Goal: Transaction & Acquisition: Purchase product/service

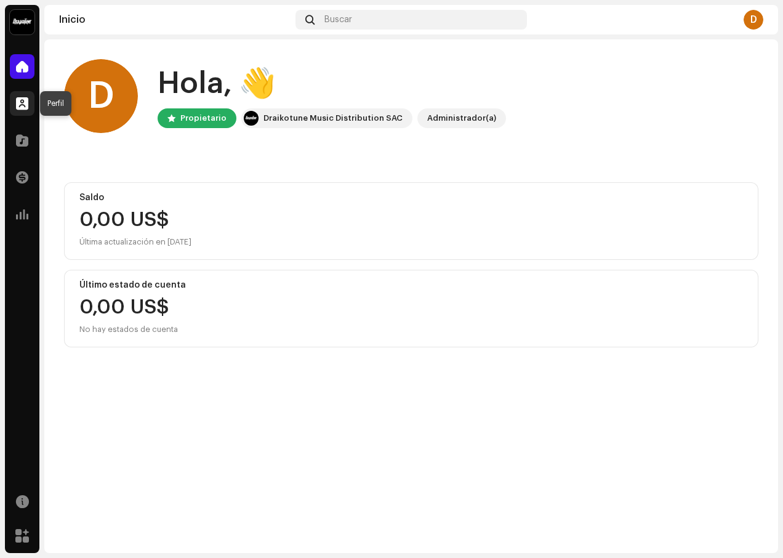
click at [24, 105] on span at bounding box center [22, 104] width 12 height 10
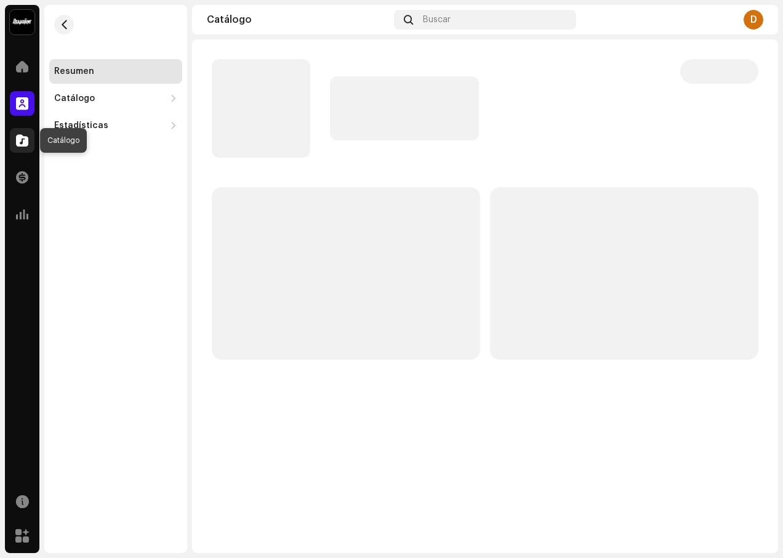
click at [19, 145] on span at bounding box center [22, 141] width 12 height 10
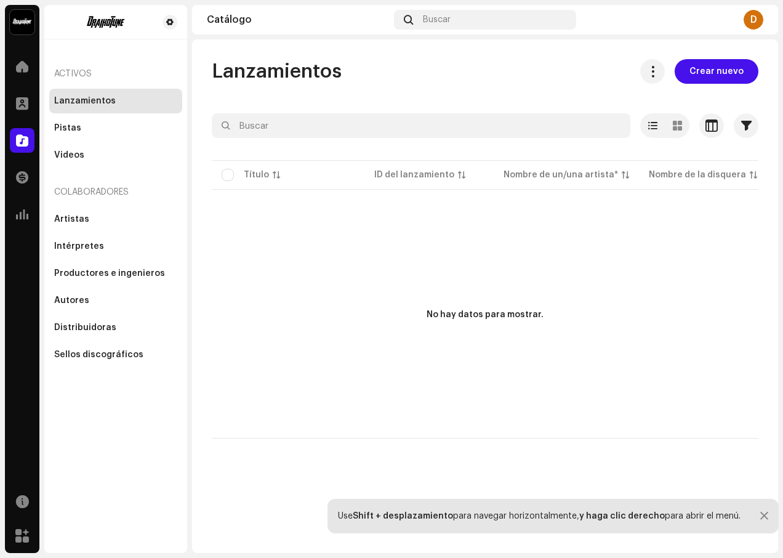
click at [66, 109] on div "Lanzamientos" at bounding box center [115, 101] width 133 height 25
click at [89, 104] on div "Lanzamientos" at bounding box center [85, 101] width 62 height 10
click at [91, 89] on div "Lanzamientos" at bounding box center [115, 101] width 133 height 25
click at [741, 75] on span "Crear nuevo" at bounding box center [717, 71] width 54 height 25
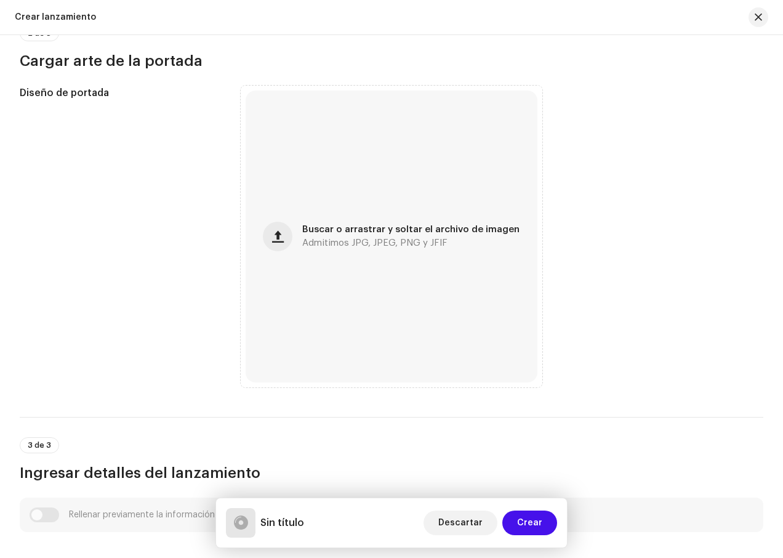
scroll to position [308, 0]
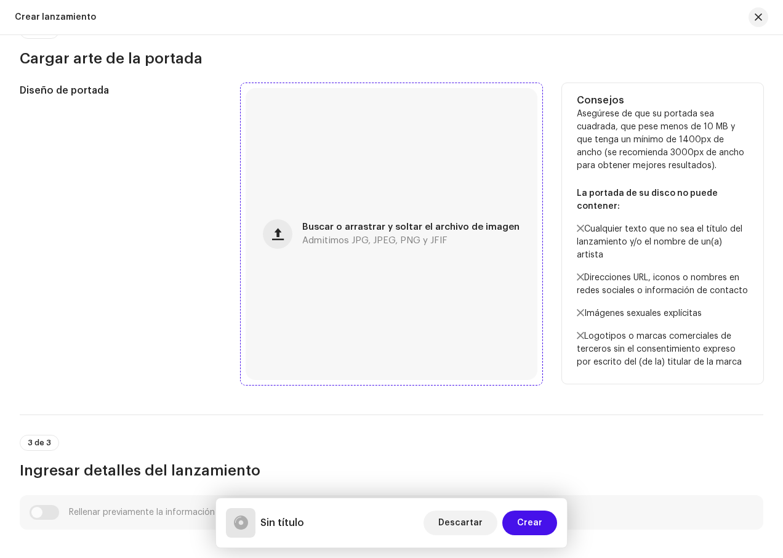
click at [396, 245] on div "Buscar o arrastrar y soltar el archivo de imagen Admitimos JPG, JPEG, PNG y JFIF" at bounding box center [392, 234] width 292 height 292
click at [406, 240] on span "Admitimos JPG, JPEG, PNG y JFIF" at bounding box center [374, 241] width 145 height 9
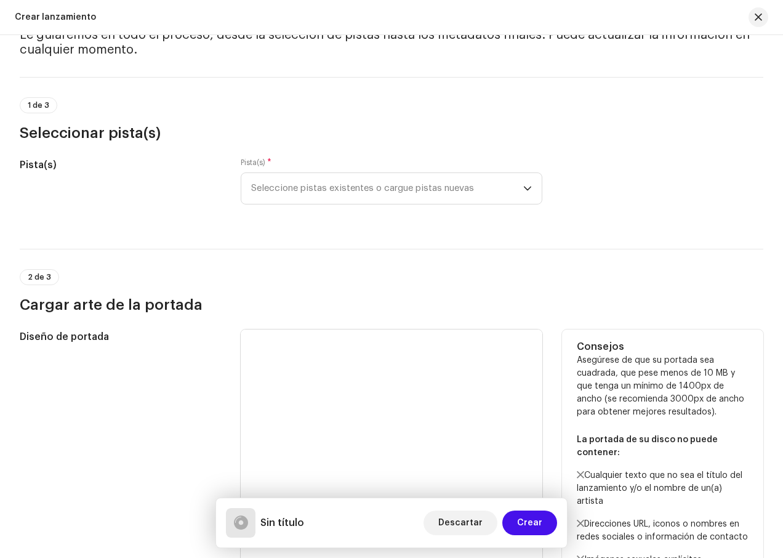
scroll to position [0, 0]
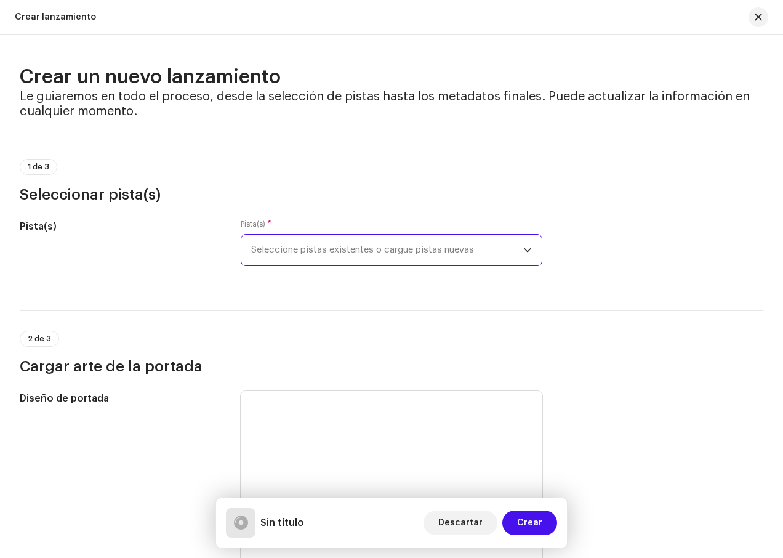
click at [512, 248] on span "Seleccione pistas existentes o cargue pistas nuevas" at bounding box center [387, 250] width 272 height 31
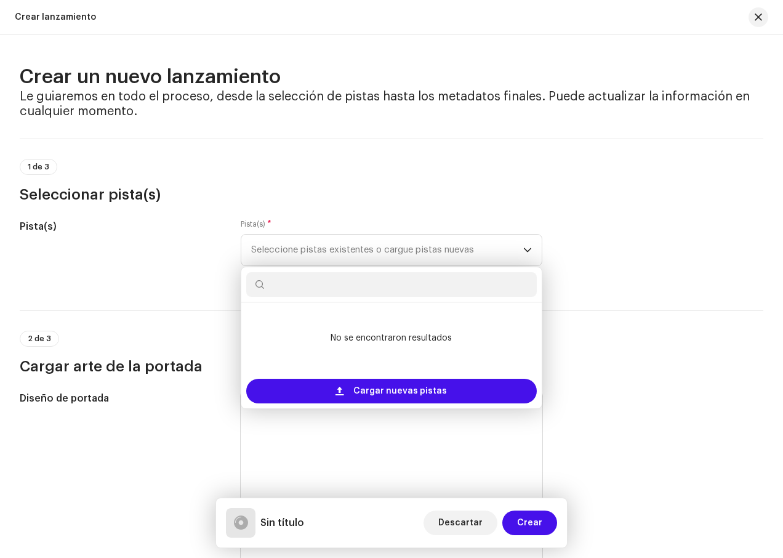
click at [662, 327] on div "2 de 3 Cargar arte de la portada" at bounding box center [392, 343] width 744 height 66
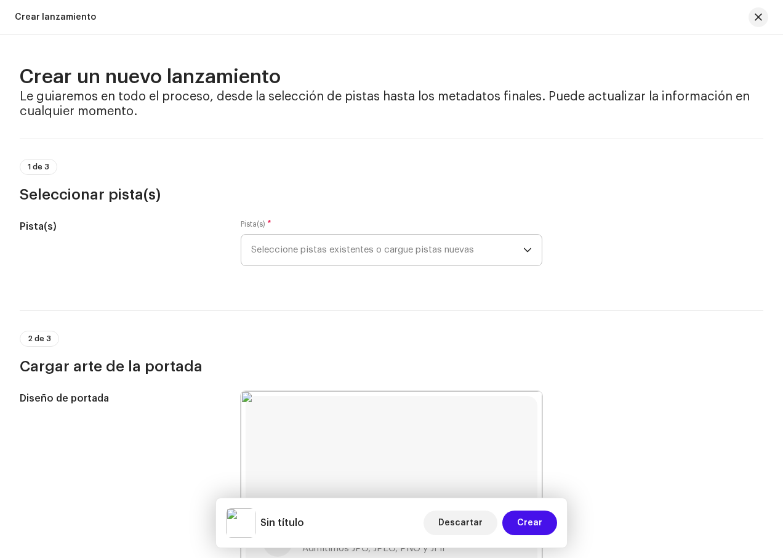
click at [511, 253] on span "Seleccione pistas existentes o cargue pistas nuevas" at bounding box center [387, 250] width 272 height 31
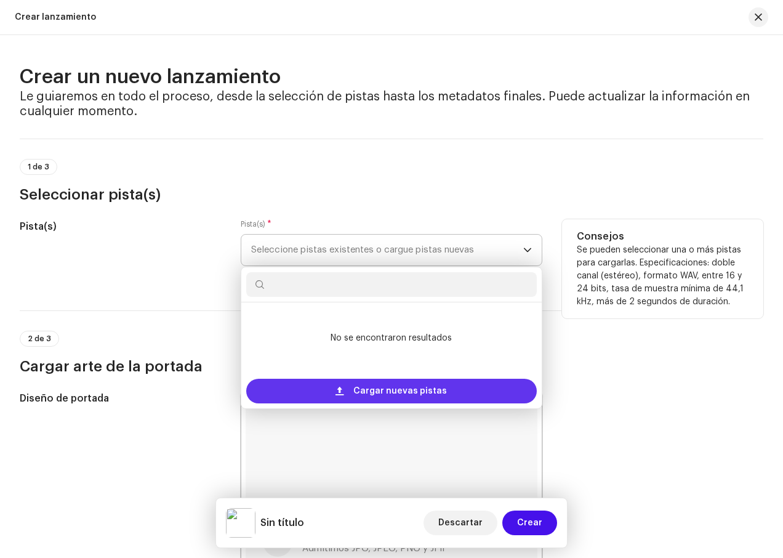
click at [399, 397] on span "Cargar nuevas pistas" at bounding box center [401, 391] width 94 height 25
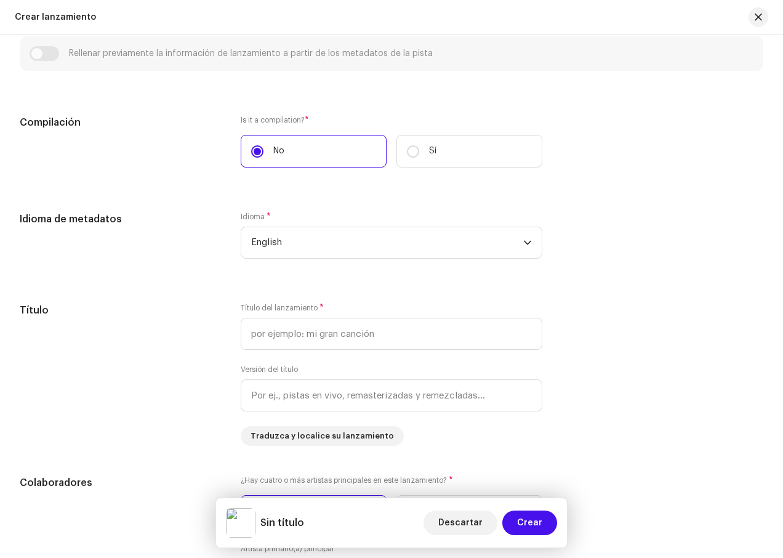
scroll to position [862, 0]
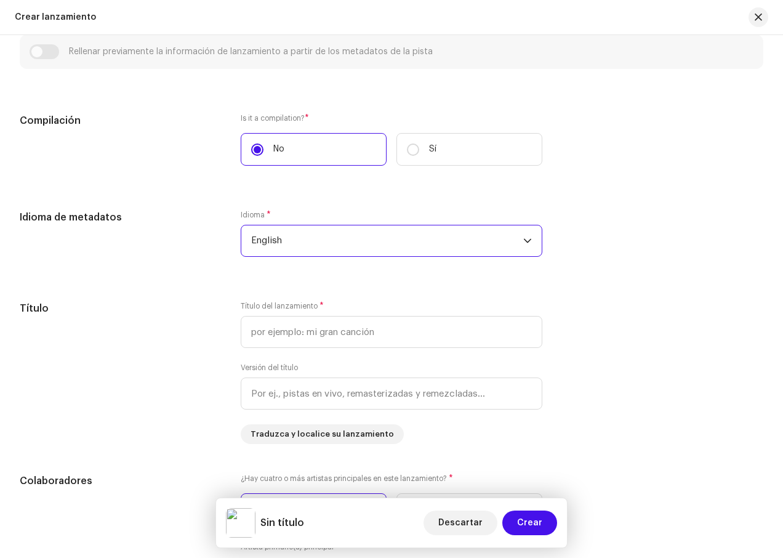
click at [344, 237] on span "English" at bounding box center [387, 240] width 272 height 31
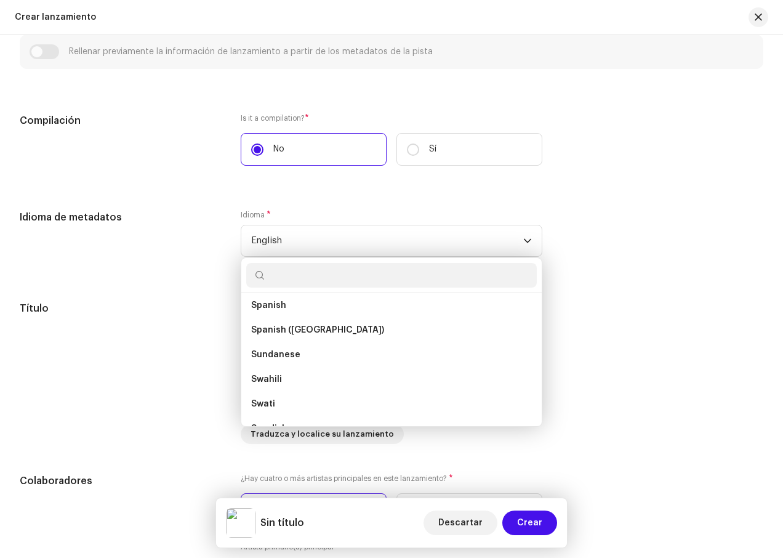
scroll to position [3861, 0]
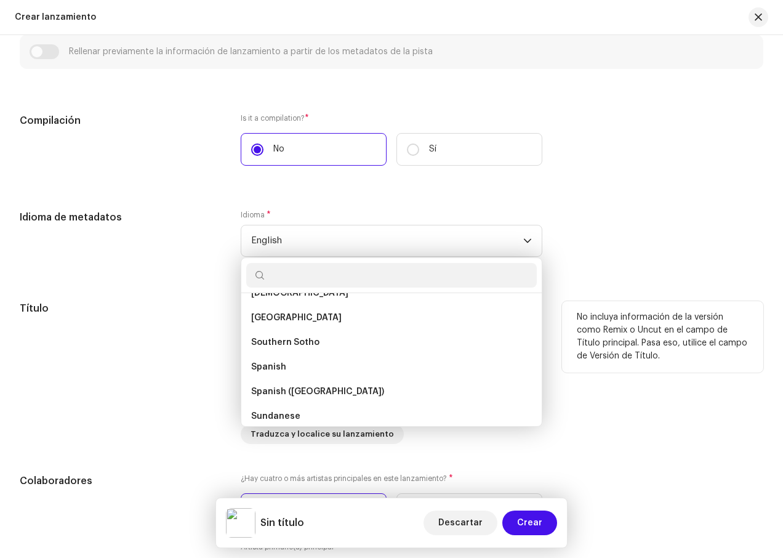
click at [283, 370] on span "Spanish" at bounding box center [268, 367] width 35 height 12
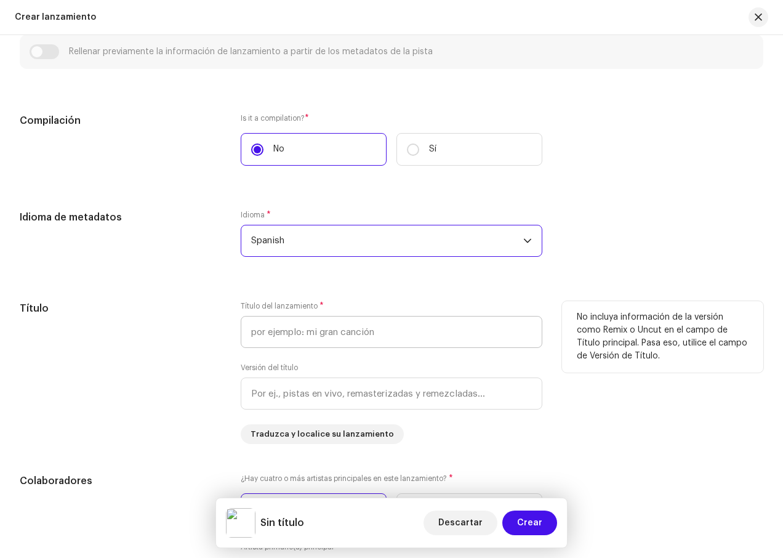
scroll to position [924, 0]
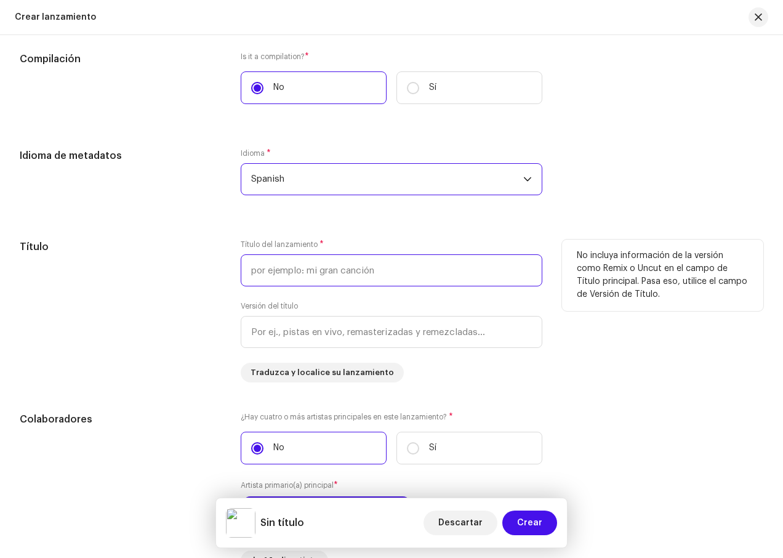
click at [322, 274] on input "text" at bounding box center [392, 270] width 302 height 32
click at [253, 272] on input "aquí estoy yo" at bounding box center [392, 270] width 302 height 32
click at [325, 275] on input "Aquí estoy yo" at bounding box center [392, 270] width 302 height 32
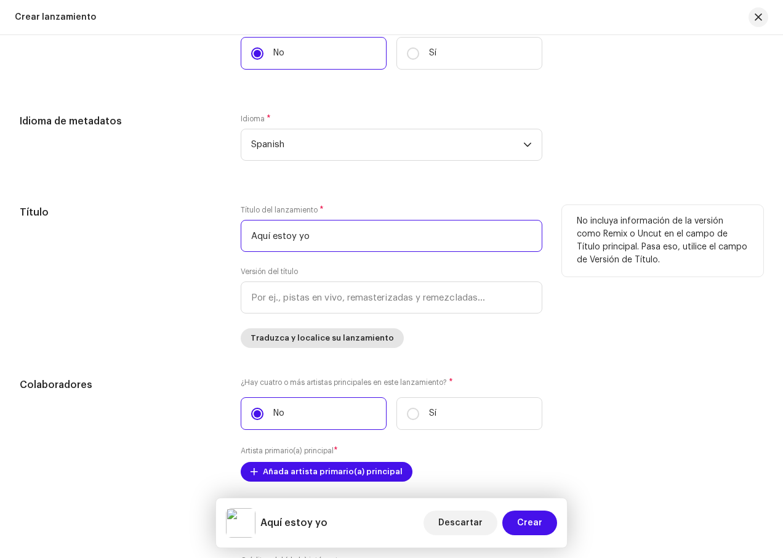
scroll to position [986, 0]
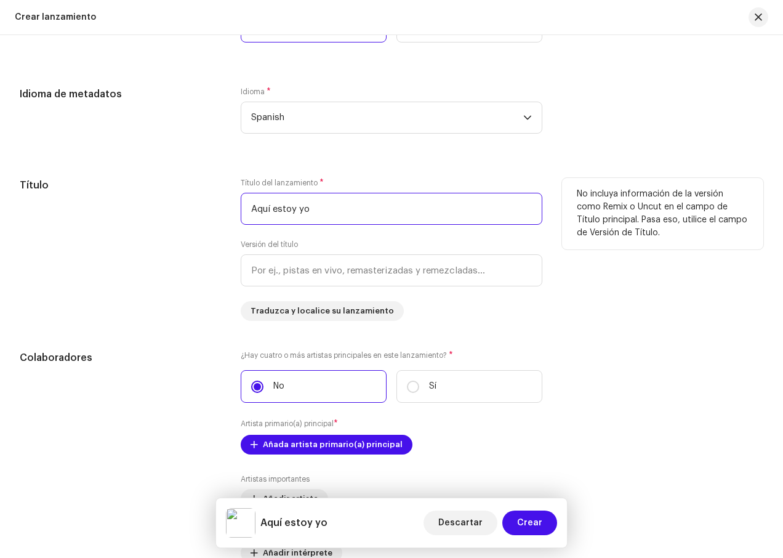
click at [277, 210] on input "Aquí estoy yo" at bounding box center [392, 209] width 302 height 32
click at [325, 216] on input "Aquí Estoy yo" at bounding box center [392, 209] width 302 height 32
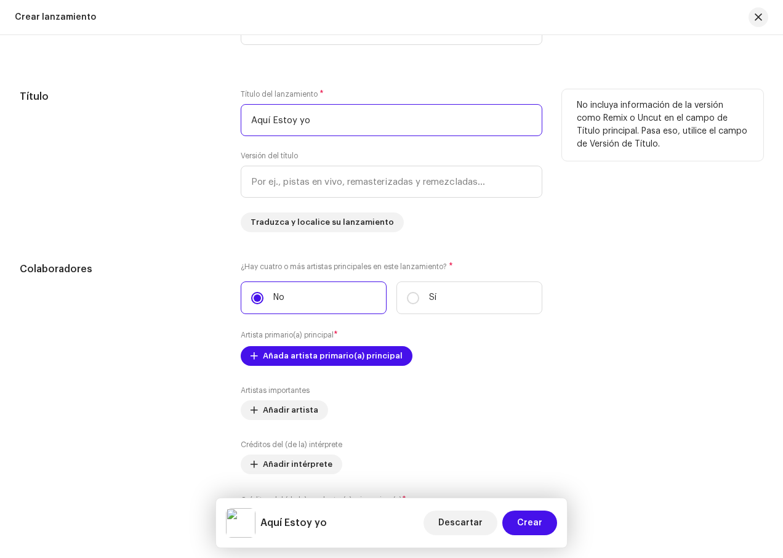
scroll to position [1109, 0]
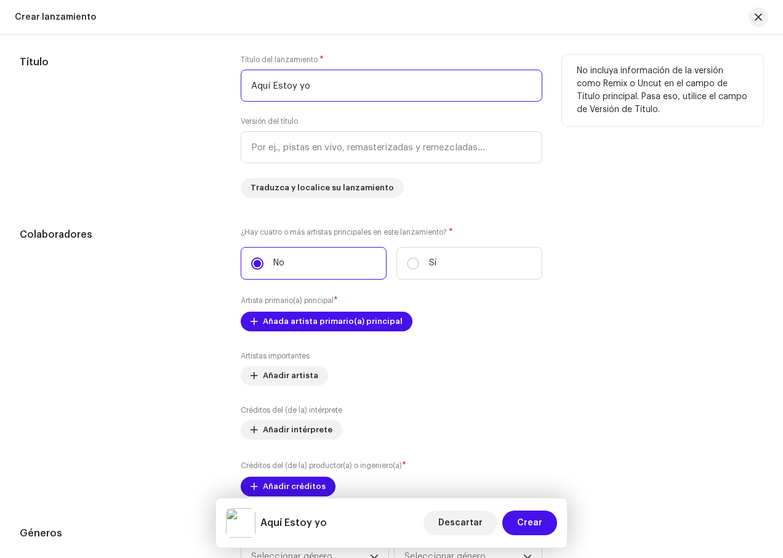
click at [301, 90] on input "Aquí Estoy yo" at bounding box center [392, 86] width 302 height 32
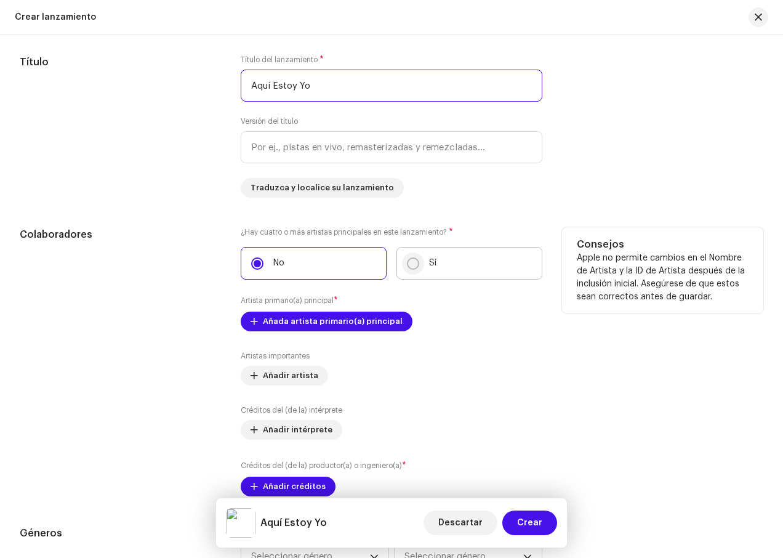
type input "Aquí Estoy Yo"
click at [414, 267] on input "Sí" at bounding box center [413, 263] width 12 height 12
radio input "true"
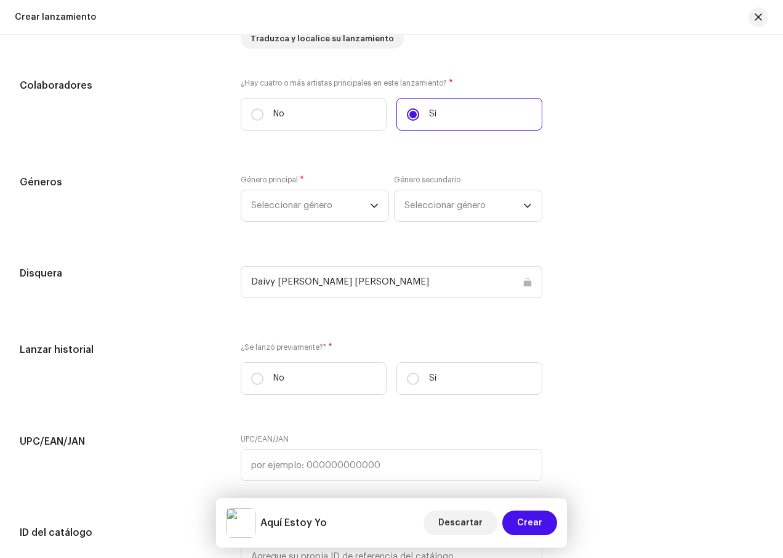
scroll to position [1293, 0]
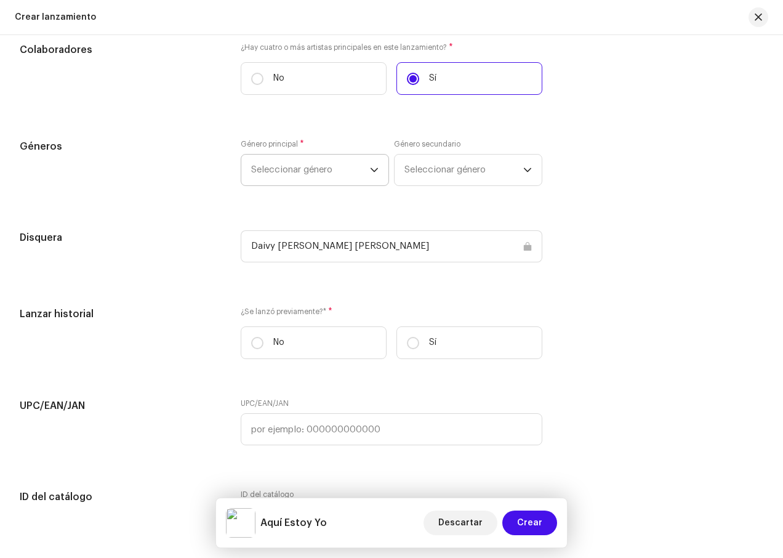
click at [346, 182] on span "Seleccionar género" at bounding box center [310, 170] width 119 height 31
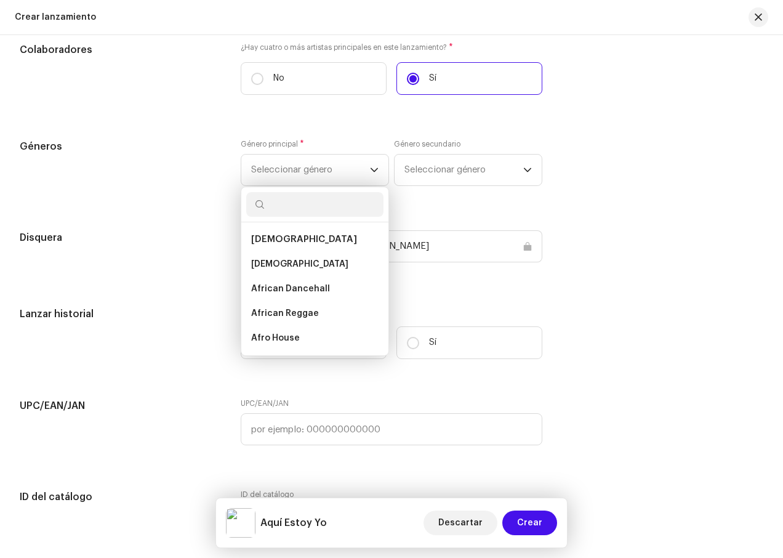
click at [641, 181] on div "Géneros Género principal * Seleccionar género African African African Dancehall…" at bounding box center [392, 170] width 744 height 62
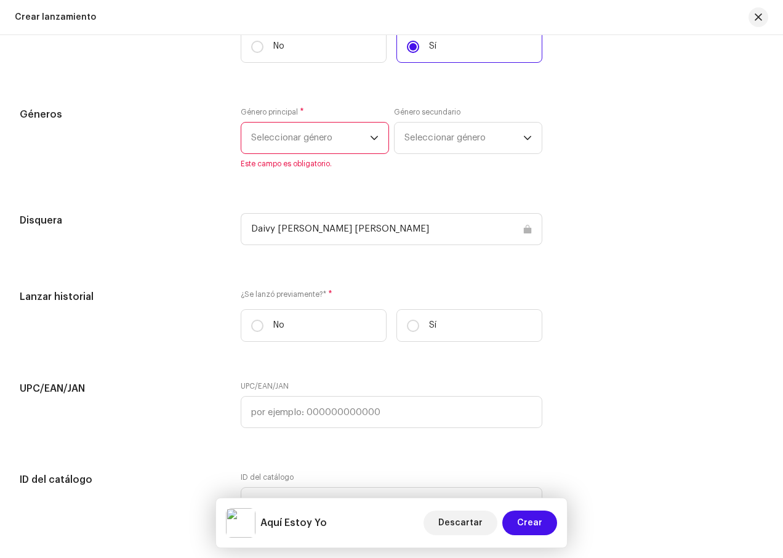
scroll to position [1232, 0]
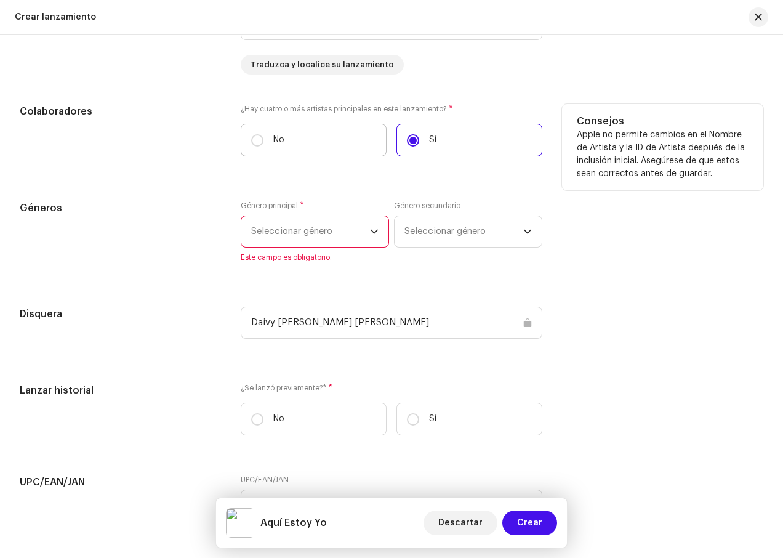
click at [341, 138] on label "No" at bounding box center [314, 140] width 146 height 33
click at [264, 138] on input "No" at bounding box center [257, 140] width 12 height 12
radio input "true"
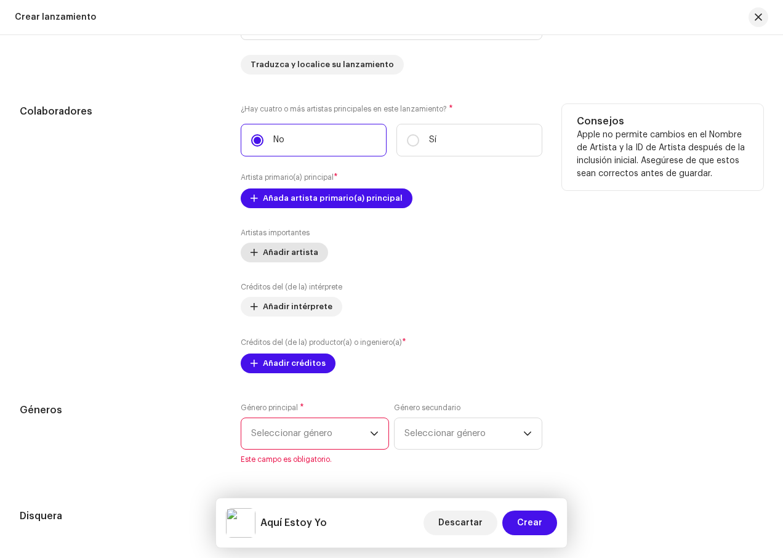
click at [253, 256] on span at bounding box center [254, 253] width 7 height 10
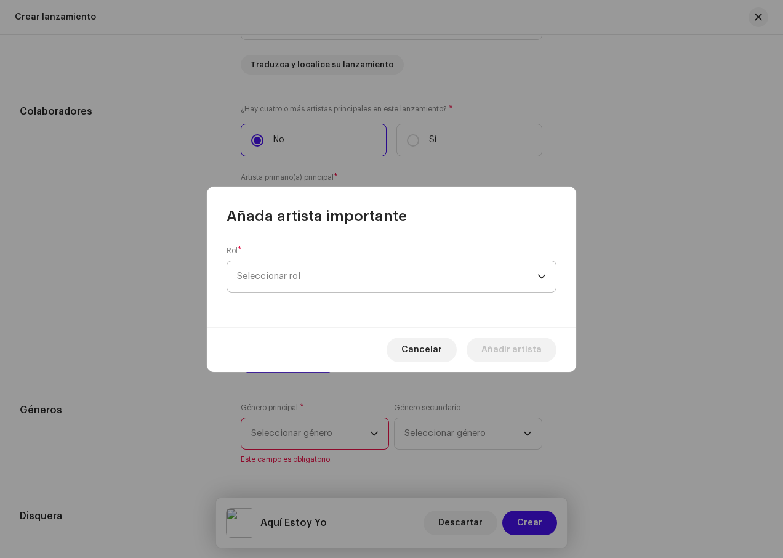
click at [538, 281] on div "dropdown trigger" at bounding box center [542, 276] width 9 height 31
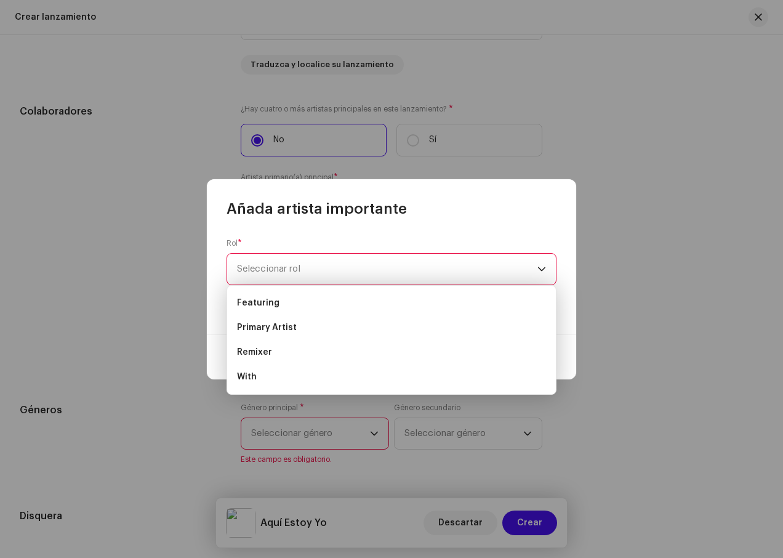
click at [508, 233] on div "Rol * Seleccionar rol Este campo es obligatorio." at bounding box center [392, 277] width 370 height 116
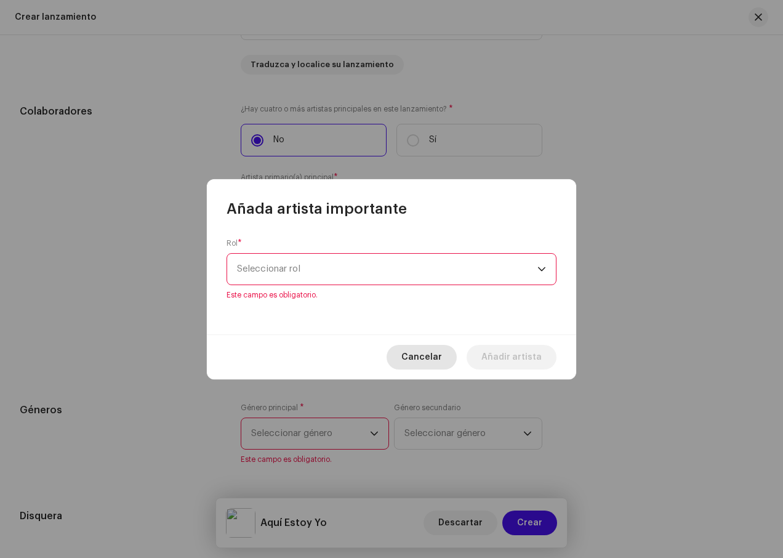
click at [440, 365] on span "Cancelar" at bounding box center [422, 357] width 41 height 25
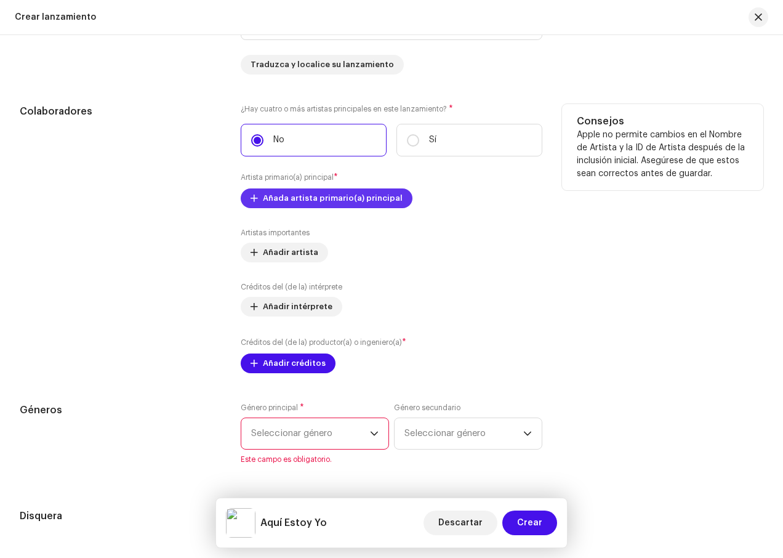
click at [360, 200] on span "Añada artista primario(a) principal" at bounding box center [333, 198] width 140 height 25
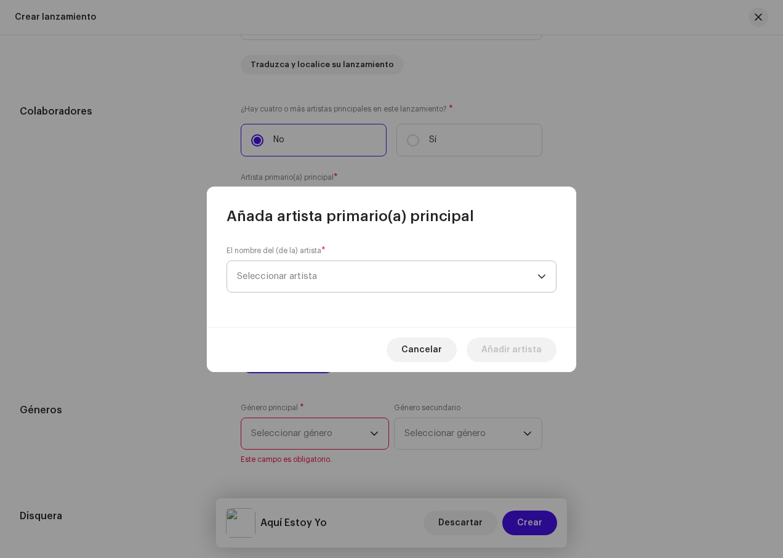
click at [540, 273] on div "dropdown trigger" at bounding box center [542, 276] width 9 height 31
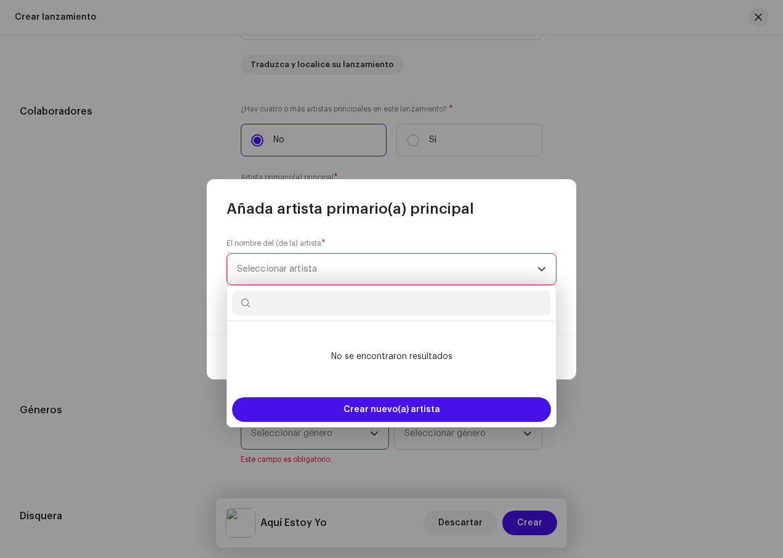
click at [493, 259] on span "Seleccionar artista" at bounding box center [387, 269] width 301 height 31
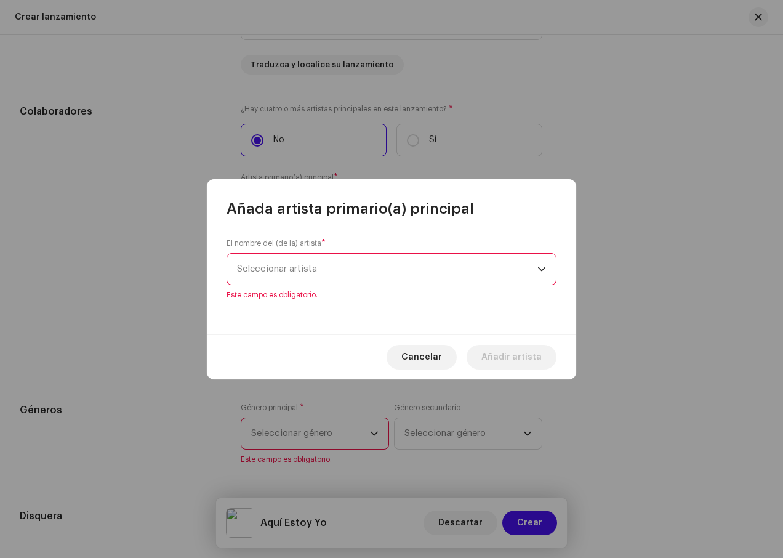
click at [458, 268] on span "Seleccionar artista" at bounding box center [387, 269] width 301 height 31
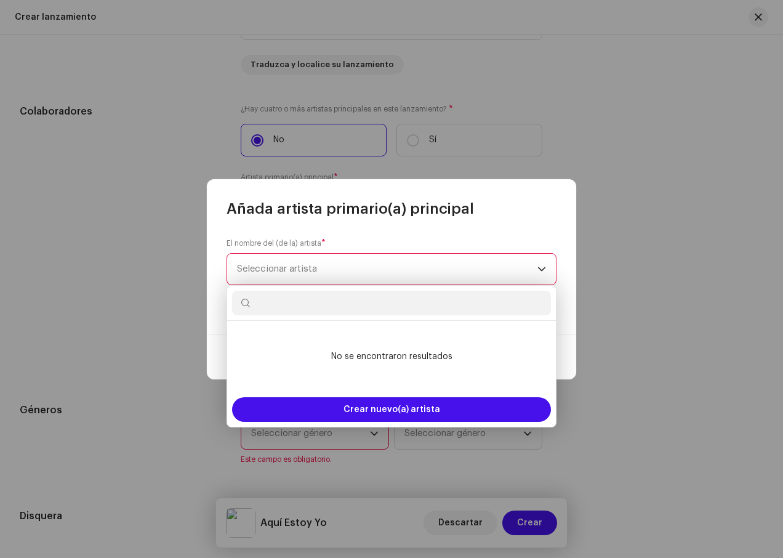
click at [281, 267] on span "Seleccionar artista" at bounding box center [277, 268] width 80 height 9
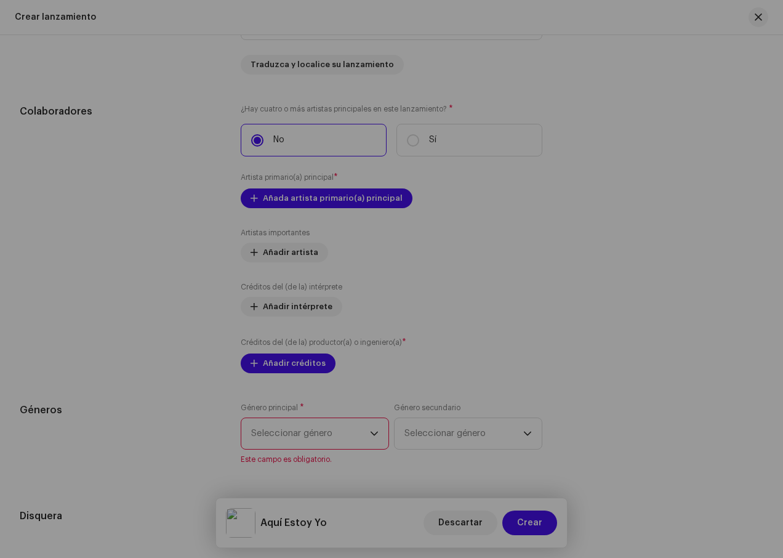
click at [561, 128] on div "Añada artista primario(a) principal El nombre del (de la) artista * Seleccionar…" at bounding box center [391, 279] width 783 height 558
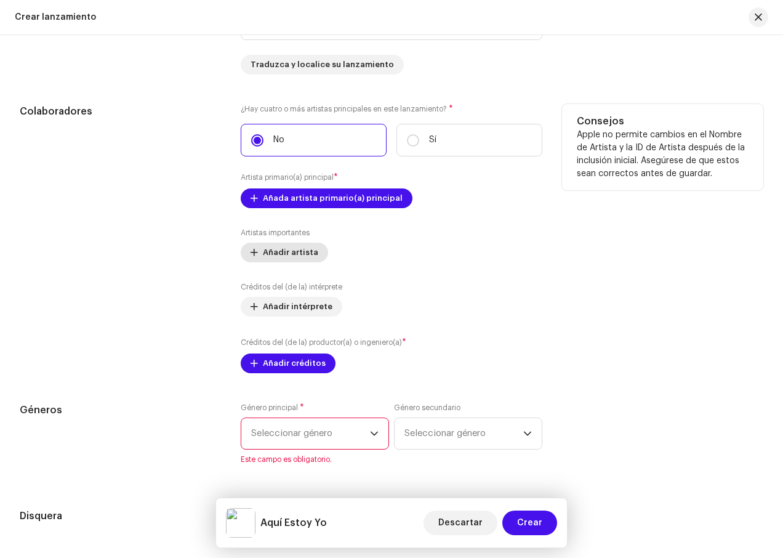
click at [280, 260] on span "Añadir artista" at bounding box center [290, 252] width 55 height 25
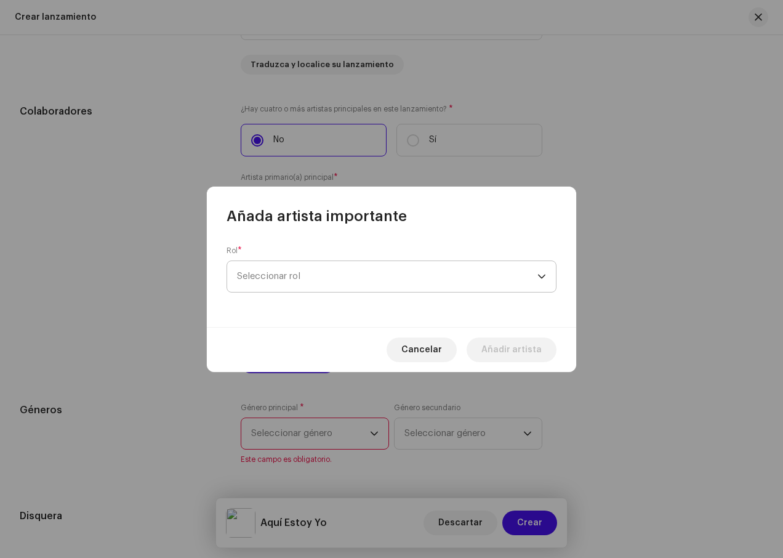
click at [448, 283] on span "Seleccionar rol" at bounding box center [387, 276] width 301 height 31
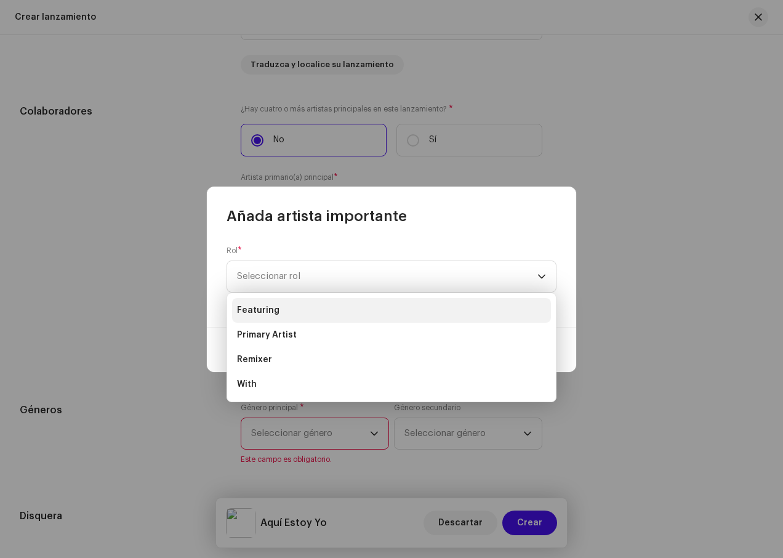
click at [340, 314] on li "Featuring" at bounding box center [391, 310] width 319 height 25
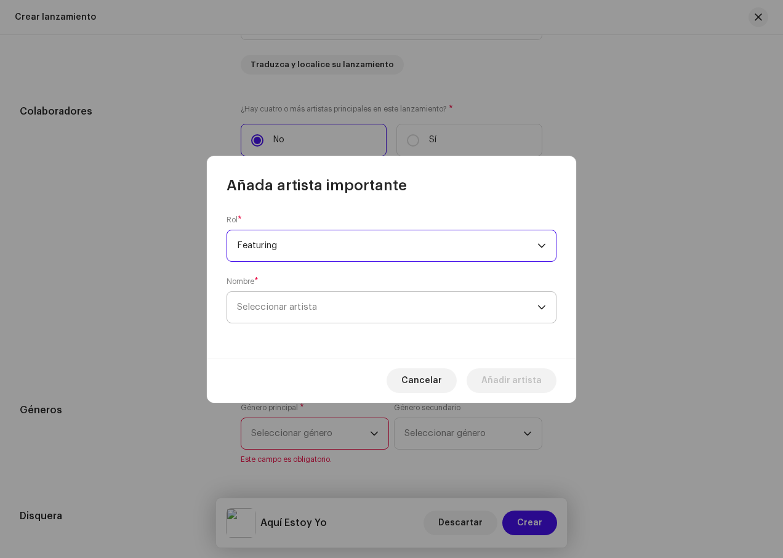
click at [363, 303] on span "Seleccionar artista" at bounding box center [387, 307] width 301 height 31
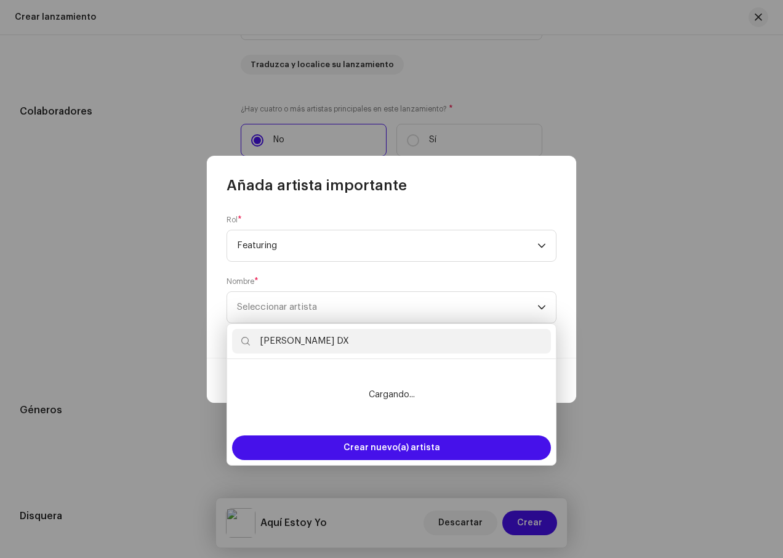
click at [411, 370] on li "Cargando..." at bounding box center [391, 395] width 319 height 62
click at [325, 345] on input "[PERSON_NAME] DX" at bounding box center [391, 341] width 319 height 25
click at [365, 331] on input "[PERSON_NAME] DX" at bounding box center [391, 341] width 319 height 25
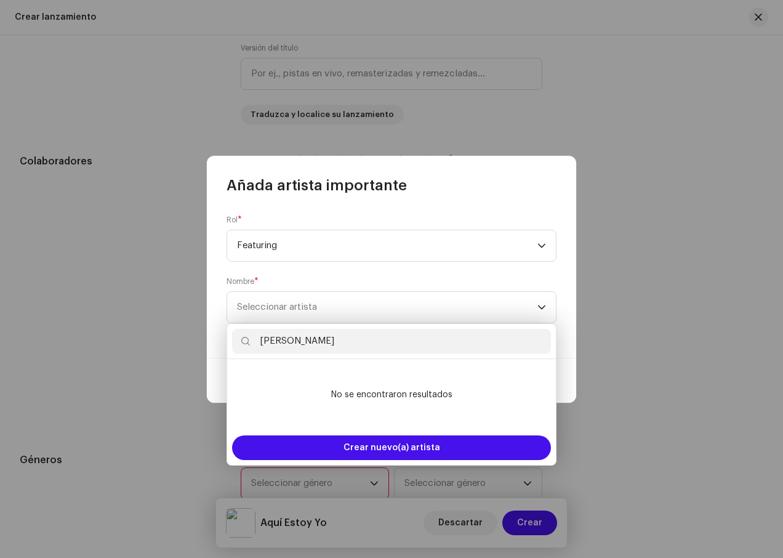
scroll to position [1281, 0]
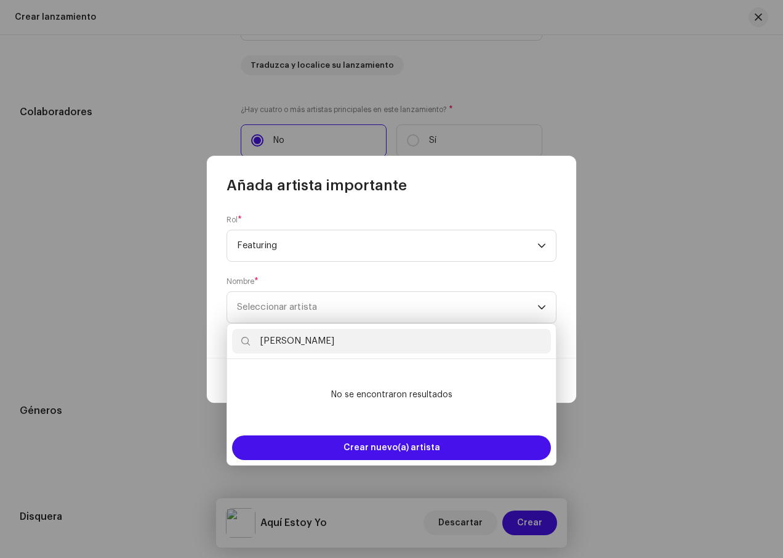
type input "[PERSON_NAME] DX"
click at [491, 394] on li "No se encontraron resultados" at bounding box center [391, 395] width 319 height 62
click at [480, 315] on span "Seleccionar artista" at bounding box center [387, 307] width 301 height 31
click at [459, 357] on div "[PERSON_NAME] DX" at bounding box center [391, 341] width 329 height 35
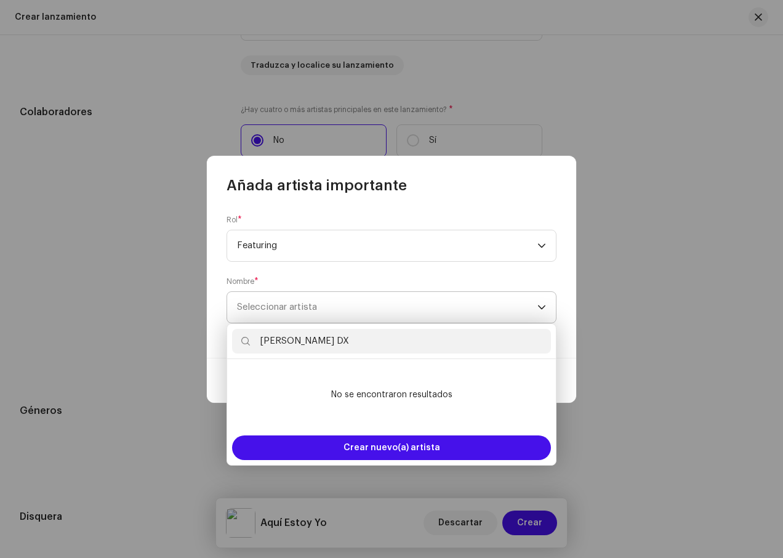
click at [493, 314] on span "Seleccionar artista" at bounding box center [387, 307] width 301 height 31
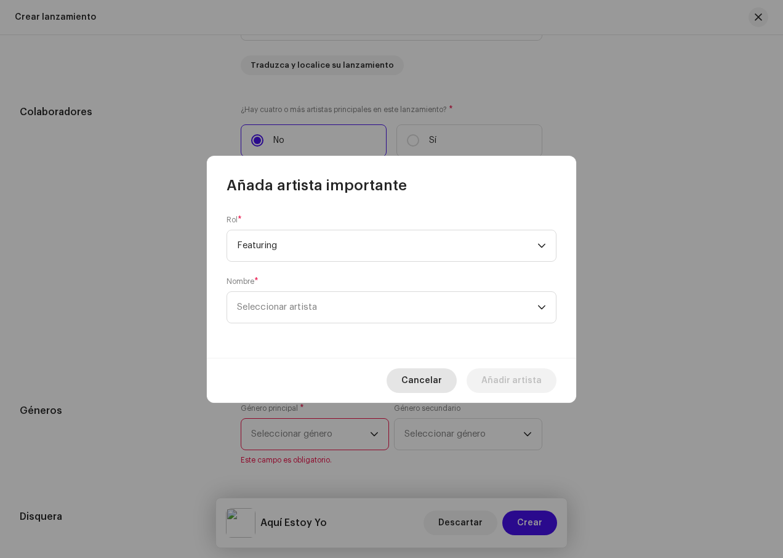
click at [431, 384] on span "Cancelar" at bounding box center [422, 380] width 41 height 25
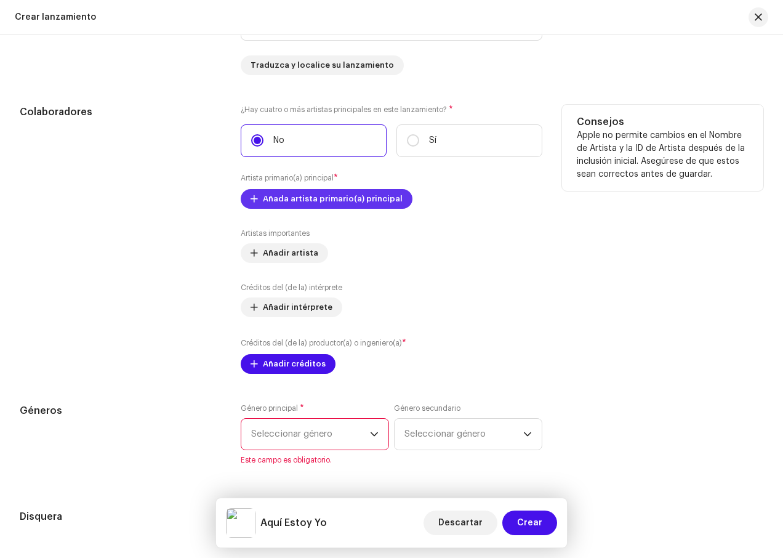
click at [364, 201] on span "Añada artista primario(a) principal" at bounding box center [333, 199] width 140 height 25
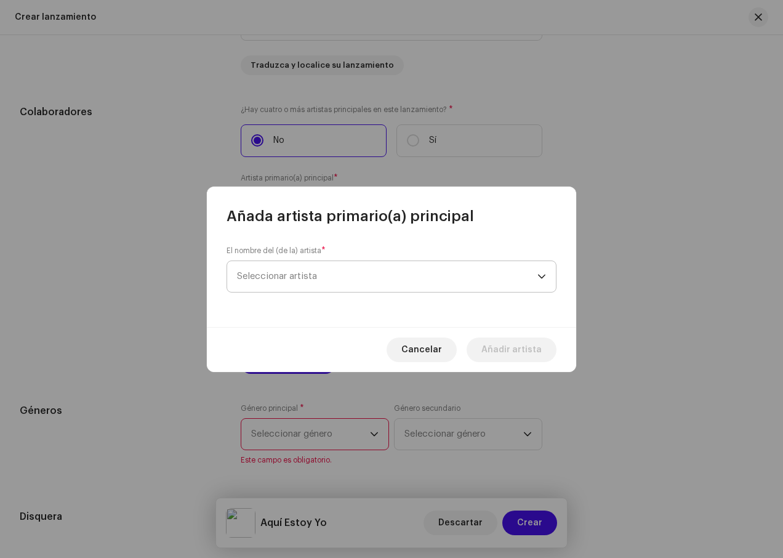
click at [451, 275] on span "Seleccionar artista" at bounding box center [387, 276] width 301 height 31
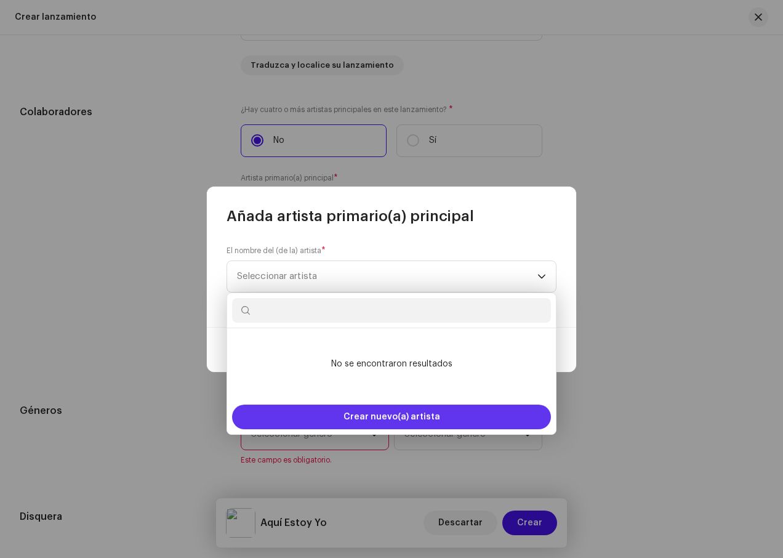
click at [451, 411] on div "Crear nuevo(a) artista" at bounding box center [391, 417] width 319 height 25
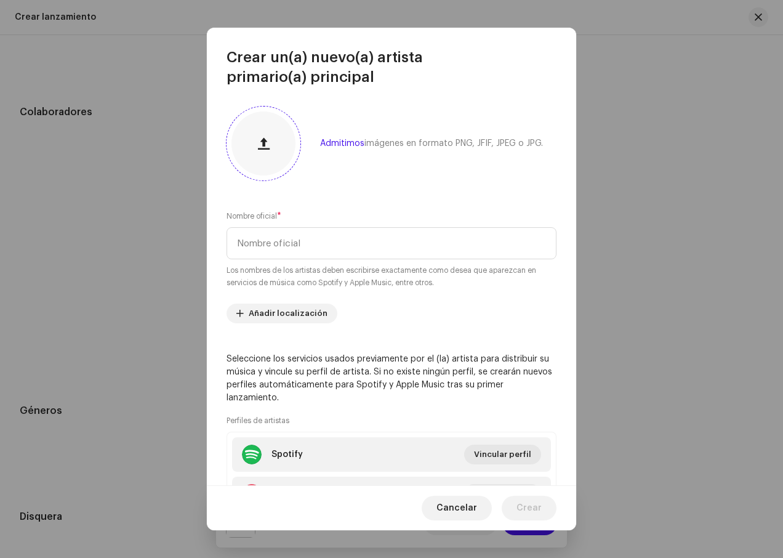
click at [274, 135] on button "button" at bounding box center [264, 144] width 30 height 30
click at [261, 148] on span "button" at bounding box center [264, 144] width 12 height 10
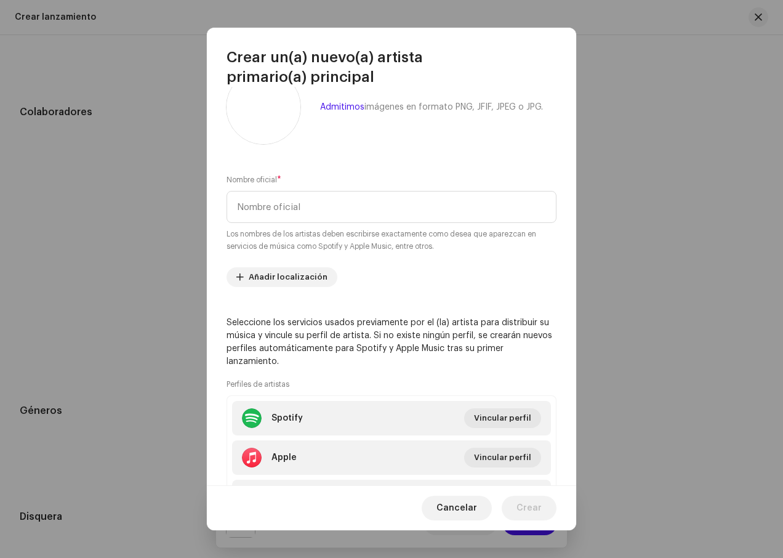
scroll to position [0, 0]
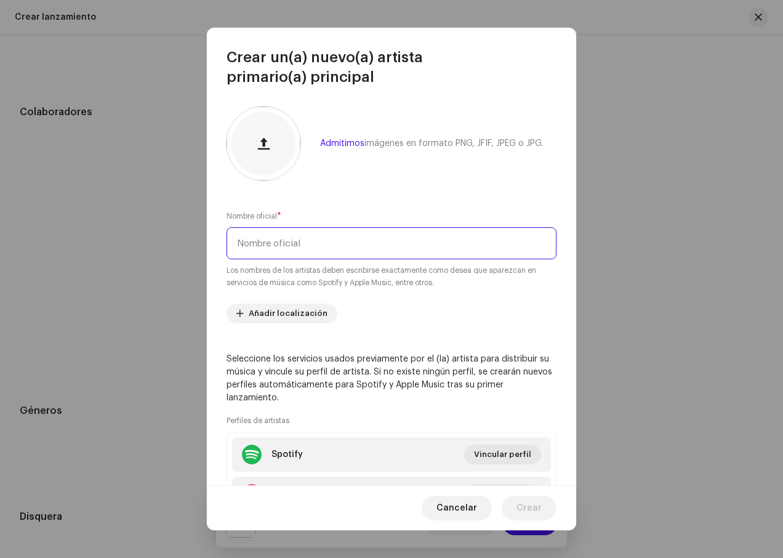
click at [320, 250] on input "text" at bounding box center [392, 243] width 330 height 32
type input "Deyjo"
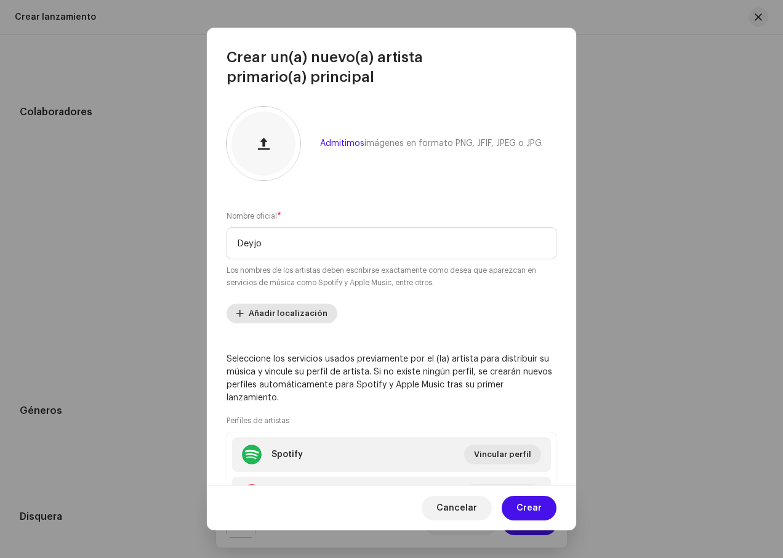
click at [314, 315] on span "Añadir localización" at bounding box center [288, 313] width 79 height 25
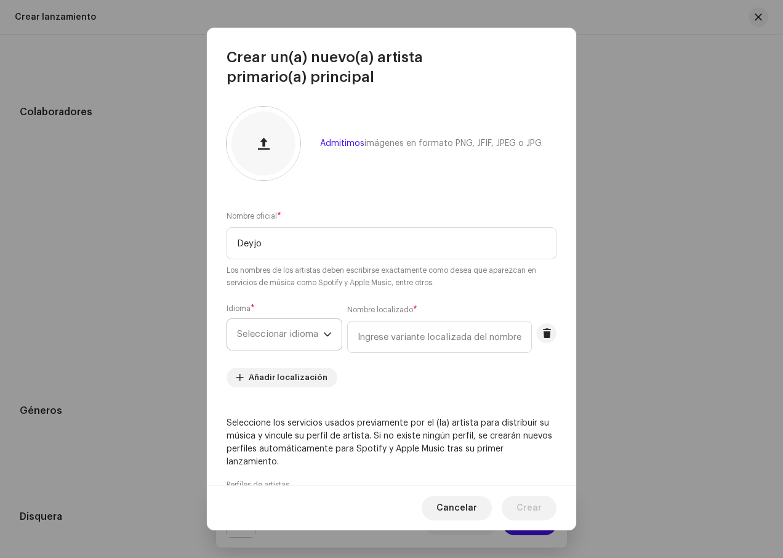
click at [331, 332] on icon "dropdown trigger" at bounding box center [327, 334] width 9 height 9
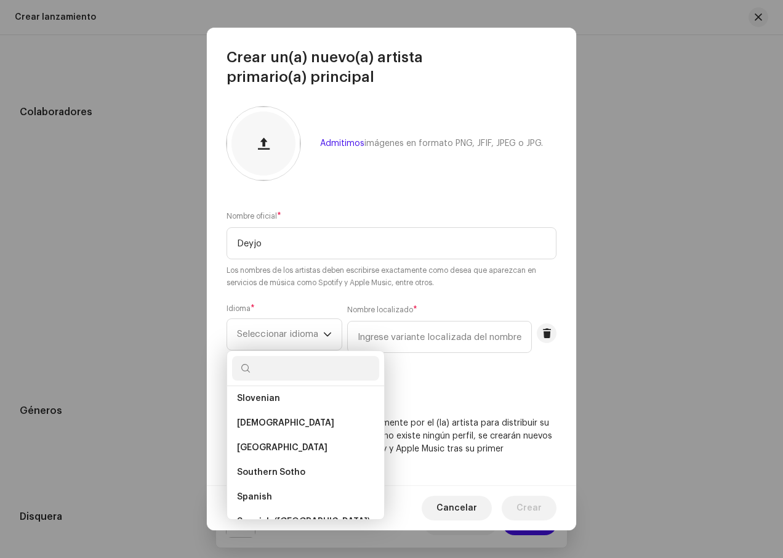
scroll to position [3885, 0]
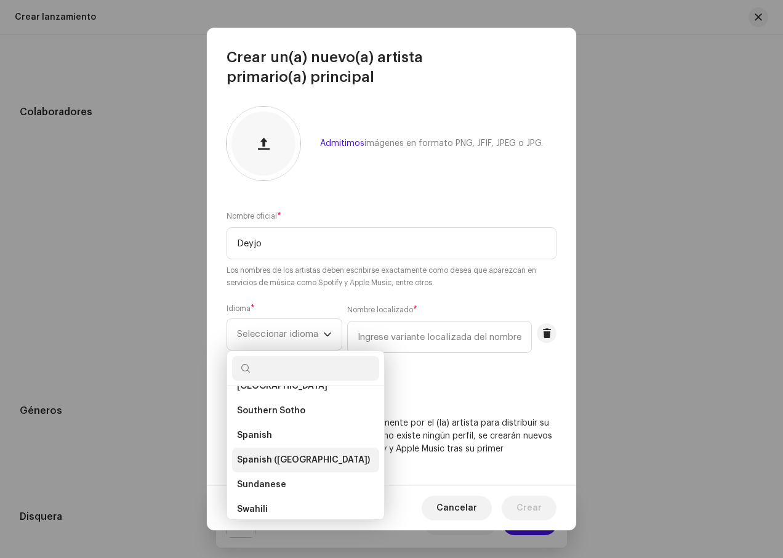
click at [303, 457] on span "Spanish ([GEOGRAPHIC_DATA])" at bounding box center [303, 460] width 133 height 12
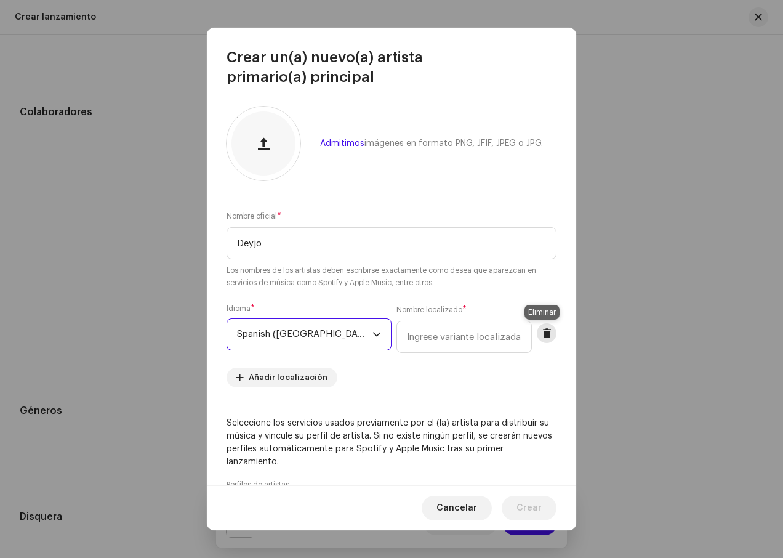
click at [543, 338] on span at bounding box center [547, 333] width 9 height 10
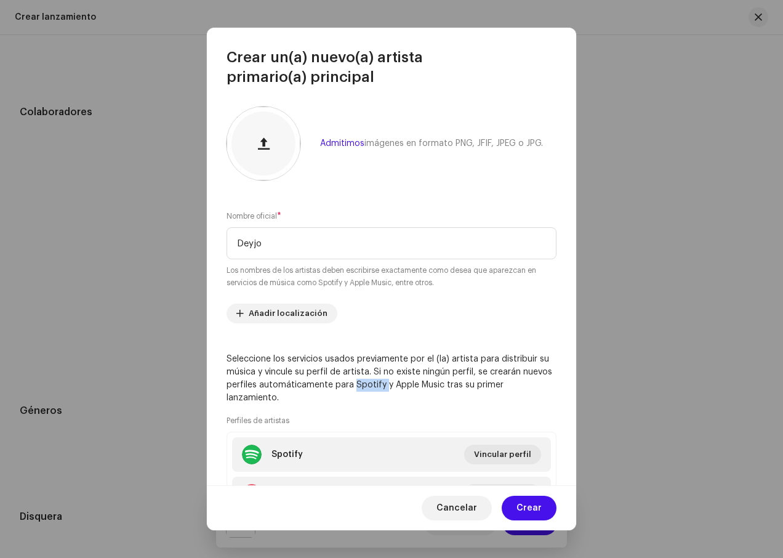
drag, startPoint x: 354, startPoint y: 385, endPoint x: 384, endPoint y: 385, distance: 30.8
click at [384, 385] on p "Seleccione los servicios usados previamente por el (la) artista para distribuir…" at bounding box center [392, 379] width 330 height 52
click at [411, 390] on p "Seleccione los servicios usados previamente por el (la) artista para distribuir…" at bounding box center [392, 379] width 330 height 52
click at [412, 391] on p "Seleccione los servicios usados previamente por el (la) artista para distribuir…" at bounding box center [392, 379] width 330 height 52
click at [415, 393] on p "Seleccione los servicios usados previamente por el (la) artista para distribuir…" at bounding box center [392, 379] width 330 height 52
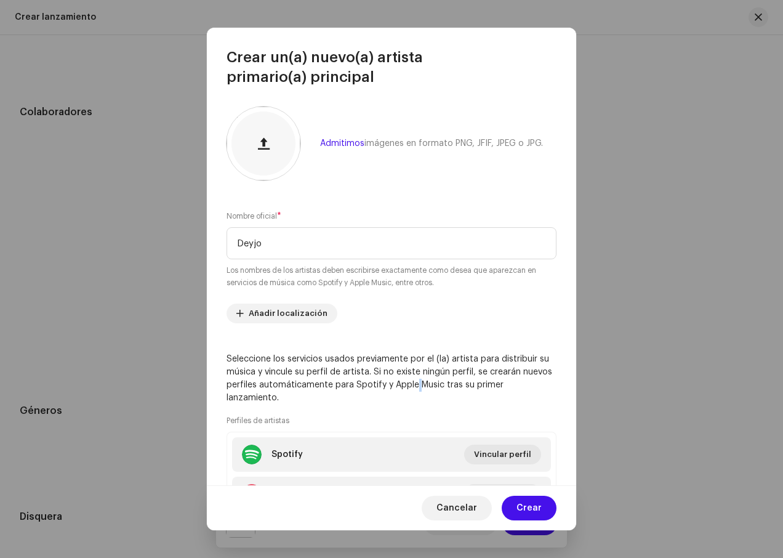
click at [415, 388] on p "Seleccione los servicios usados previamente por el (la) artista para distribuir…" at bounding box center [392, 379] width 330 height 52
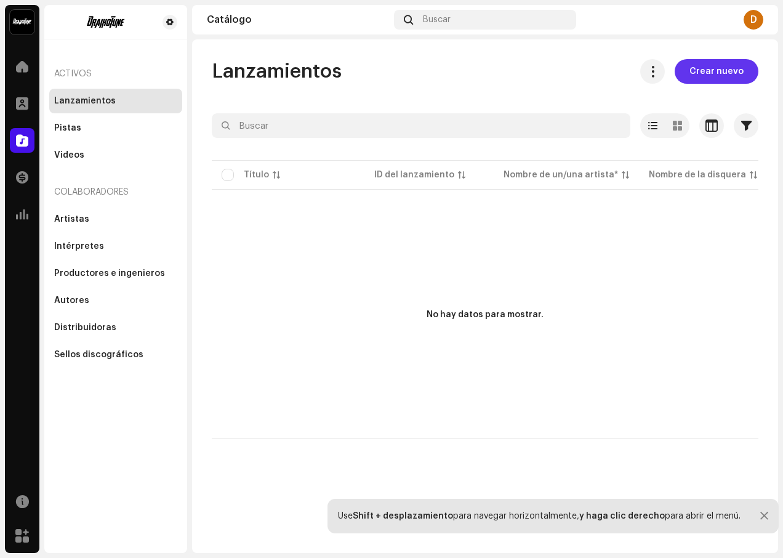
click at [703, 65] on span "Crear nuevo" at bounding box center [717, 71] width 54 height 25
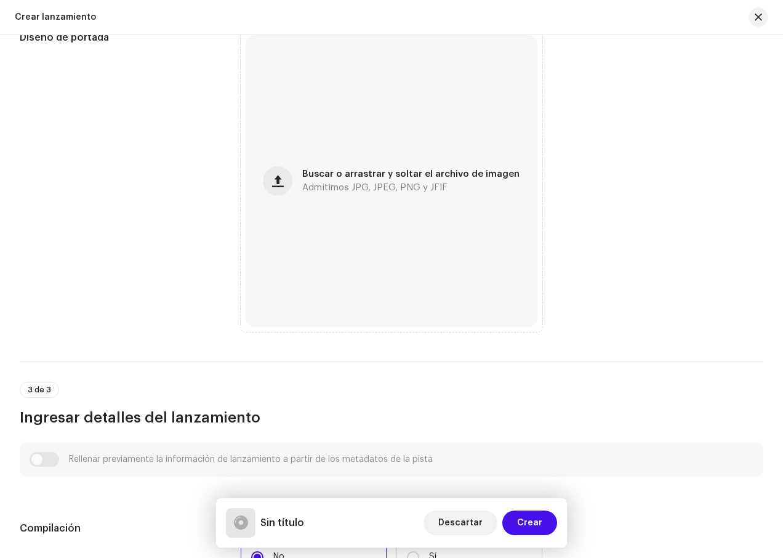
scroll to position [370, 0]
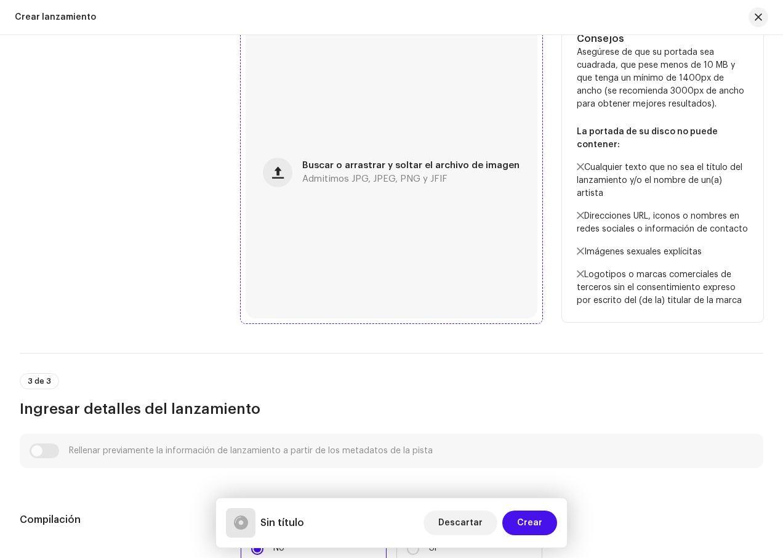
click at [326, 179] on span "Admitimos JPG, JPEG, PNG y JFIF" at bounding box center [374, 179] width 145 height 9
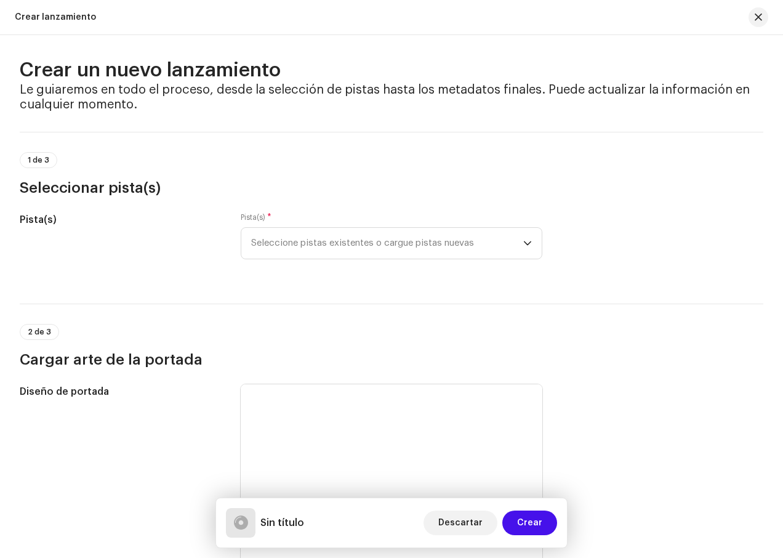
scroll to position [0, 0]
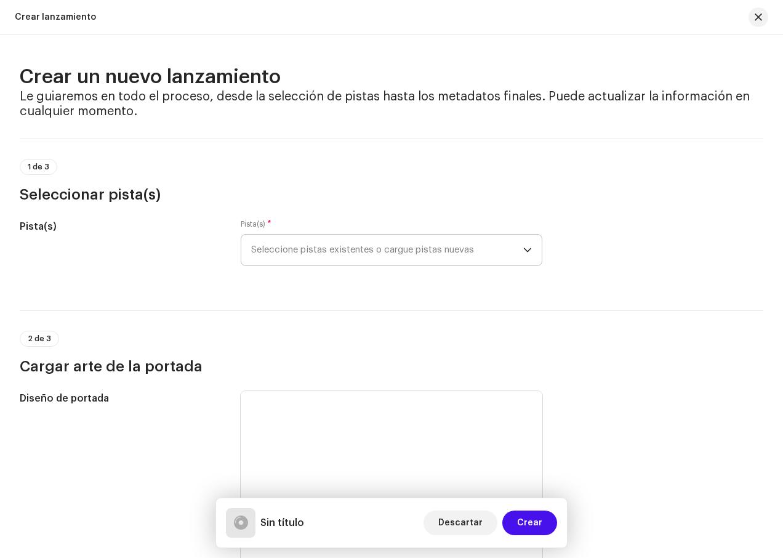
click at [403, 245] on span "Seleccione pistas existentes o cargue pistas nuevas" at bounding box center [387, 250] width 272 height 31
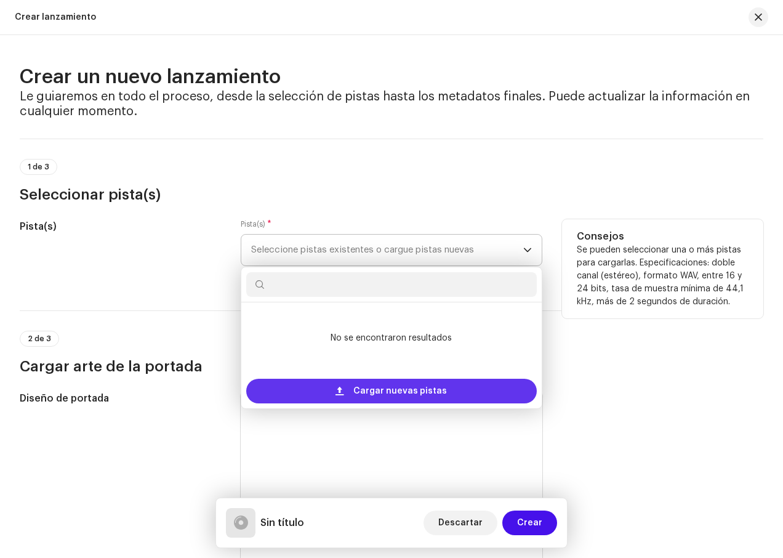
click at [421, 393] on span "Cargar nuevas pistas" at bounding box center [401, 391] width 94 height 25
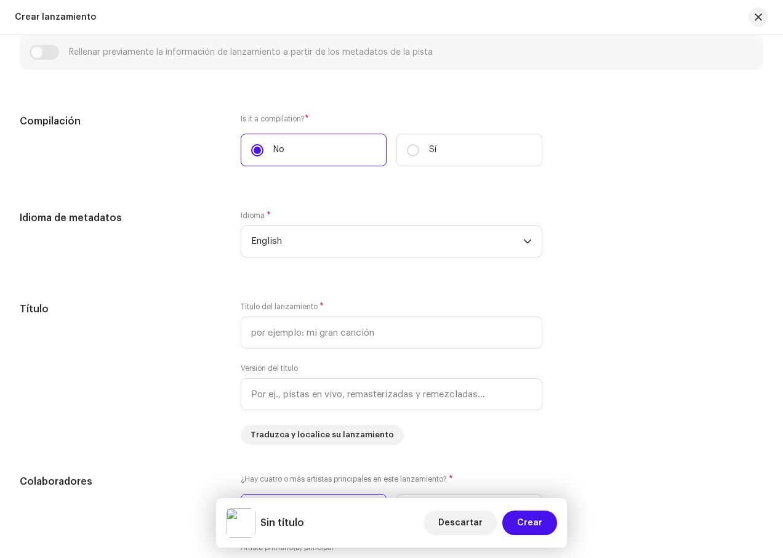
scroll to position [862, 0]
click at [510, 248] on span "English" at bounding box center [387, 240] width 272 height 31
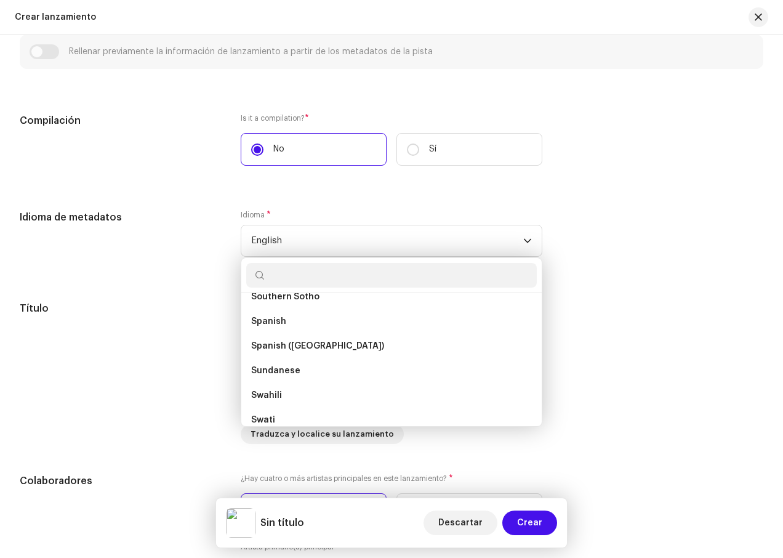
scroll to position [3910, 0]
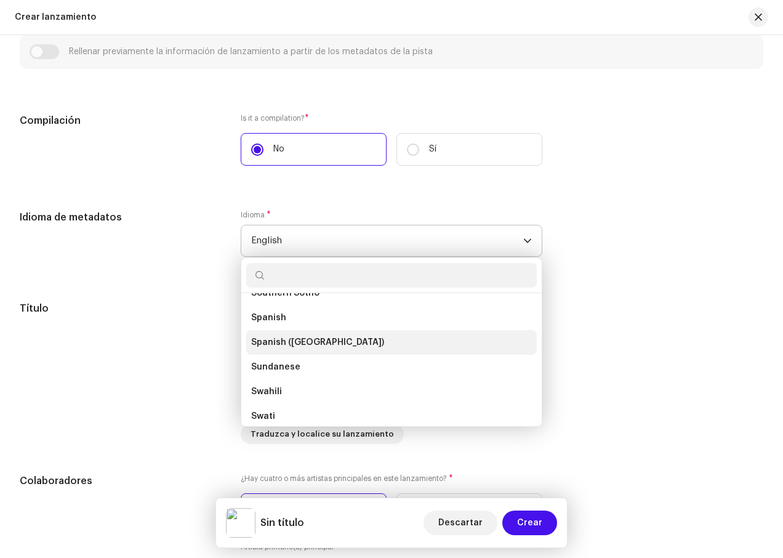
click at [339, 338] on li "Spanish ([GEOGRAPHIC_DATA])" at bounding box center [391, 342] width 291 height 25
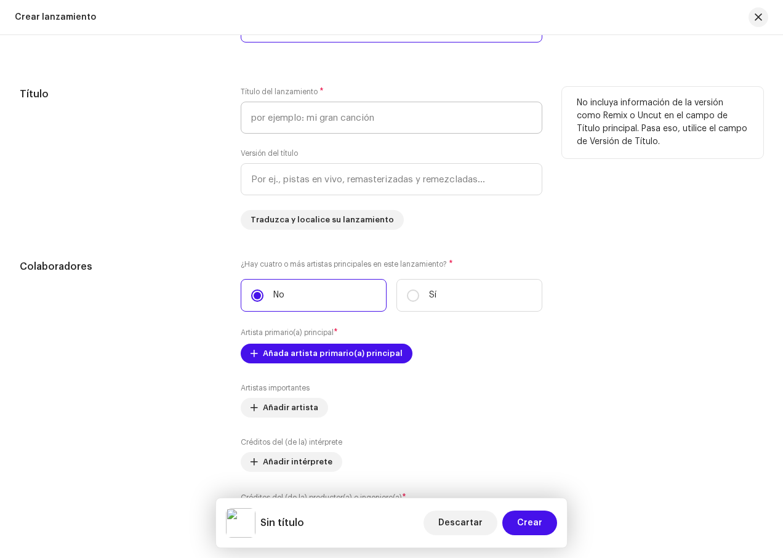
scroll to position [1109, 0]
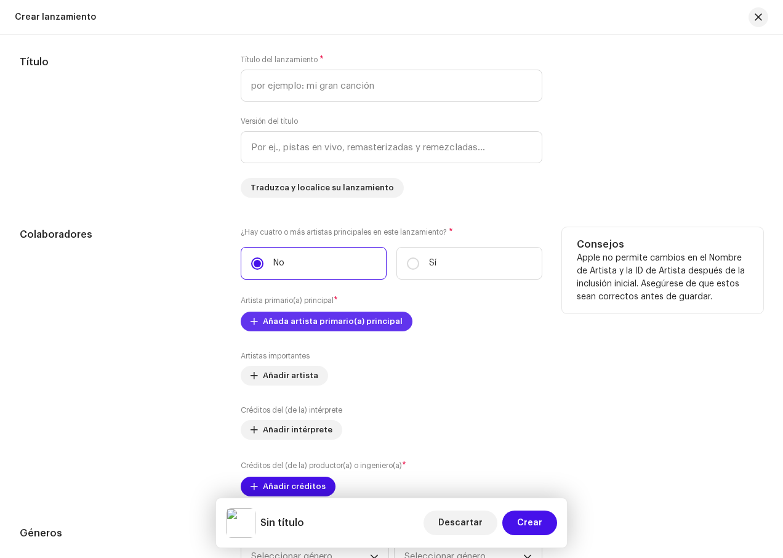
click at [355, 322] on span "Añada artista primario(a) principal" at bounding box center [333, 321] width 140 height 25
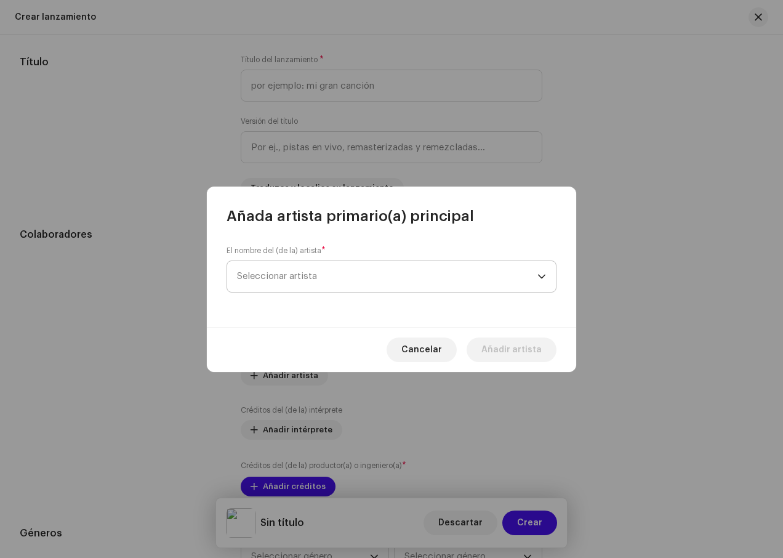
click at [358, 279] on span "Seleccionar artista" at bounding box center [387, 276] width 301 height 31
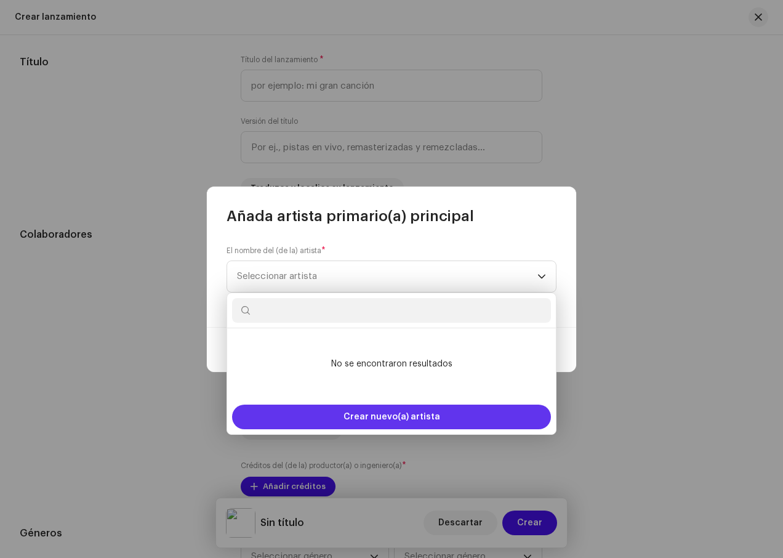
click at [403, 420] on span "Crear nuevo(a) artista" at bounding box center [392, 417] width 97 height 25
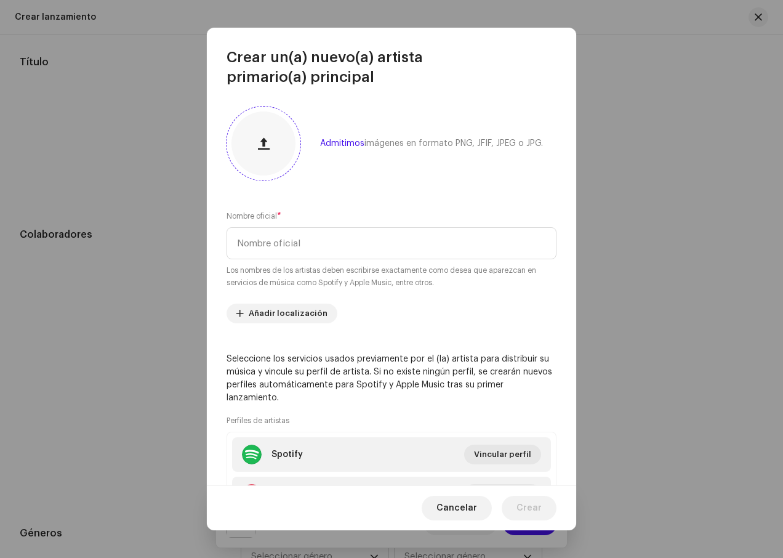
click at [254, 124] on div at bounding box center [264, 143] width 64 height 64
click at [304, 248] on input "text" at bounding box center [392, 243] width 330 height 32
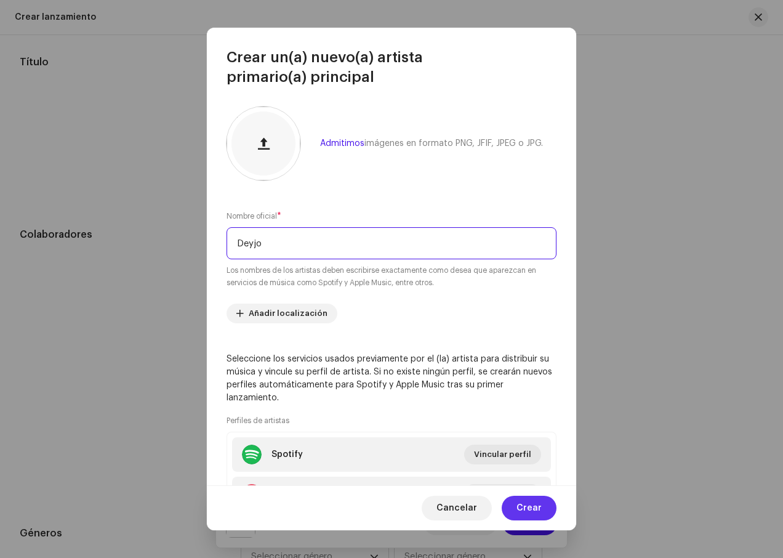
type input "Deyjo"
click at [544, 500] on button "Crear" at bounding box center [529, 508] width 55 height 25
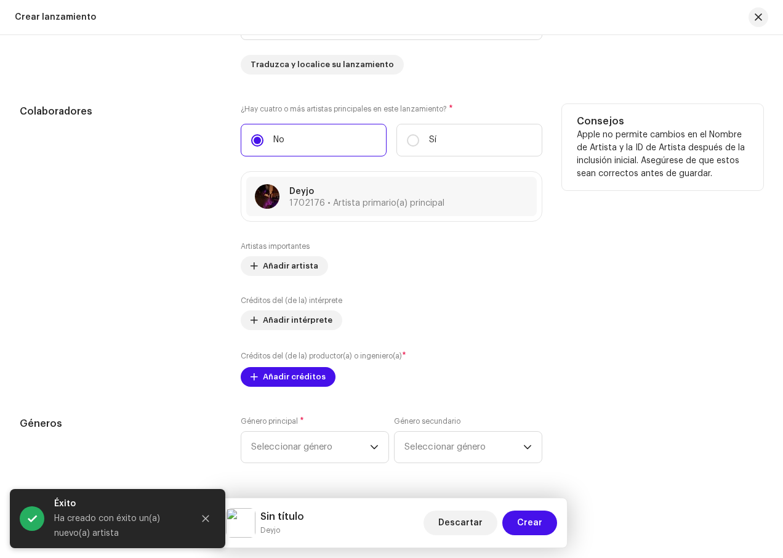
scroll to position [1281, 0]
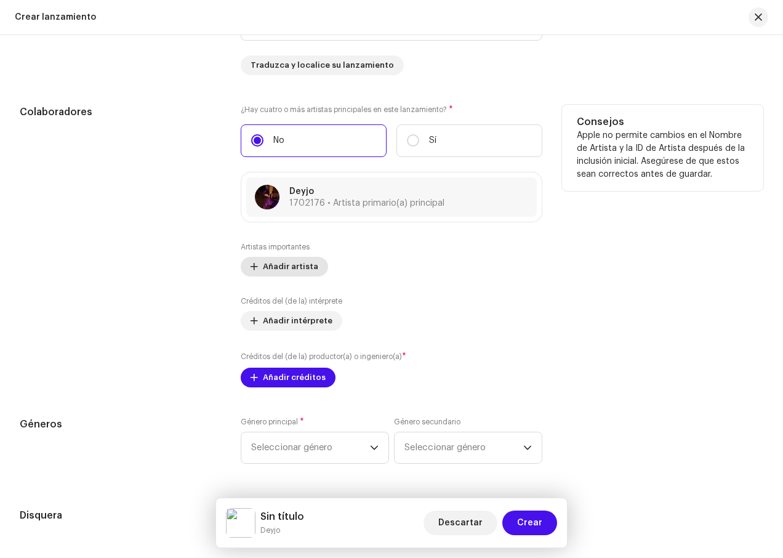
click at [290, 267] on span "Añadir artista" at bounding box center [290, 266] width 55 height 25
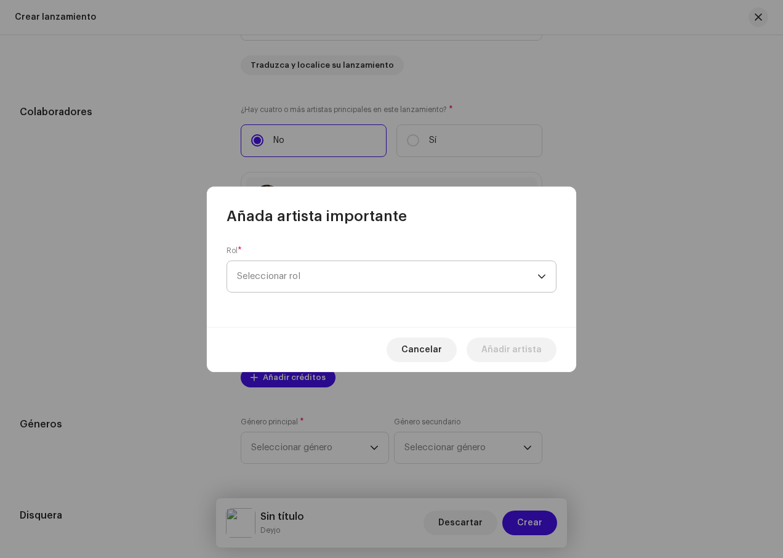
click at [436, 276] on span "Seleccionar rol" at bounding box center [387, 276] width 301 height 31
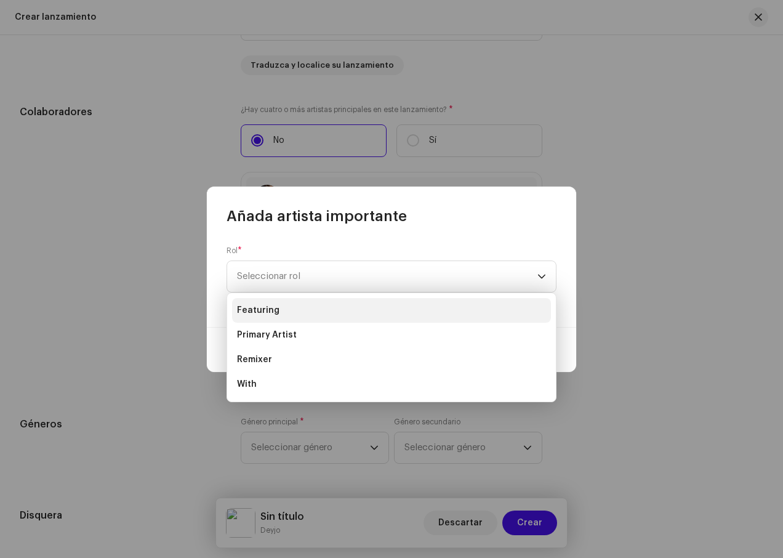
click at [302, 314] on li "Featuring" at bounding box center [391, 310] width 319 height 25
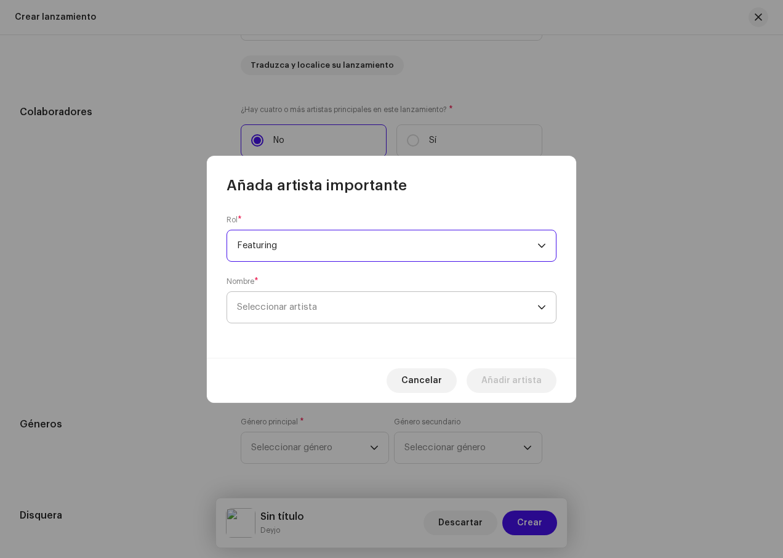
click at [355, 310] on span "Seleccionar artista" at bounding box center [387, 307] width 301 height 31
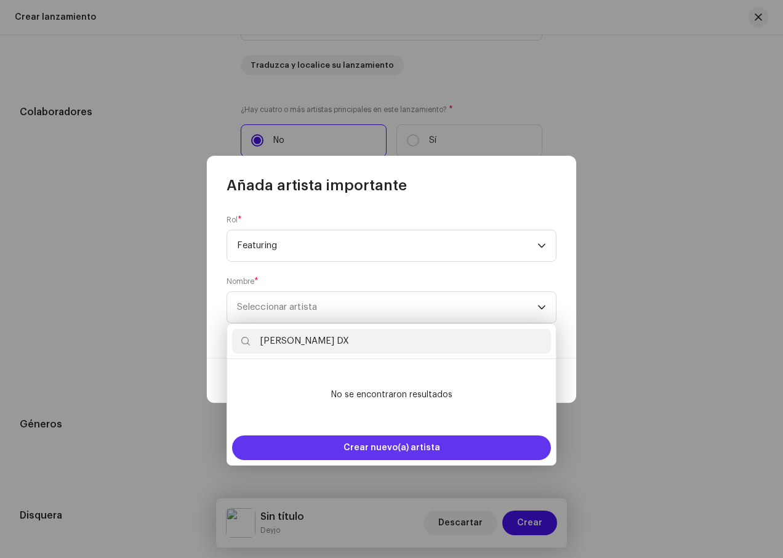
type input "[PERSON_NAME] DX"
click at [430, 441] on span "Crear nuevo(a) artista" at bounding box center [392, 447] width 97 height 25
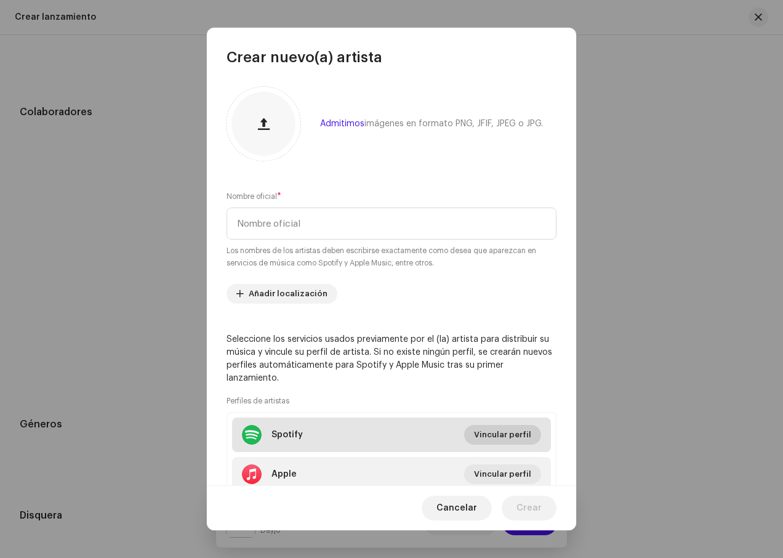
click at [487, 437] on span "Vincular perfil" at bounding box center [502, 435] width 57 height 25
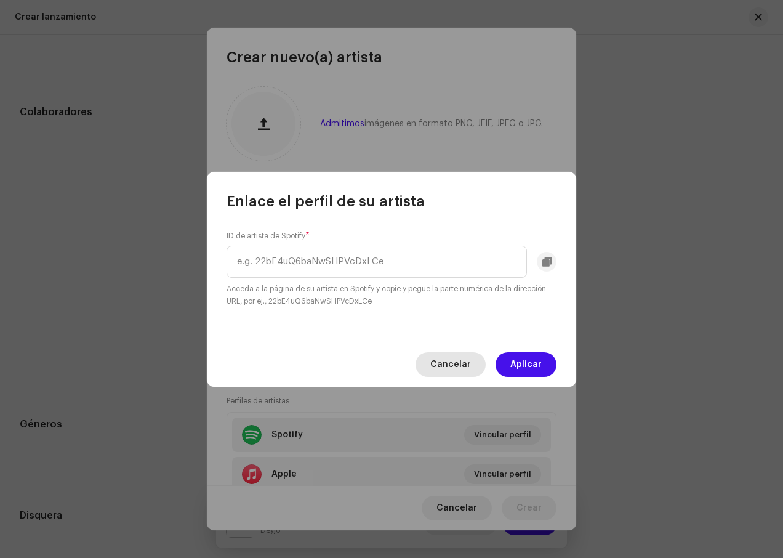
click at [456, 361] on span "Cancelar" at bounding box center [451, 364] width 41 height 25
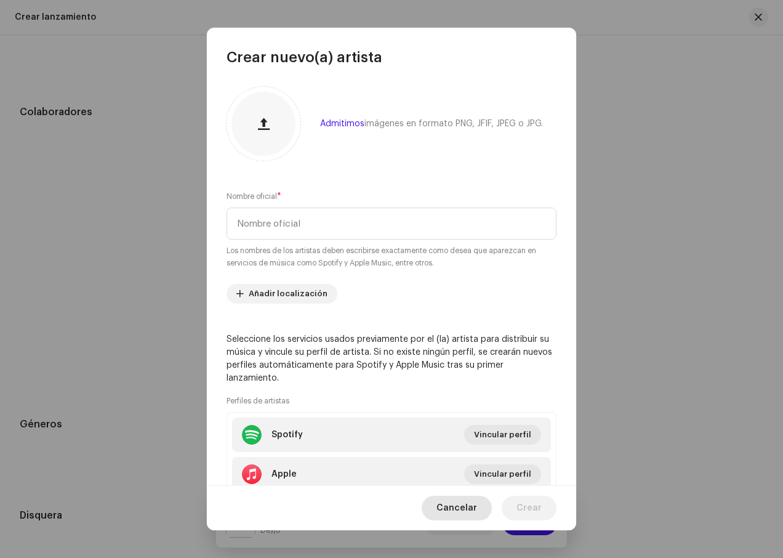
click at [449, 507] on span "Cancelar" at bounding box center [457, 508] width 41 height 25
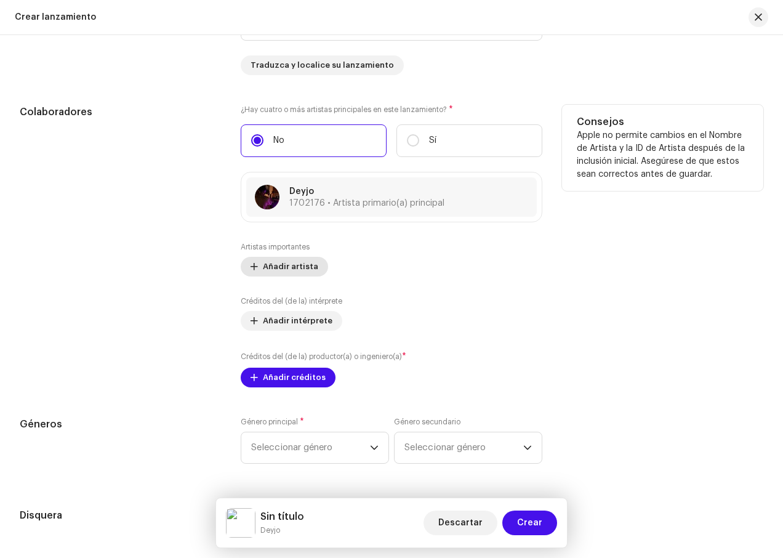
click at [288, 274] on span "Añadir artista" at bounding box center [290, 266] width 55 height 25
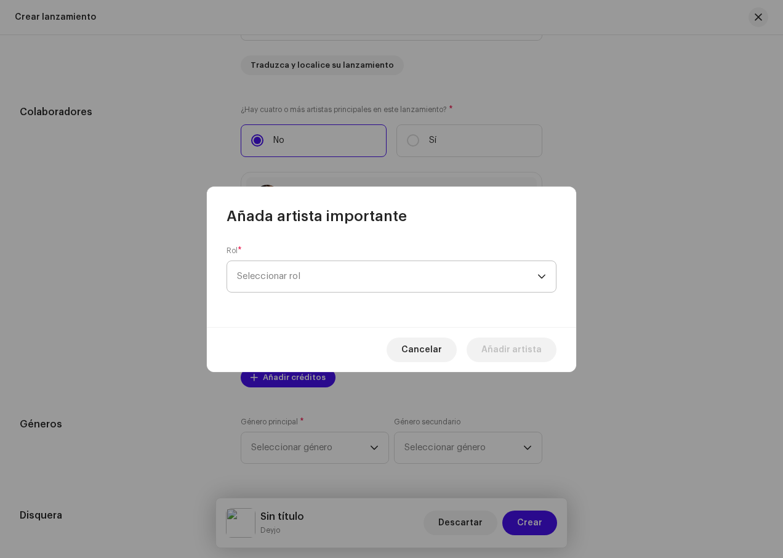
click at [406, 273] on span "Seleccionar rol" at bounding box center [387, 276] width 301 height 31
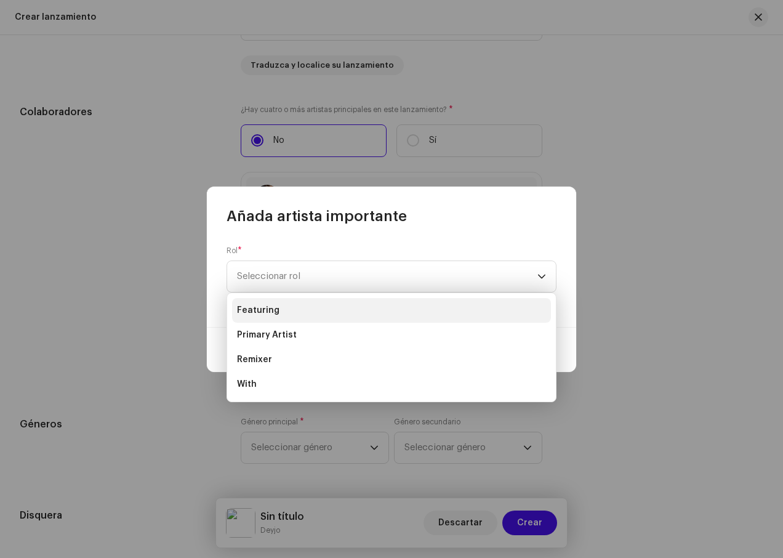
click at [342, 307] on li "Featuring" at bounding box center [391, 310] width 319 height 25
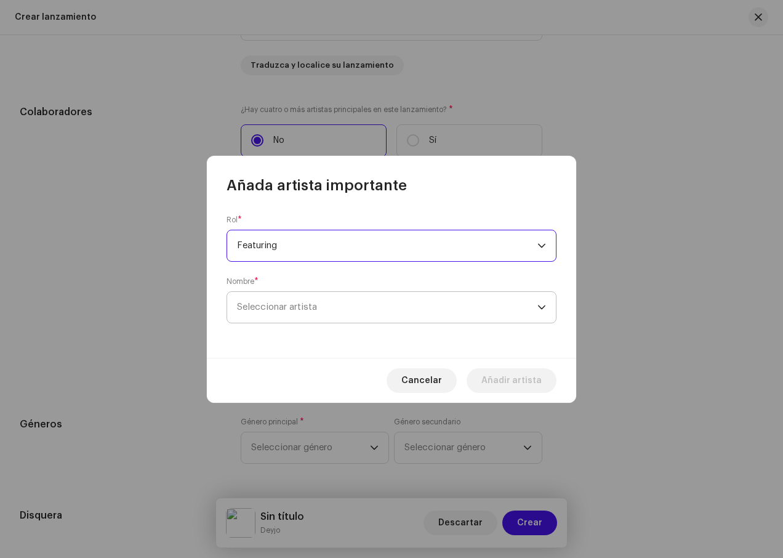
click at [439, 294] on span "Seleccionar artista" at bounding box center [387, 307] width 301 height 31
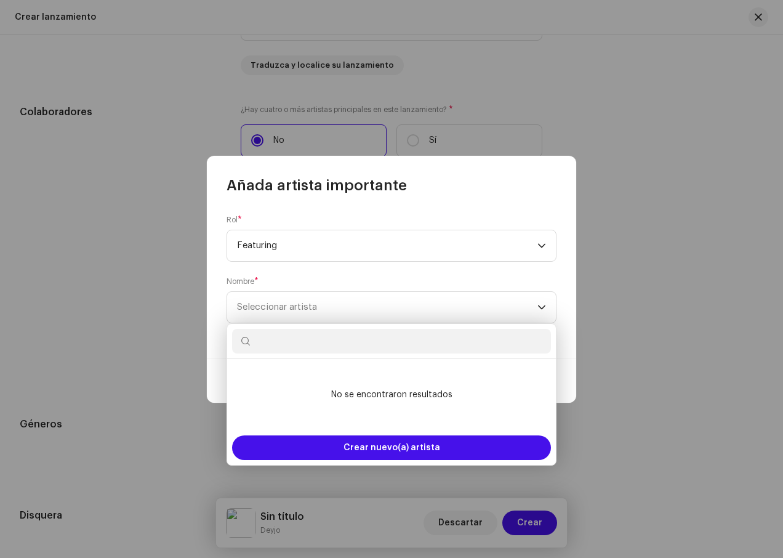
click at [433, 391] on li "No se encontraron resultados" at bounding box center [391, 395] width 319 height 62
click at [413, 391] on li "No se encontraron resultados" at bounding box center [391, 395] width 319 height 62
click at [406, 391] on li "No se encontraron resultados" at bounding box center [391, 395] width 319 height 62
click at [377, 302] on span "Seleccionar artista" at bounding box center [387, 307] width 301 height 31
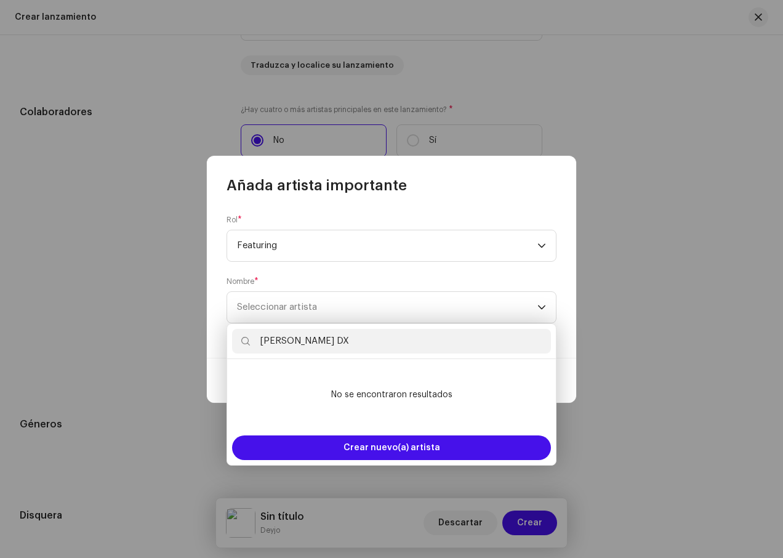
type input "[PERSON_NAME] DX"
click at [246, 342] on icon at bounding box center [245, 341] width 9 height 9
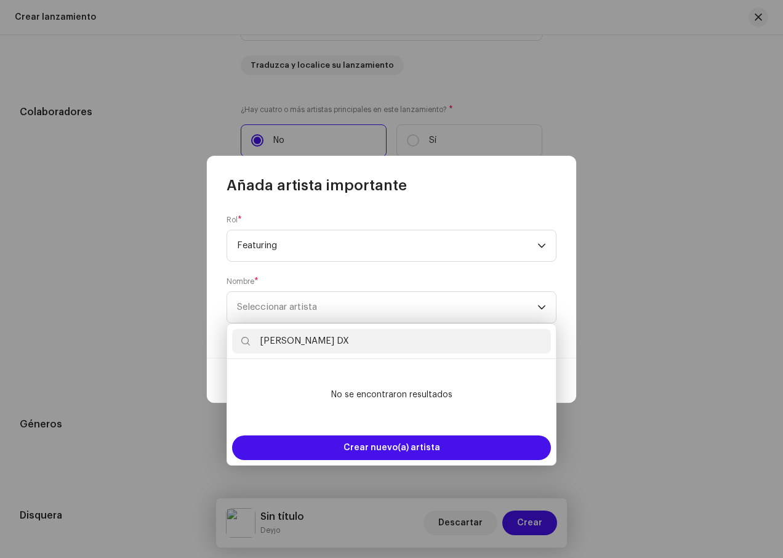
click at [241, 342] on input "[PERSON_NAME] DX" at bounding box center [391, 341] width 319 height 25
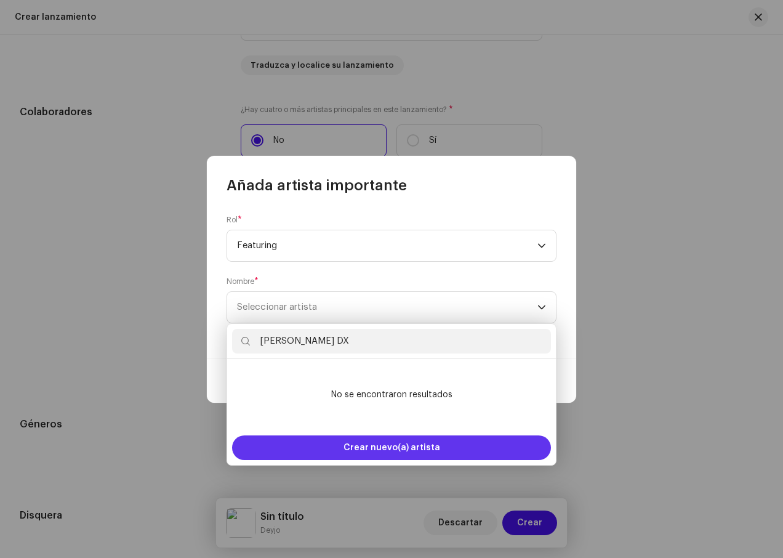
click at [439, 445] on div "Crear nuevo(a) artista" at bounding box center [391, 447] width 319 height 25
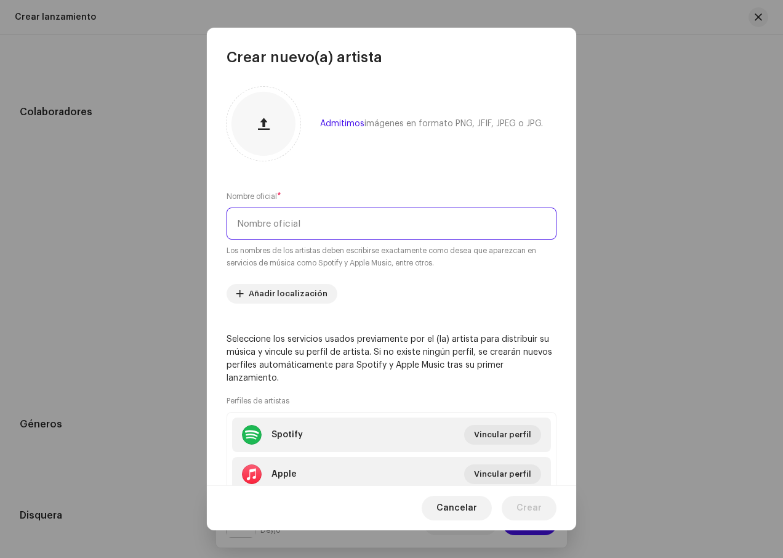
click at [317, 233] on input "text" at bounding box center [392, 224] width 330 height 32
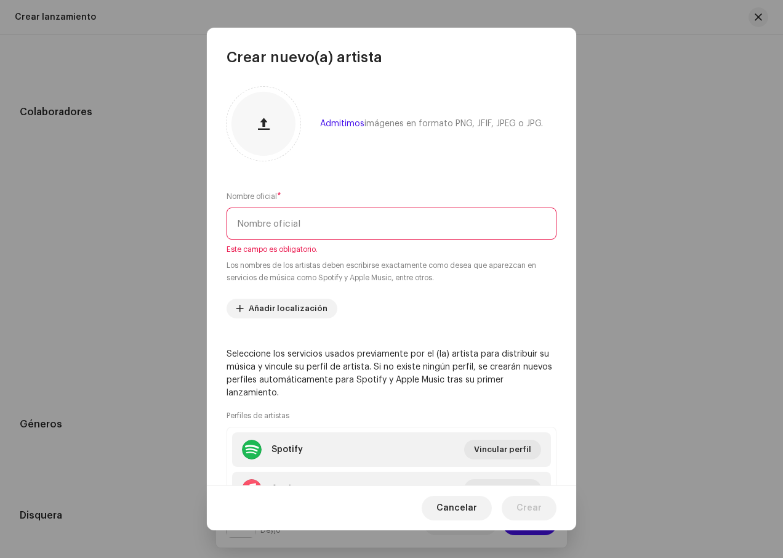
drag, startPoint x: 374, startPoint y: 457, endPoint x: 390, endPoint y: 320, distance: 138.2
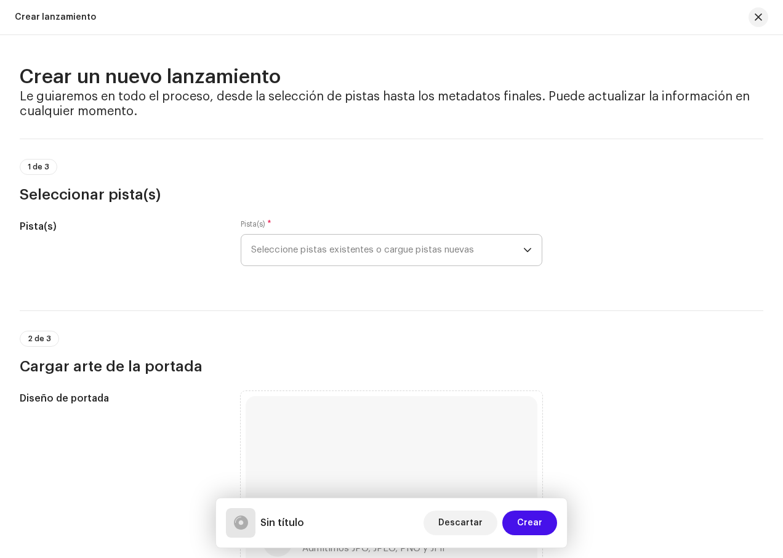
click at [480, 249] on span "Seleccione pistas existentes o cargue pistas nuevas" at bounding box center [387, 250] width 272 height 31
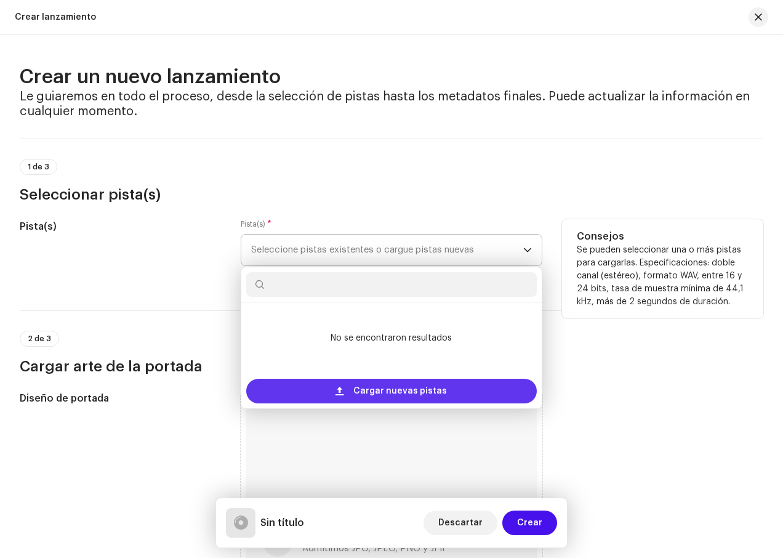
click at [421, 388] on span "Cargar nuevas pistas" at bounding box center [401, 391] width 94 height 25
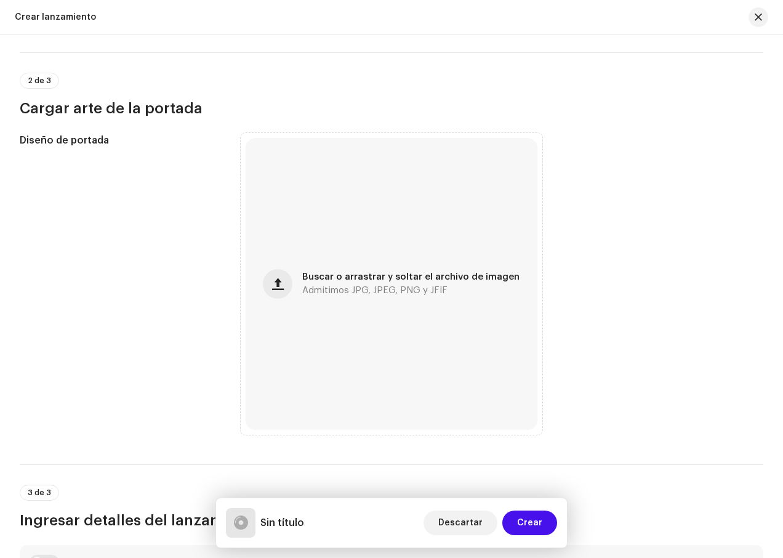
scroll to position [370, 0]
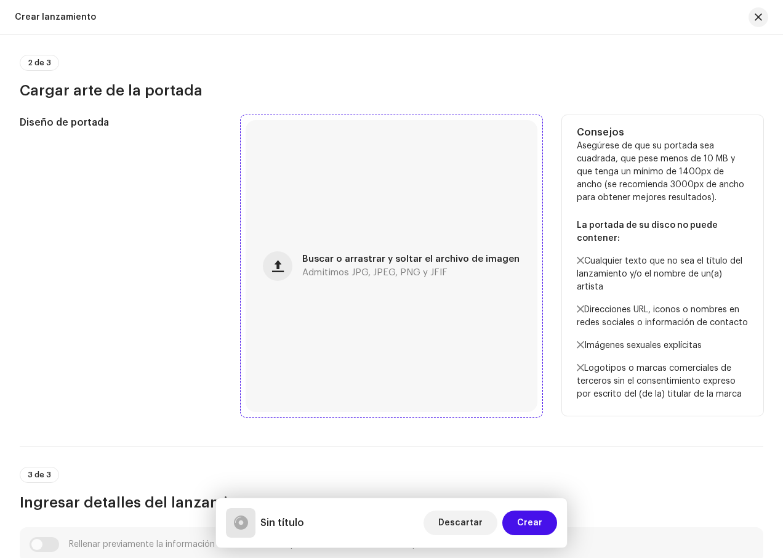
click at [362, 234] on div "Buscar o arrastrar y soltar el archivo de imagen Admitimos JPG, JPEG, PNG y JFIF" at bounding box center [392, 266] width 292 height 292
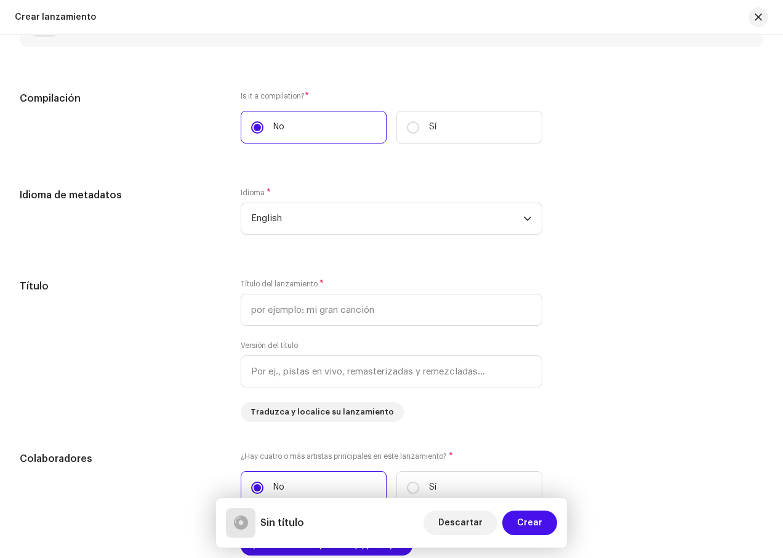
scroll to position [924, 0]
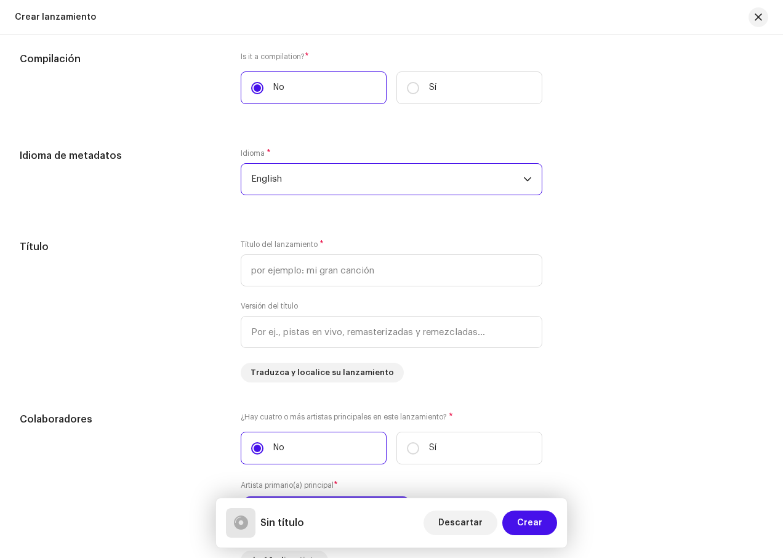
click at [339, 176] on span "English" at bounding box center [387, 179] width 272 height 31
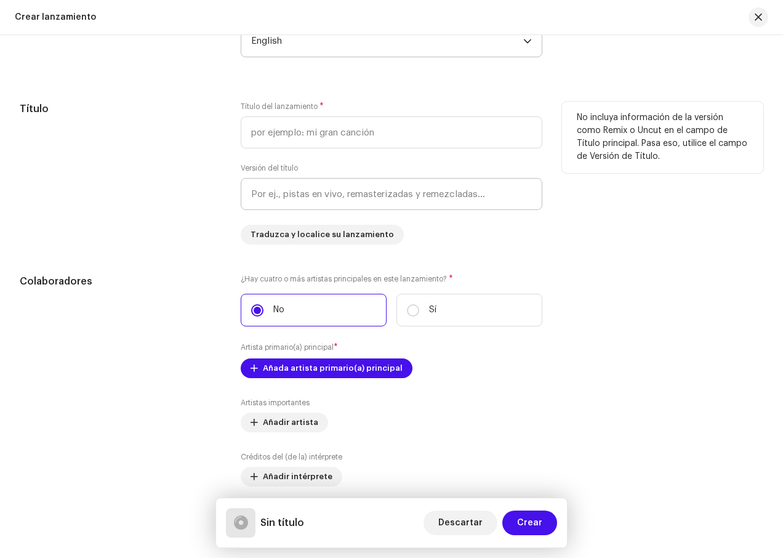
scroll to position [1047, 0]
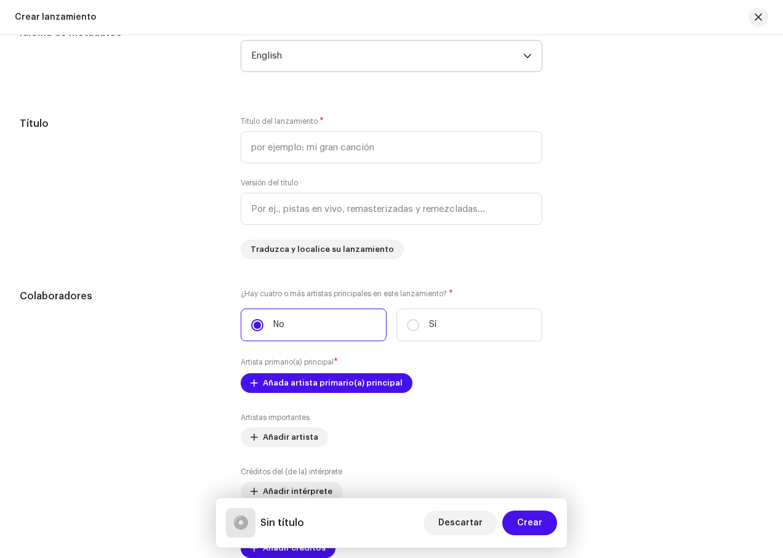
click at [442, 63] on span "English" at bounding box center [387, 56] width 272 height 31
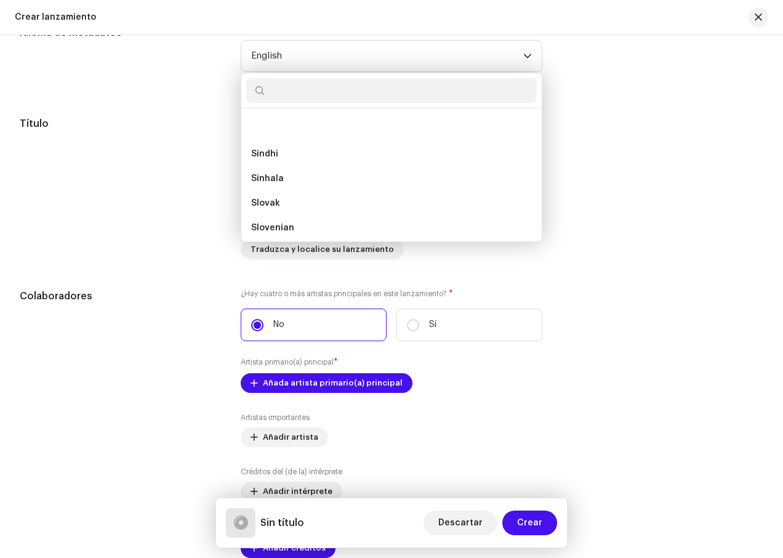
scroll to position [3848, 0]
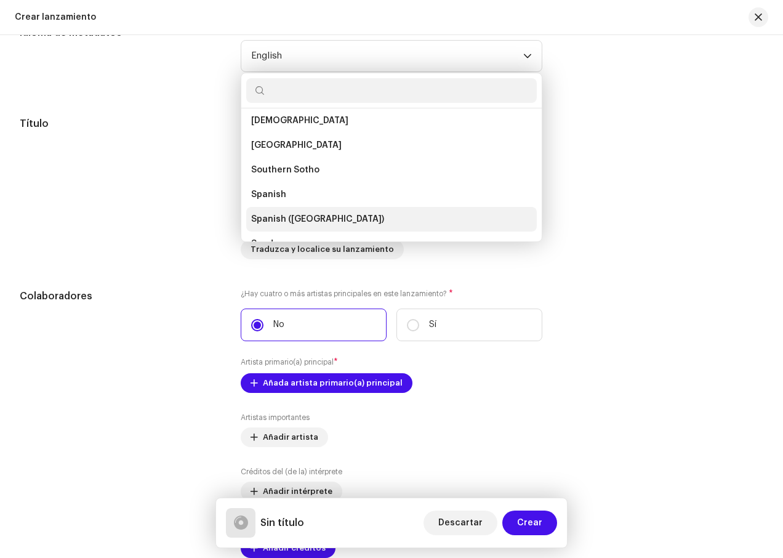
click at [323, 222] on span "Spanish ([GEOGRAPHIC_DATA])" at bounding box center [317, 219] width 133 height 12
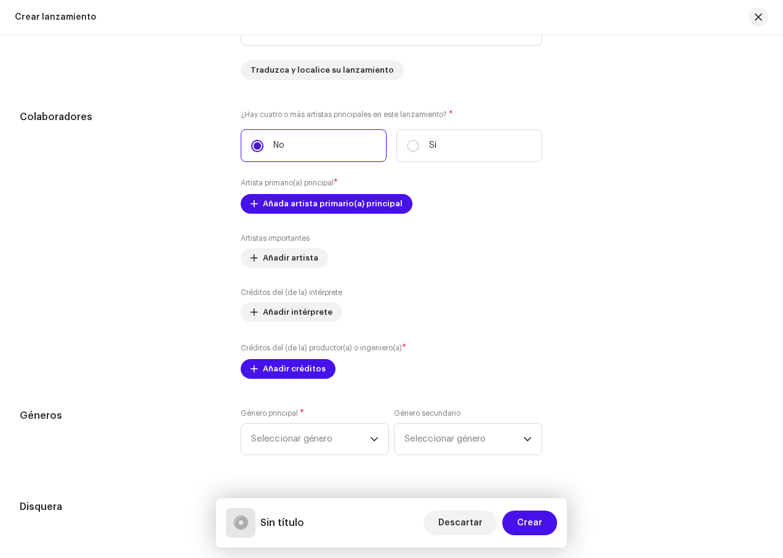
scroll to position [1232, 0]
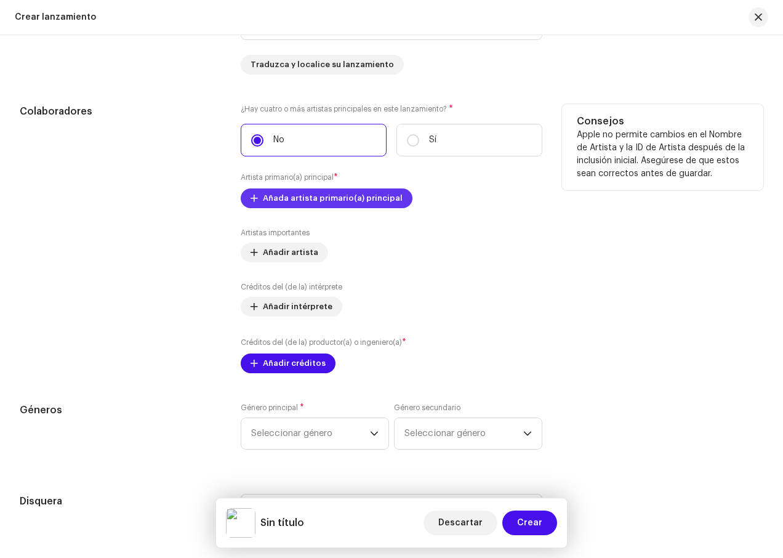
click at [333, 200] on span "Añada artista primario(a) principal" at bounding box center [333, 198] width 140 height 25
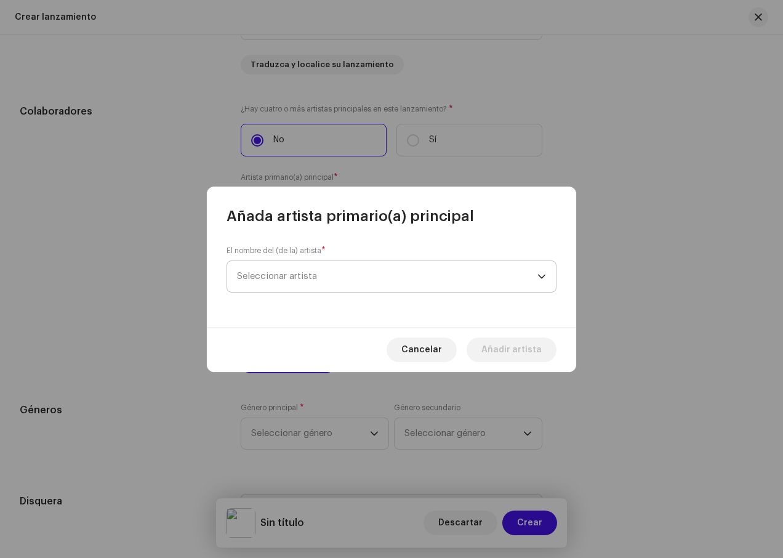
click at [397, 263] on span "Seleccionar artista" at bounding box center [387, 276] width 301 height 31
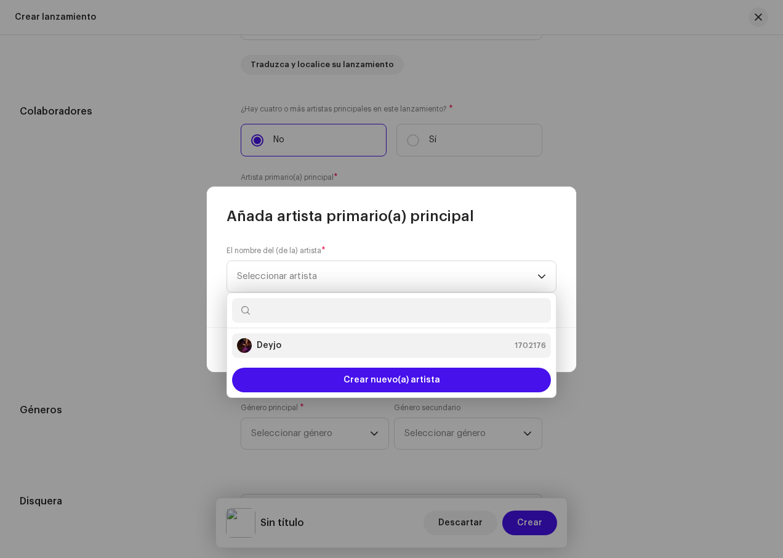
click at [289, 345] on div "Deyjo 1702176" at bounding box center [391, 345] width 309 height 15
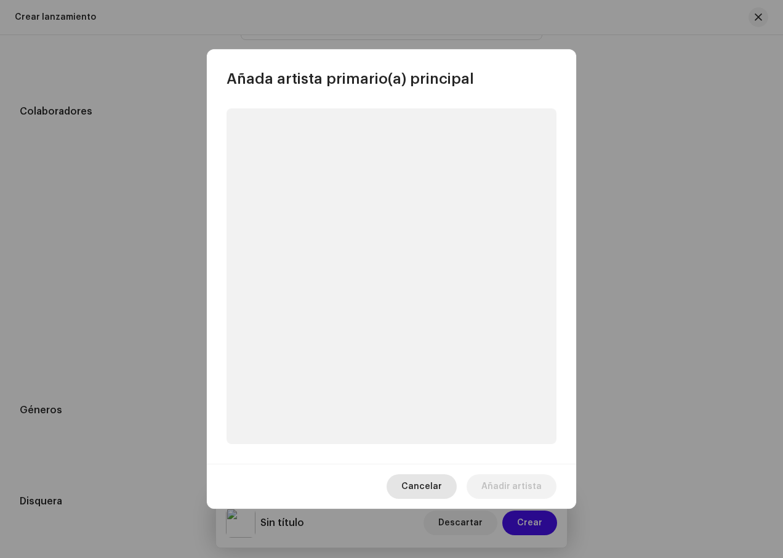
click at [431, 488] on span "Cancelar" at bounding box center [422, 486] width 41 height 25
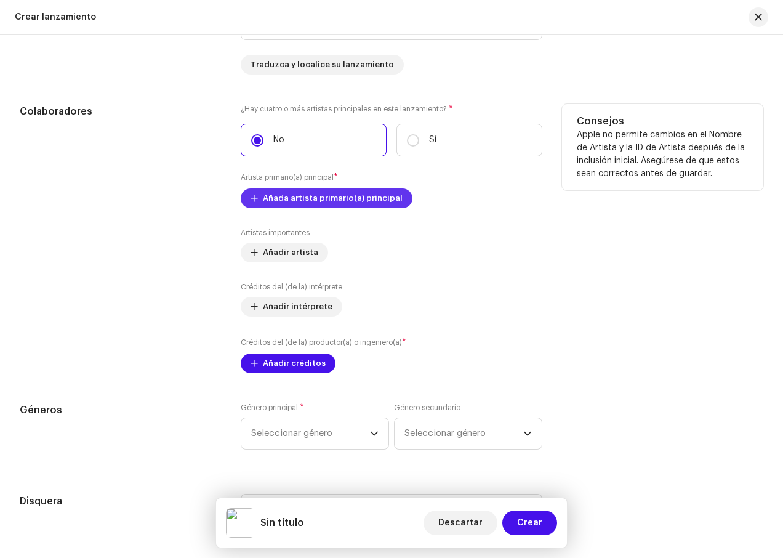
click at [367, 203] on span "Añada artista primario(a) principal" at bounding box center [333, 198] width 140 height 25
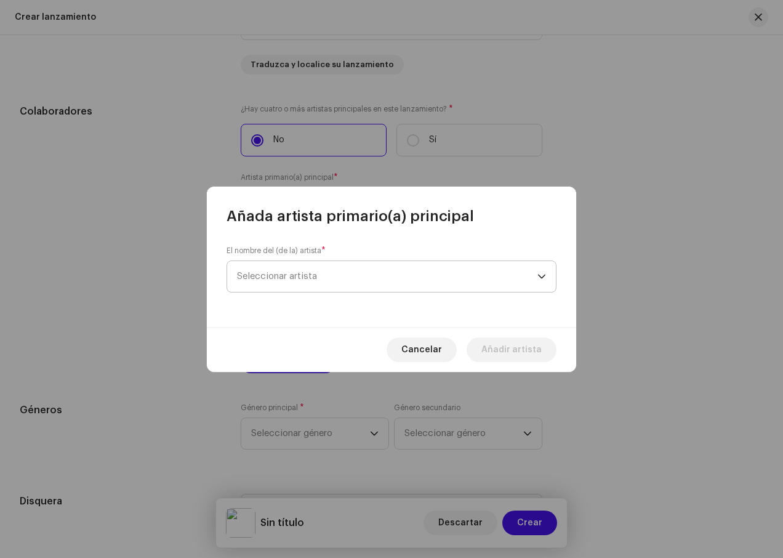
click at [511, 273] on span "Seleccionar artista" at bounding box center [387, 276] width 301 height 31
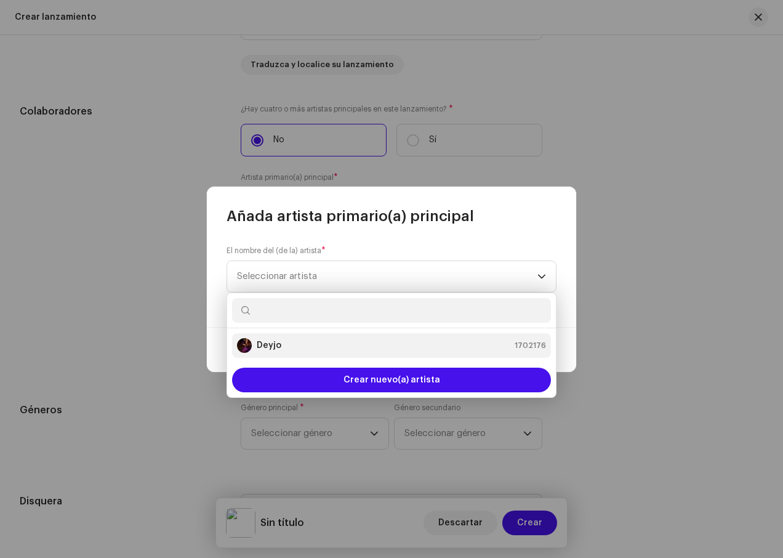
click at [258, 349] on strong "Deyjo" at bounding box center [269, 345] width 25 height 12
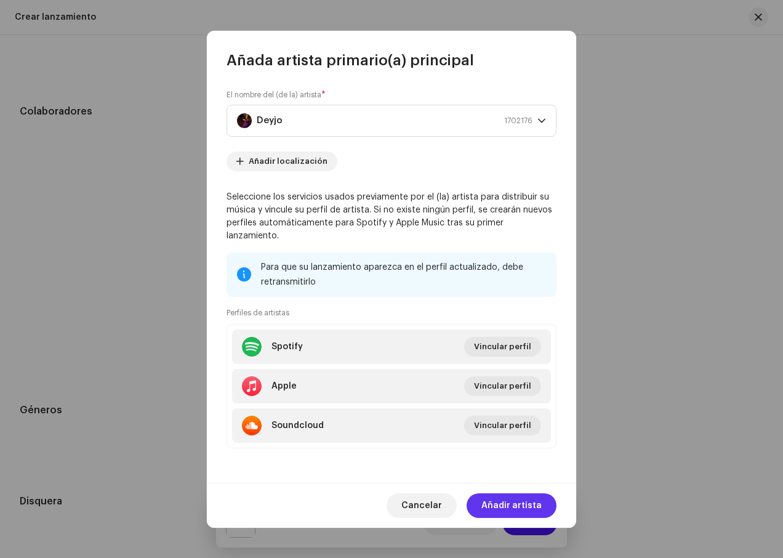
click at [517, 495] on span "Añadir artista" at bounding box center [512, 505] width 60 height 25
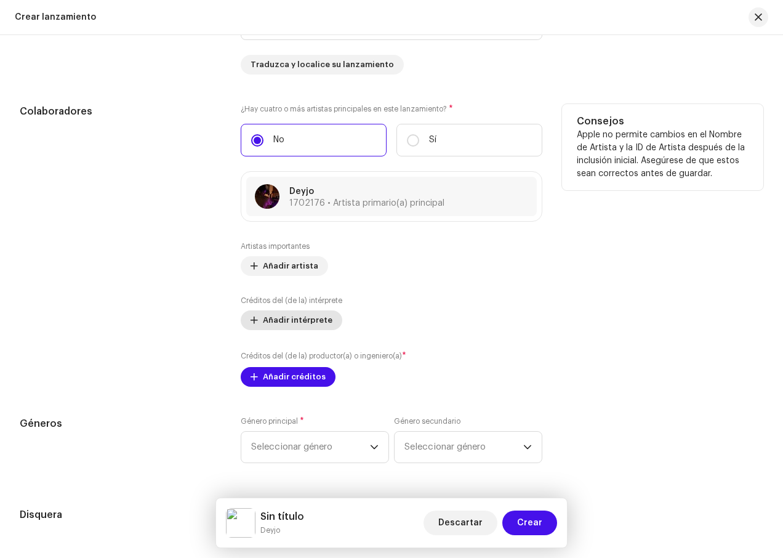
click at [311, 320] on span "Añadir intérprete" at bounding box center [298, 320] width 70 height 25
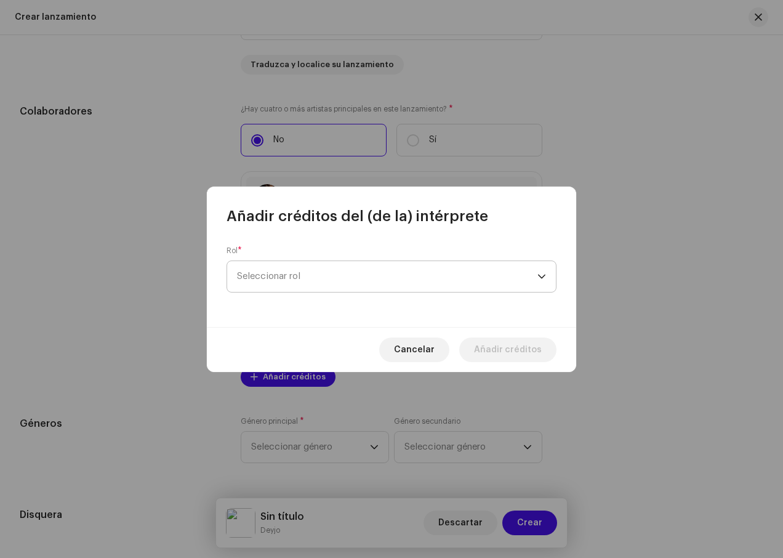
click at [424, 283] on span "Seleccionar rol" at bounding box center [387, 276] width 301 height 31
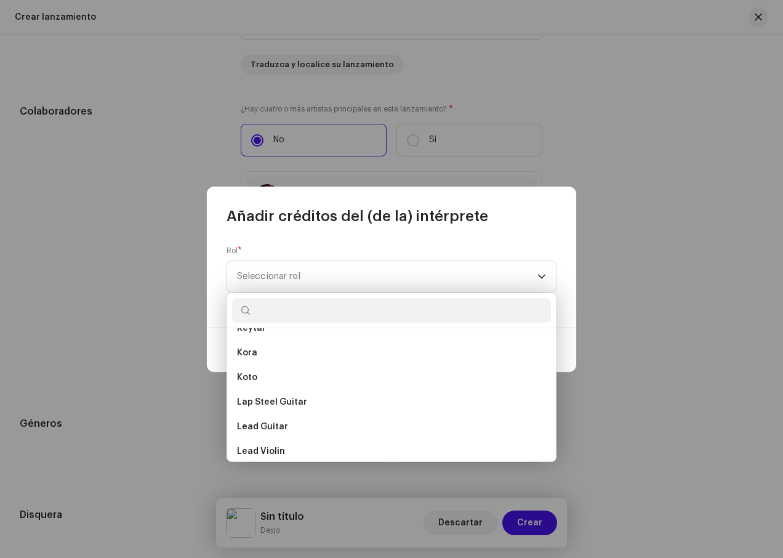
scroll to position [4661, 0]
click at [302, 272] on span "Seleccionar rol" at bounding box center [387, 276] width 301 height 31
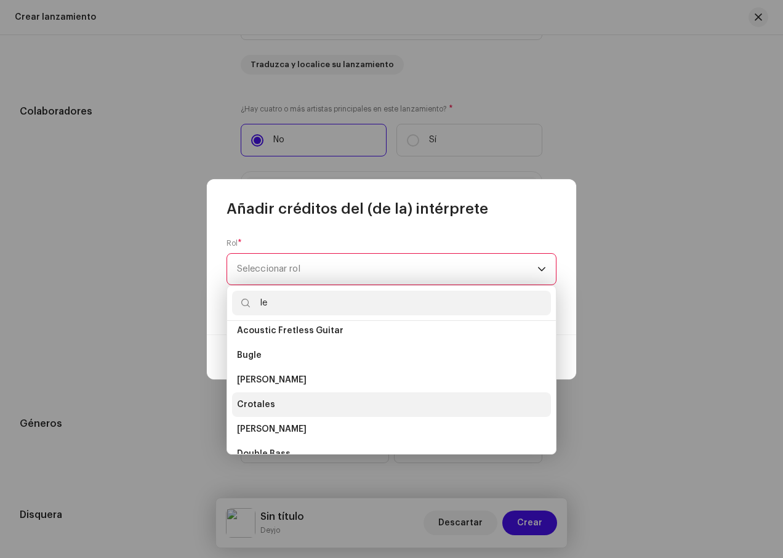
scroll to position [0, 0]
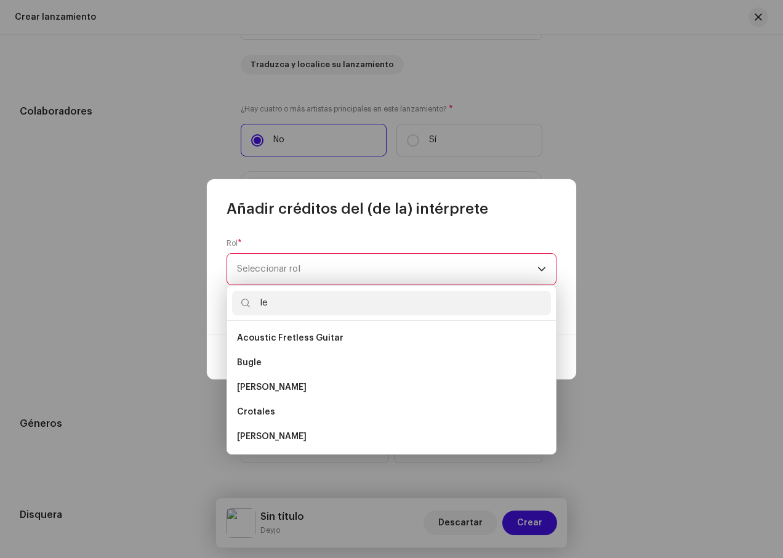
type input "l"
type input "c"
click at [520, 216] on div "Añadir créditos del (de la) intérprete" at bounding box center [392, 198] width 370 height 39
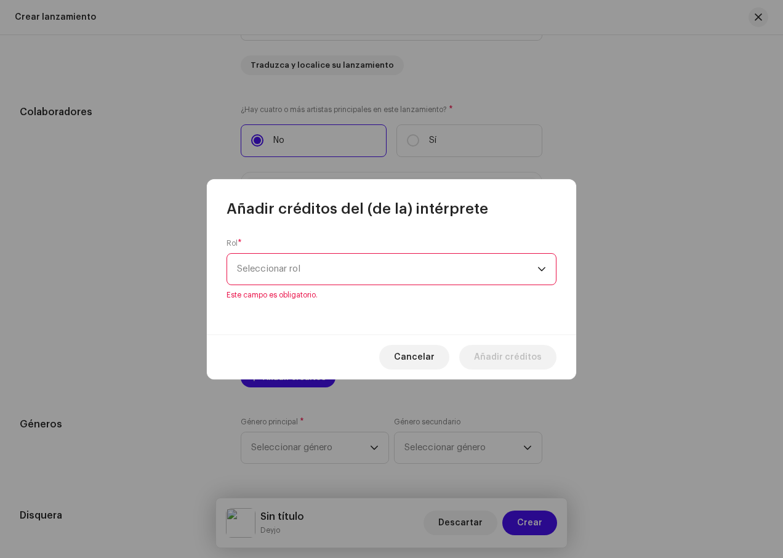
click at [502, 265] on span "Seleccionar rol" at bounding box center [387, 269] width 301 height 31
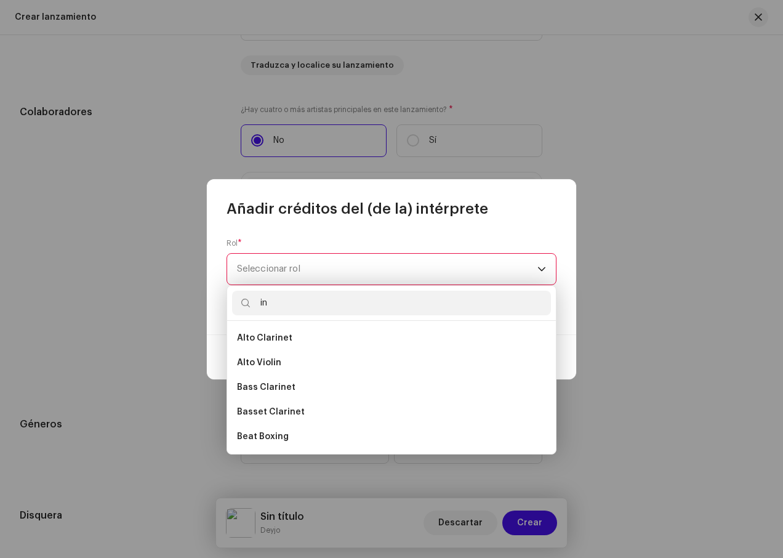
type input "i"
click at [402, 222] on div "Rol * Seleccionar rol Este campo es obligatorio." at bounding box center [392, 277] width 370 height 116
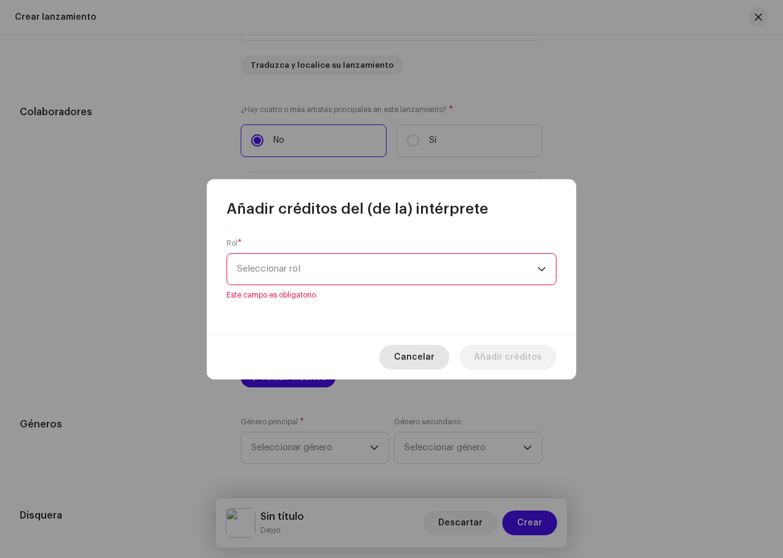
click at [423, 351] on span "Cancelar" at bounding box center [414, 357] width 41 height 25
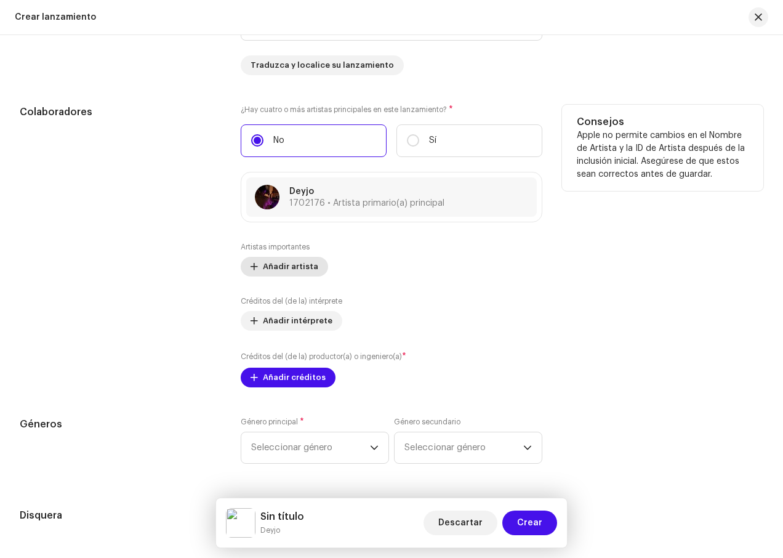
click at [283, 273] on span "Añadir artista" at bounding box center [290, 266] width 55 height 25
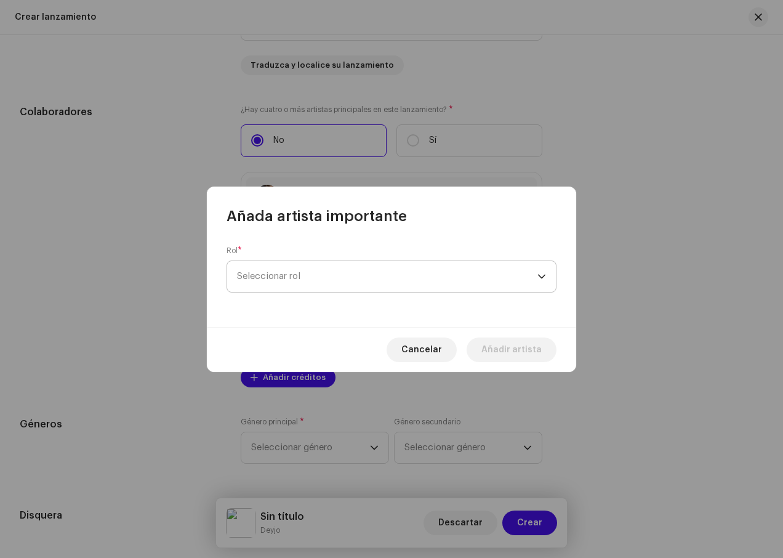
click at [453, 279] on span "Seleccionar rol" at bounding box center [387, 276] width 301 height 31
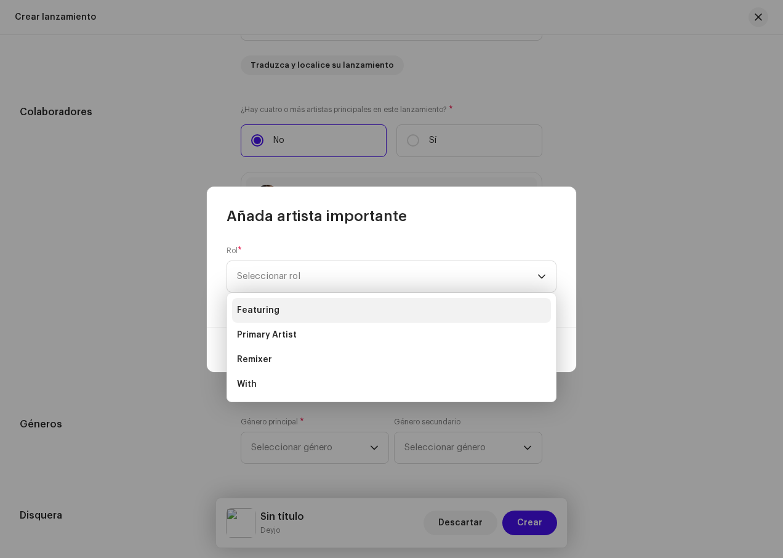
click at [299, 307] on li "Featuring" at bounding box center [391, 310] width 319 height 25
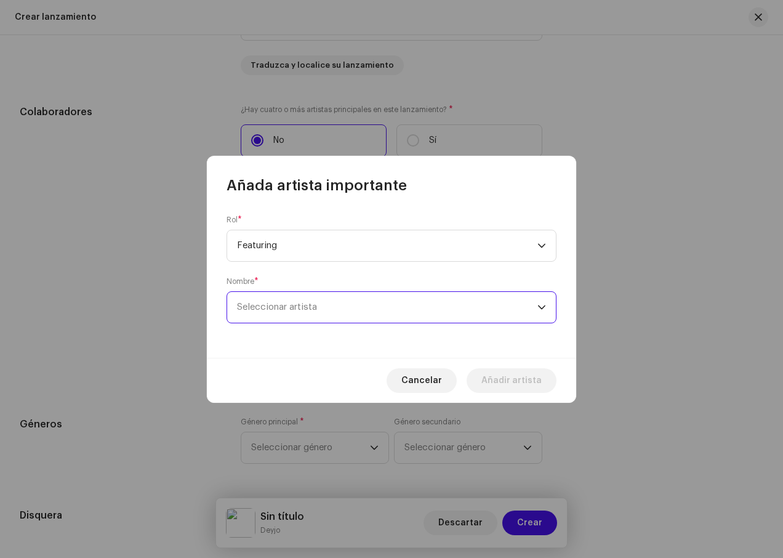
click at [366, 303] on span "Seleccionar artista" at bounding box center [387, 307] width 301 height 31
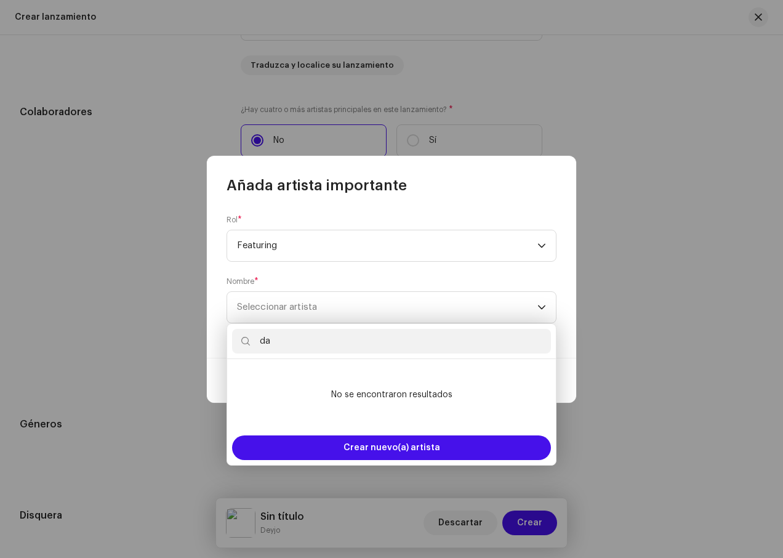
type input "d"
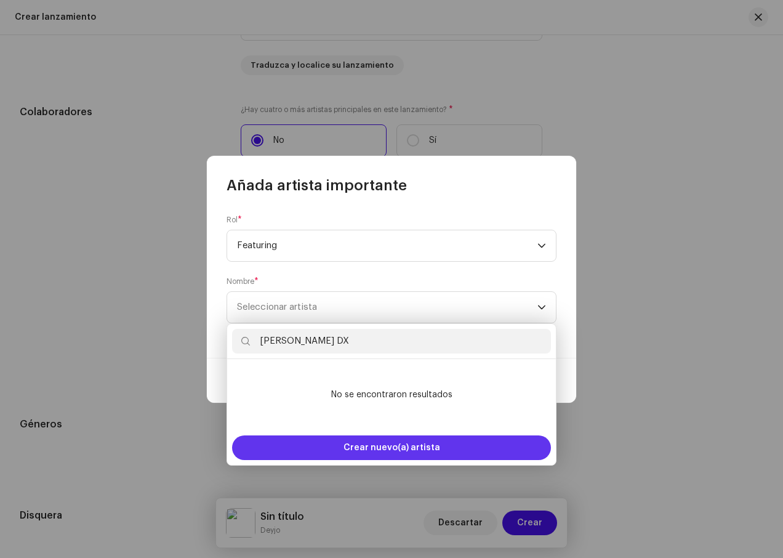
type input "[PERSON_NAME] DX"
click at [414, 449] on span "Crear nuevo(a) artista" at bounding box center [392, 447] width 97 height 25
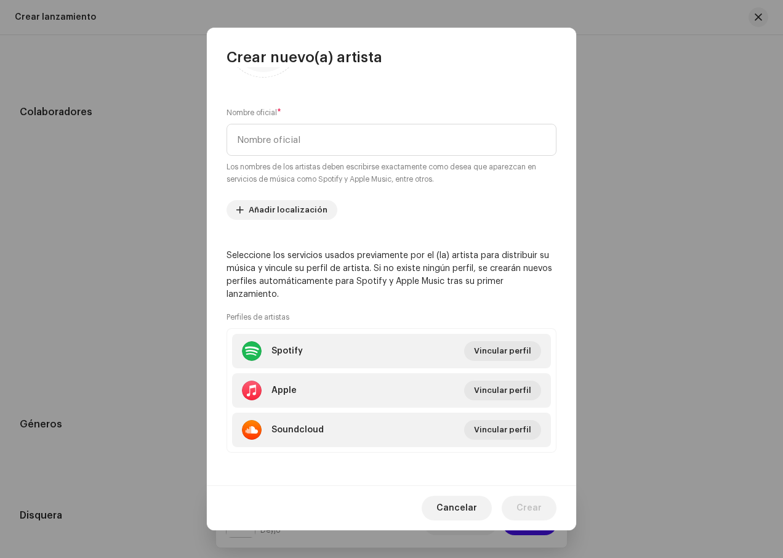
scroll to position [86, 0]
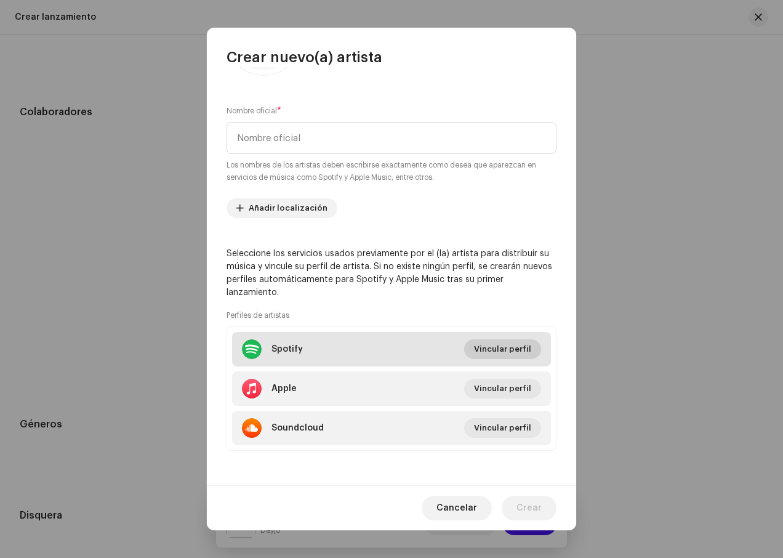
click at [485, 354] on span "Vincular perfil" at bounding box center [502, 349] width 57 height 25
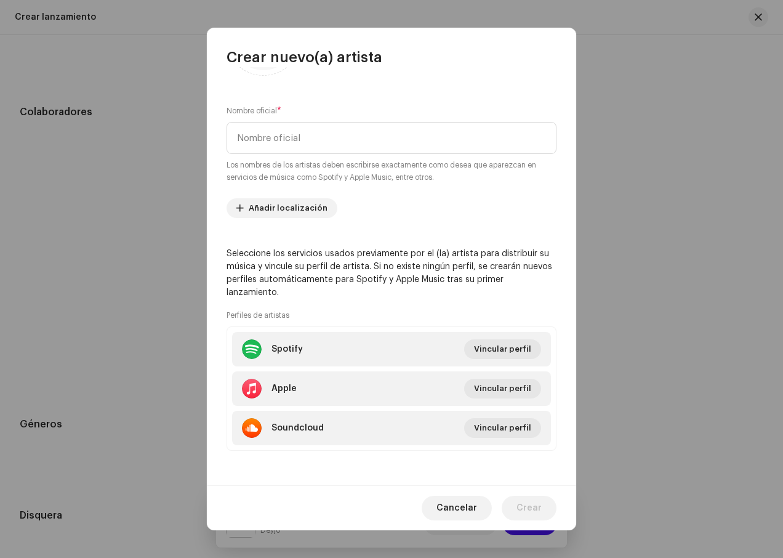
click at [304, 490] on div "Enlace el perfil de su artista ID de artista de Spotify * Acceda a la página de…" at bounding box center [391, 279] width 783 height 558
click at [276, 200] on span "Añadir localización" at bounding box center [288, 208] width 79 height 25
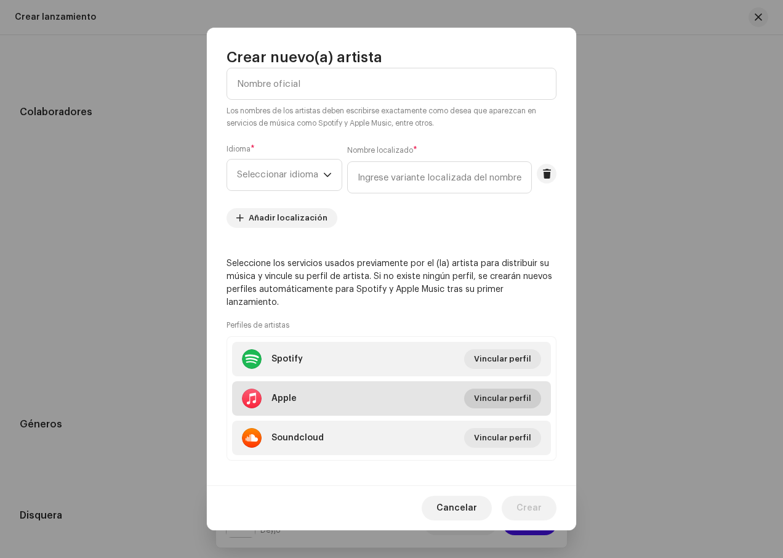
scroll to position [150, 0]
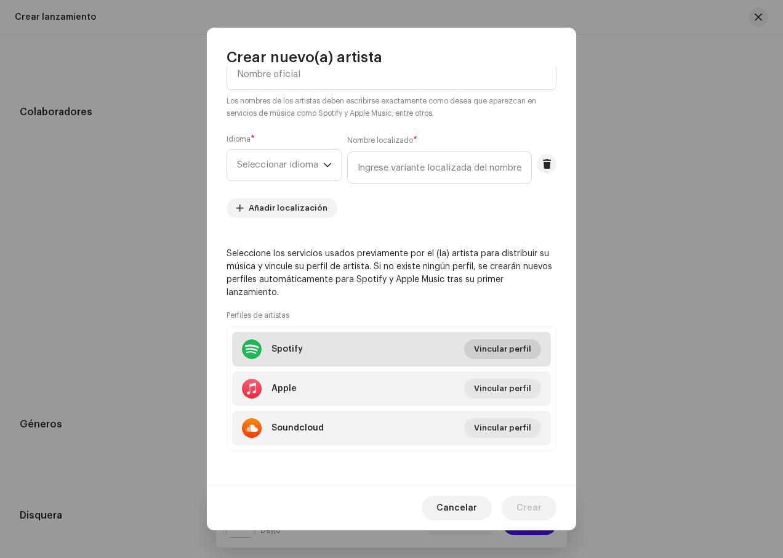
click at [511, 351] on span "Vincular perfil" at bounding box center [502, 349] width 57 height 25
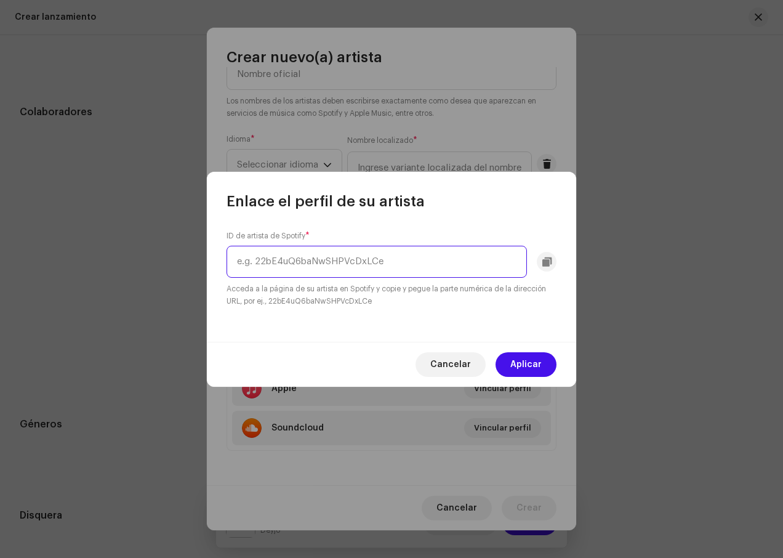
click at [374, 270] on input "text" at bounding box center [377, 262] width 301 height 32
click at [296, 253] on input "text" at bounding box center [377, 262] width 301 height 32
paste input "[URL][DOMAIN_NAME]"
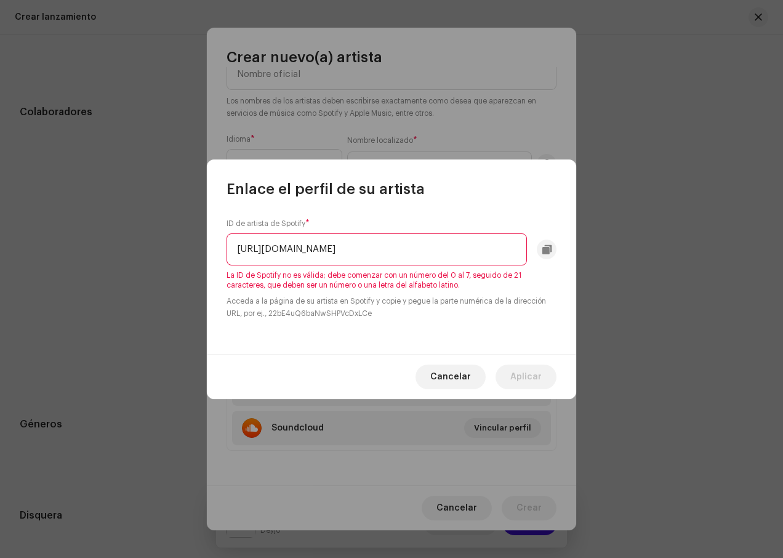
scroll to position [0, 104]
click at [265, 248] on input "[URL][DOMAIN_NAME]" at bounding box center [377, 249] width 301 height 32
click at [268, 251] on input "[URL][DOMAIN_NAME]" at bounding box center [377, 249] width 301 height 32
click at [492, 245] on input "3KCnUIFowY4zRw00IitAek?si=EYBTB5faRiG05-d9qbOLLw" at bounding box center [377, 249] width 301 height 32
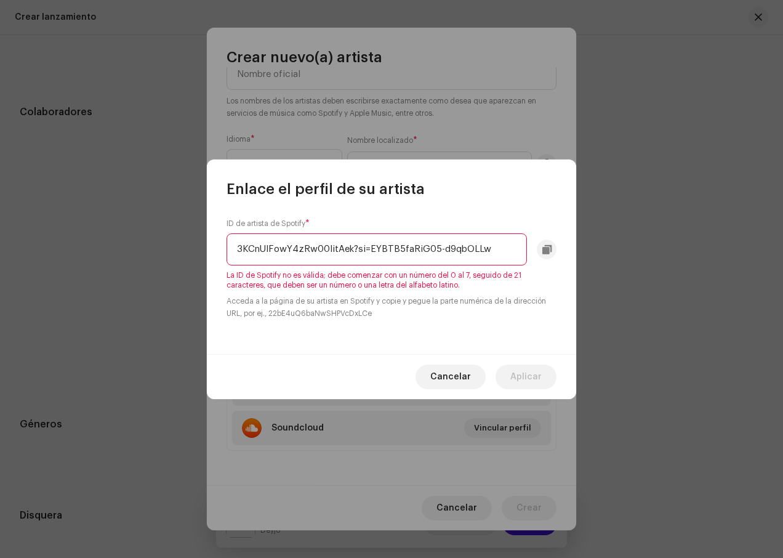
click at [255, 256] on input "3KCnUIFowY4zRw00IitAek?si=EYBTB5faRiG05-d9qbOLLw" at bounding box center [377, 249] width 301 height 32
click at [494, 244] on input "3KCnUIFowY4zRw00IitAek?si=EYBTB5faRiG05-d9qbOLLw" at bounding box center [377, 249] width 301 height 32
click at [294, 249] on input "3KCnUIFowY4zRw00IitAek?si=EYBTB5faRiG05-d9qbOLLw" at bounding box center [377, 249] width 301 height 32
click at [435, 246] on input "4zRw00IitAek?si=EYBTB5faRiG05-d9qbOLLw" at bounding box center [377, 249] width 301 height 32
click at [387, 248] on input "4zRw00IitAek?si=EYBTB5faRiG05-d9qbOLLw" at bounding box center [377, 249] width 301 height 32
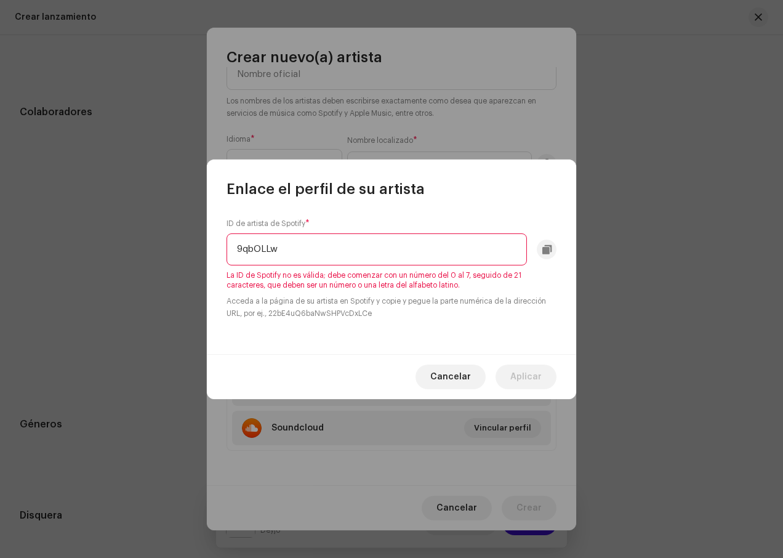
click at [378, 262] on input "9qbOLLw" at bounding box center [377, 249] width 301 height 32
type input "9"
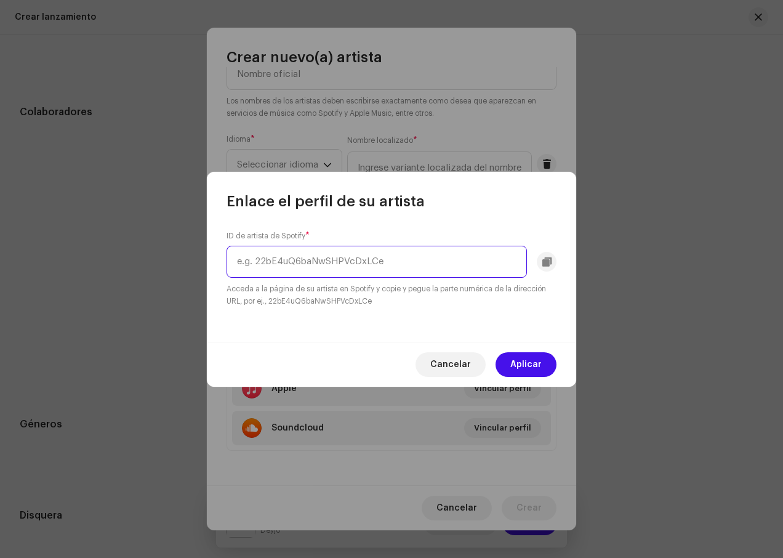
paste input "[URL][DOMAIN_NAME]"
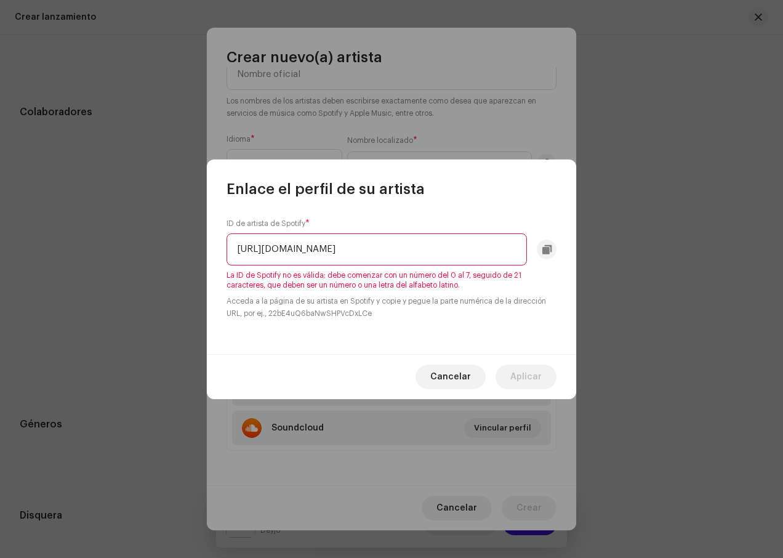
click at [398, 249] on input "[URL][DOMAIN_NAME]" at bounding box center [377, 249] width 301 height 32
click at [279, 250] on input "EYBTB5faRiG05-d9qbOLLw" at bounding box center [377, 249] width 301 height 32
click at [275, 249] on input "EYBTB5faRiG05-d9qbOLLw" at bounding box center [377, 249] width 301 height 32
click at [238, 249] on input "aRiG05-d9qbOLLw" at bounding box center [377, 249] width 301 height 32
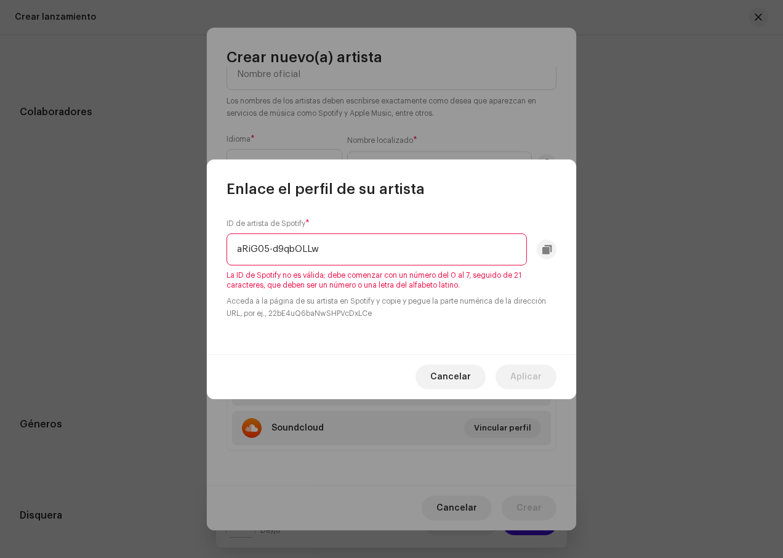
click at [240, 249] on input "aRiG05-d9qbOLLw" at bounding box center [377, 249] width 301 height 32
click at [240, 248] on input "aRiG05-d9qbOLLw" at bounding box center [377, 249] width 301 height 32
click at [243, 248] on input "RiG05-d9qbOLLw" at bounding box center [377, 249] width 301 height 32
click at [246, 248] on input "iG05-d9qbOLLw" at bounding box center [377, 249] width 301 height 32
click at [254, 251] on input "i05-d9qbOLLw" at bounding box center [377, 249] width 301 height 32
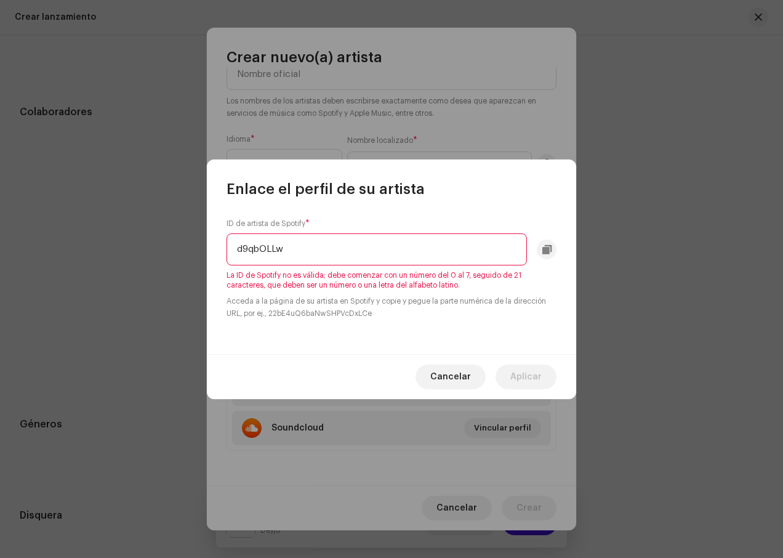
click at [244, 246] on input "d9qbOLLw" at bounding box center [377, 249] width 301 height 32
click at [246, 248] on input "9qbOLLw" at bounding box center [377, 249] width 301 height 32
type input "qbOLLw"
drag, startPoint x: 246, startPoint y: 248, endPoint x: 286, endPoint y: 248, distance: 40.7
click at [248, 248] on input "qbOLLw" at bounding box center [377, 249] width 301 height 32
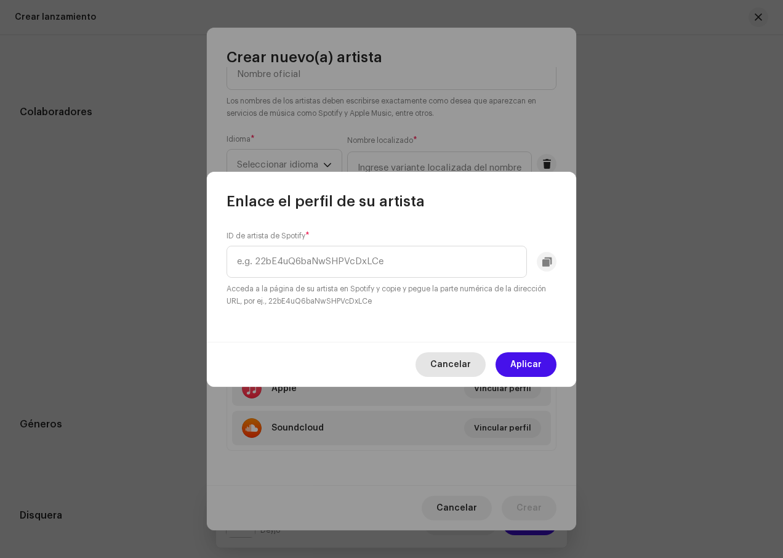
click at [457, 357] on span "Cancelar" at bounding box center [451, 364] width 41 height 25
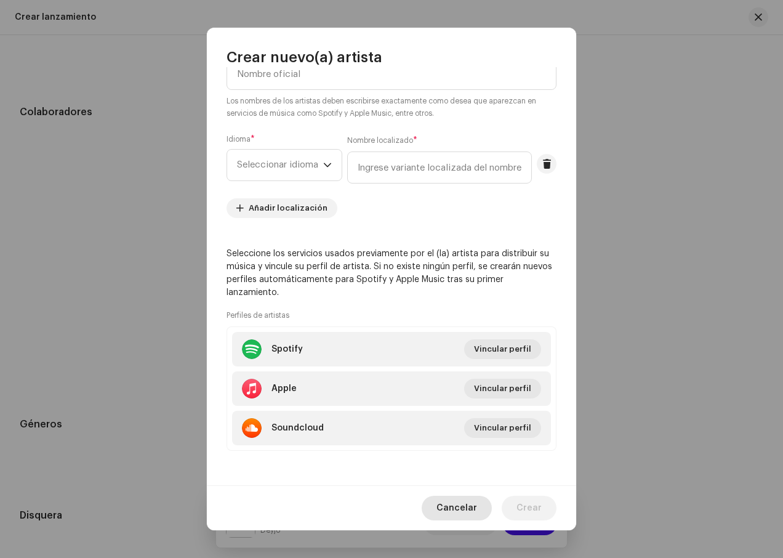
click at [468, 511] on span "Cancelar" at bounding box center [457, 508] width 41 height 25
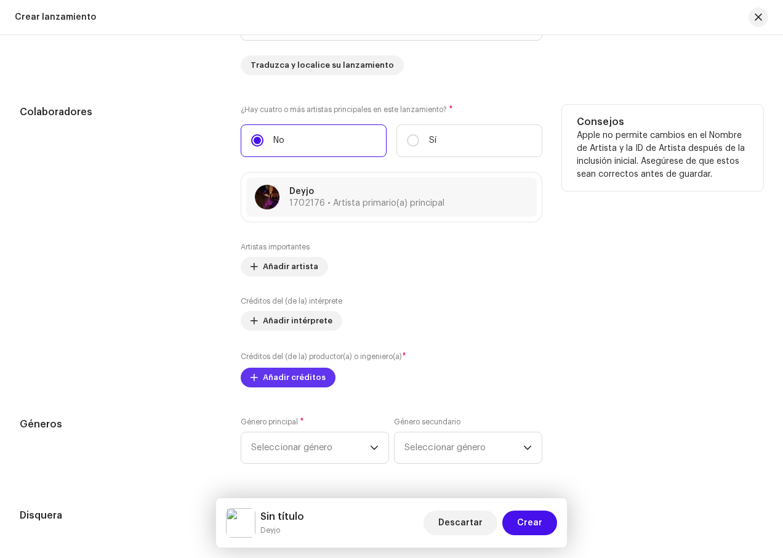
click at [306, 379] on span "Añadir créditos" at bounding box center [294, 377] width 63 height 25
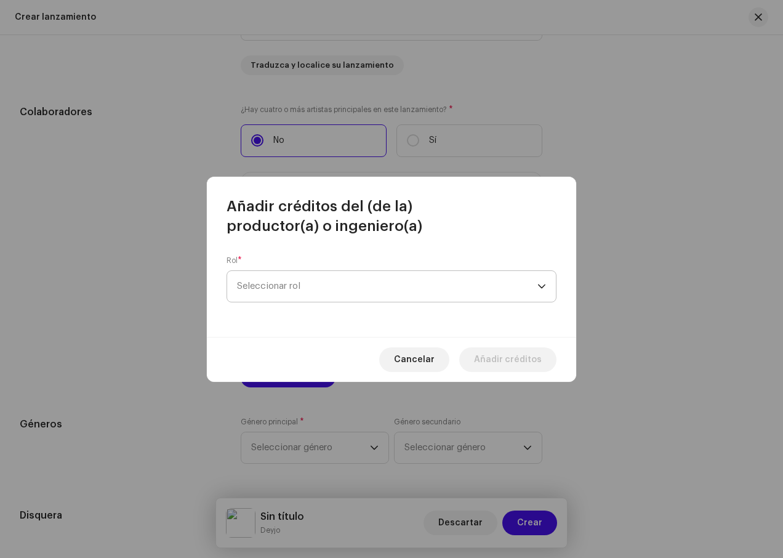
click at [361, 285] on span "Seleccionar rol" at bounding box center [387, 286] width 301 height 31
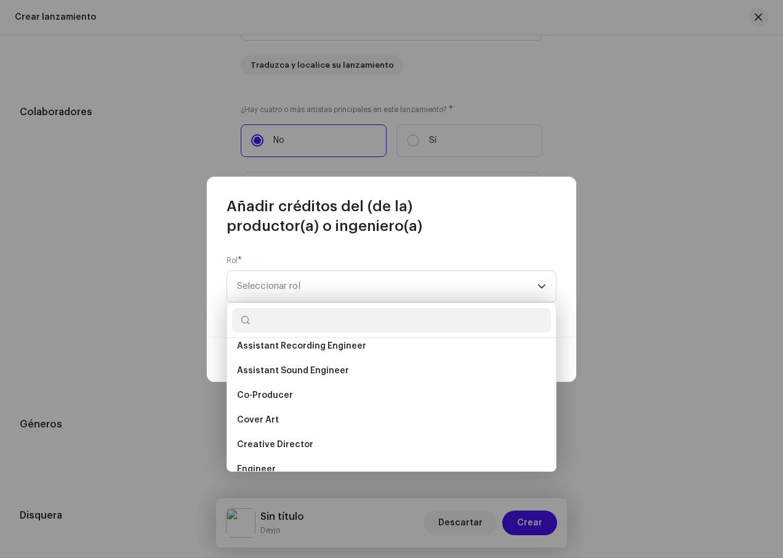
scroll to position [123, 0]
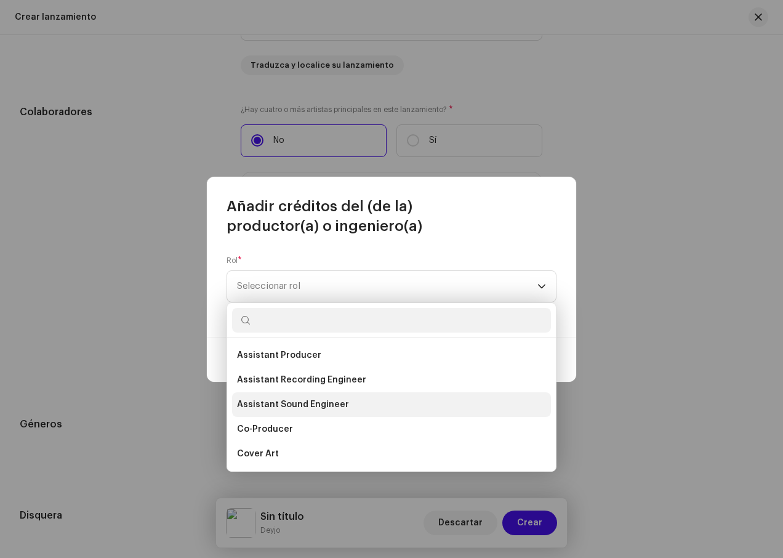
click at [323, 401] on span "Assistant Sound Engineer" at bounding box center [293, 405] width 112 height 12
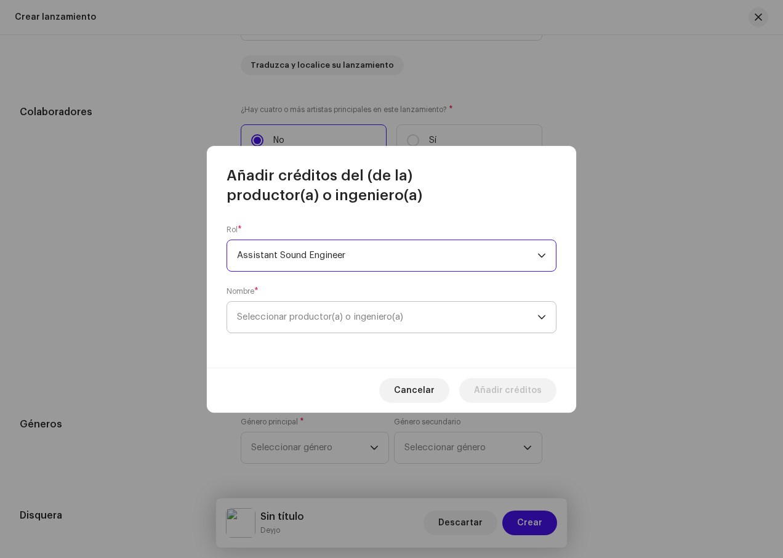
click at [343, 314] on span "Seleccionar productor(a) o ingeniero(a)" at bounding box center [320, 316] width 166 height 9
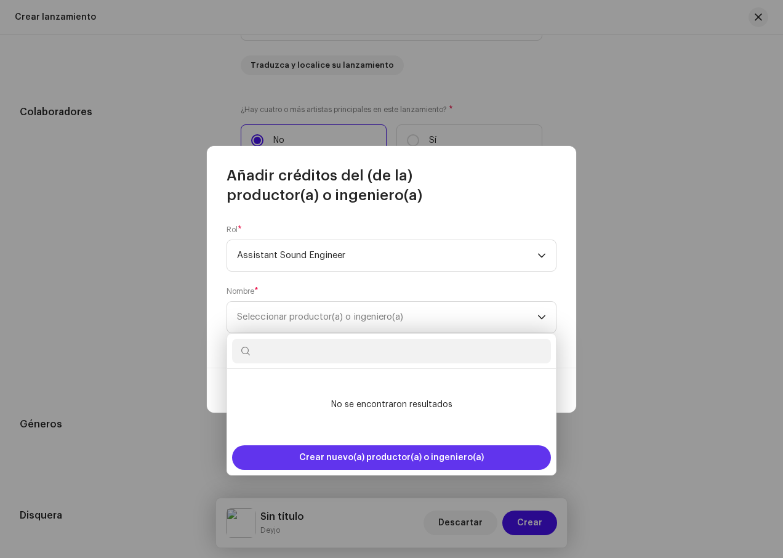
click at [379, 458] on span "Crear nuevo(a) productor(a) o ingeniero(a)" at bounding box center [391, 457] width 185 height 25
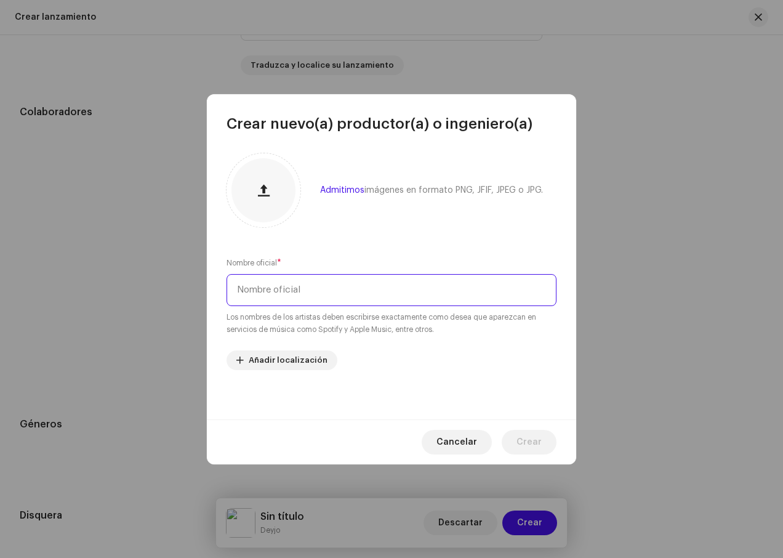
click at [334, 294] on input "text" at bounding box center [392, 290] width 330 height 32
type input "[PERSON_NAME] DX"
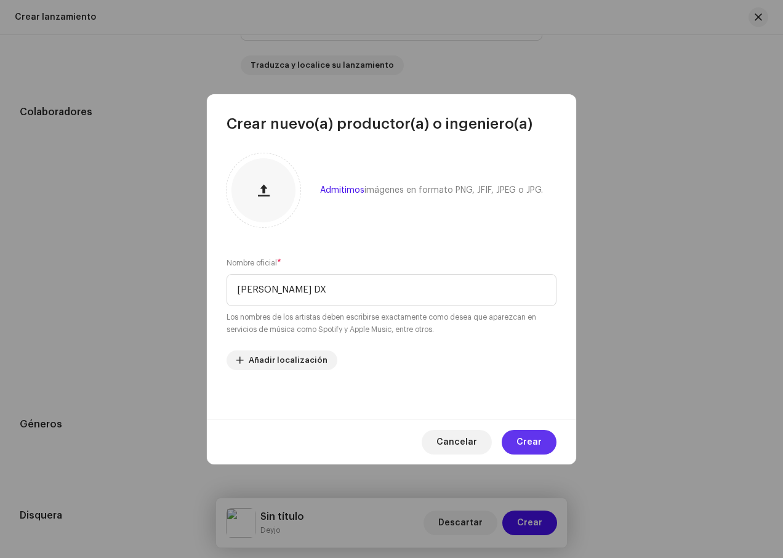
click at [519, 445] on span "Crear" at bounding box center [529, 442] width 25 height 25
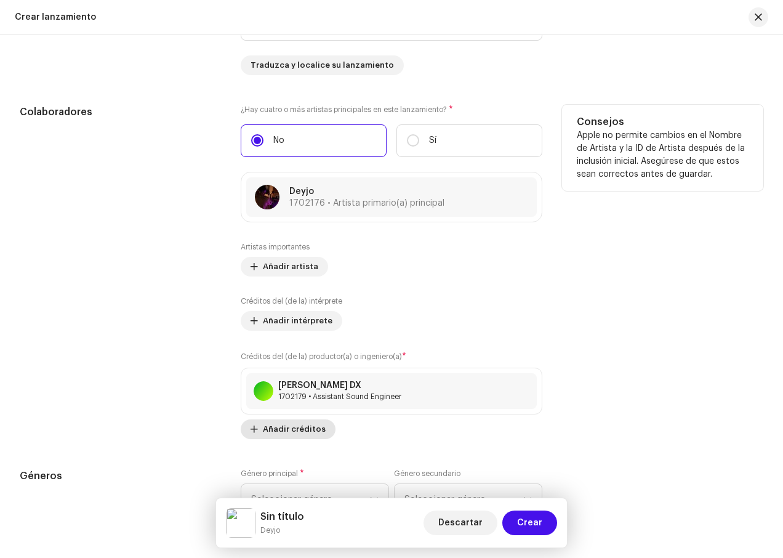
click at [304, 429] on span "Añadir créditos" at bounding box center [294, 429] width 63 height 25
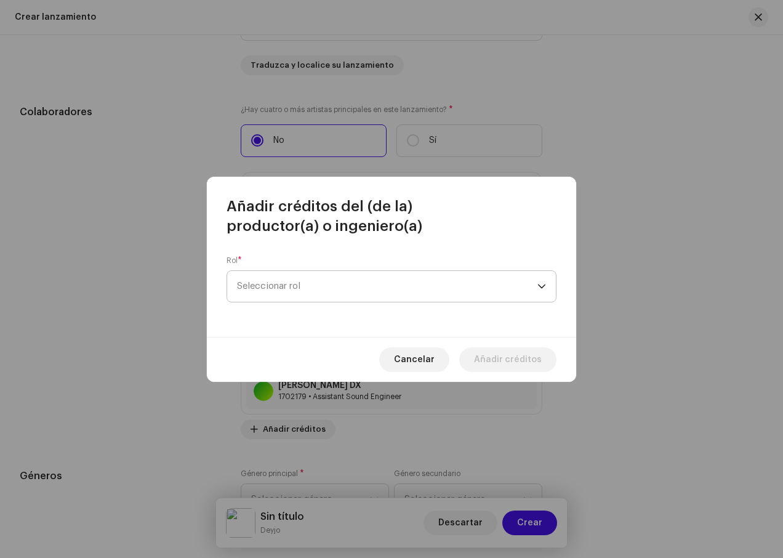
click at [432, 291] on span "Seleccionar rol" at bounding box center [387, 286] width 301 height 31
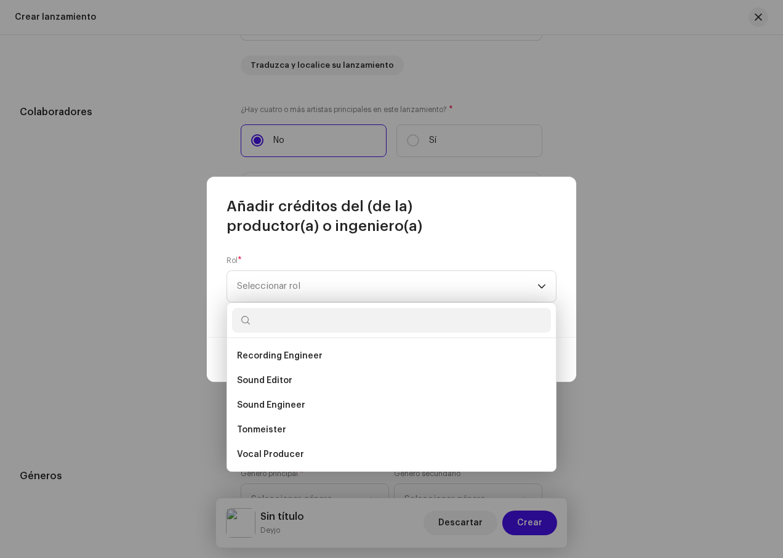
scroll to position [542, 0]
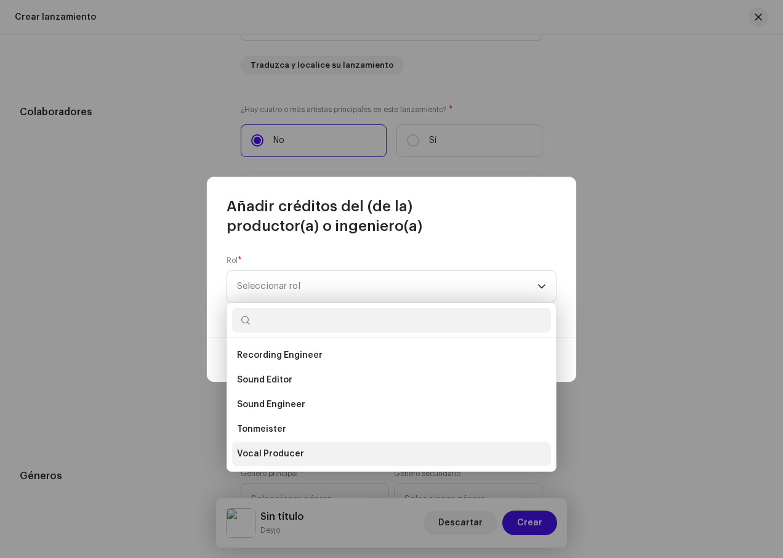
click at [335, 447] on li "Vocal Producer" at bounding box center [391, 454] width 319 height 25
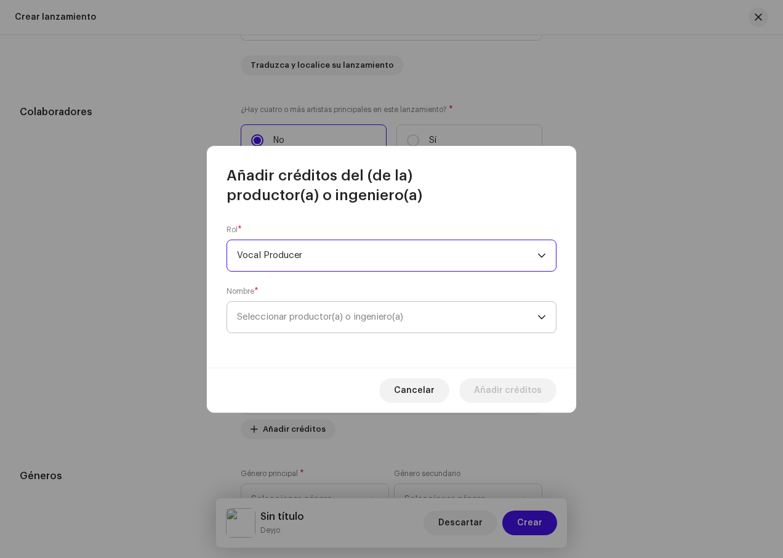
click at [391, 322] on span "Seleccionar productor(a) o ingeniero(a)" at bounding box center [387, 317] width 301 height 31
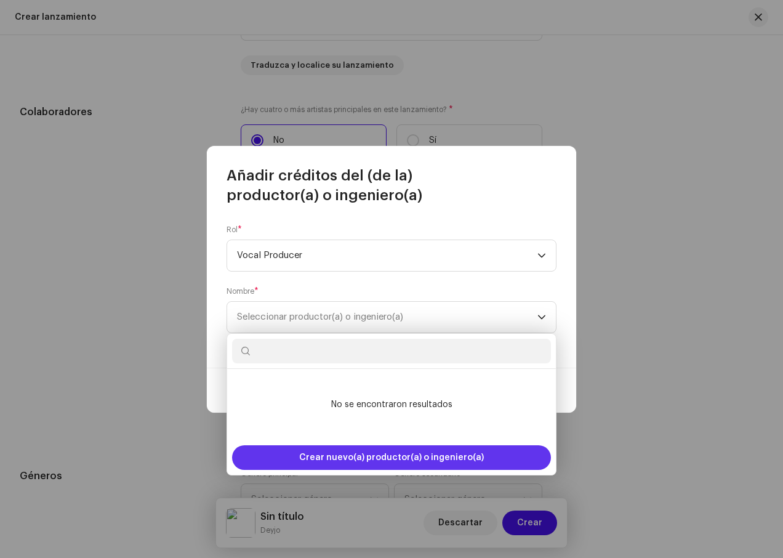
click at [403, 451] on span "Crear nuevo(a) productor(a) o ingeniero(a)" at bounding box center [391, 457] width 185 height 25
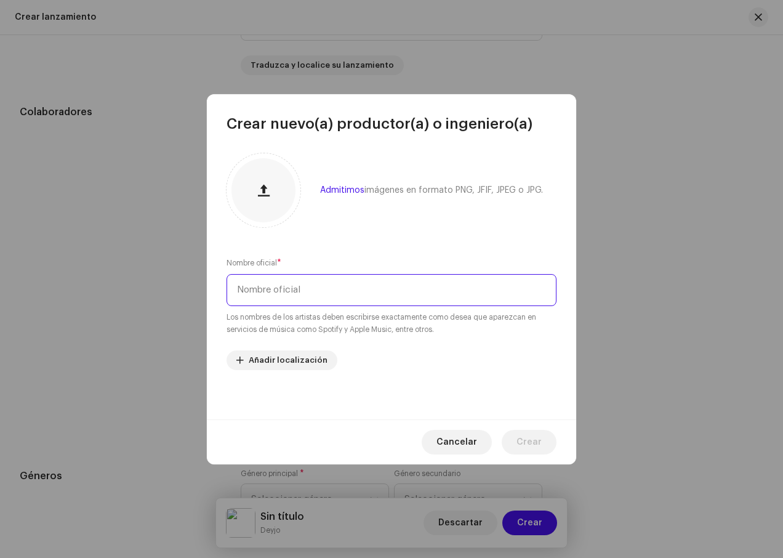
click at [339, 296] on input "text" at bounding box center [392, 290] width 330 height 32
type input "Deyjo"
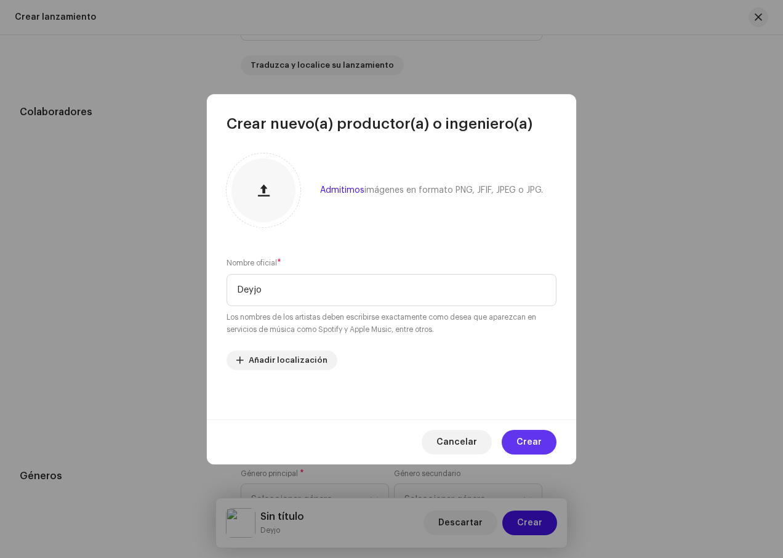
click at [526, 440] on span "Crear" at bounding box center [529, 442] width 25 height 25
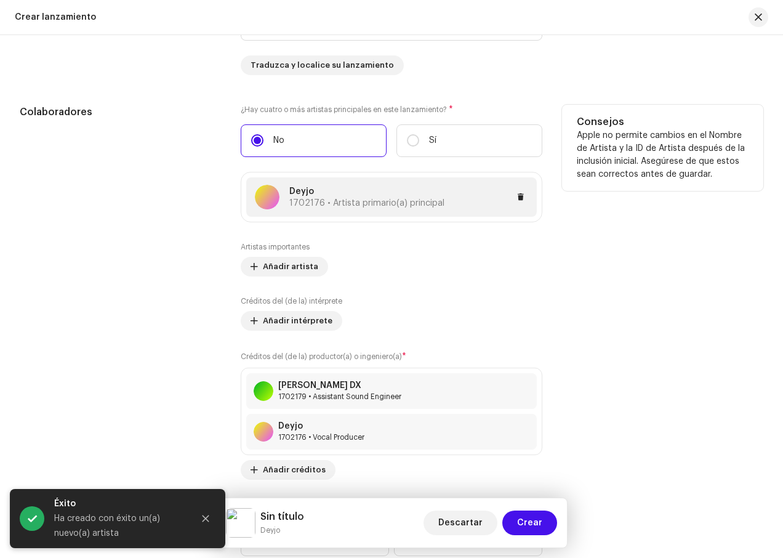
click at [268, 208] on div at bounding box center [267, 197] width 25 height 25
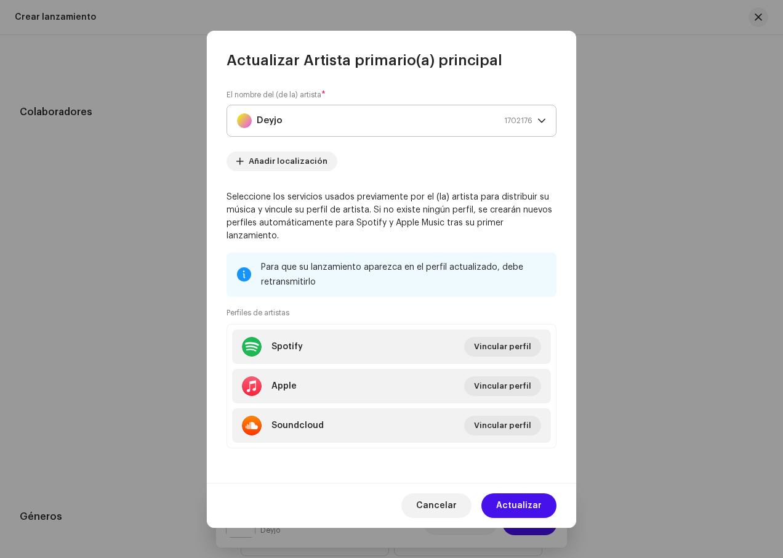
click at [546, 115] on p-select "Deyjo 1702176" at bounding box center [392, 121] width 330 height 32
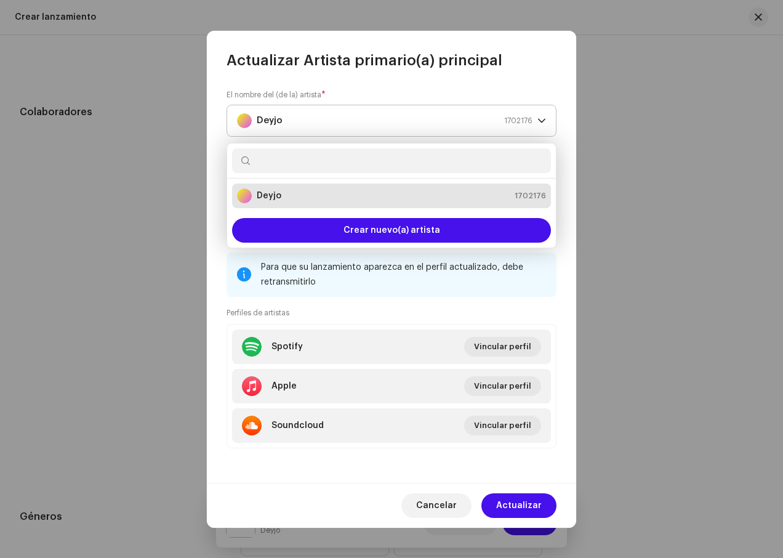
click at [546, 115] on p-select "Deyjo 1702176" at bounding box center [392, 121] width 330 height 32
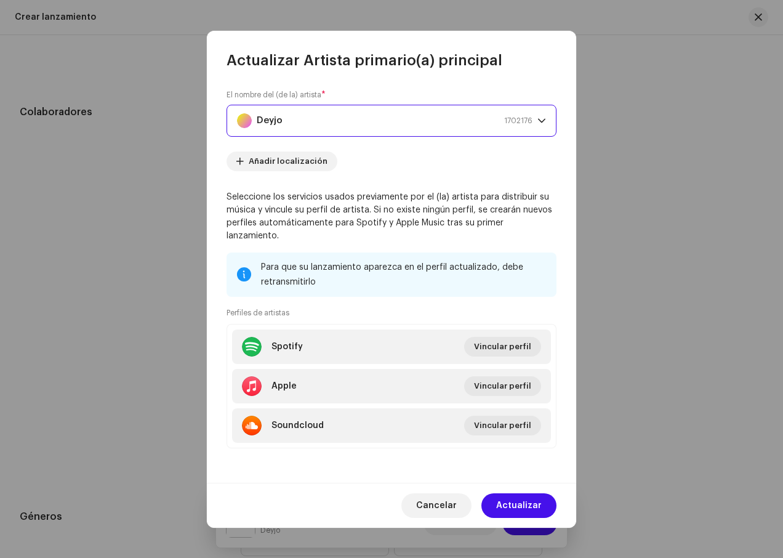
click at [505, 133] on span "1702176" at bounding box center [518, 120] width 28 height 31
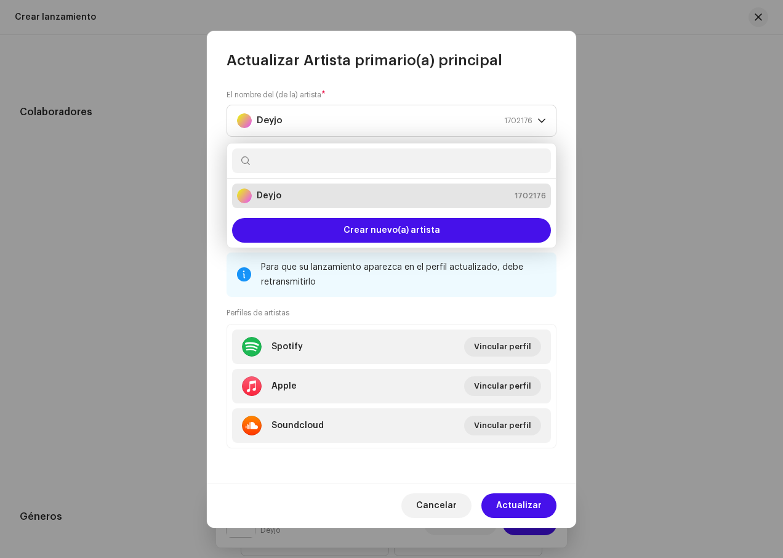
click at [473, 192] on div "Deyjo 1702176" at bounding box center [391, 195] width 309 height 15
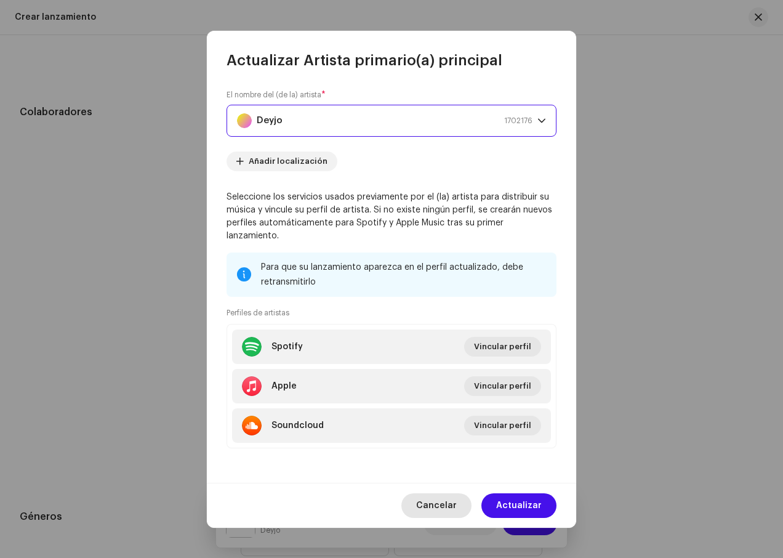
click at [457, 500] on span "Cancelar" at bounding box center [436, 505] width 41 height 25
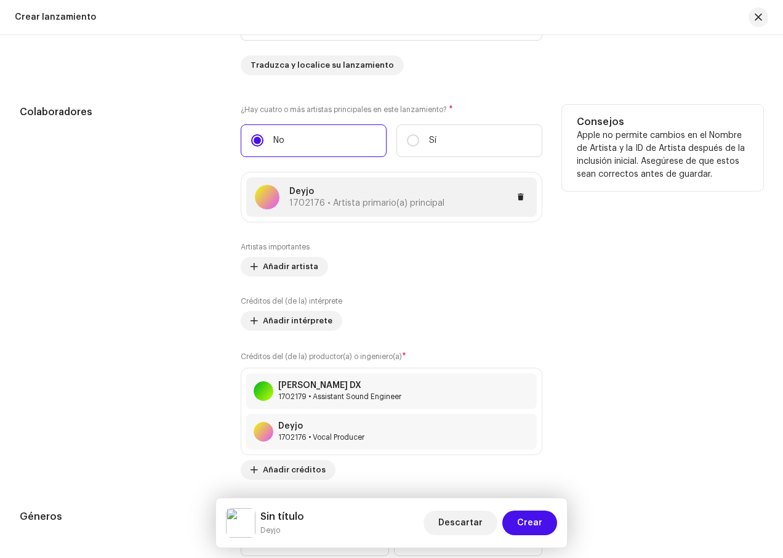
click at [273, 203] on div at bounding box center [267, 197] width 25 height 25
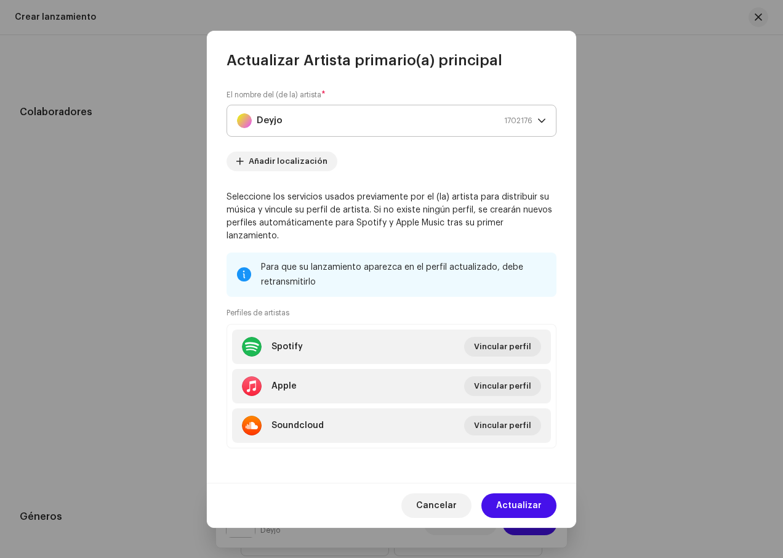
click at [546, 125] on icon "dropdown trigger" at bounding box center [542, 120] width 9 height 9
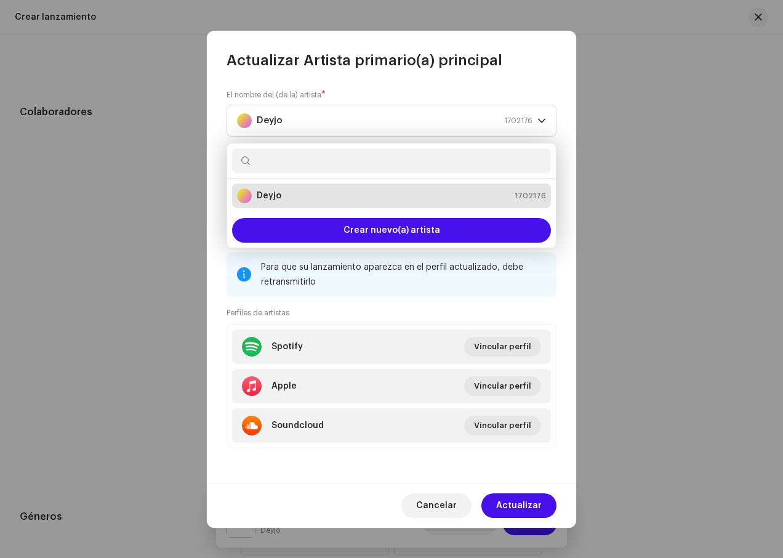
drag, startPoint x: 397, startPoint y: 300, endPoint x: 405, endPoint y: 297, distance: 9.2
click at [397, 307] on div "Perfiles de artistas Spotify Vincular perfil Apple Vincular perfil Soundcloud V…" at bounding box center [392, 378] width 330 height 142
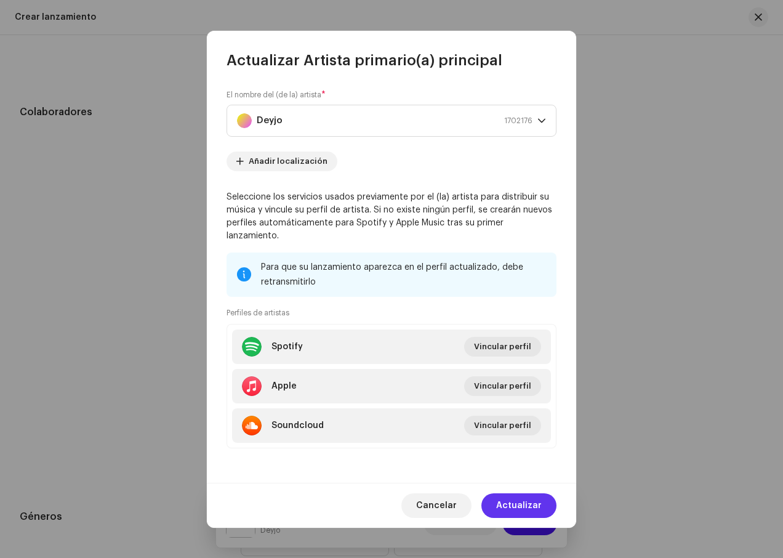
click at [507, 497] on span "Actualizar" at bounding box center [519, 505] width 46 height 25
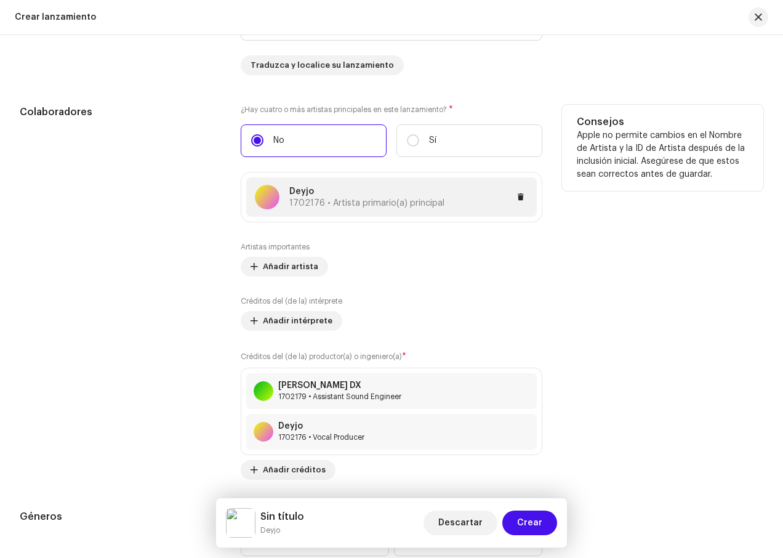
click at [386, 201] on div "Deyjo 1702176 • Artista primario(a) principal" at bounding box center [366, 196] width 155 height 23
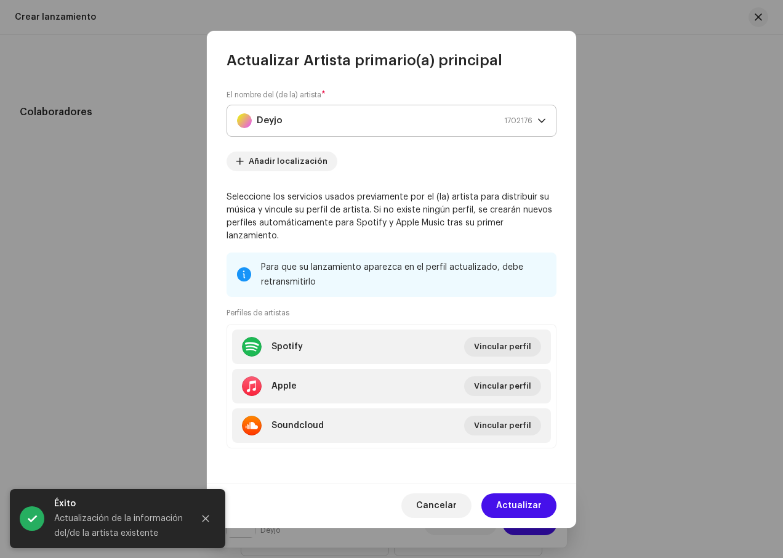
click at [538, 124] on icon "dropdown trigger" at bounding box center [542, 120] width 9 height 9
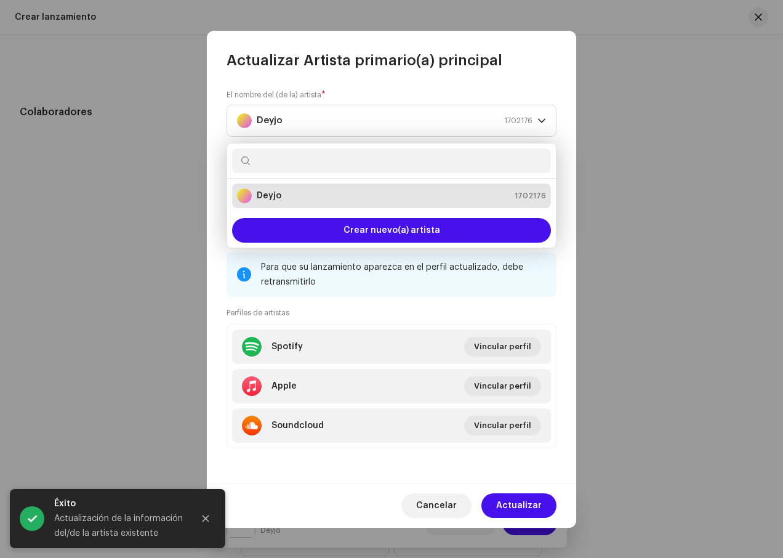
drag, startPoint x: 509, startPoint y: 186, endPoint x: 461, endPoint y: 196, distance: 49.0
click at [461, 196] on div "Deyjo 1702176" at bounding box center [391, 195] width 309 height 15
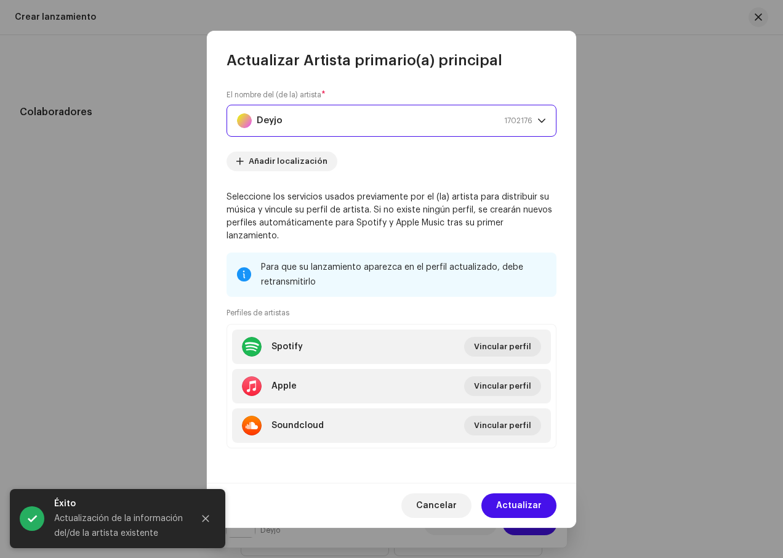
click at [246, 128] on div "Deyjo" at bounding box center [244, 120] width 15 height 15
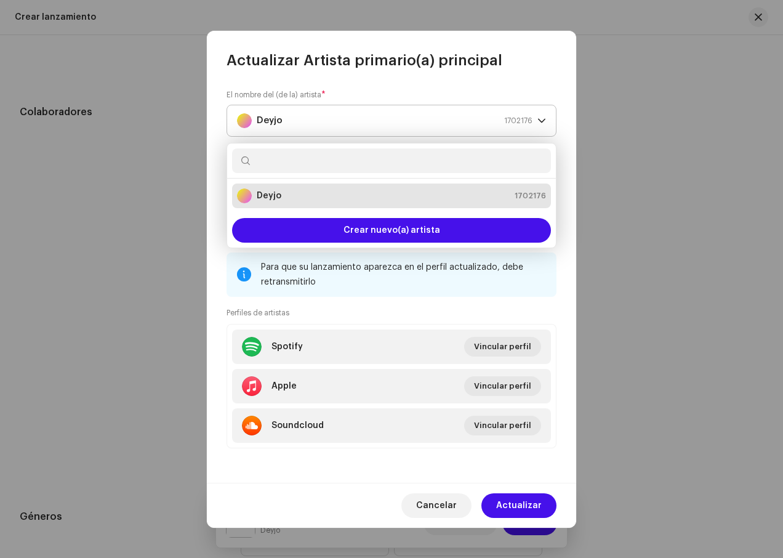
click at [246, 128] on div "Deyjo" at bounding box center [244, 120] width 15 height 15
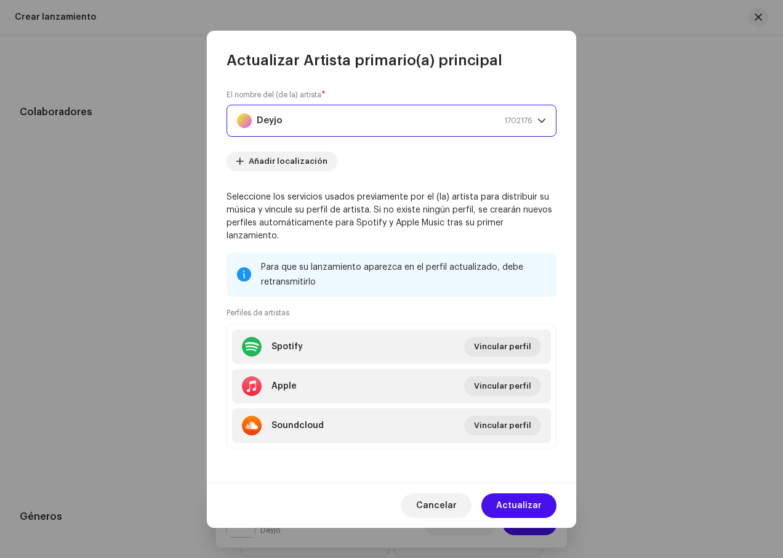
click at [246, 128] on div "Deyjo" at bounding box center [244, 120] width 15 height 15
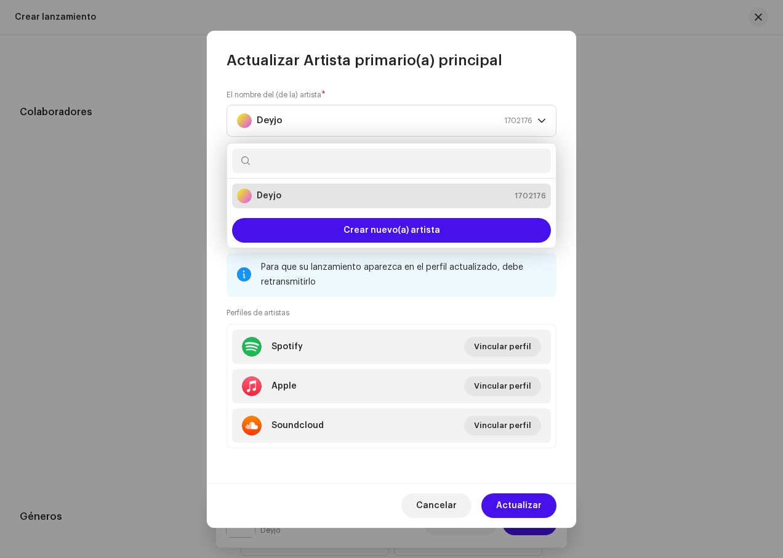
click at [247, 193] on div "Deyjo" at bounding box center [244, 195] width 15 height 15
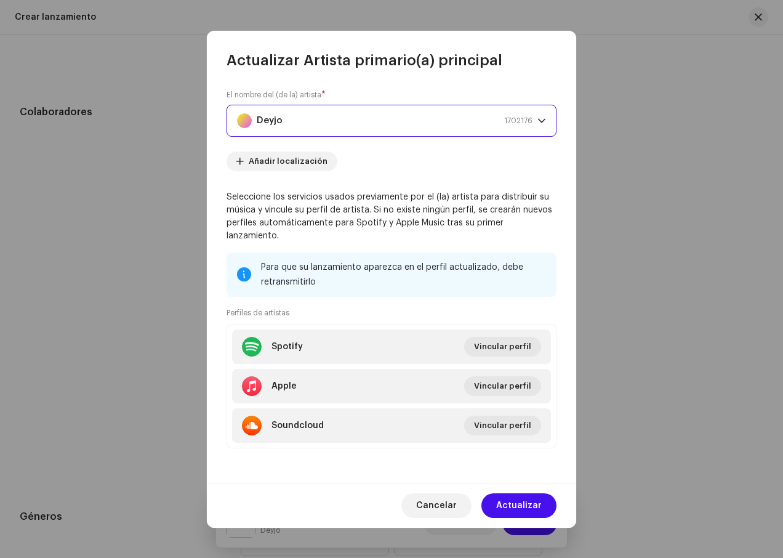
click at [271, 132] on strong "Deyjo" at bounding box center [270, 120] width 26 height 31
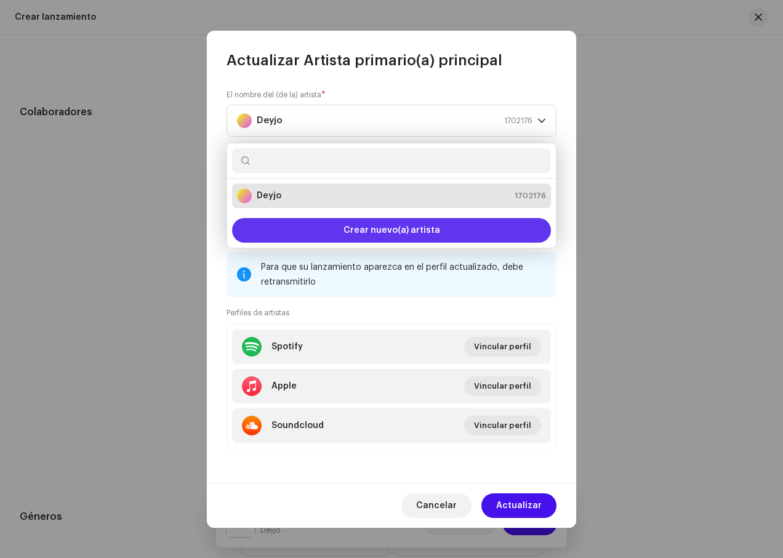
click at [363, 227] on span "Crear nuevo(a) artista" at bounding box center [392, 230] width 97 height 25
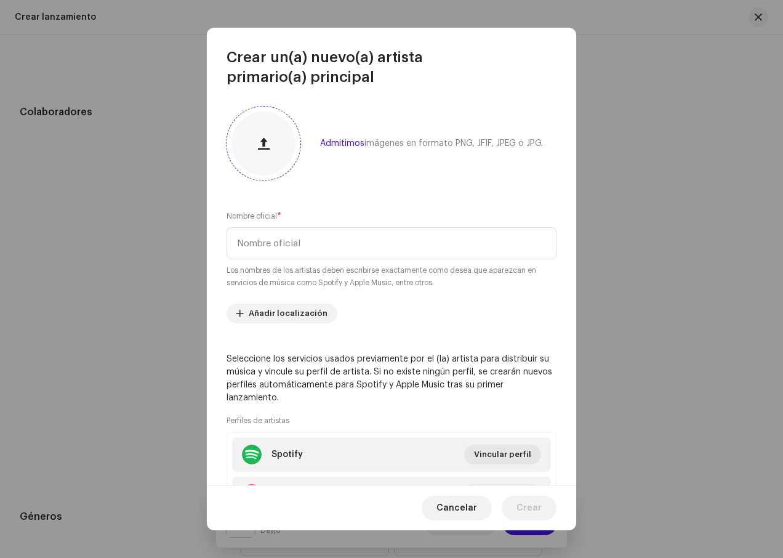
click at [283, 139] on div at bounding box center [264, 143] width 64 height 64
click at [318, 238] on input "text" at bounding box center [392, 243] width 330 height 32
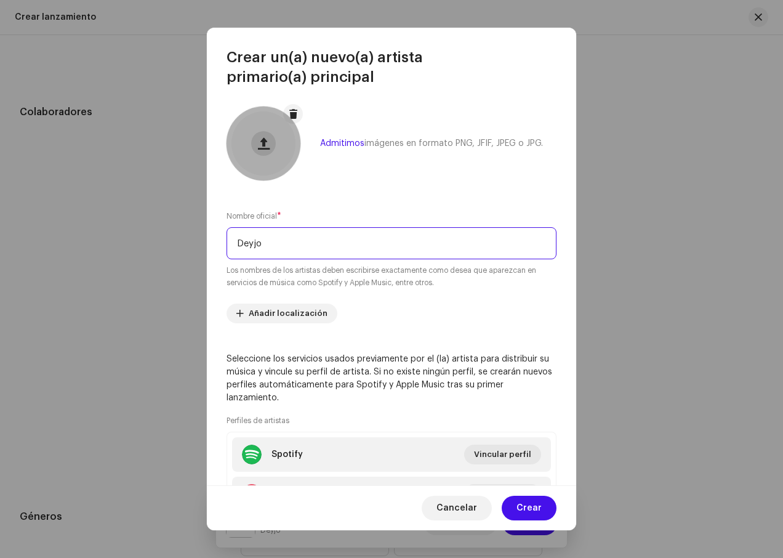
type input "Deyjo"
click at [260, 142] on span at bounding box center [264, 144] width 12 height 10
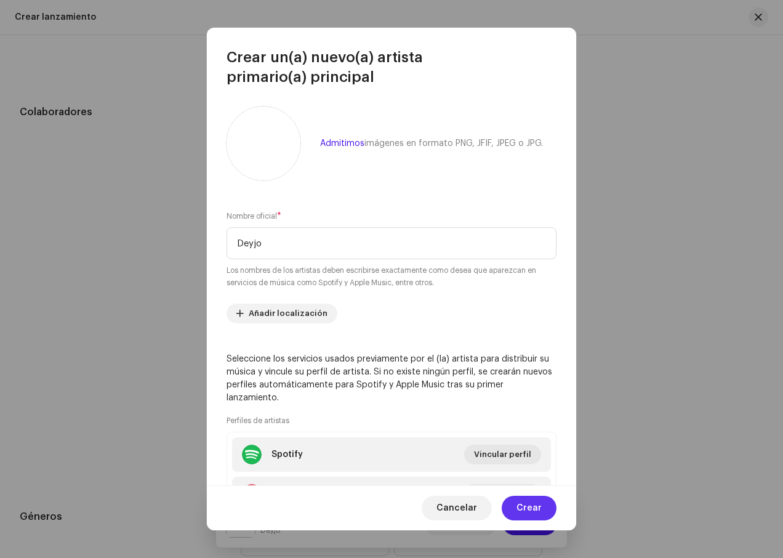
click at [530, 515] on span "Crear" at bounding box center [529, 508] width 25 height 25
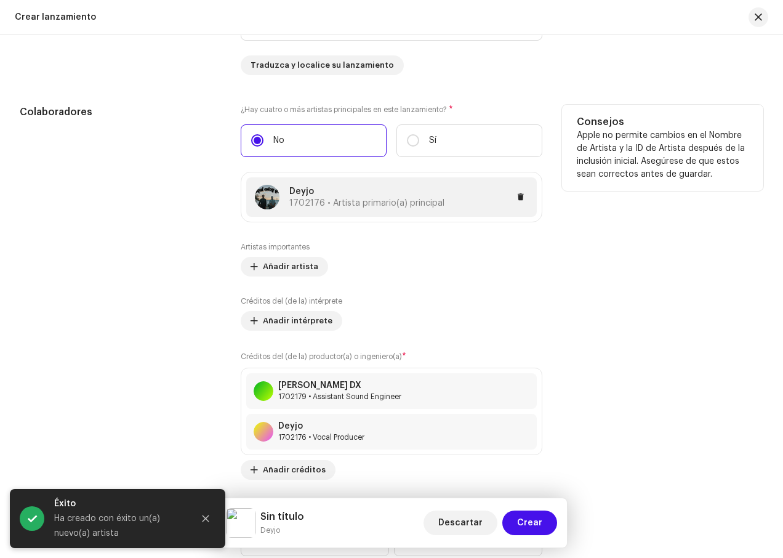
click at [264, 195] on img at bounding box center [267, 197] width 25 height 25
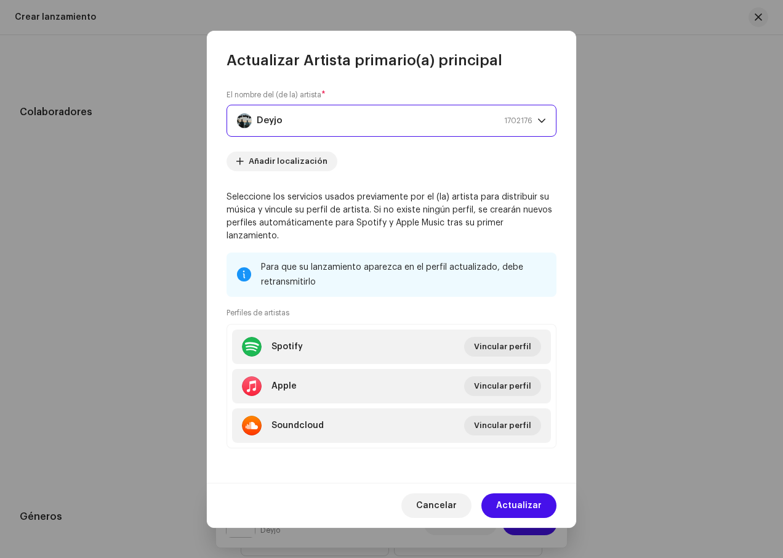
click at [351, 131] on div "Deyjo 1702176" at bounding box center [385, 120] width 296 height 31
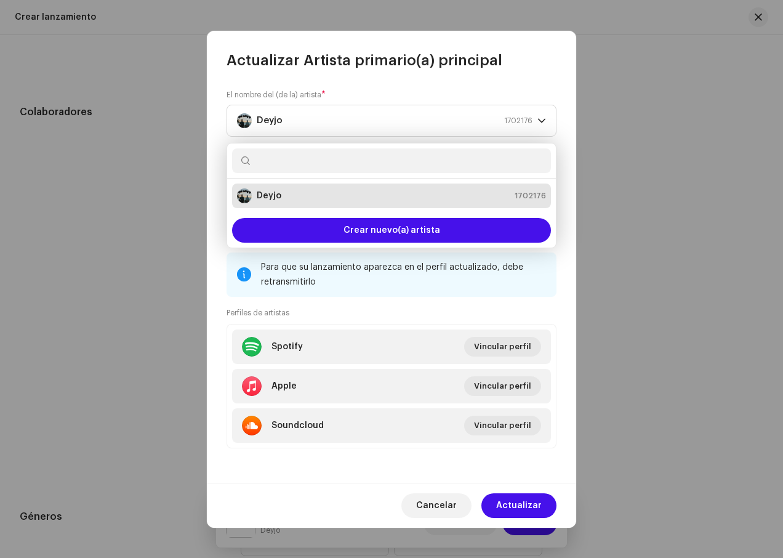
click at [322, 203] on div "Deyjo 1702176" at bounding box center [391, 195] width 309 height 15
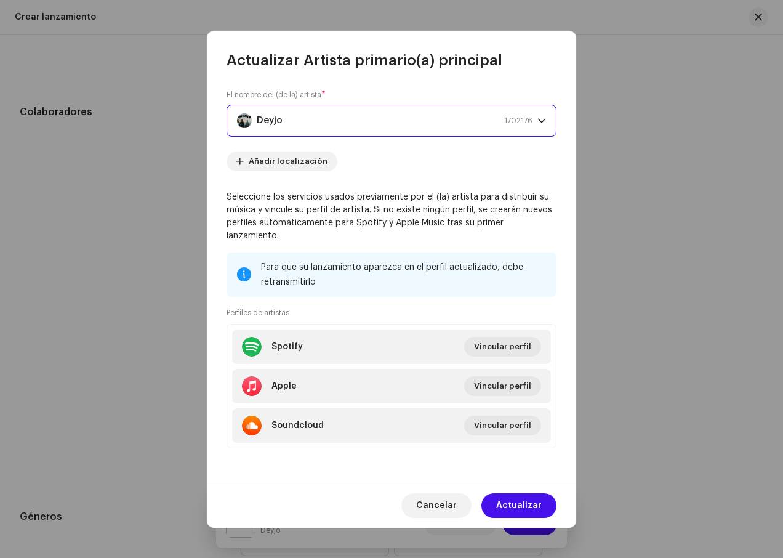
click at [350, 136] on div "Deyjo 1702176" at bounding box center [385, 120] width 296 height 31
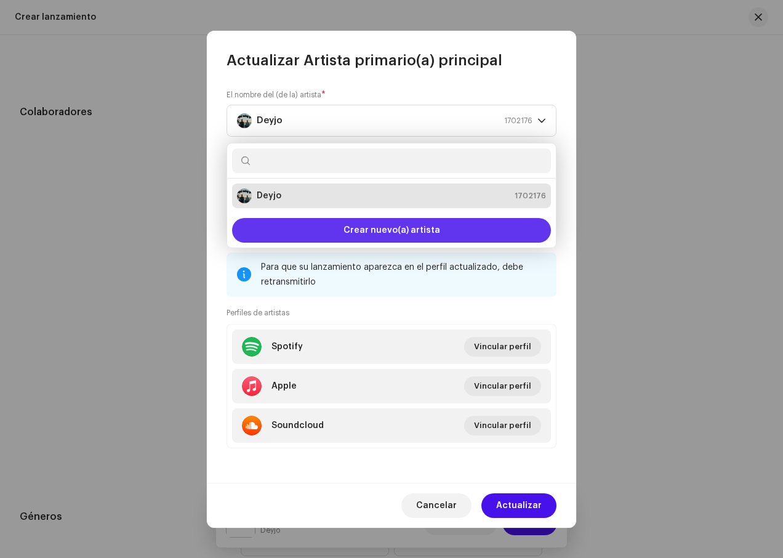
click at [452, 227] on div "Crear nuevo(a) artista" at bounding box center [391, 230] width 319 height 25
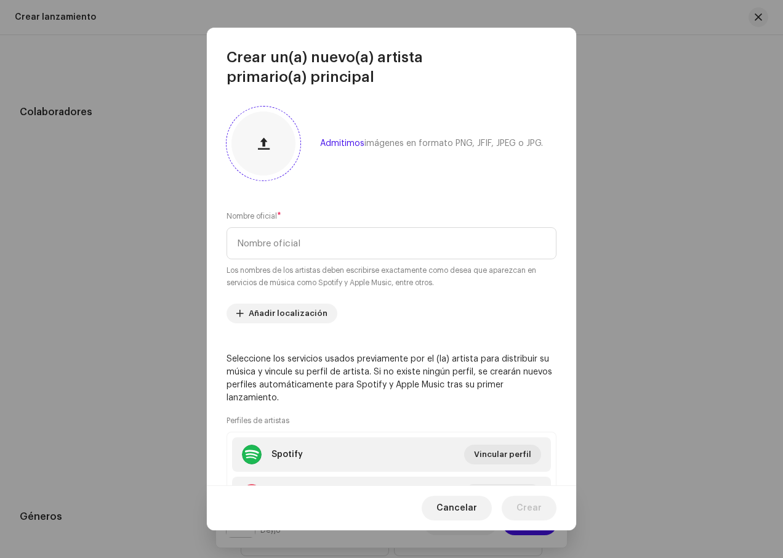
click at [269, 145] on span "button" at bounding box center [264, 144] width 12 height 10
click at [286, 249] on input "text" at bounding box center [392, 243] width 330 height 32
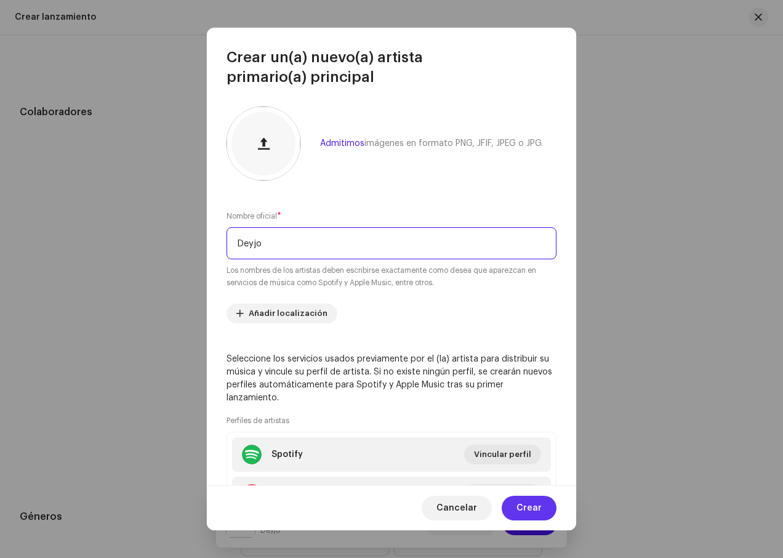
type input "Deyjo"
click at [525, 504] on span "Crear" at bounding box center [529, 508] width 25 height 25
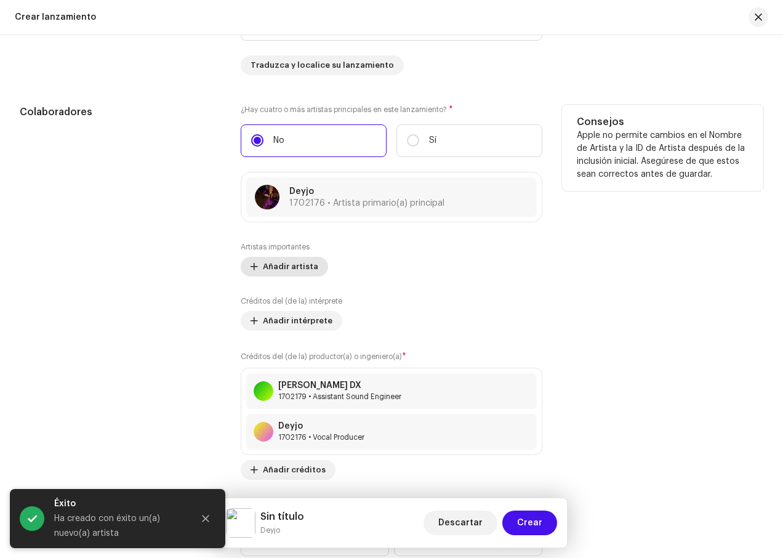
click at [297, 270] on span "Añadir artista" at bounding box center [290, 266] width 55 height 25
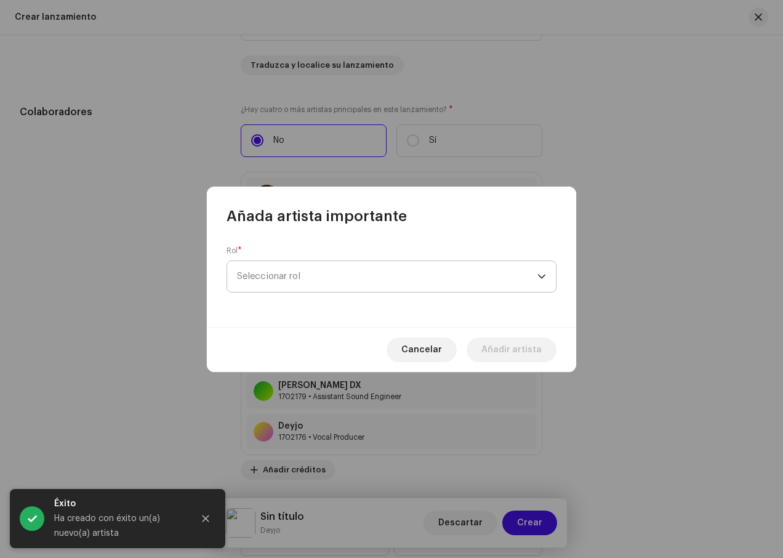
click at [338, 269] on span "Seleccionar rol" at bounding box center [387, 276] width 301 height 31
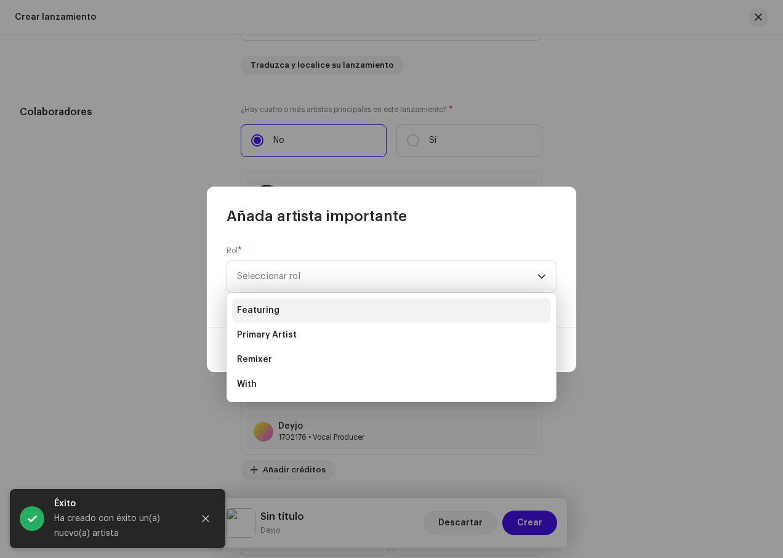
click at [328, 309] on li "Featuring" at bounding box center [391, 310] width 319 height 25
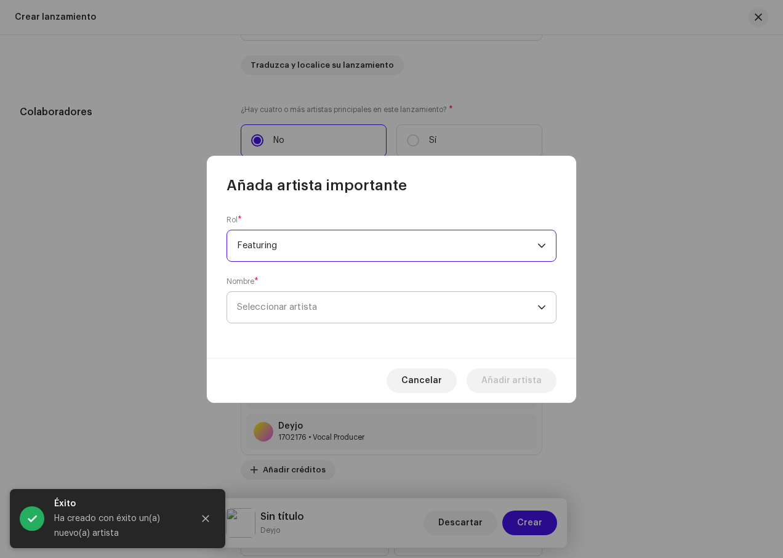
click at [377, 306] on span "Seleccionar artista" at bounding box center [387, 307] width 301 height 31
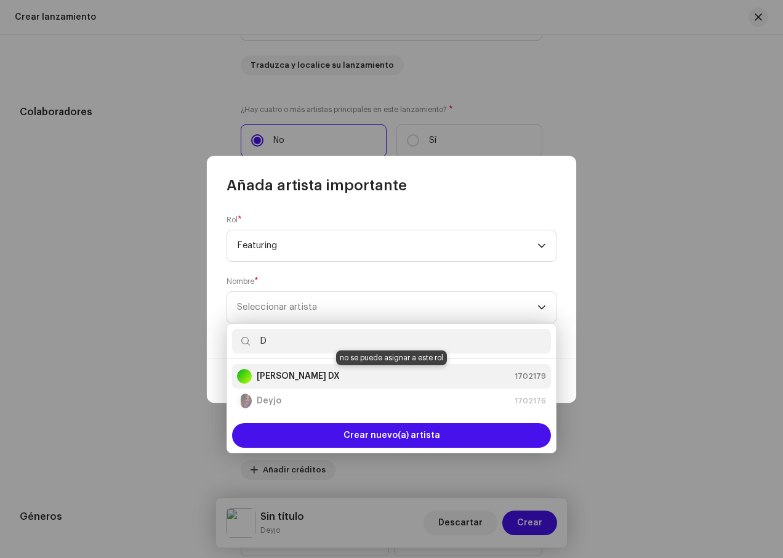
type input "D"
click at [315, 373] on div "[PERSON_NAME] DX 1702179" at bounding box center [391, 376] width 309 height 15
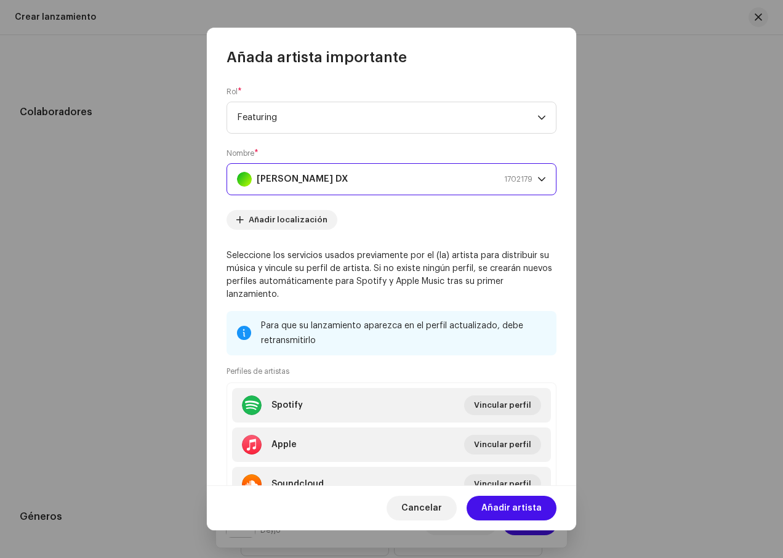
click at [538, 184] on div "dropdown trigger" at bounding box center [542, 179] width 9 height 31
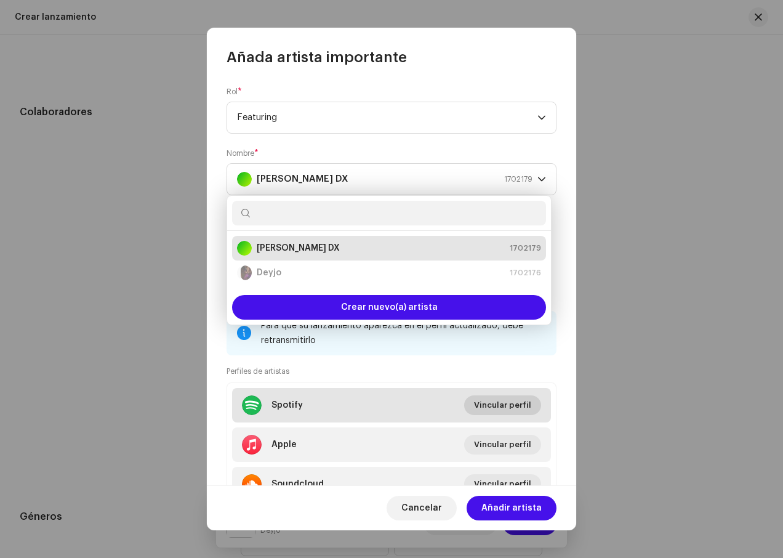
click at [495, 405] on span "Vincular perfil" at bounding box center [502, 405] width 57 height 25
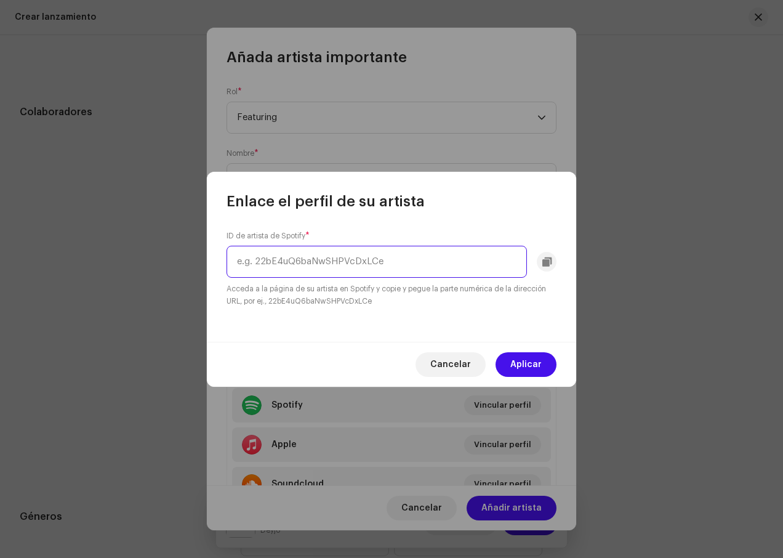
click at [420, 262] on input "text" at bounding box center [377, 262] width 301 height 32
paste input "[URL][DOMAIN_NAME]"
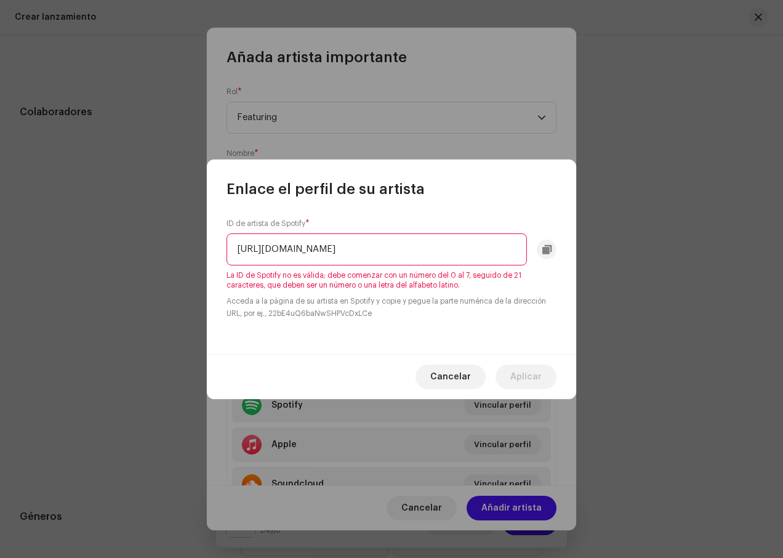
scroll to position [0, 111]
click at [262, 249] on input "[URL][DOMAIN_NAME]" at bounding box center [377, 249] width 301 height 32
click at [368, 250] on input "3KCnUIFowY4zRw00IitAek?si=1_Aem008S7aFn0GybM2PhA" at bounding box center [377, 249] width 301 height 32
click at [243, 251] on input "1_Aem008S7aFn0GybM2PhA" at bounding box center [377, 249] width 301 height 32
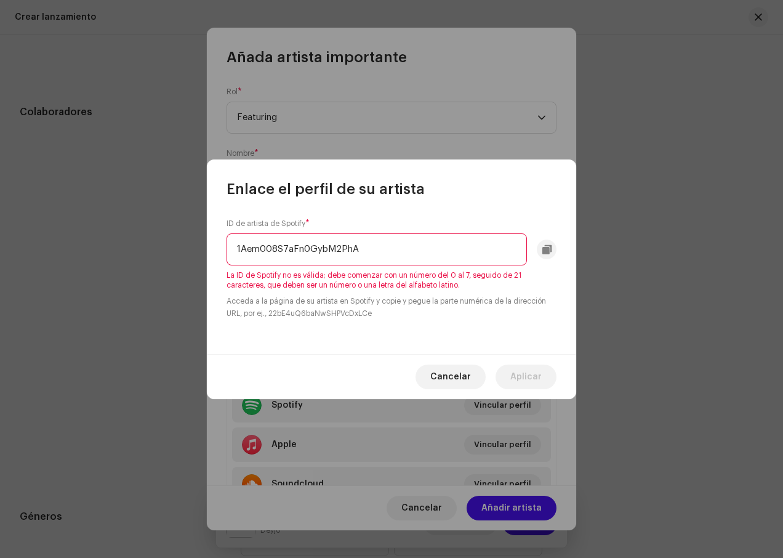
click at [402, 248] on input "1Aem008S7aFn0GybM2PhA" at bounding box center [377, 249] width 301 height 32
click at [243, 253] on input "1Aem008S7aFn0GybM2PhA" at bounding box center [377, 249] width 301 height 32
type input "A"
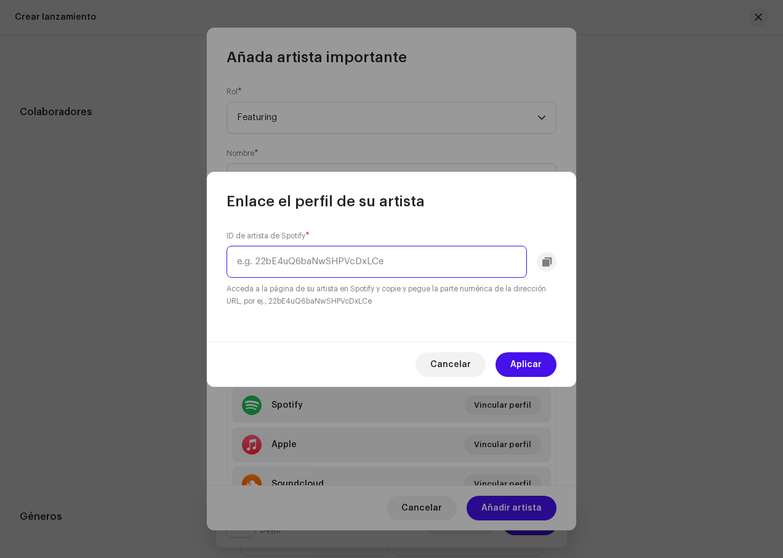
paste input "[URL][DOMAIN_NAME]"
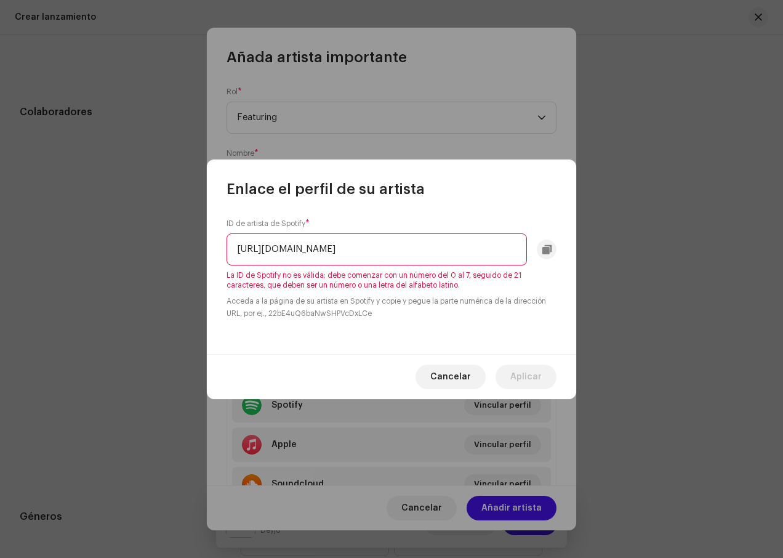
scroll to position [0, 111]
click at [311, 252] on input "[URL][DOMAIN_NAME]" at bounding box center [377, 249] width 301 height 32
click at [241, 251] on input "/3KCnUIFowY4zRw00IitAek?si=1_Aem008S7aFn0GybM2PhA" at bounding box center [377, 249] width 301 height 32
type input "A"
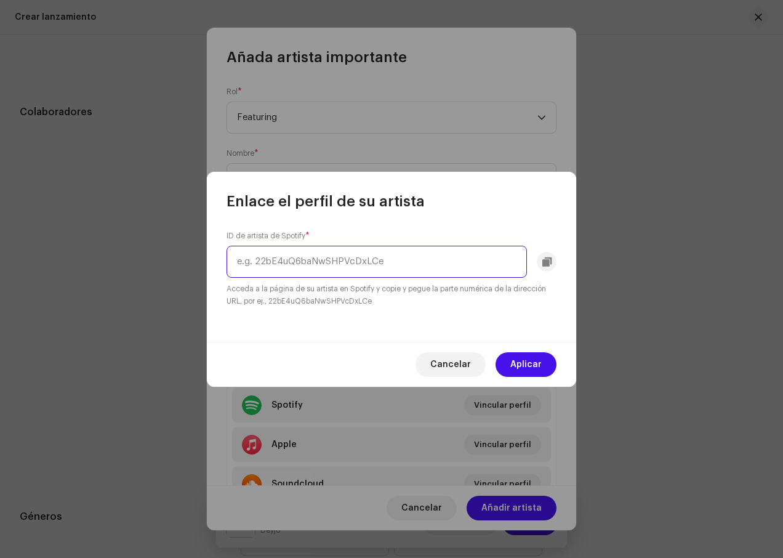
paste input "3KCnUIFowY4zRw00IitAek"
type input "3KCnUIFowY4zRw00IitAek"
click at [532, 368] on span "Aplicar" at bounding box center [526, 364] width 31 height 25
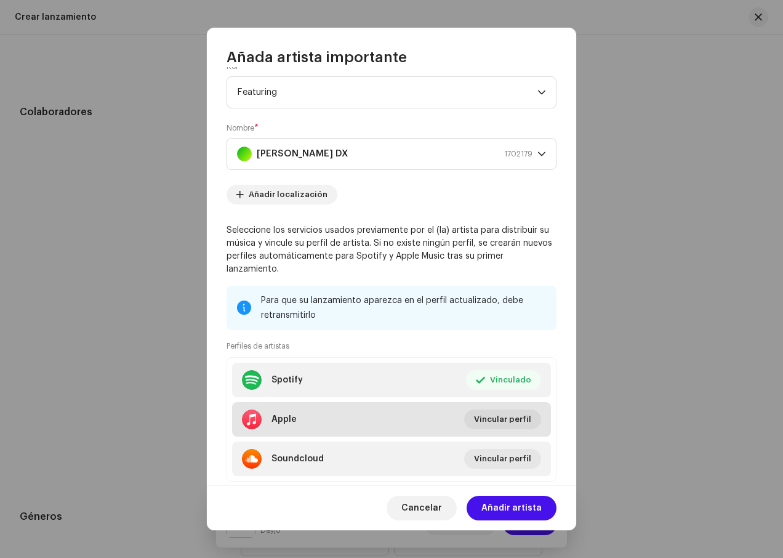
scroll to position [56, 0]
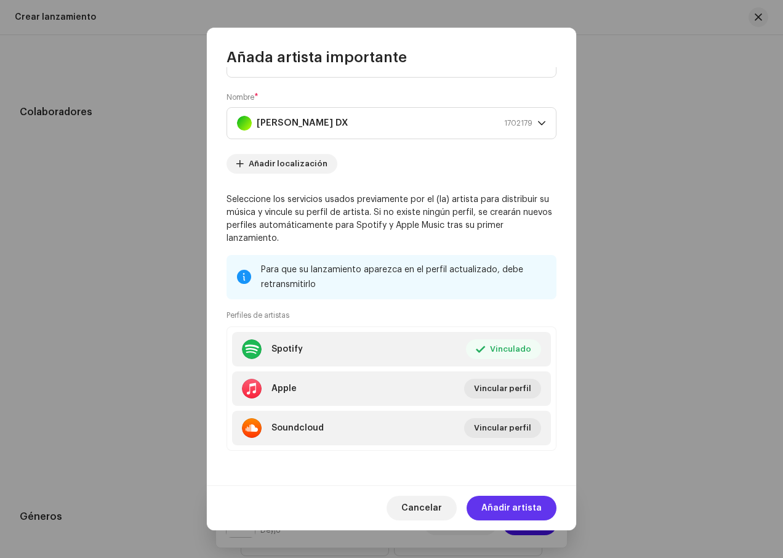
click at [538, 504] on span "Añadir artista" at bounding box center [512, 508] width 60 height 25
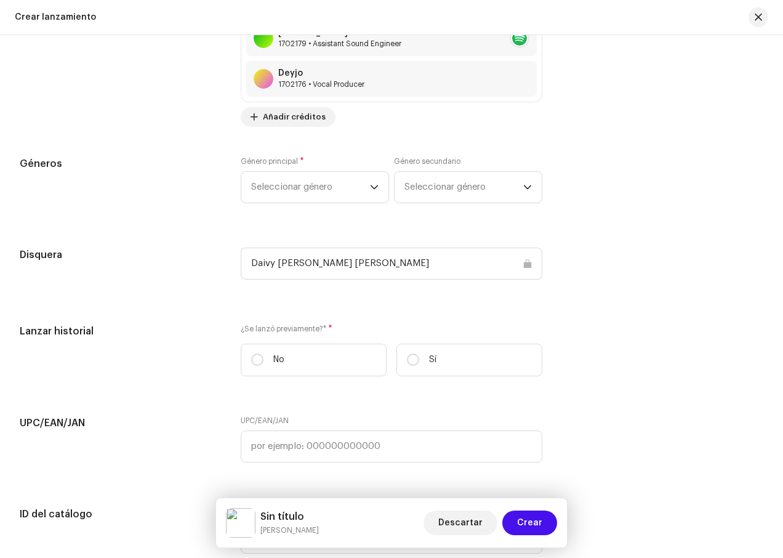
scroll to position [1712, 0]
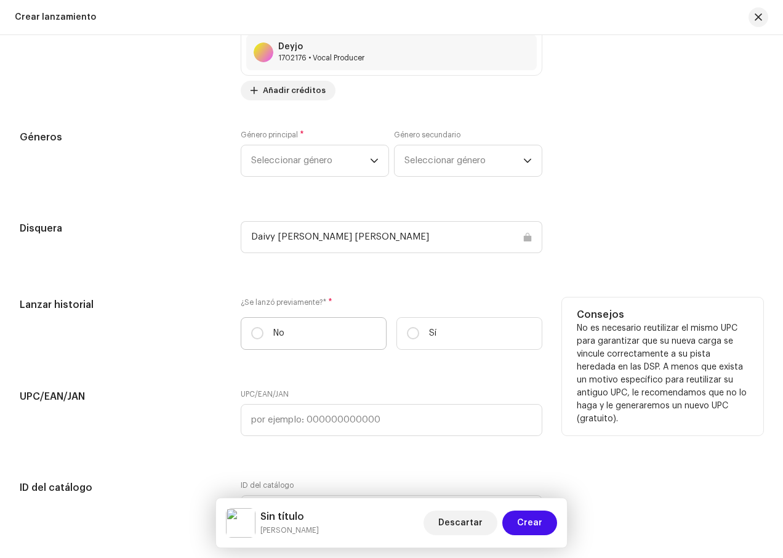
click at [284, 334] on label "No" at bounding box center [314, 333] width 146 height 33
click at [264, 334] on input "No" at bounding box center [257, 333] width 12 height 12
radio input "true"
click at [426, 326] on label "Sí" at bounding box center [470, 333] width 146 height 33
click at [419, 327] on input "Sí" at bounding box center [413, 333] width 12 height 12
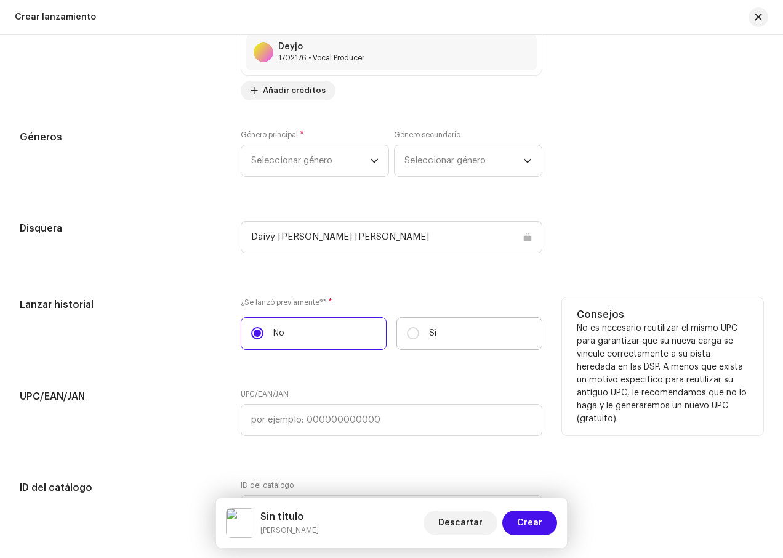
radio input "true"
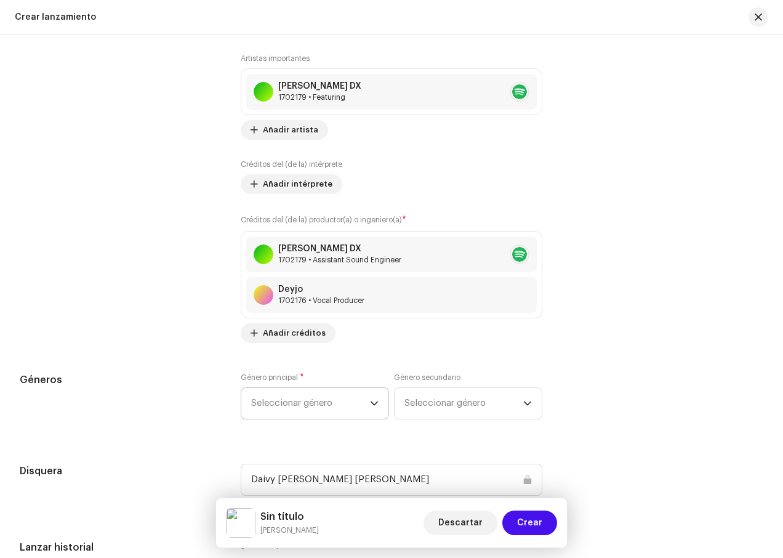
scroll to position [1466, 0]
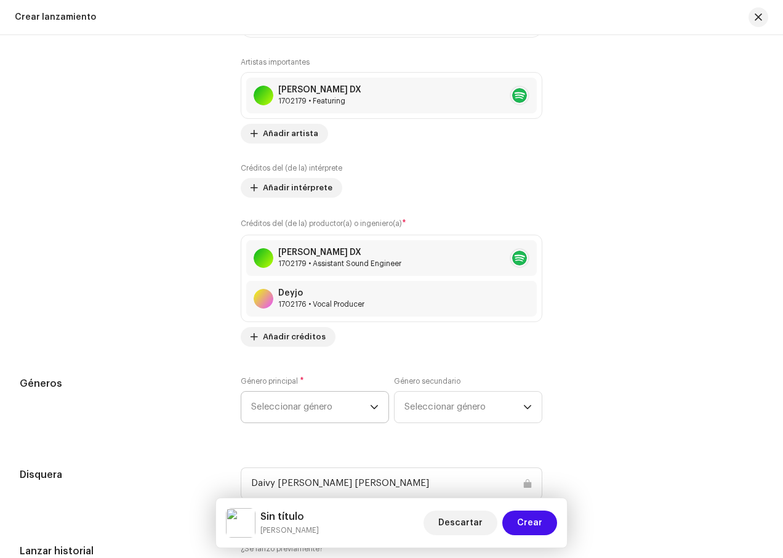
click at [298, 412] on span "Seleccionar género" at bounding box center [310, 407] width 119 height 31
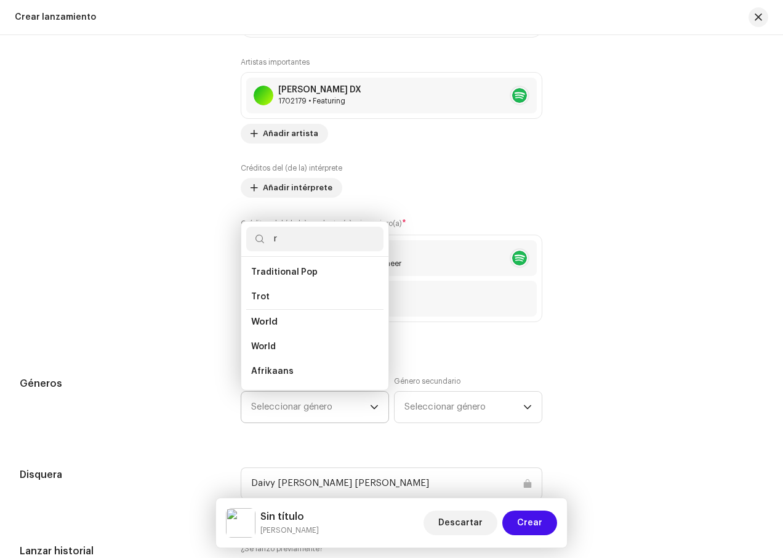
scroll to position [3853, 0]
type input "re"
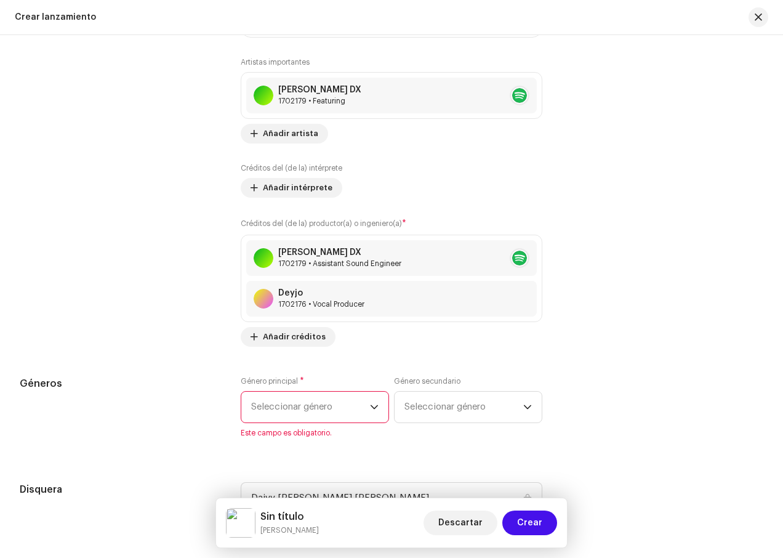
scroll to position [1528, 0]
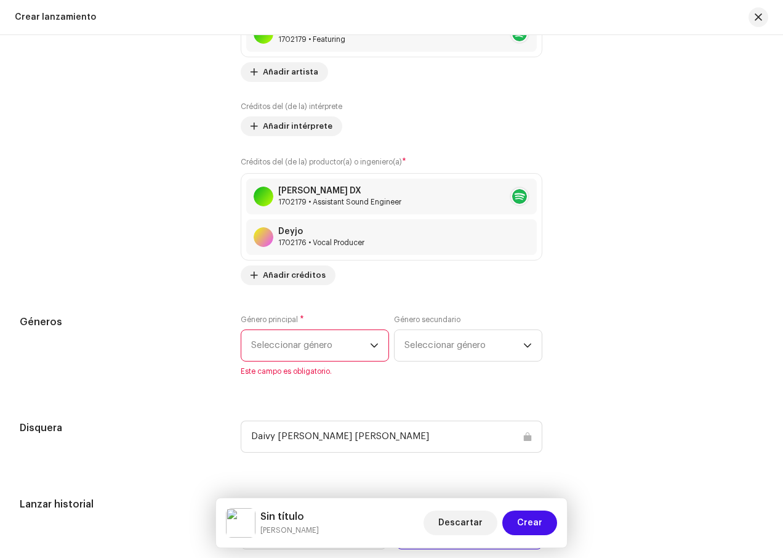
click at [314, 358] on span "Seleccionar género" at bounding box center [310, 345] width 119 height 31
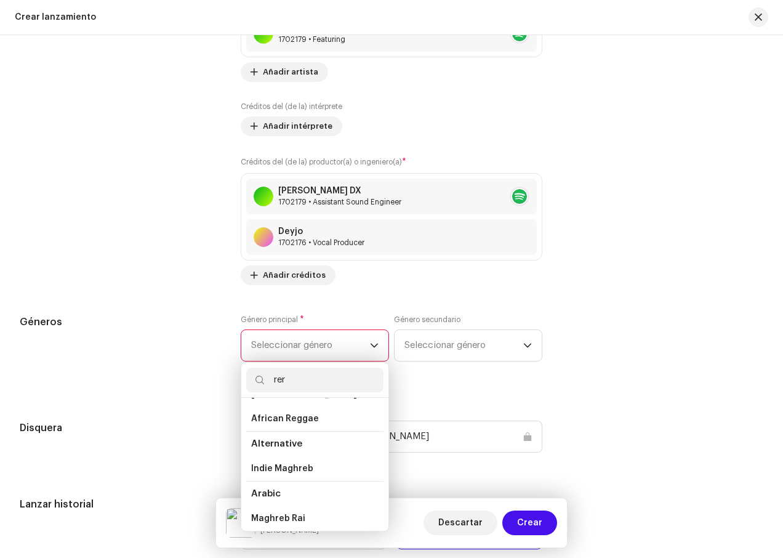
scroll to position [0, 0]
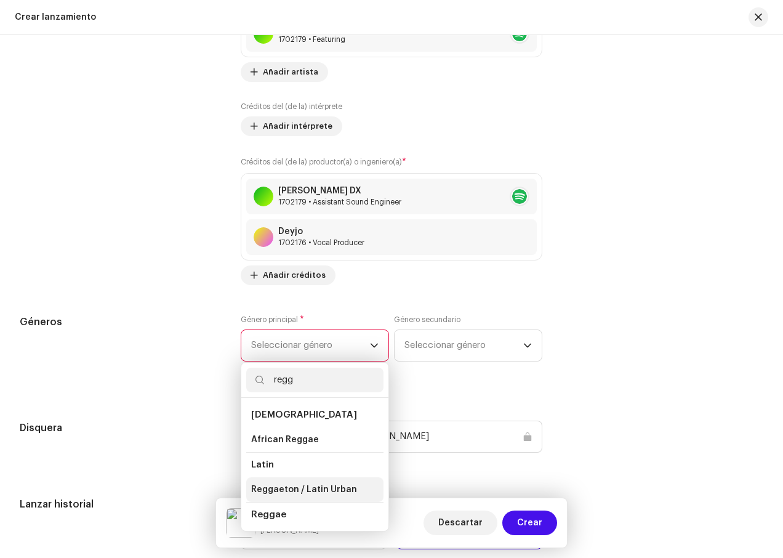
type input "regg"
click at [295, 488] on span "Reggaeton / Latin Urban" at bounding box center [304, 490] width 106 height 12
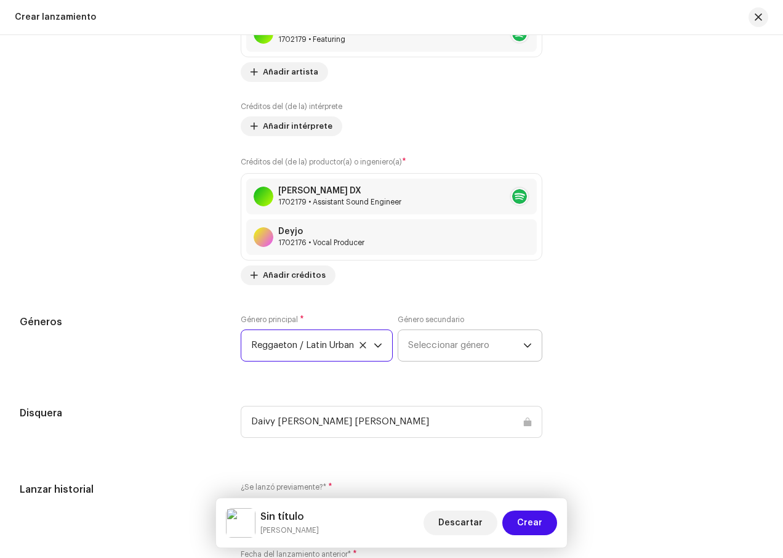
click at [478, 339] on span "Seleccionar género" at bounding box center [465, 345] width 115 height 31
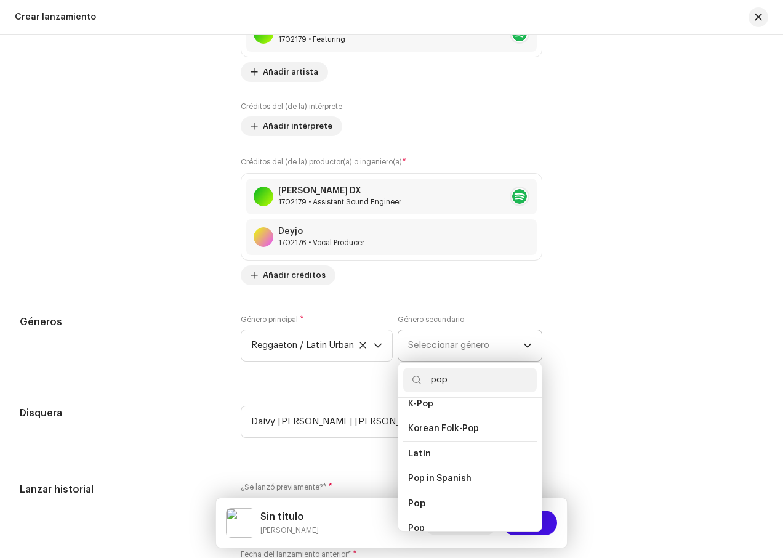
scroll to position [365, 0]
type input "pop"
click at [419, 504] on span "Pop" at bounding box center [416, 508] width 17 height 9
click at [437, 498] on li "Pop" at bounding box center [470, 508] width 134 height 25
click at [416, 504] on span "Pop" at bounding box center [416, 508] width 17 height 9
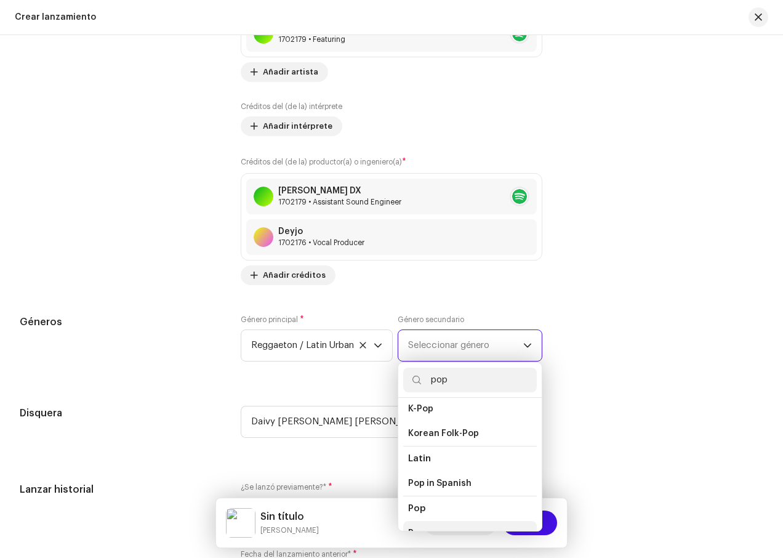
scroll to position [370, 0]
click at [429, 493] on li "Pop" at bounding box center [470, 503] width 134 height 25
click at [416, 522] on span "Pop" at bounding box center [416, 528] width 17 height 12
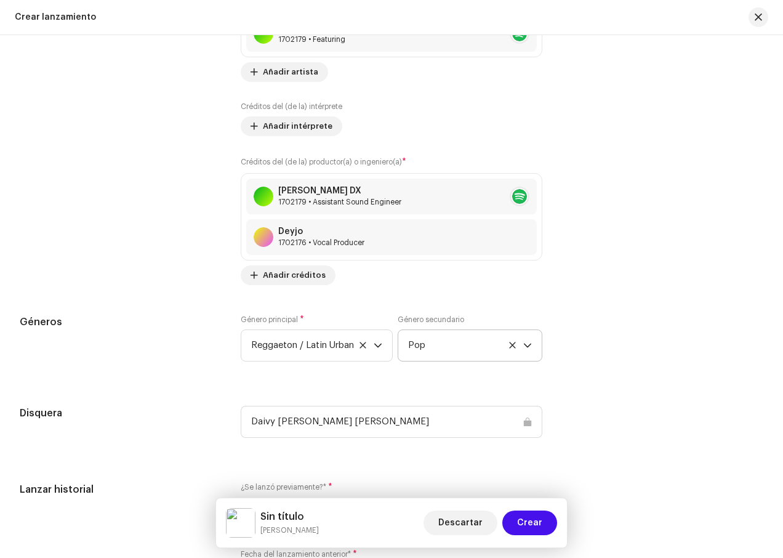
click at [387, 426] on div "Daivy [PERSON_NAME] [PERSON_NAME]" at bounding box center [392, 422] width 302 height 32
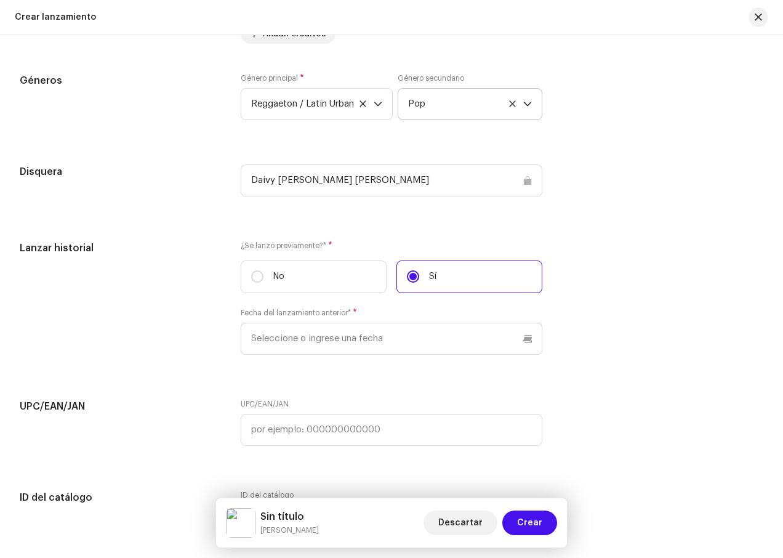
scroll to position [1774, 0]
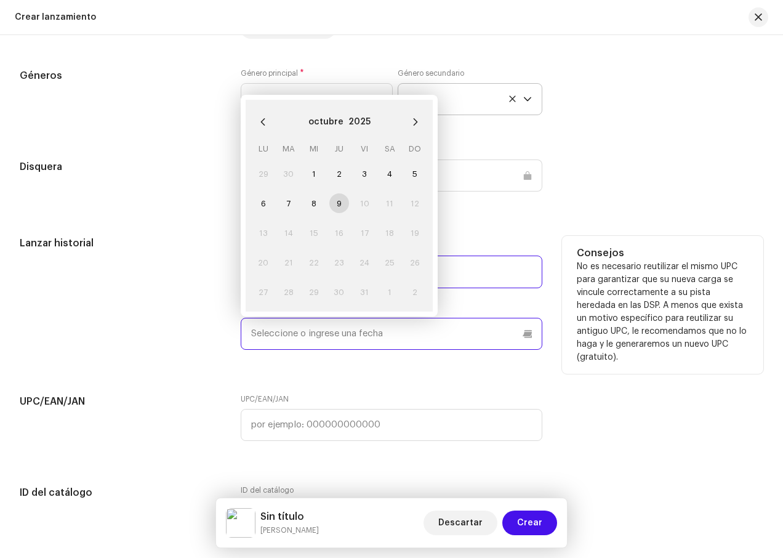
click at [508, 347] on input "text" at bounding box center [392, 334] width 302 height 32
click at [366, 207] on td "10" at bounding box center [364, 203] width 25 height 30
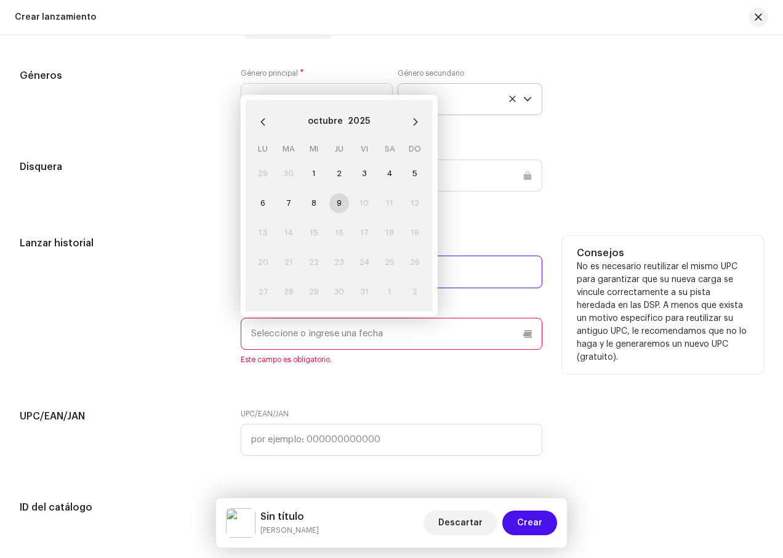
click at [336, 200] on td "9" at bounding box center [338, 203] width 25 height 30
drag, startPoint x: 304, startPoint y: 213, endPoint x: 307, endPoint y: 206, distance: 6.9
click at [304, 212] on td "8" at bounding box center [313, 203] width 25 height 30
click at [308, 206] on span "8" at bounding box center [314, 203] width 20 height 20
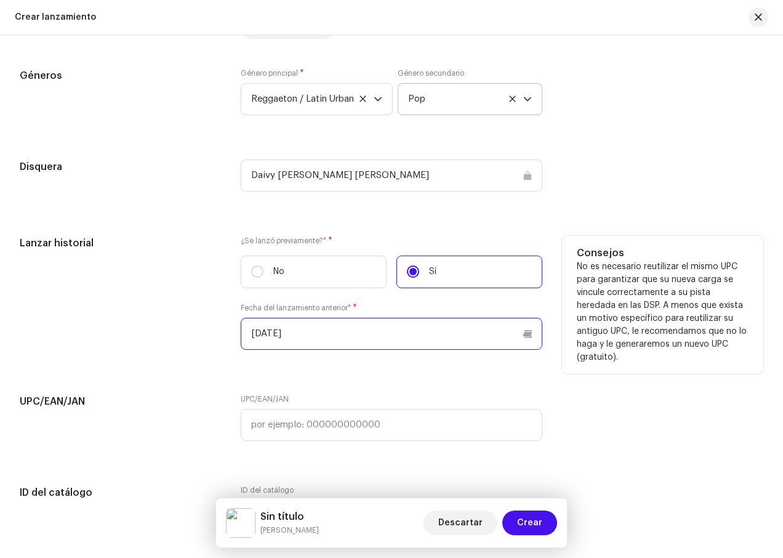
click at [357, 333] on input "[DATE]" at bounding box center [392, 334] width 302 height 32
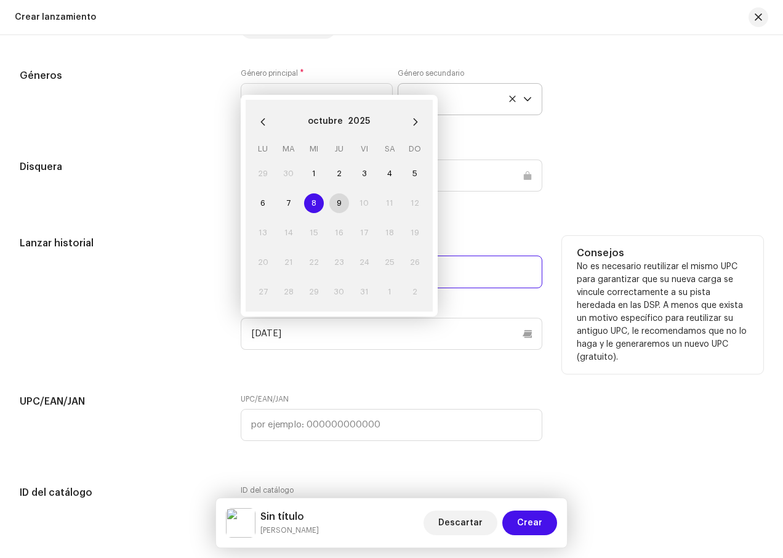
click at [362, 211] on td "10" at bounding box center [364, 203] width 25 height 30
click at [363, 118] on button "2025" at bounding box center [359, 122] width 22 height 20
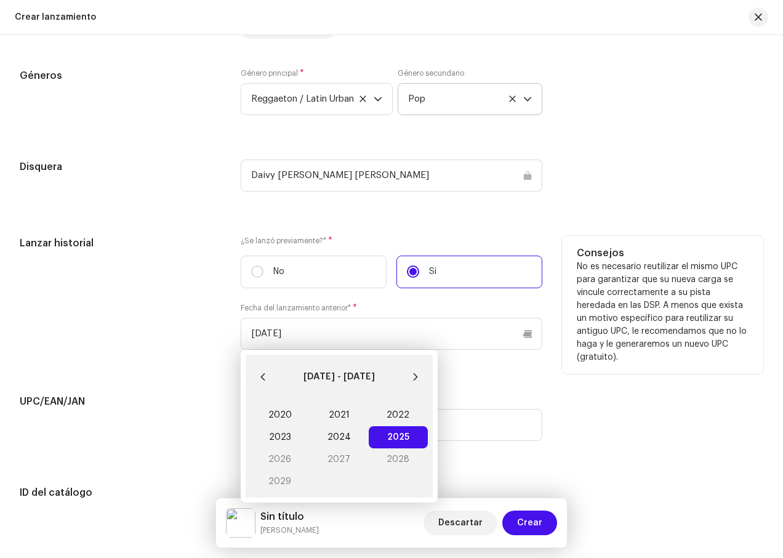
click at [387, 438] on span "2025 2025" at bounding box center [398, 437] width 59 height 22
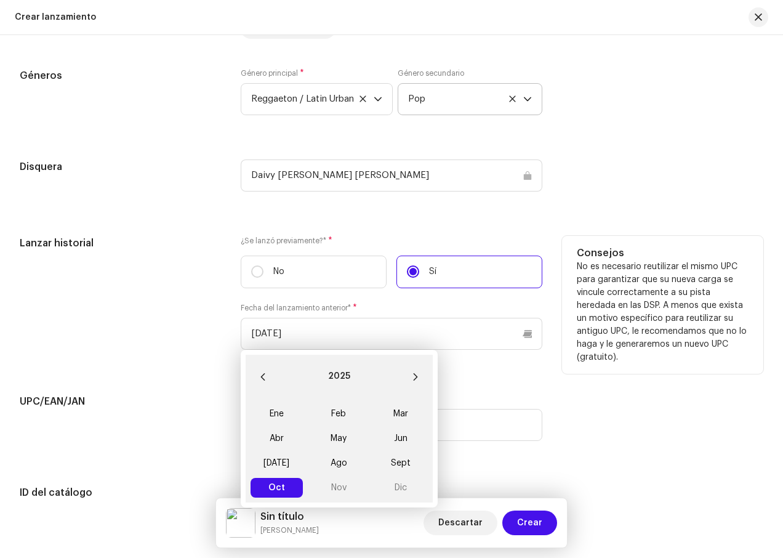
click at [331, 491] on div "Ene Feb Mar Abr May Jun [DATE] Ago Sept Oct Oct Nov Dic" at bounding box center [339, 450] width 187 height 103
click at [288, 488] on span "Oct Oct" at bounding box center [277, 488] width 52 height 20
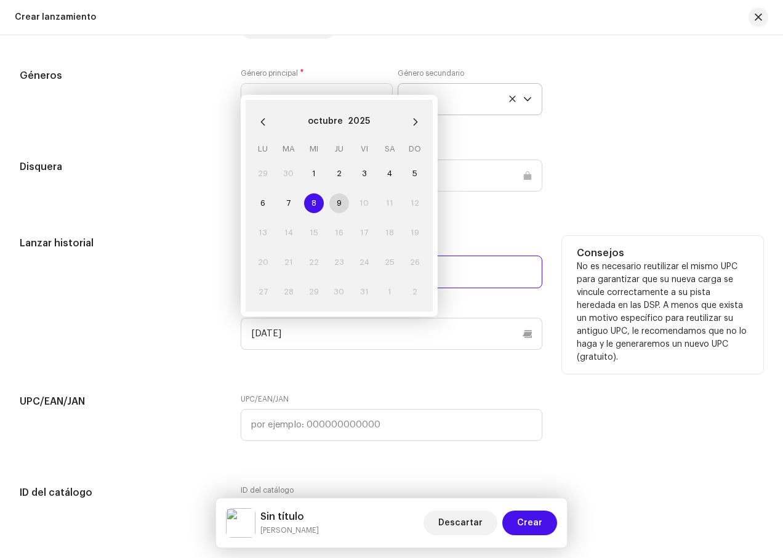
click at [340, 200] on td "9" at bounding box center [338, 203] width 25 height 30
click at [339, 206] on td "9" at bounding box center [338, 203] width 25 height 30
click at [339, 204] on td "9" at bounding box center [338, 203] width 25 height 30
click at [334, 179] on span "2" at bounding box center [340, 174] width 20 height 20
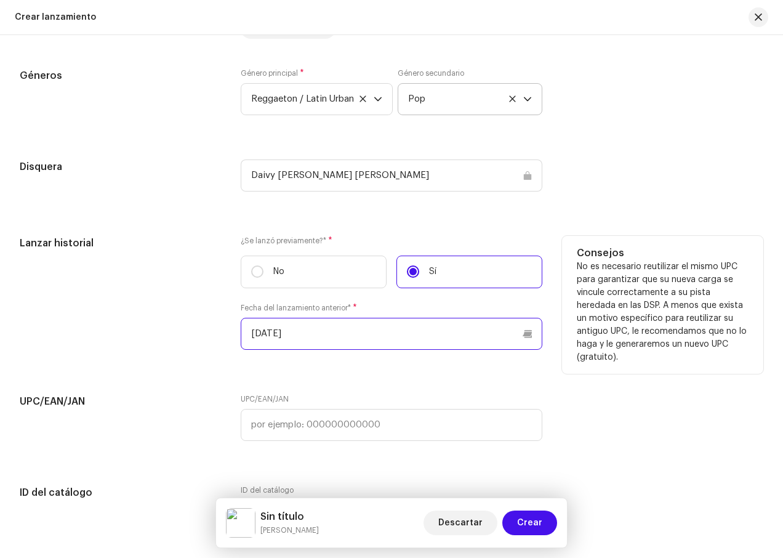
click at [405, 346] on input "[DATE]" at bounding box center [392, 334] width 302 height 32
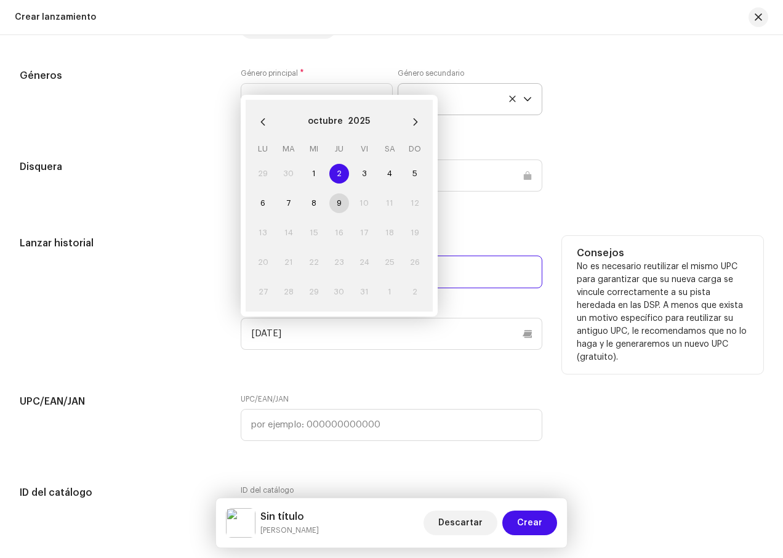
click at [337, 206] on td "9" at bounding box center [338, 203] width 25 height 30
drag, startPoint x: 394, startPoint y: 206, endPoint x: 400, endPoint y: 219, distance: 15.2
click at [394, 206] on td "11" at bounding box center [390, 203] width 25 height 30
click at [404, 248] on td "19" at bounding box center [415, 233] width 25 height 30
click at [411, 122] on icon "Next Month" at bounding box center [415, 122] width 9 height 9
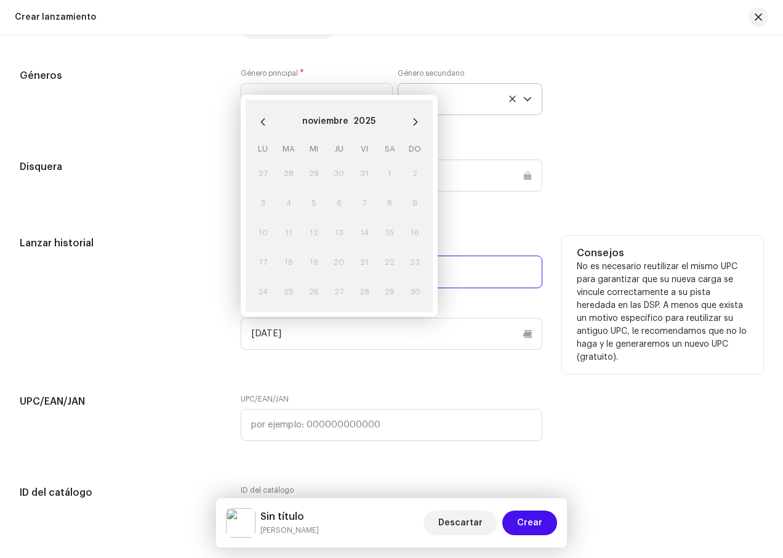
click at [352, 196] on td "7" at bounding box center [364, 203] width 25 height 30
click at [262, 126] on icon "Previous Month" at bounding box center [263, 122] width 9 height 9
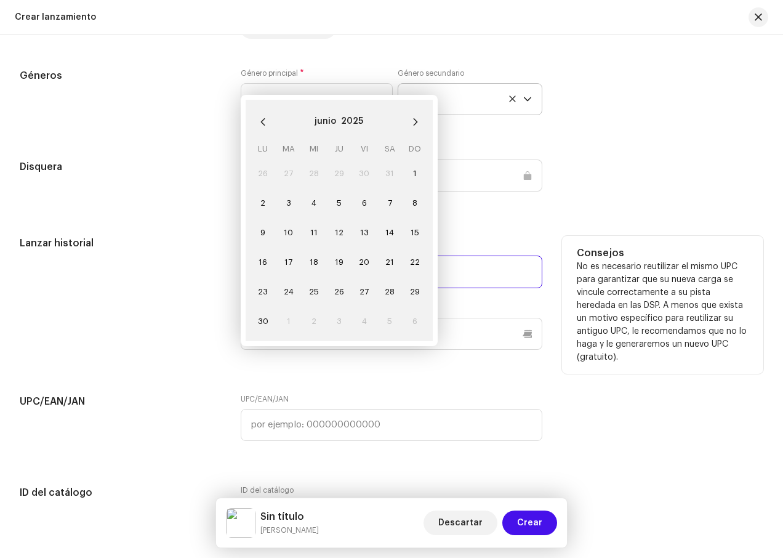
click at [262, 126] on icon "Previous Month" at bounding box center [263, 122] width 9 height 9
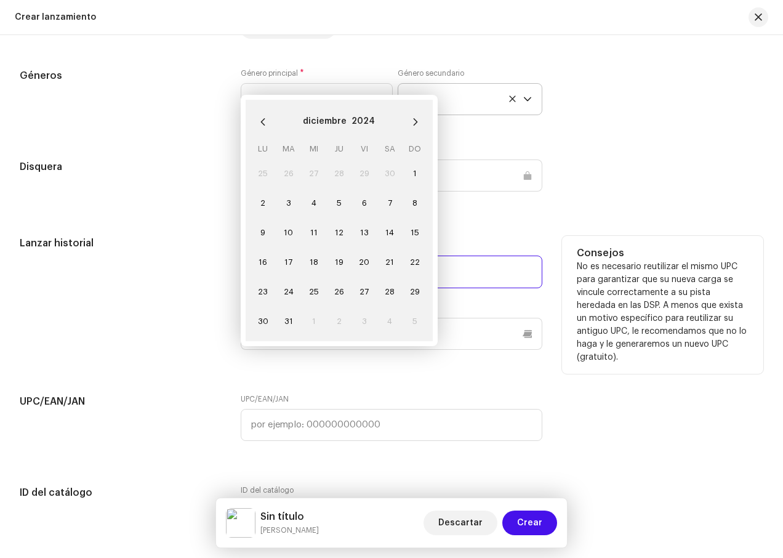
click at [262, 126] on icon "Previous Month" at bounding box center [263, 122] width 9 height 9
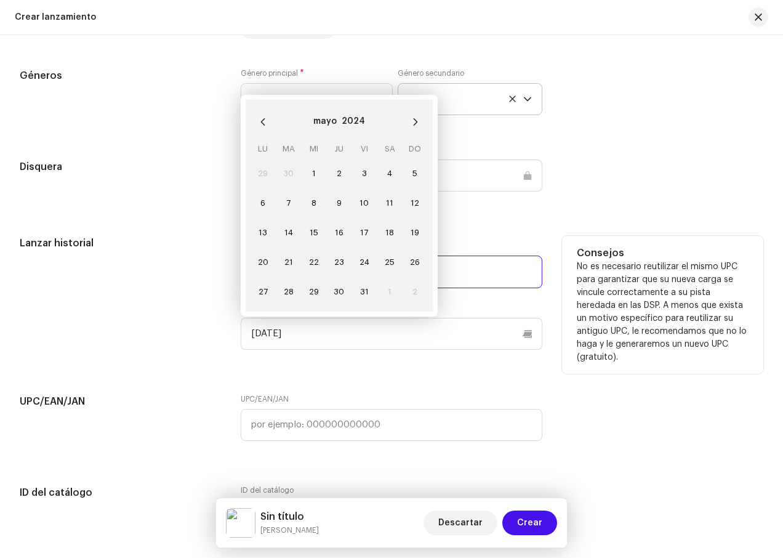
click at [262, 126] on icon "Previous Month" at bounding box center [263, 122] width 9 height 9
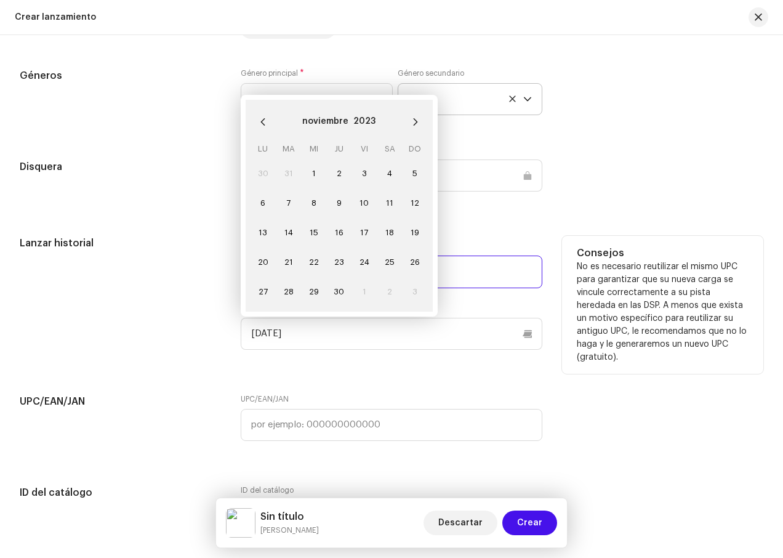
click at [262, 126] on icon "Previous Month" at bounding box center [263, 122] width 9 height 9
click at [371, 126] on button "2023" at bounding box center [366, 122] width 22 height 20
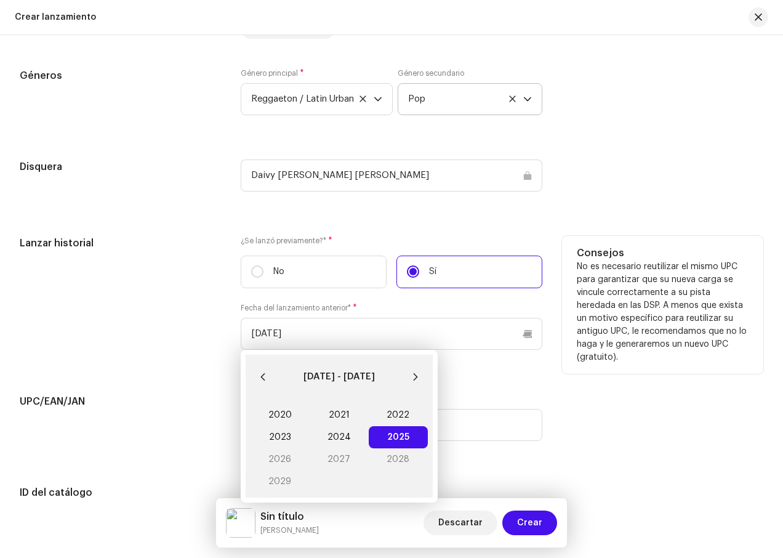
click at [394, 463] on div "2020 2021 2022 2023 2024 2025 2025 2026 2027 2028 2029" at bounding box center [339, 448] width 187 height 99
click at [389, 440] on span "2025 2025" at bounding box center [398, 437] width 59 height 22
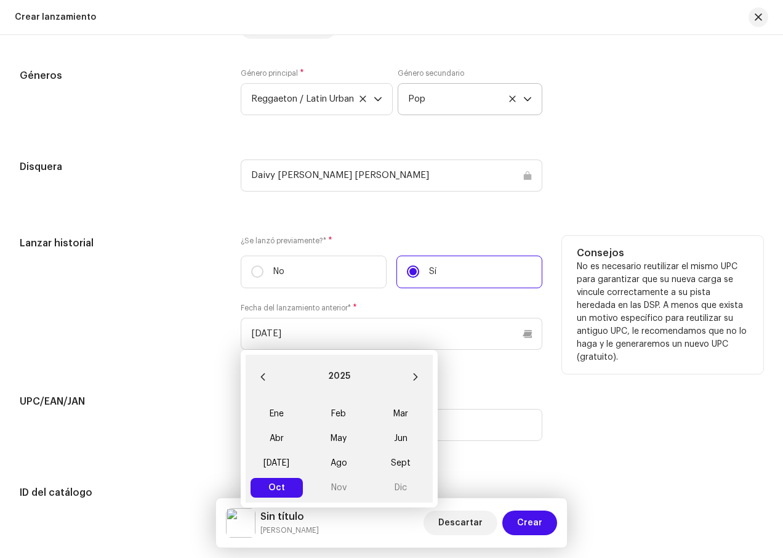
click at [291, 494] on span "Oct Oct" at bounding box center [277, 488] width 52 height 20
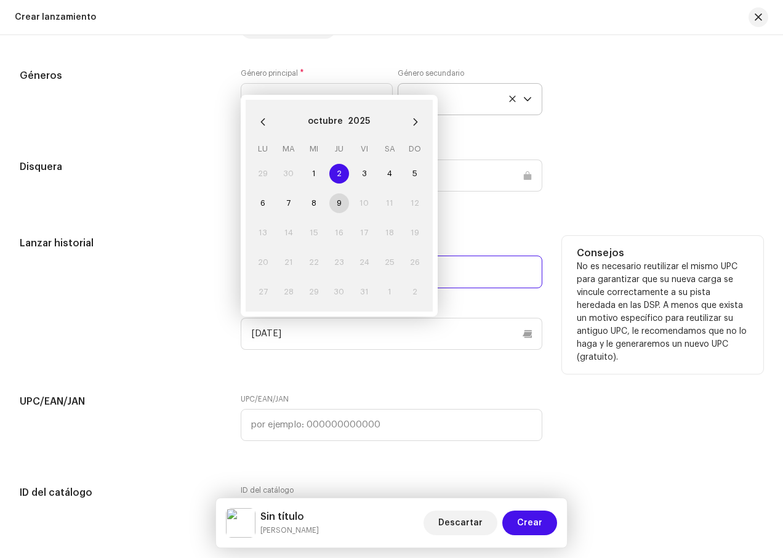
click at [336, 208] on td "9" at bounding box center [338, 203] width 25 height 30
click at [315, 208] on span "8" at bounding box center [314, 203] width 20 height 20
type input "[DATE]"
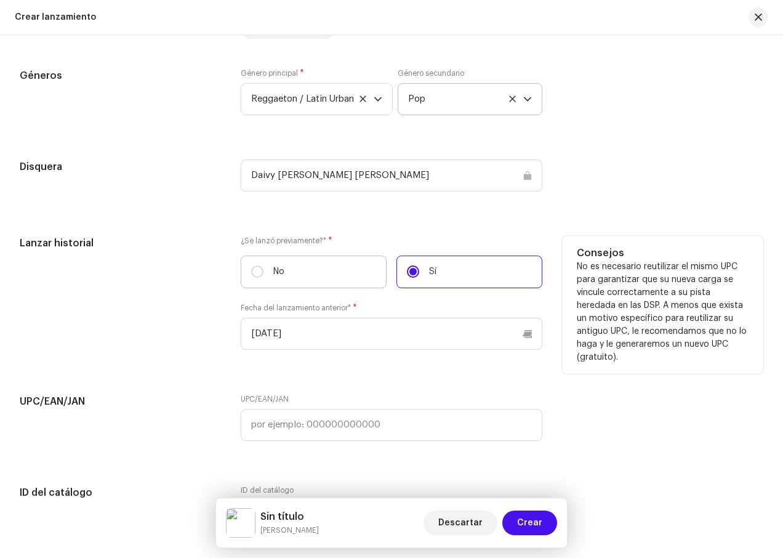
click at [319, 270] on label "No" at bounding box center [314, 272] width 146 height 33
click at [264, 270] on input "No" at bounding box center [257, 271] width 12 height 12
radio input "true"
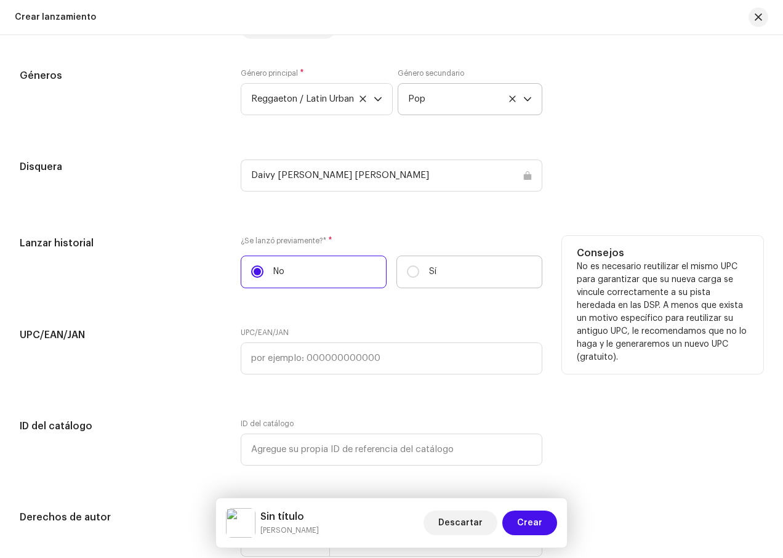
click at [430, 269] on p "Sí" at bounding box center [432, 271] width 7 height 13
click at [419, 269] on input "Sí" at bounding box center [413, 271] width 12 height 12
radio input "true"
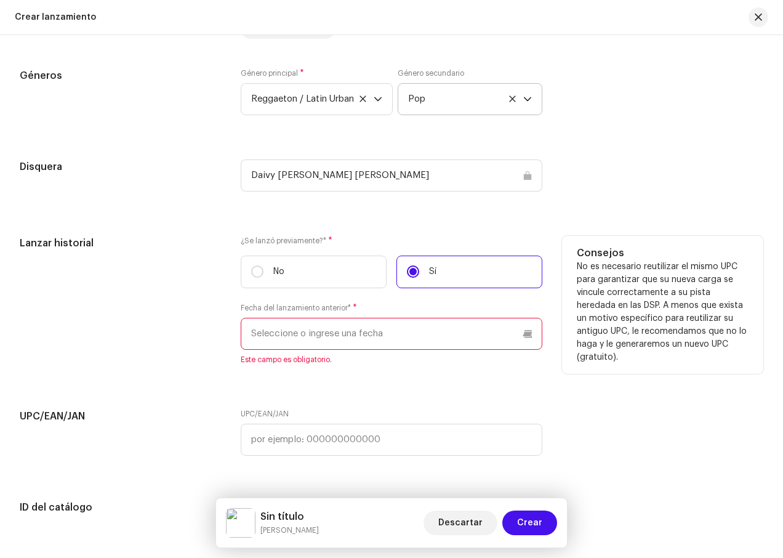
click at [434, 347] on input "text" at bounding box center [392, 334] width 302 height 32
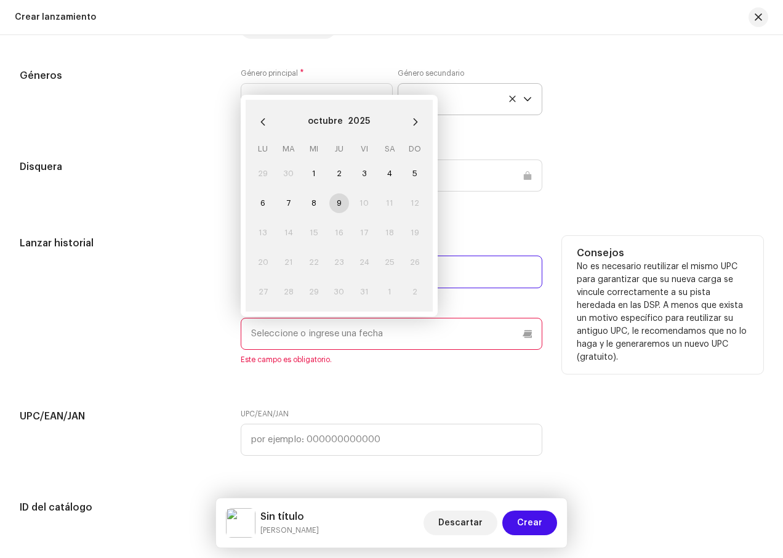
click at [339, 203] on td "9" at bounding box center [338, 203] width 25 height 30
click at [411, 125] on icon "Next Month" at bounding box center [415, 122] width 9 height 9
click at [362, 201] on td "7" at bounding box center [364, 203] width 25 height 30
click at [406, 131] on button "Next Month" at bounding box center [415, 122] width 25 height 25
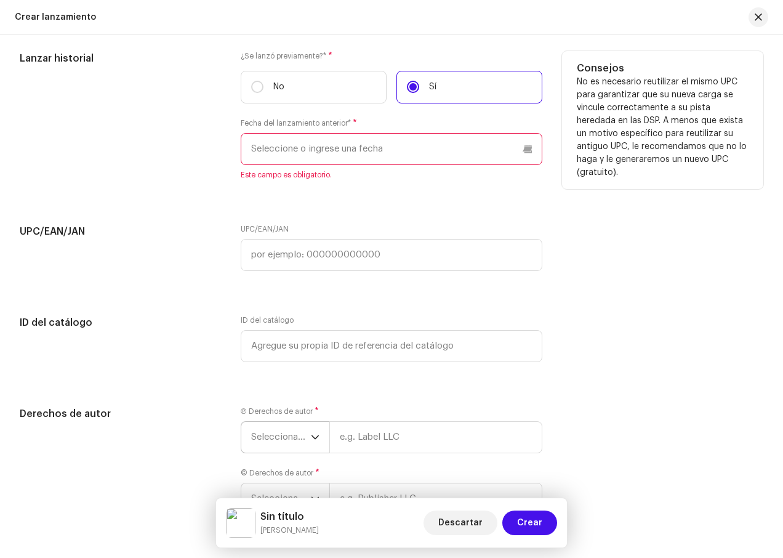
scroll to position [2020, 0]
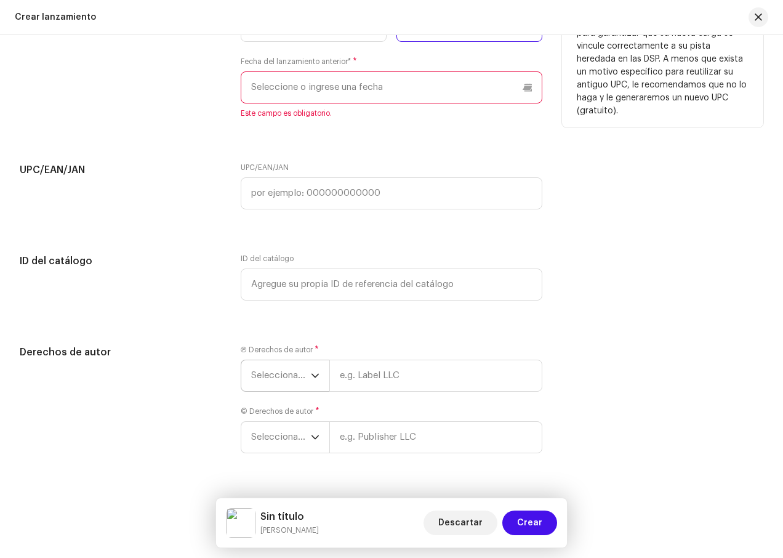
click at [318, 371] on p-select "Seleccionar año" at bounding box center [285, 376] width 89 height 32
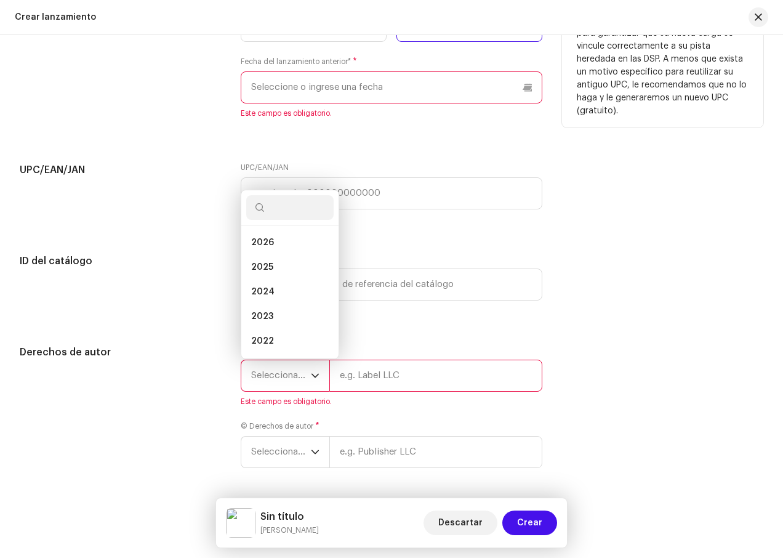
scroll to position [20, 0]
click at [281, 245] on li "2025" at bounding box center [289, 247] width 87 height 25
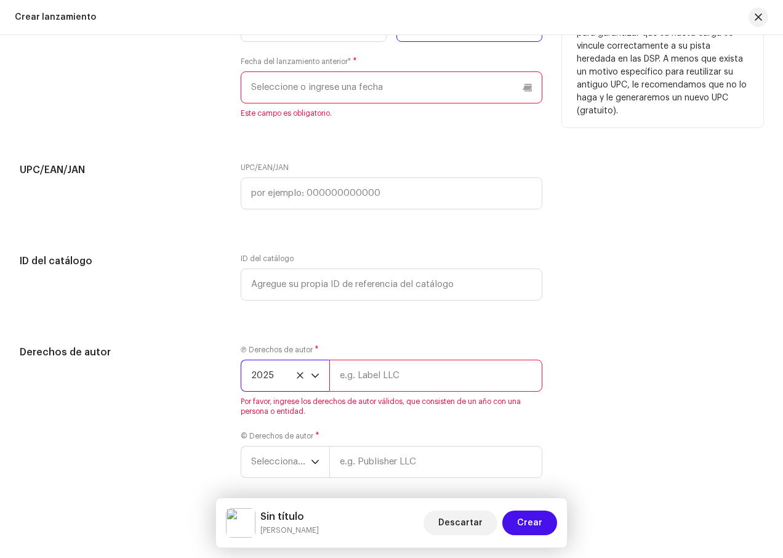
click at [387, 388] on input "text" at bounding box center [436, 376] width 213 height 32
type input "Deyjo"
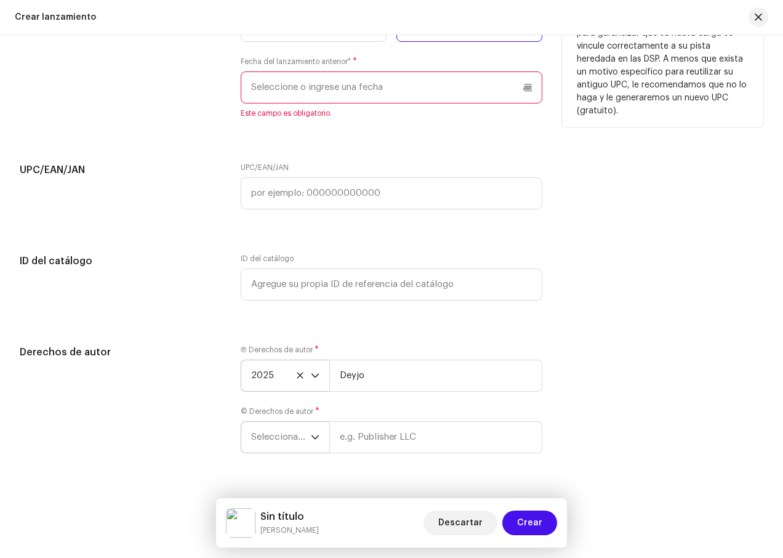
click at [314, 458] on div "Ⓟ Derechos de autor * 2025 Deyjo © Derechos de autor * Seleccionar año" at bounding box center [392, 406] width 302 height 123
click at [314, 438] on icon "dropdown trigger" at bounding box center [315, 437] width 9 height 9
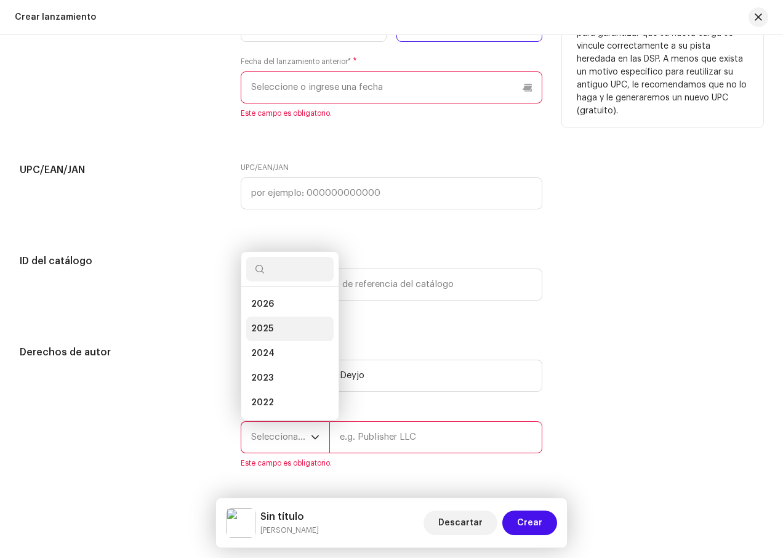
click at [268, 326] on span "2025" at bounding box center [262, 329] width 22 height 12
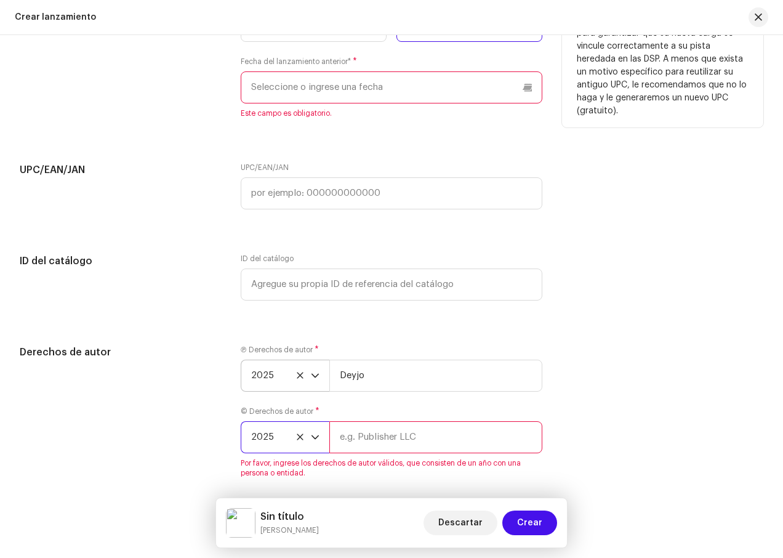
click at [406, 439] on input "text" at bounding box center [436, 437] width 213 height 32
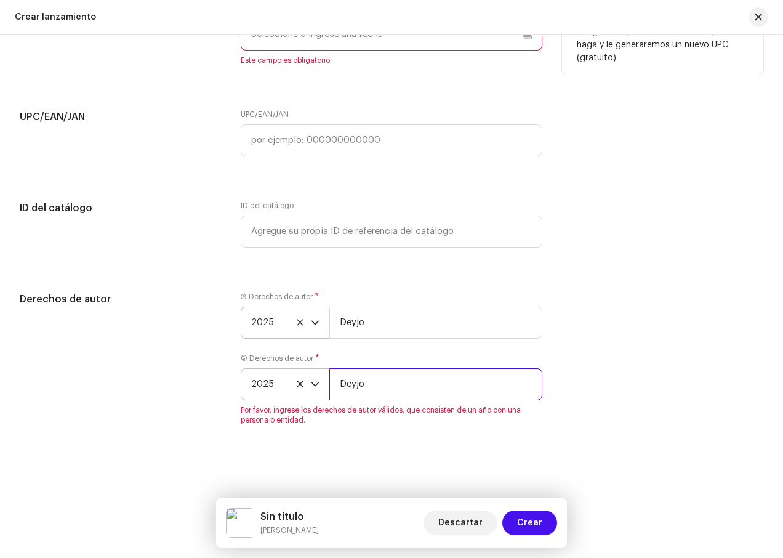
type input "Deyjo"
click at [565, 387] on div "Derechos de autor Ⓟ Derechos de autor * 2025 Deyjo © Derechos de autor * 2025 D…" at bounding box center [392, 366] width 744 height 148
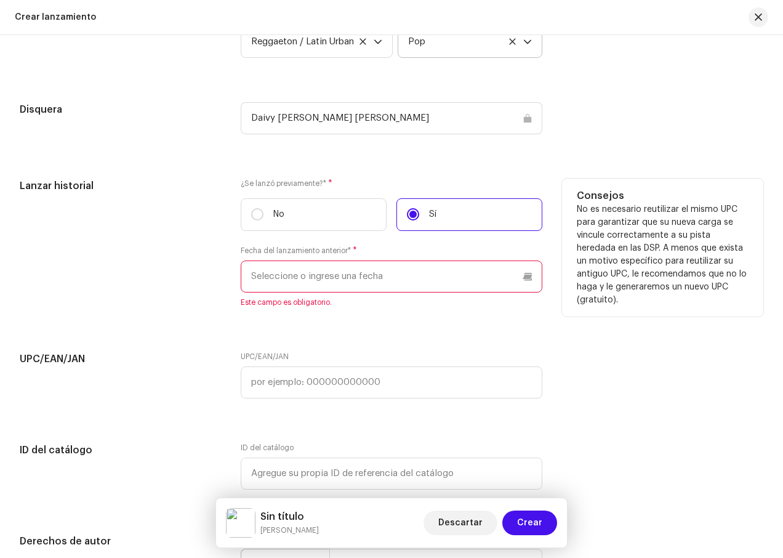
scroll to position [1805, 0]
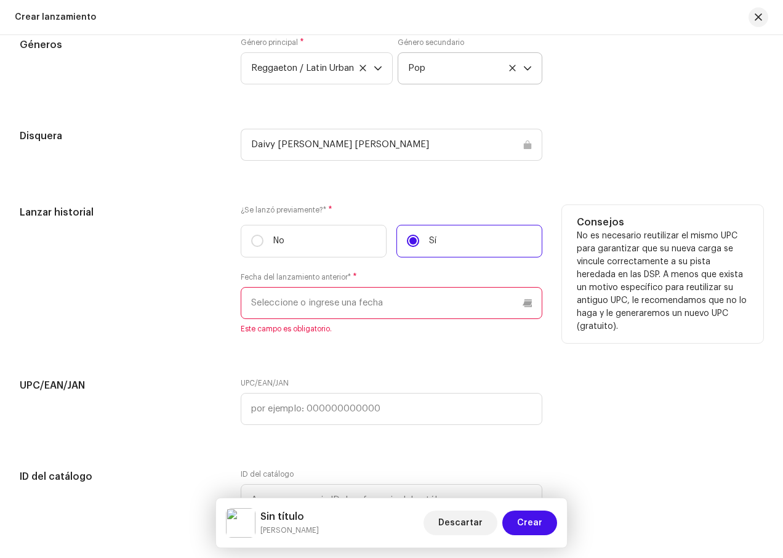
click at [448, 318] on input "text" at bounding box center [392, 303] width 302 height 32
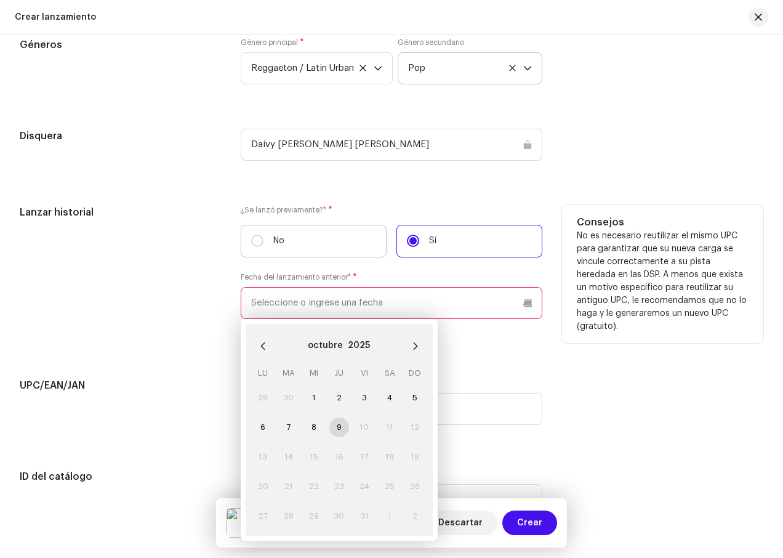
click at [313, 244] on label "No" at bounding box center [314, 241] width 146 height 33
click at [264, 244] on input "No" at bounding box center [257, 241] width 12 height 12
radio input "true"
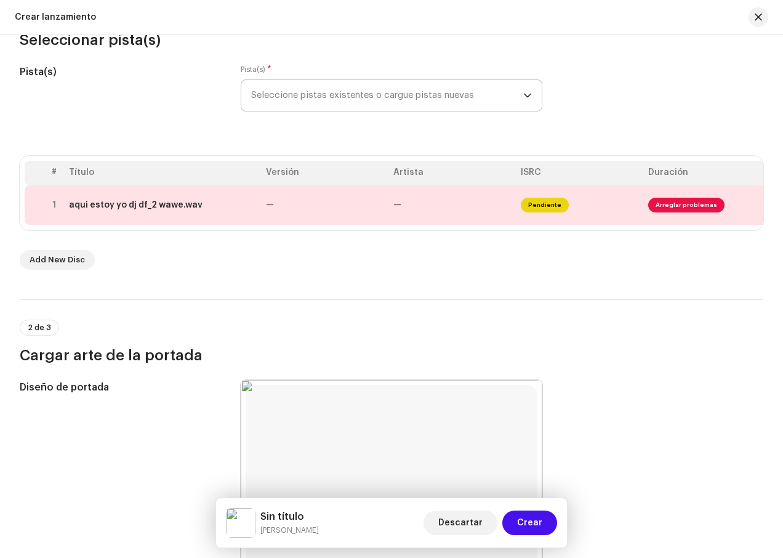
scroll to position [122, 0]
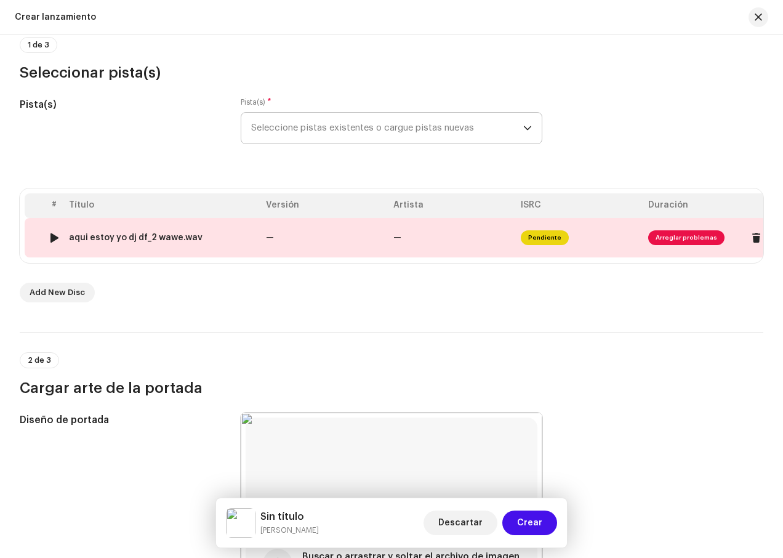
click at [676, 239] on span "Arreglar problemas" at bounding box center [687, 237] width 76 height 15
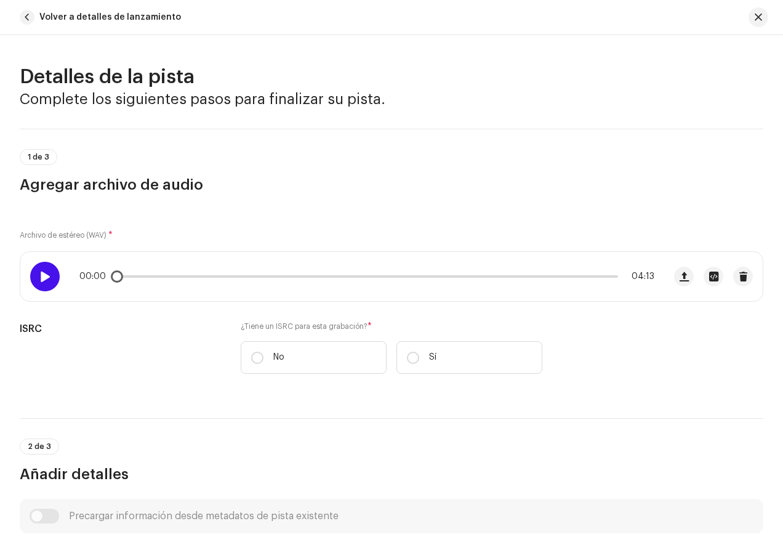
click at [34, 283] on div at bounding box center [45, 277] width 30 height 30
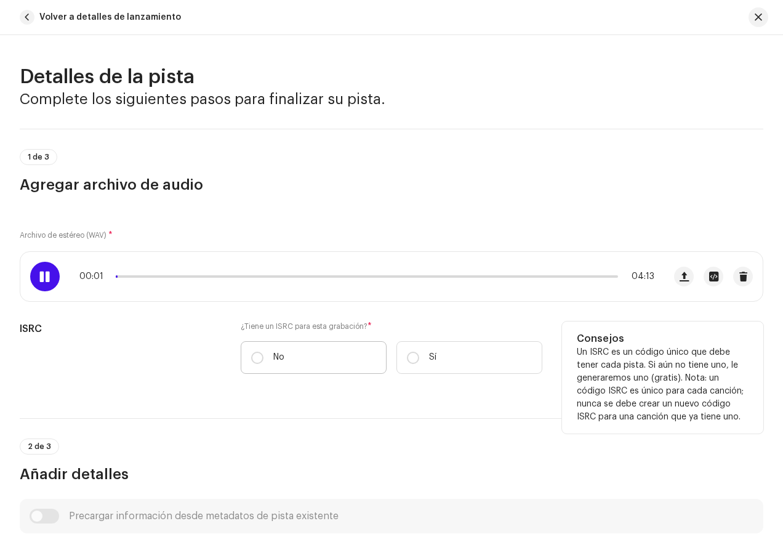
click at [315, 353] on label "No" at bounding box center [314, 357] width 146 height 33
click at [264, 353] on input "No" at bounding box center [257, 358] width 12 height 12
radio input "true"
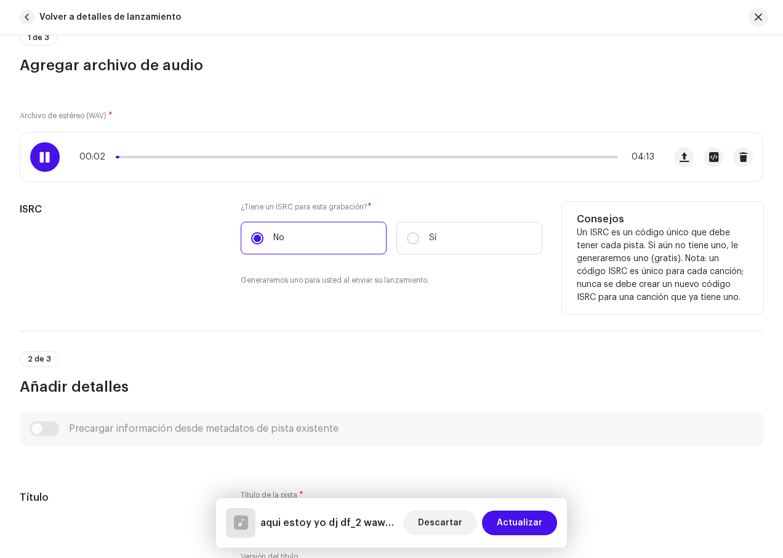
scroll to position [123, 0]
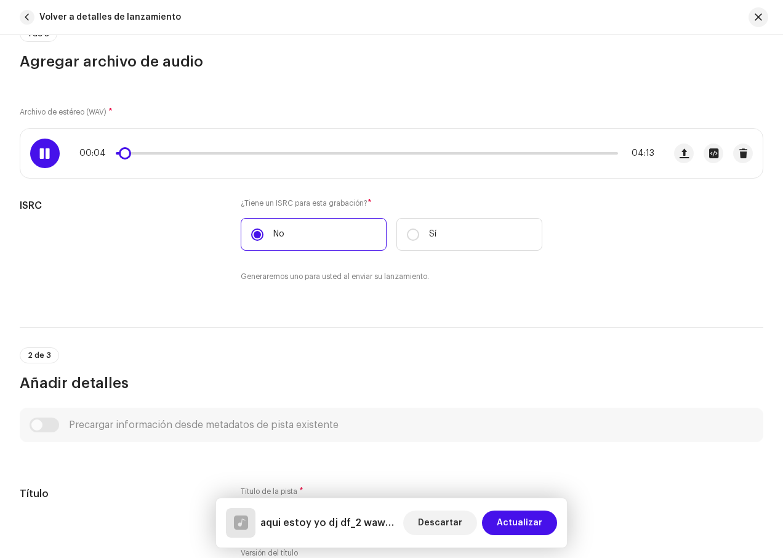
click at [44, 163] on div at bounding box center [45, 154] width 30 height 30
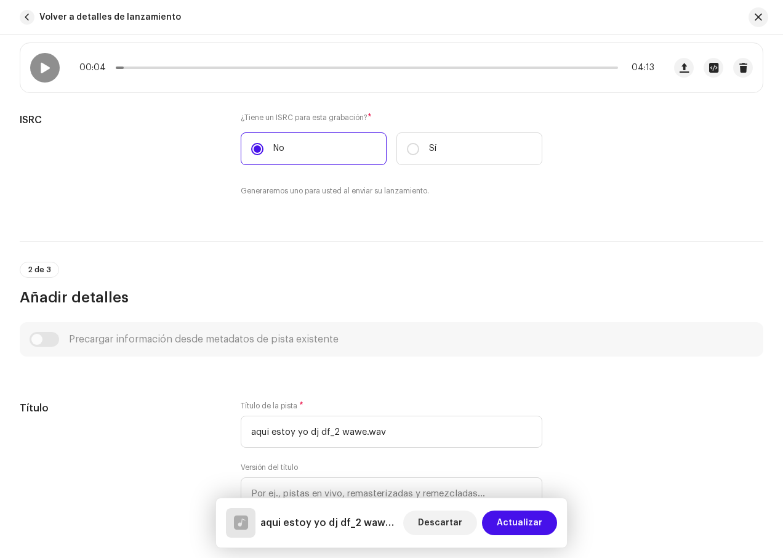
scroll to position [246, 0]
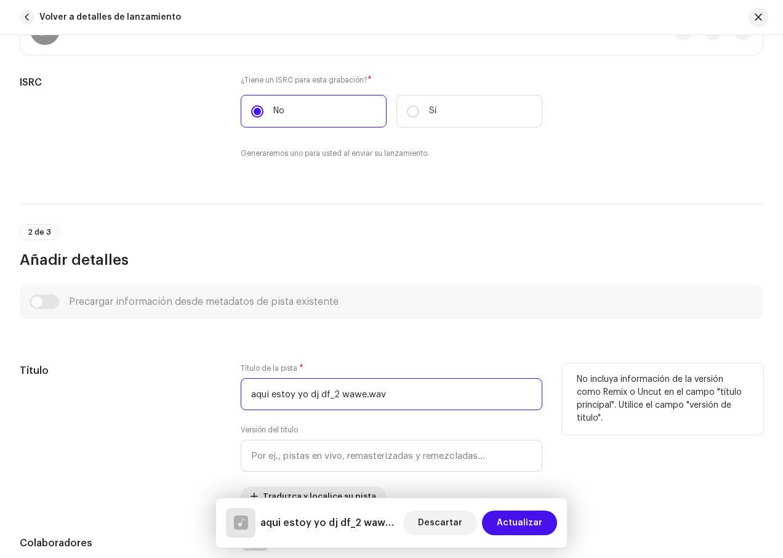
click at [407, 386] on input "aqui estoy yo dj df_2 wawe.wav" at bounding box center [392, 394] width 302 height 32
type input "a"
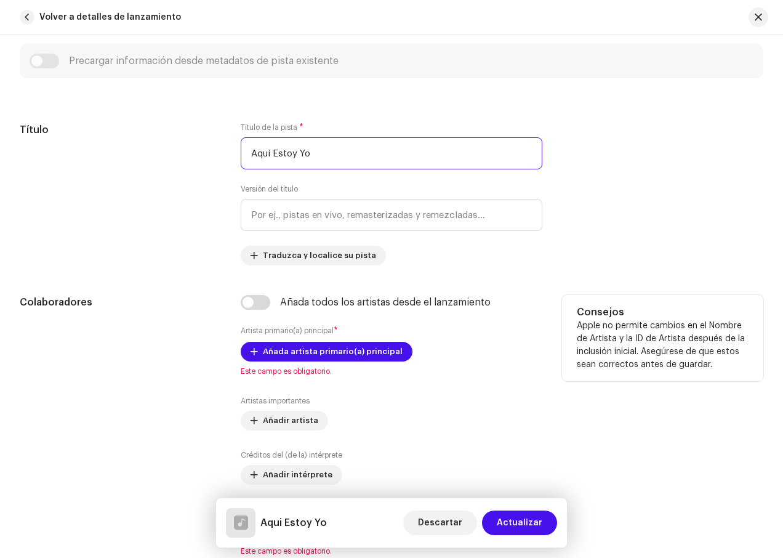
scroll to position [493, 0]
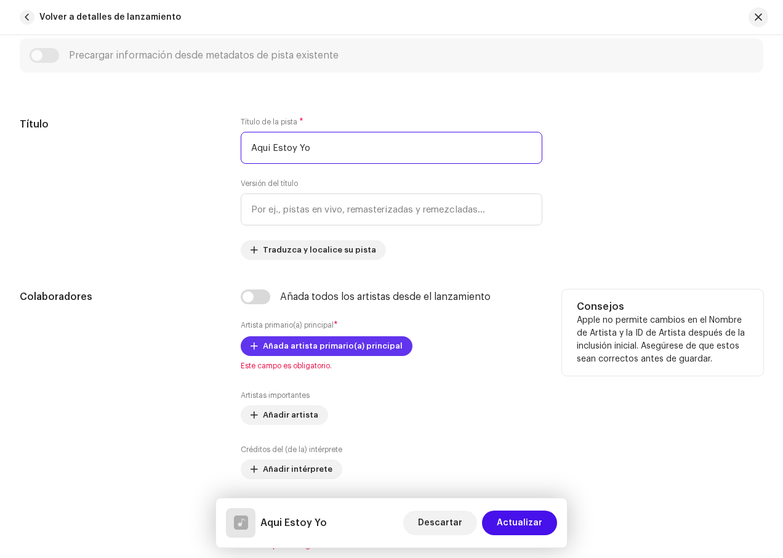
type input "Aqui Estoy Yo"
click at [344, 347] on span "Añada artista primario(a) principal" at bounding box center [333, 346] width 140 height 25
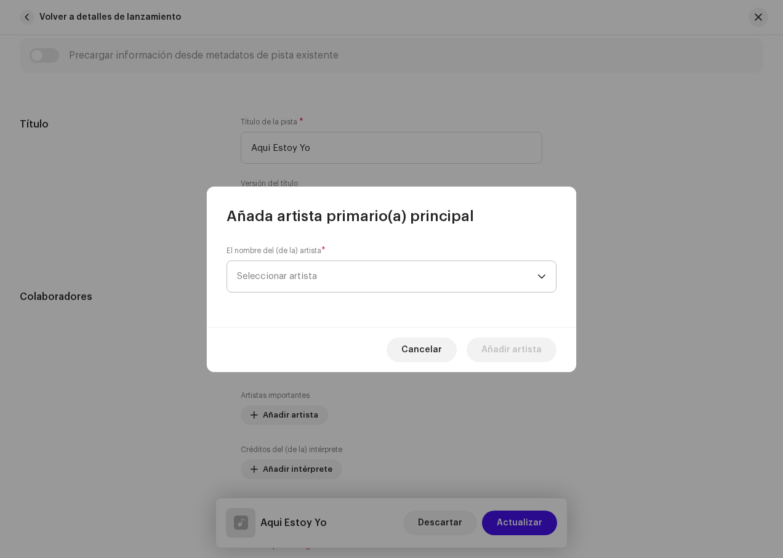
click at [502, 283] on span "Seleccionar artista" at bounding box center [387, 276] width 301 height 31
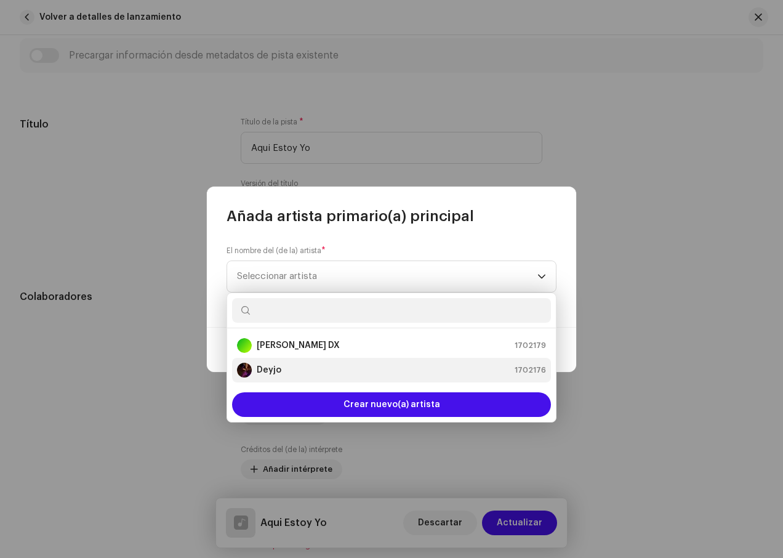
click at [318, 373] on div "Deyjo 1702176" at bounding box center [391, 370] width 309 height 15
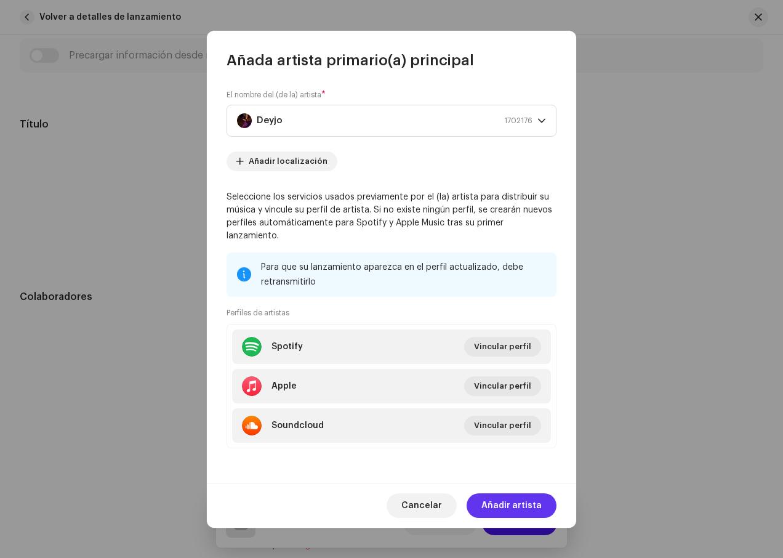
click at [506, 493] on span "Añadir artista" at bounding box center [512, 505] width 60 height 25
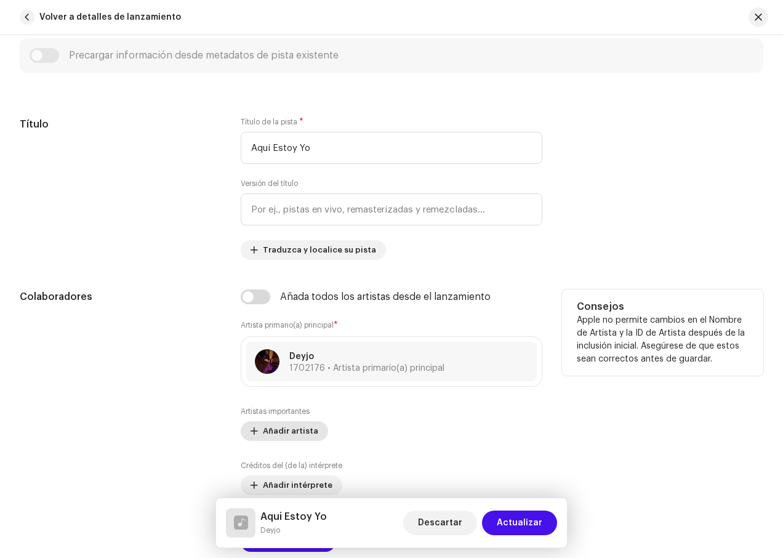
click at [297, 431] on span "Añadir artista" at bounding box center [290, 431] width 55 height 25
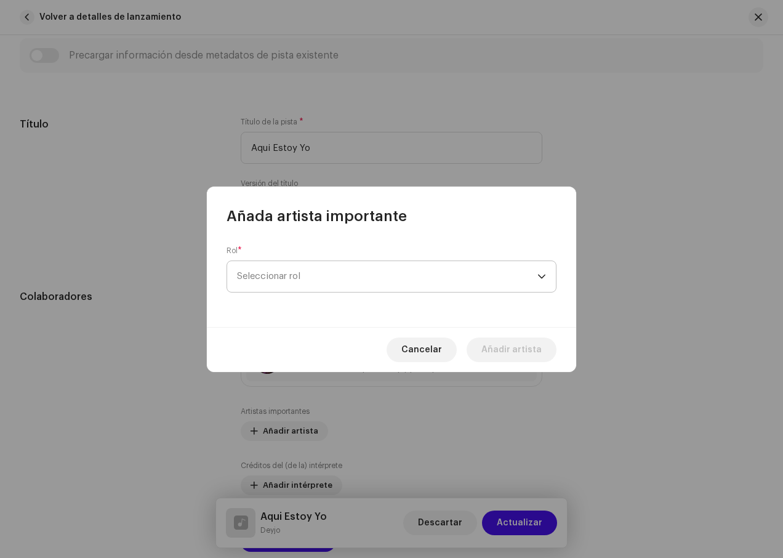
click at [511, 288] on span "Seleccionar rol" at bounding box center [387, 276] width 301 height 31
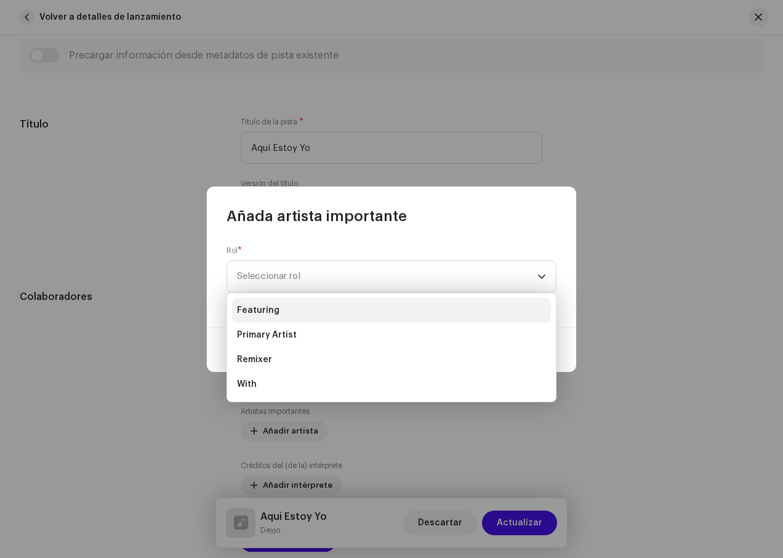
click at [287, 316] on li "Featuring" at bounding box center [391, 310] width 319 height 25
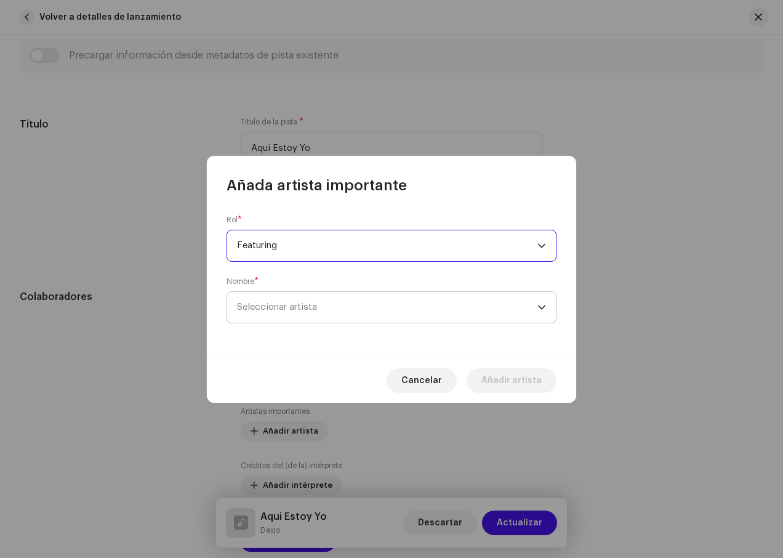
click at [442, 310] on span "Seleccionar artista" at bounding box center [387, 307] width 301 height 31
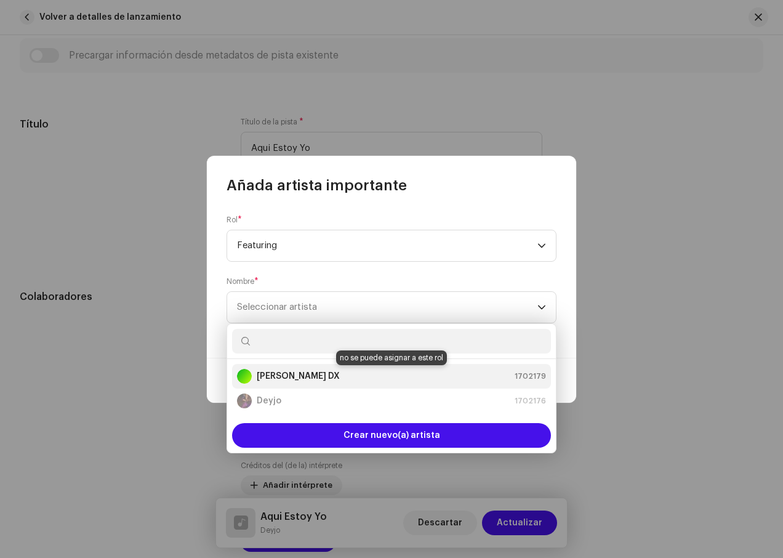
click at [366, 374] on div "[PERSON_NAME] DX 1702179" at bounding box center [391, 376] width 309 height 15
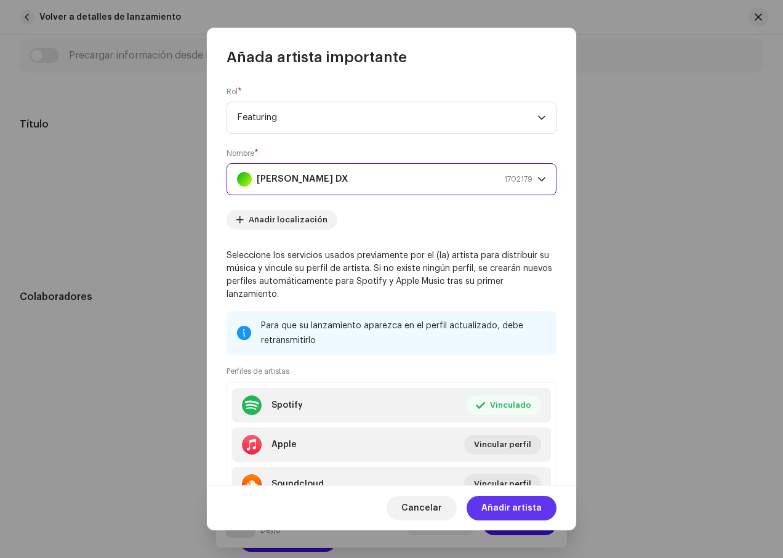
click at [508, 508] on span "Añadir artista" at bounding box center [512, 508] width 60 height 25
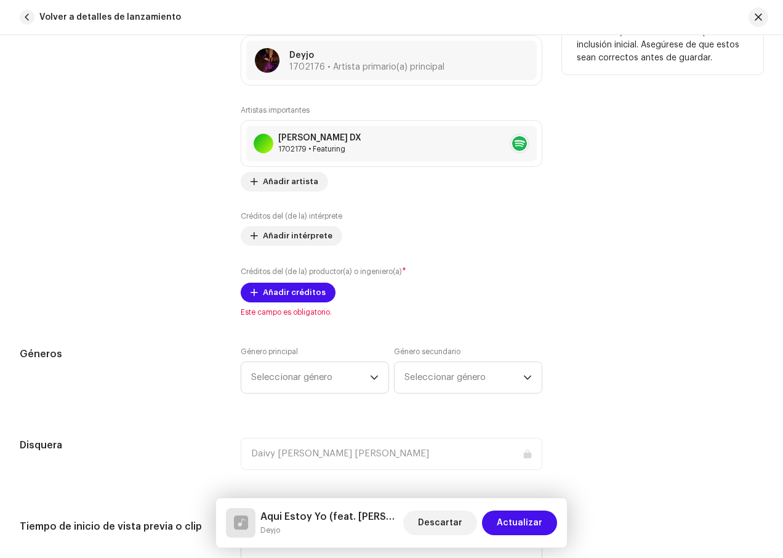
scroll to position [801, 0]
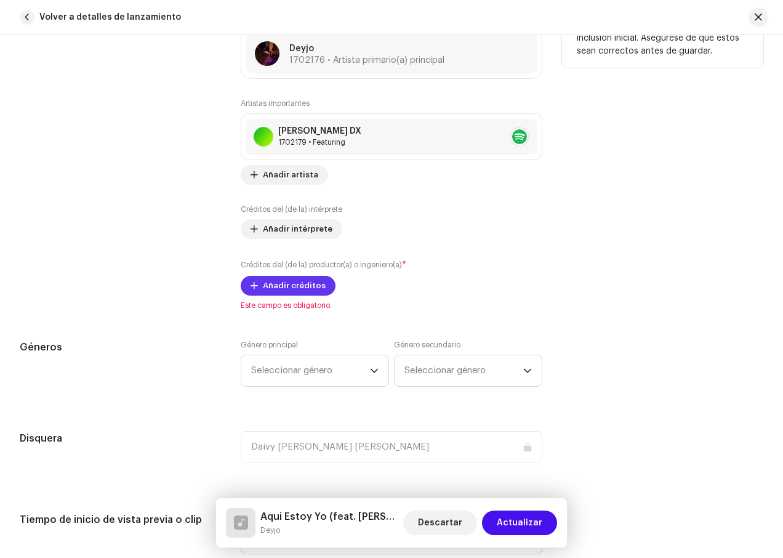
click at [306, 286] on span "Añadir créditos" at bounding box center [294, 285] width 63 height 25
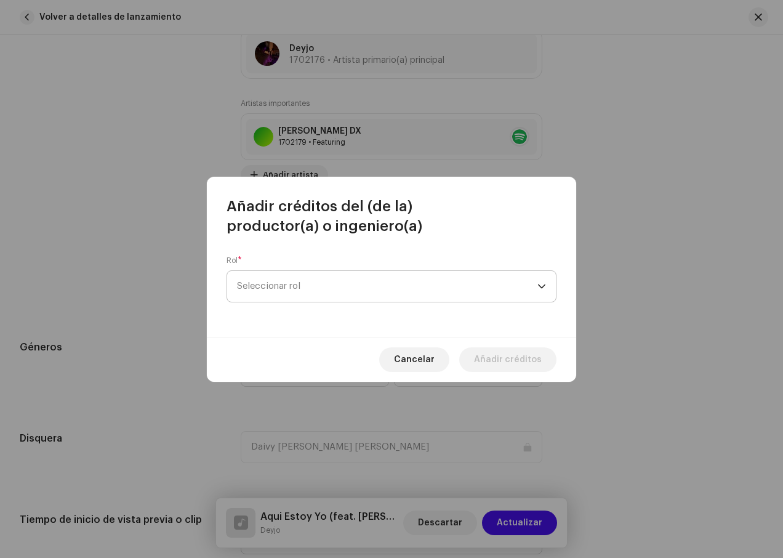
click at [331, 286] on span "Seleccionar rol" at bounding box center [387, 286] width 301 height 31
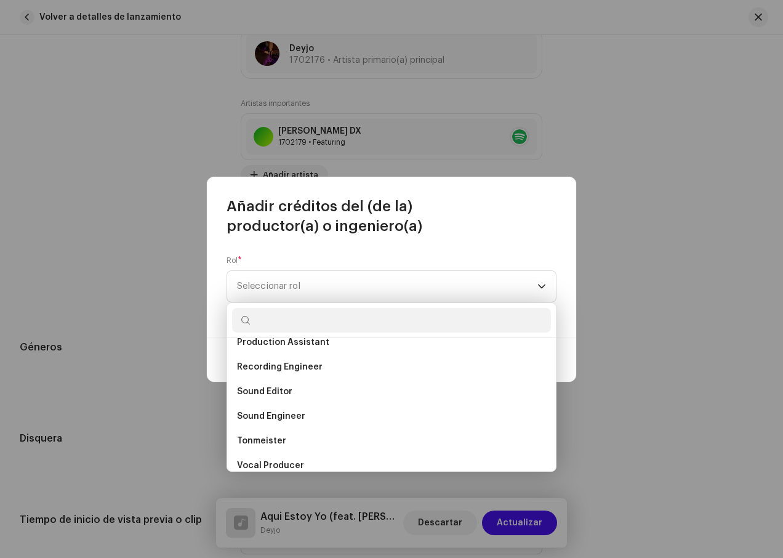
scroll to position [542, 0]
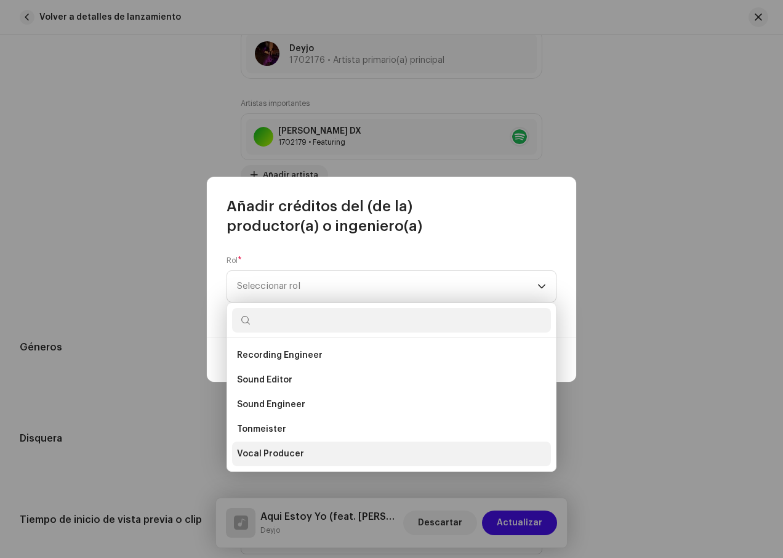
click at [289, 455] on span "Vocal Producer" at bounding box center [270, 454] width 67 height 12
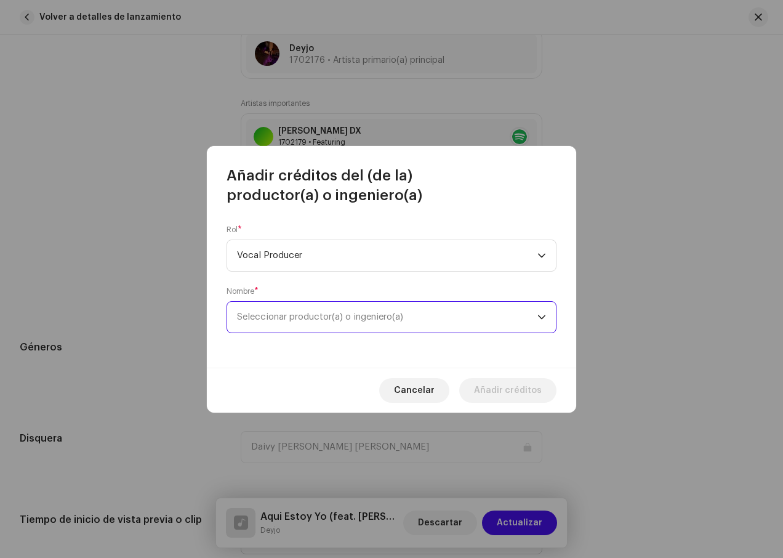
click at [475, 306] on span "Seleccionar productor(a) o ingeniero(a)" at bounding box center [387, 317] width 301 height 31
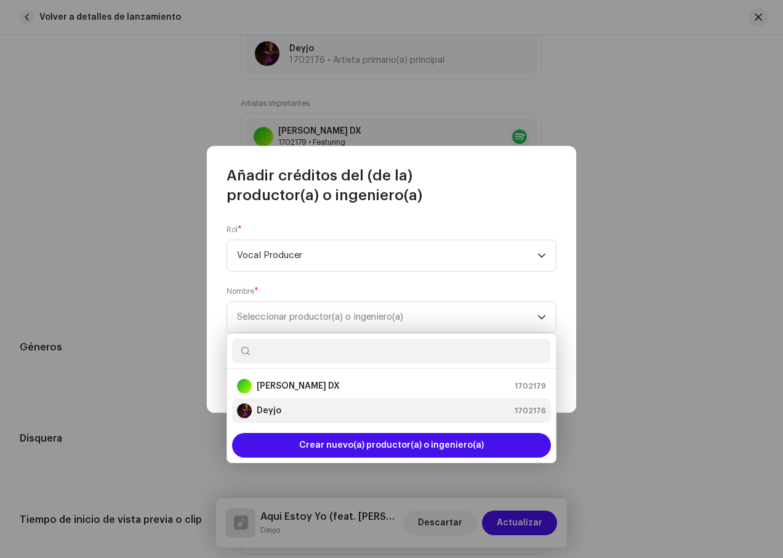
click at [323, 410] on div "Deyjo 1702176" at bounding box center [391, 410] width 309 height 15
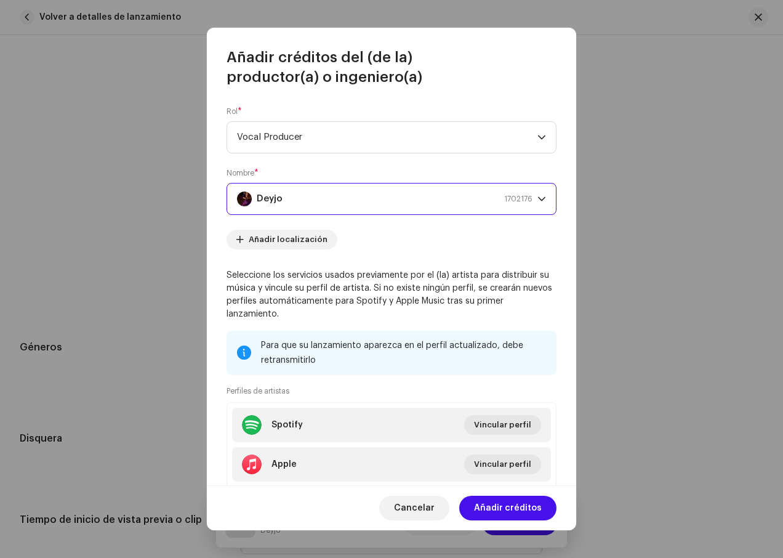
click at [510, 506] on span "Añadir créditos" at bounding box center [508, 508] width 68 height 25
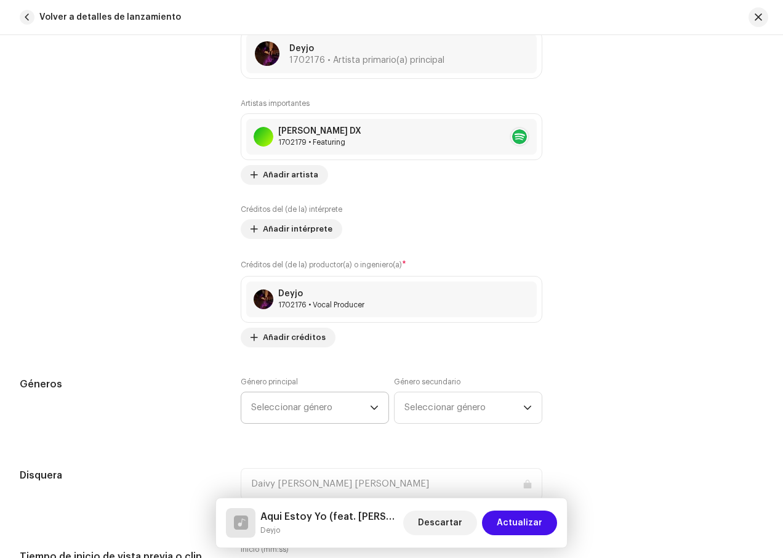
click at [360, 407] on span "Seleccionar género" at bounding box center [310, 407] width 119 height 31
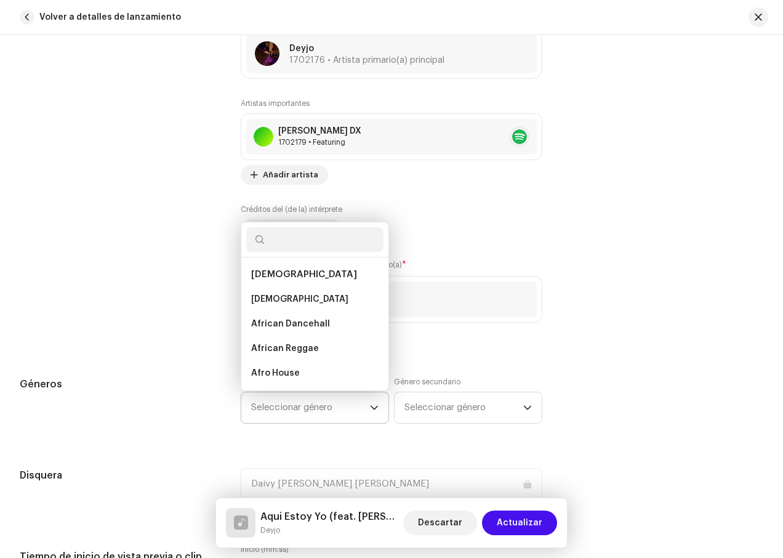
click at [281, 246] on input "text" at bounding box center [314, 239] width 137 height 25
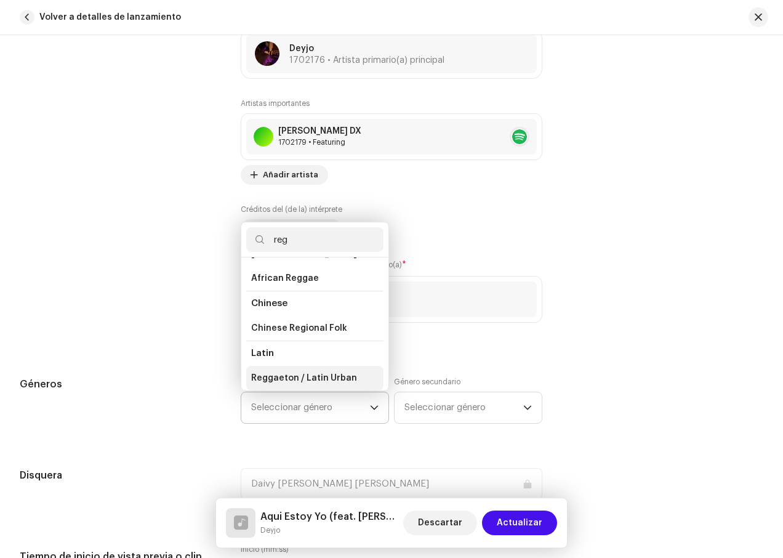
type input "reg"
click at [302, 373] on span "Reggaeton / Latin Urban" at bounding box center [304, 378] width 106 height 12
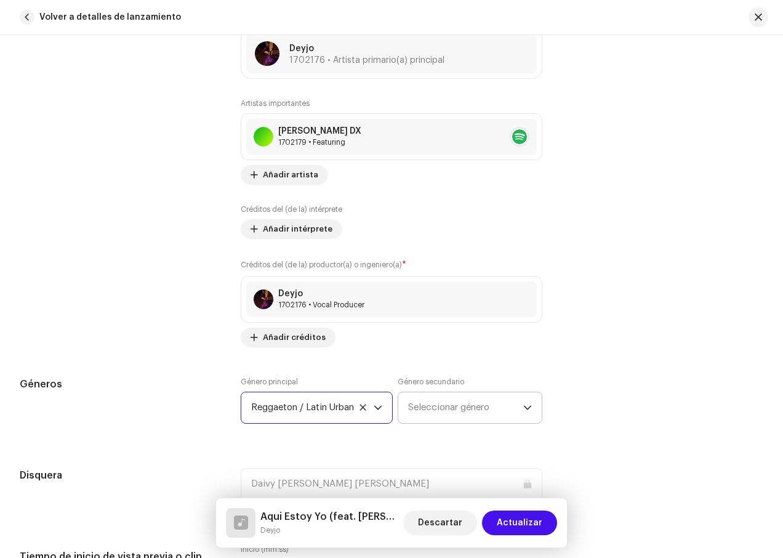
click at [438, 413] on span "Seleccionar género" at bounding box center [465, 407] width 115 height 31
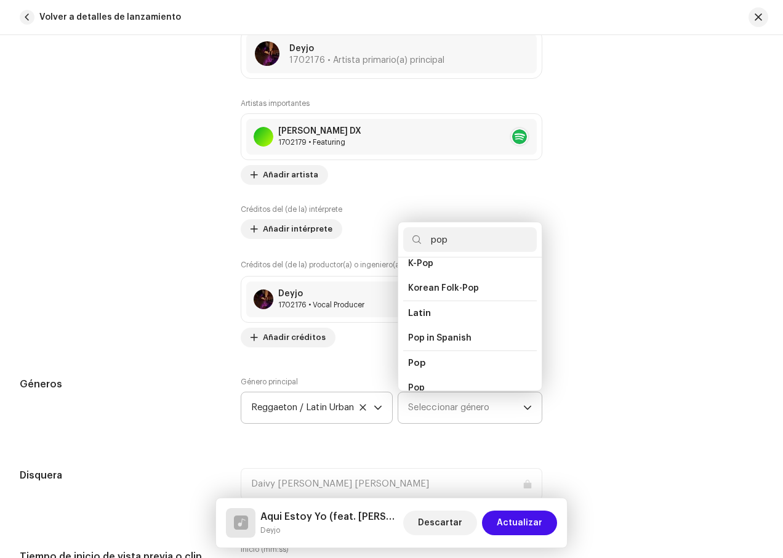
scroll to position [431, 0]
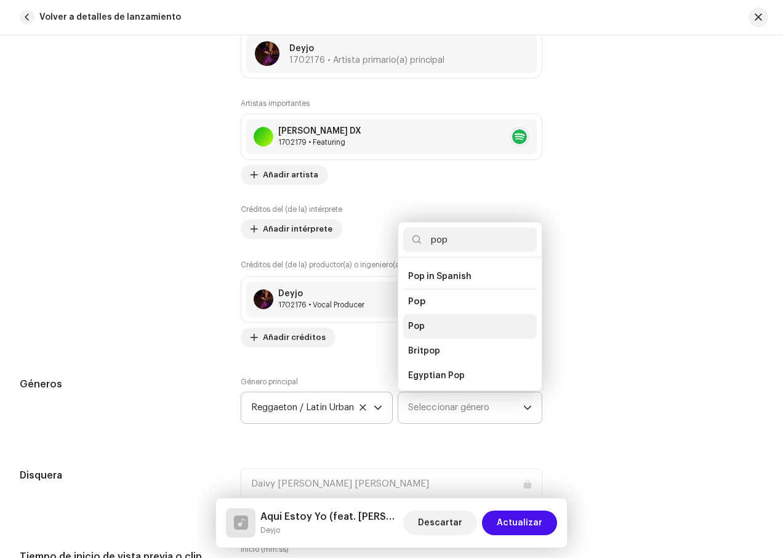
type input "pop"
click at [426, 318] on li "Pop" at bounding box center [470, 326] width 134 height 25
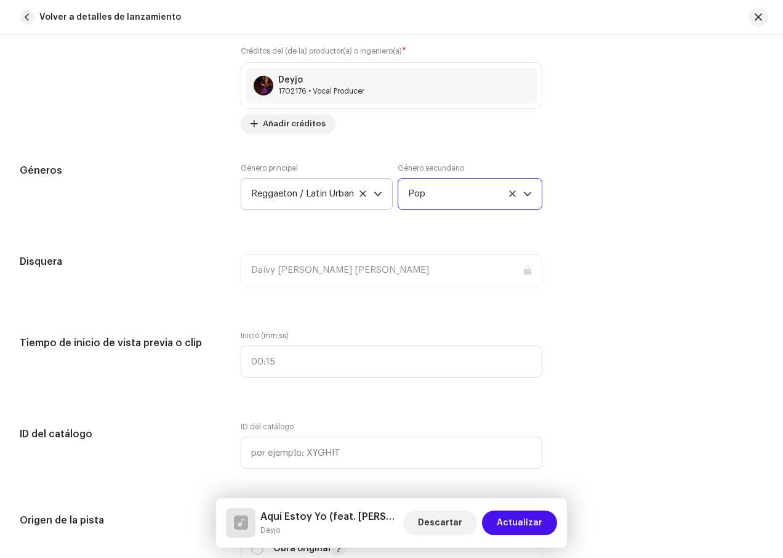
scroll to position [1047, 0]
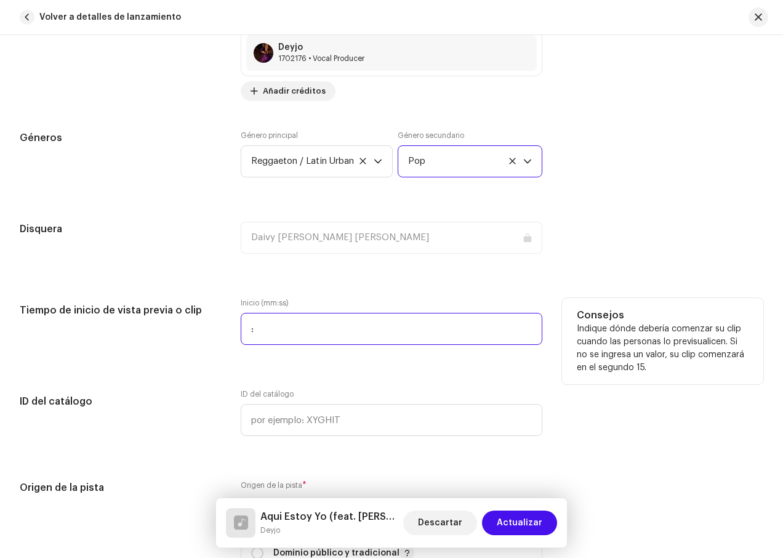
click at [306, 331] on input ":" at bounding box center [392, 329] width 302 height 32
type input "00:00"
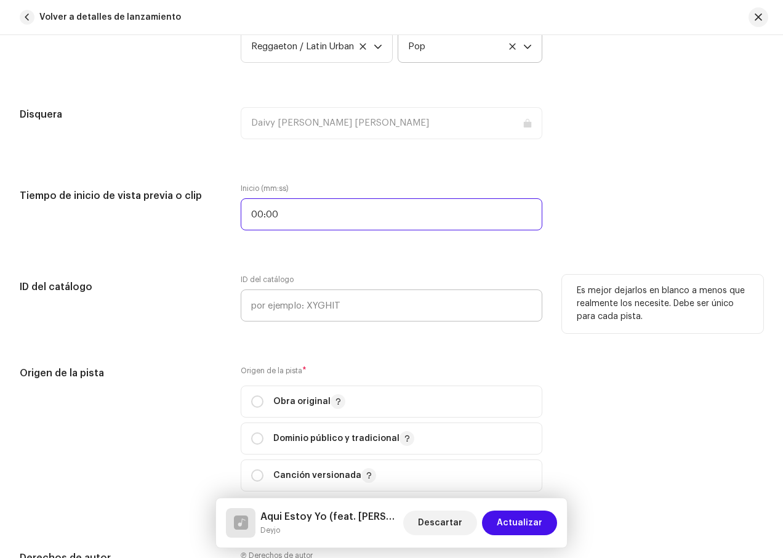
scroll to position [1170, 0]
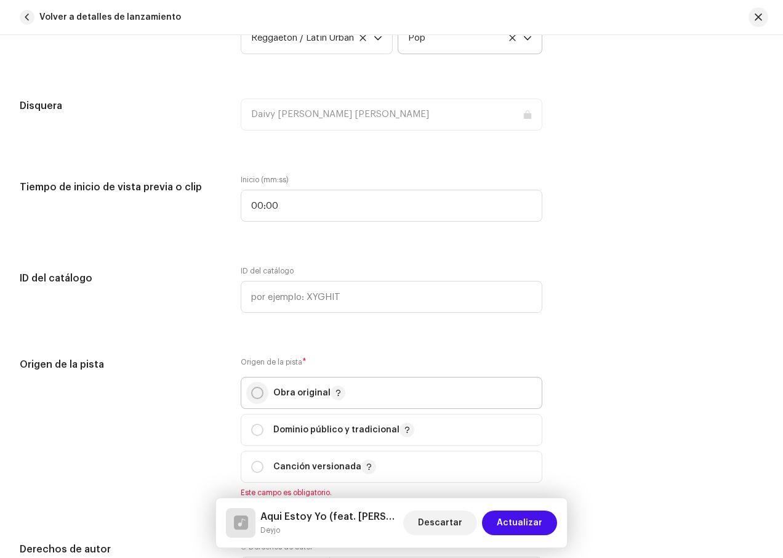
click at [257, 392] on input "radio" at bounding box center [257, 393] width 12 height 12
radio input "true"
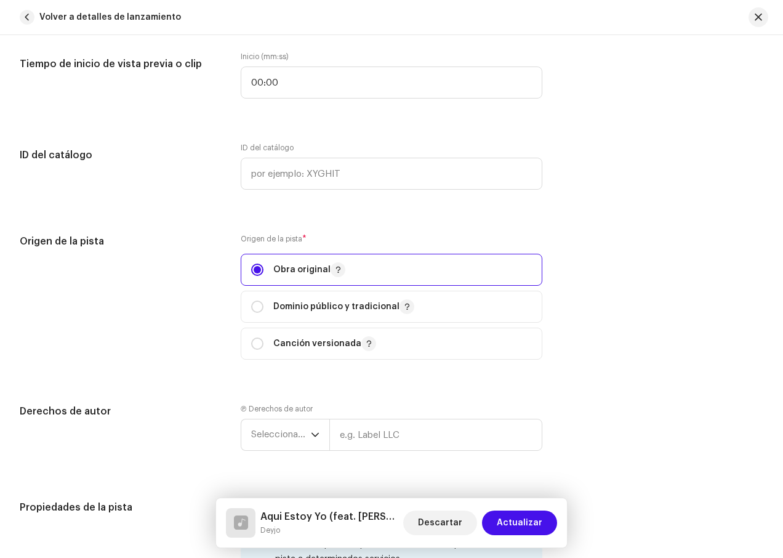
scroll to position [1355, 0]
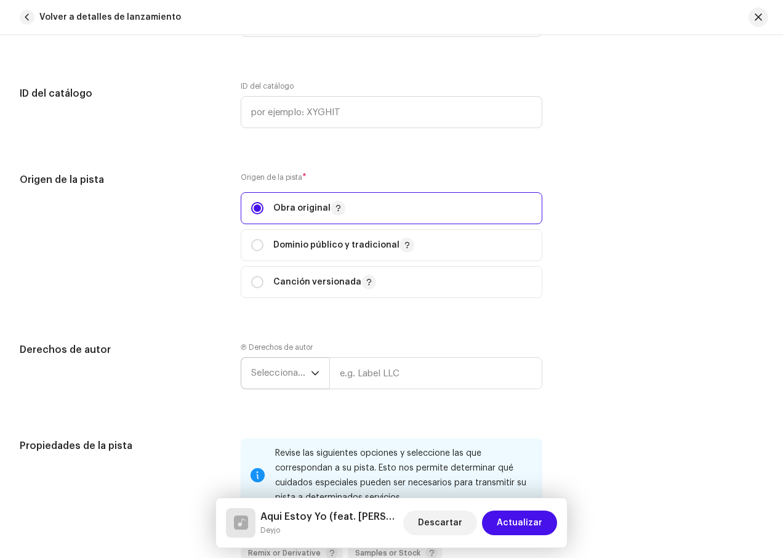
click at [315, 370] on icon "dropdown trigger" at bounding box center [315, 373] width 9 height 9
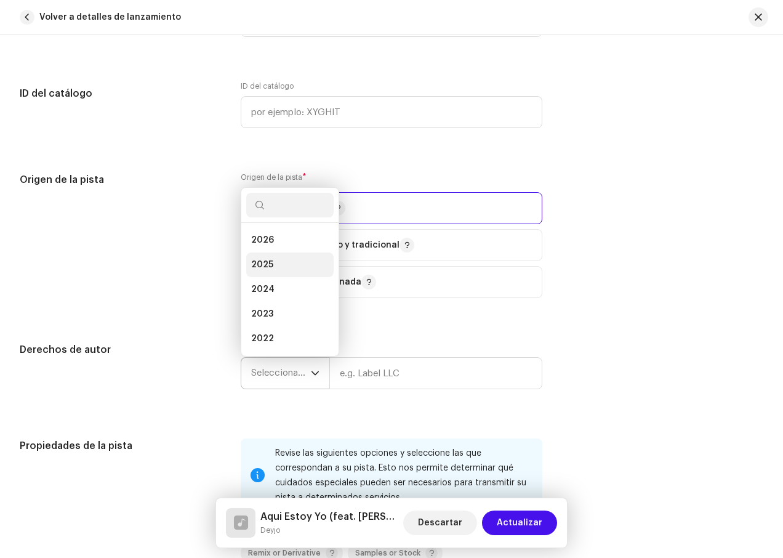
click at [281, 265] on li "2025" at bounding box center [289, 265] width 87 height 25
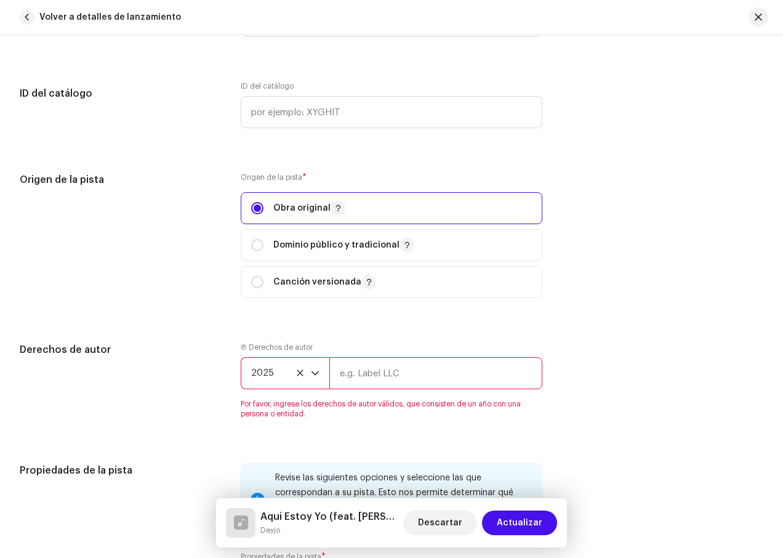
click at [362, 376] on input "text" at bounding box center [436, 373] width 213 height 32
type input "Deyjo"
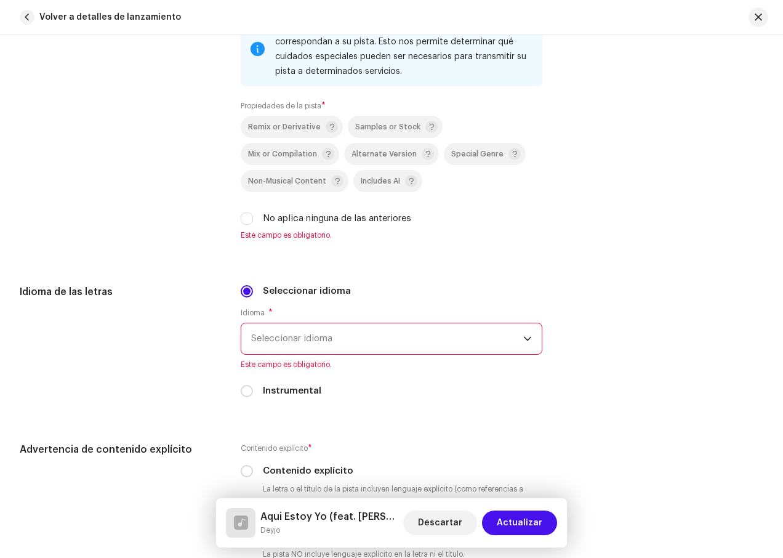
scroll to position [1786, 0]
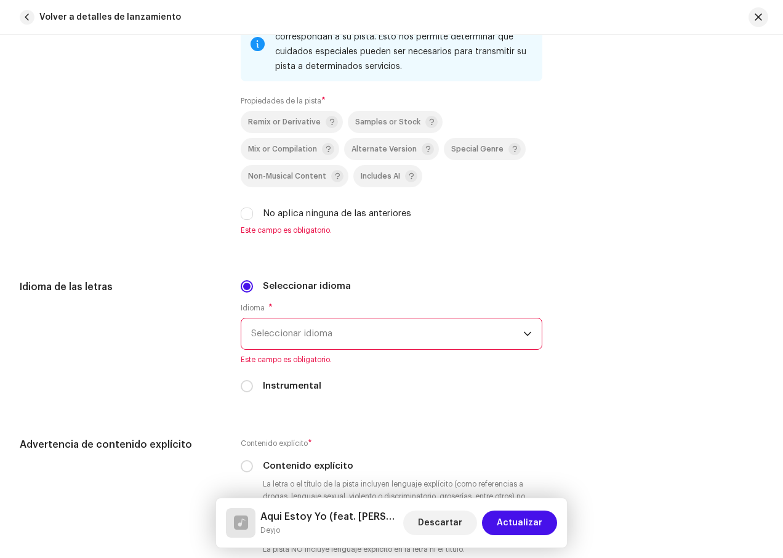
click at [299, 336] on span "Seleccionar idioma" at bounding box center [387, 333] width 272 height 31
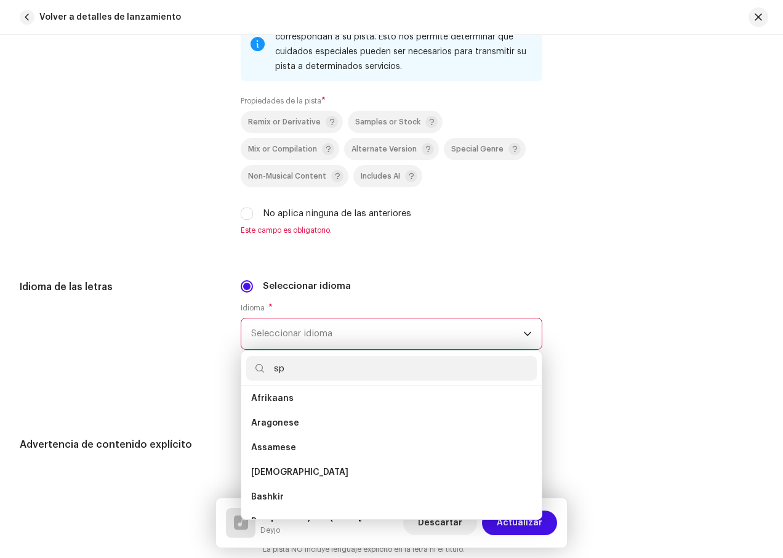
scroll to position [0, 0]
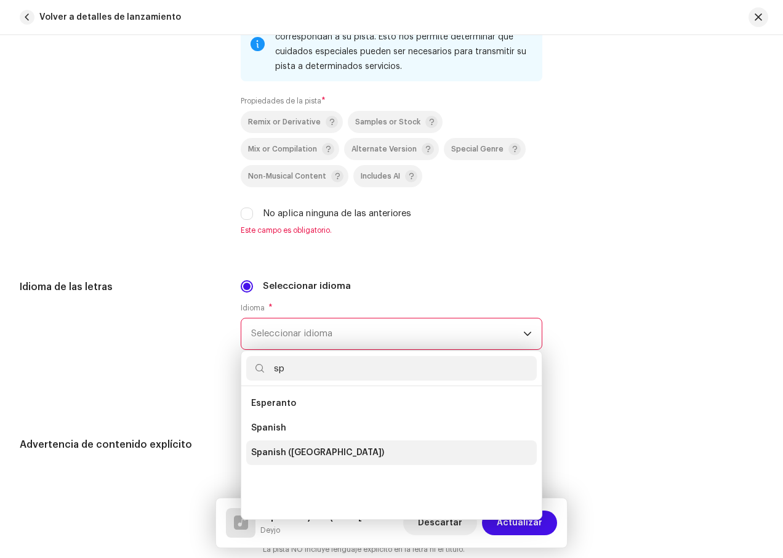
type input "sp"
click at [309, 450] on span "Spanish ([GEOGRAPHIC_DATA])" at bounding box center [317, 453] width 133 height 12
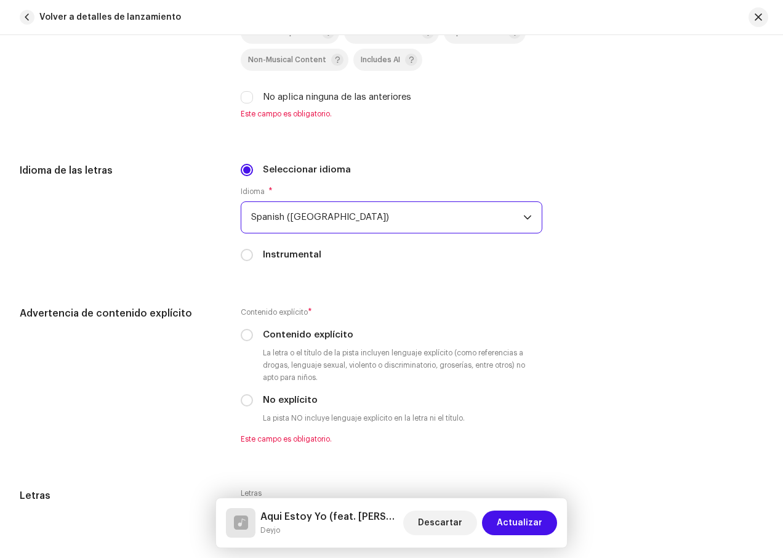
scroll to position [1909, 0]
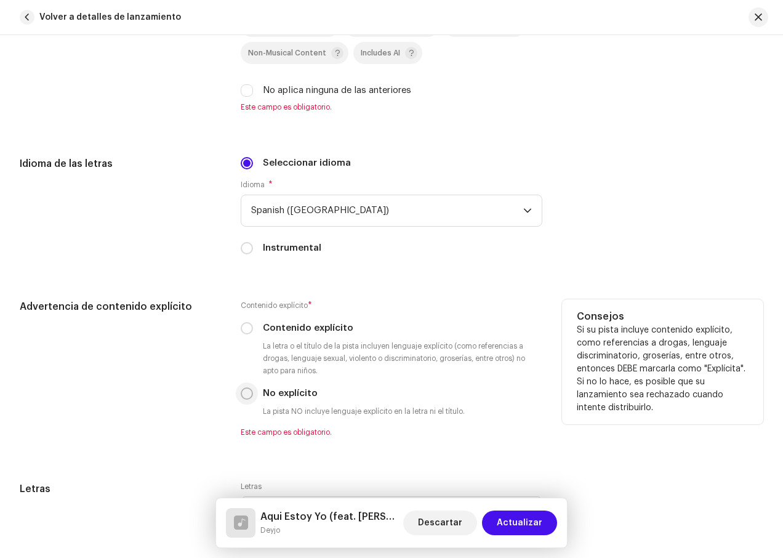
click at [248, 392] on input "No explícito" at bounding box center [247, 393] width 12 height 12
radio input "true"
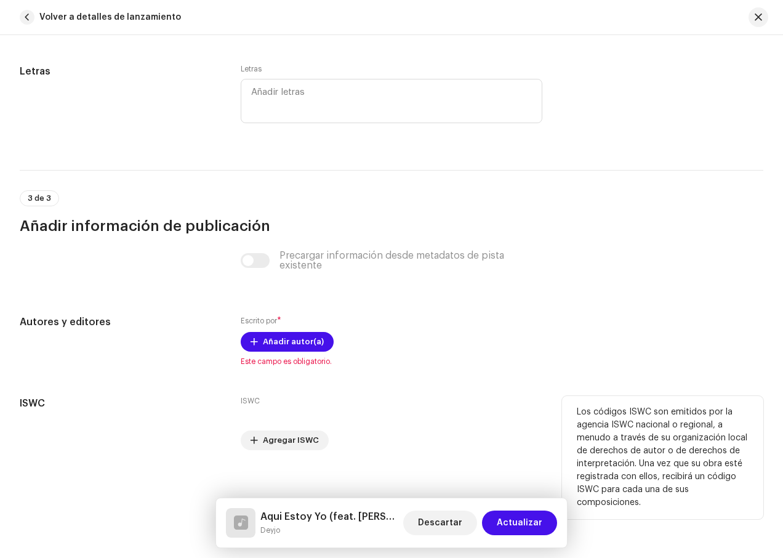
scroll to position [2323, 0]
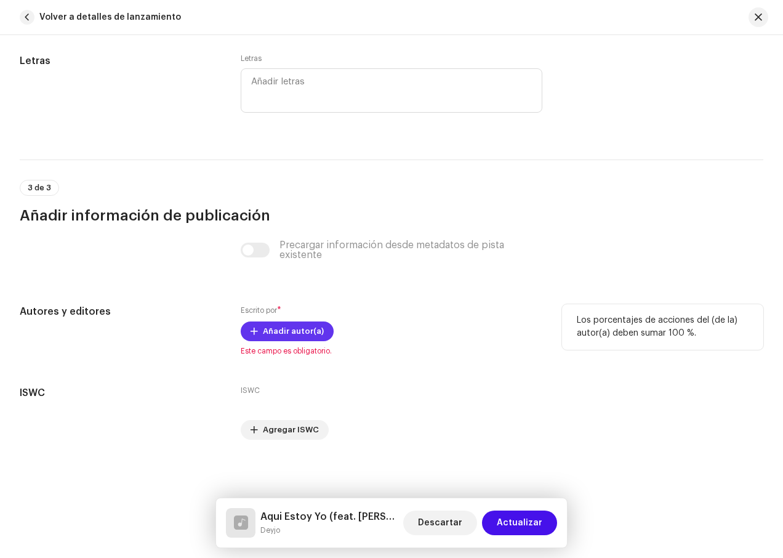
click at [298, 333] on span "Añadir autor(a)" at bounding box center [293, 331] width 61 height 25
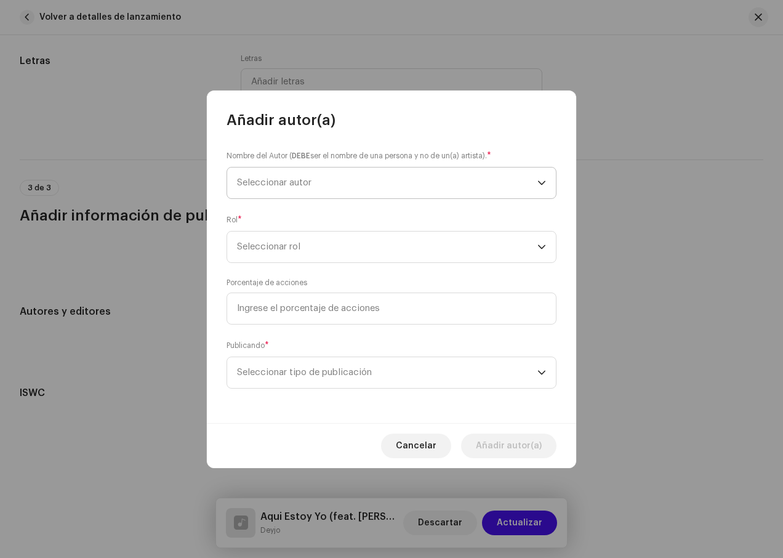
click at [415, 178] on span "Seleccionar autor" at bounding box center [387, 183] width 301 height 31
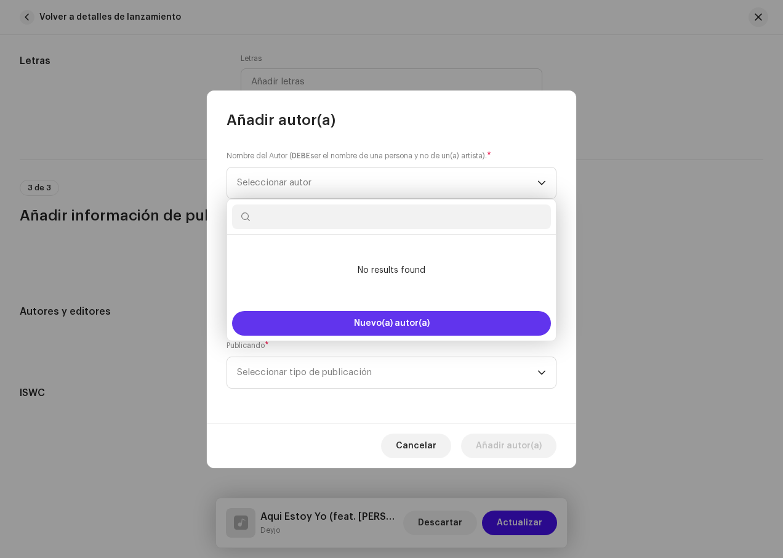
click at [421, 323] on span "Nuevo(a) autor(a)" at bounding box center [392, 323] width 76 height 9
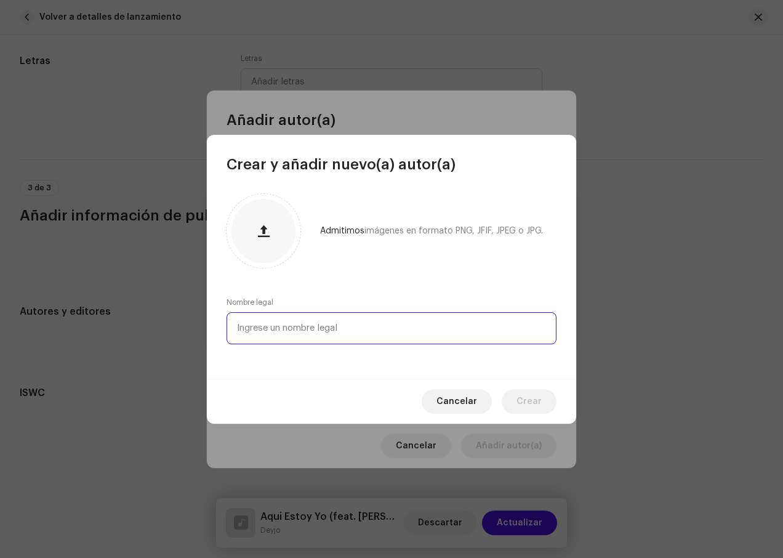
click at [366, 328] on input "text" at bounding box center [392, 328] width 330 height 32
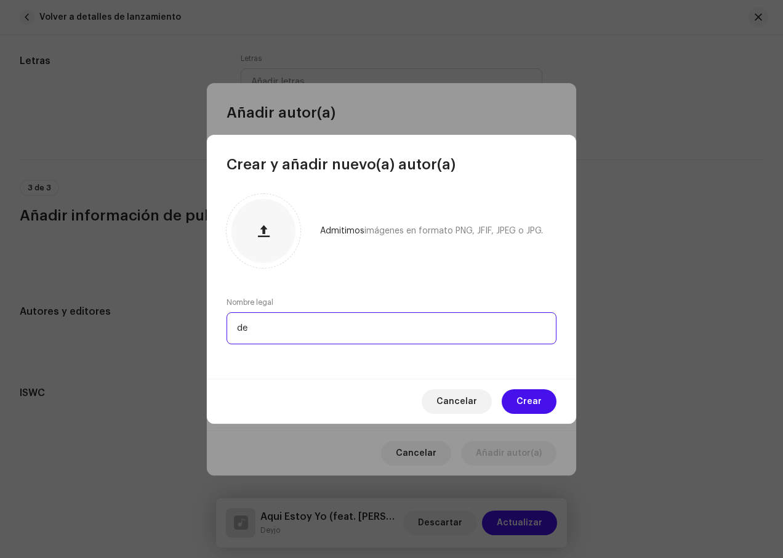
type input "d"
type input "[PERSON_NAME]"
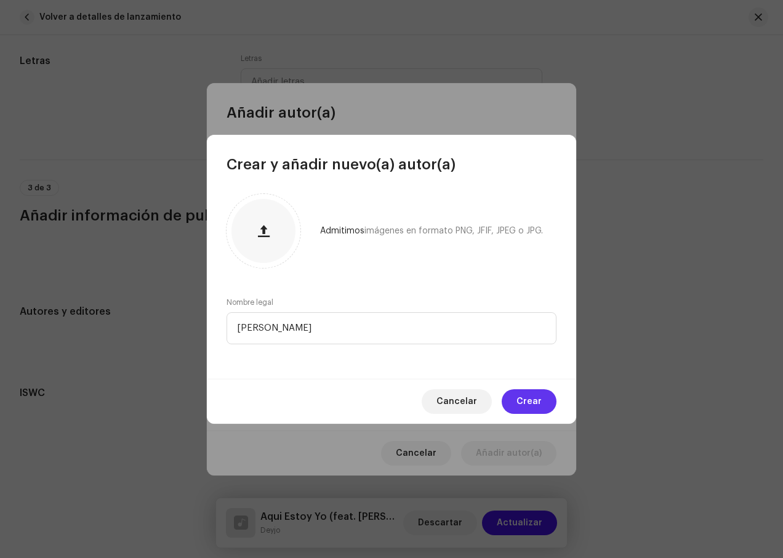
click at [535, 392] on span "Crear" at bounding box center [529, 401] width 25 height 25
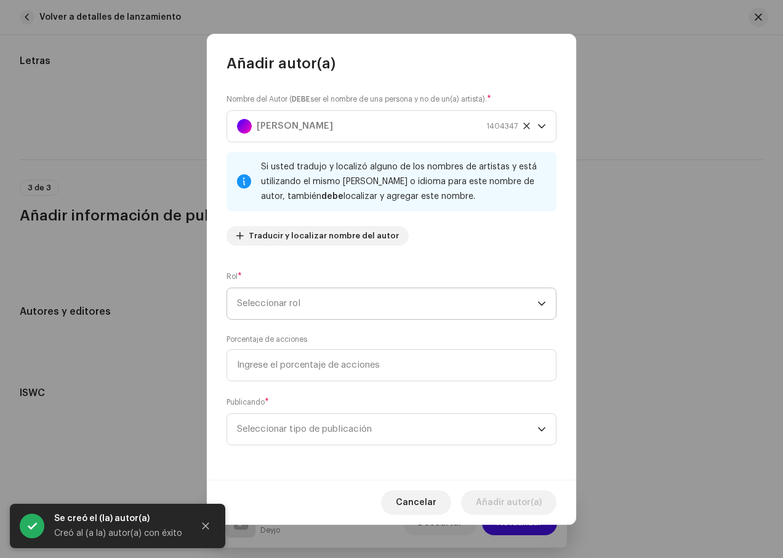
click at [411, 289] on span "Seleccionar rol" at bounding box center [387, 303] width 301 height 31
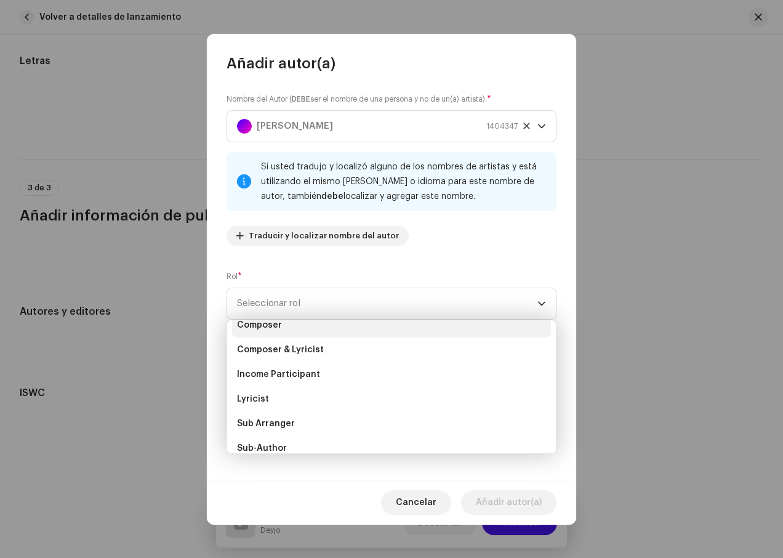
scroll to position [54, 0]
click at [312, 329] on li "Composer" at bounding box center [391, 332] width 319 height 25
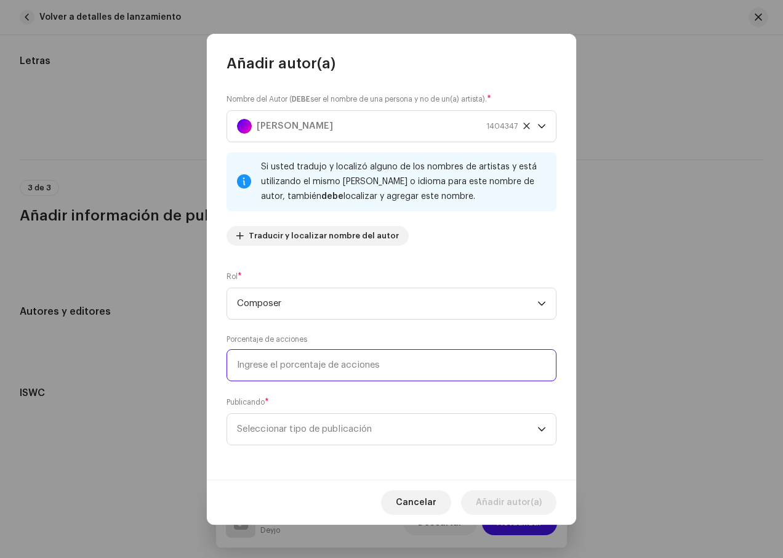
click at [378, 374] on input at bounding box center [392, 365] width 330 height 32
click at [449, 434] on span "Seleccionar tipo de publicación" at bounding box center [387, 429] width 301 height 31
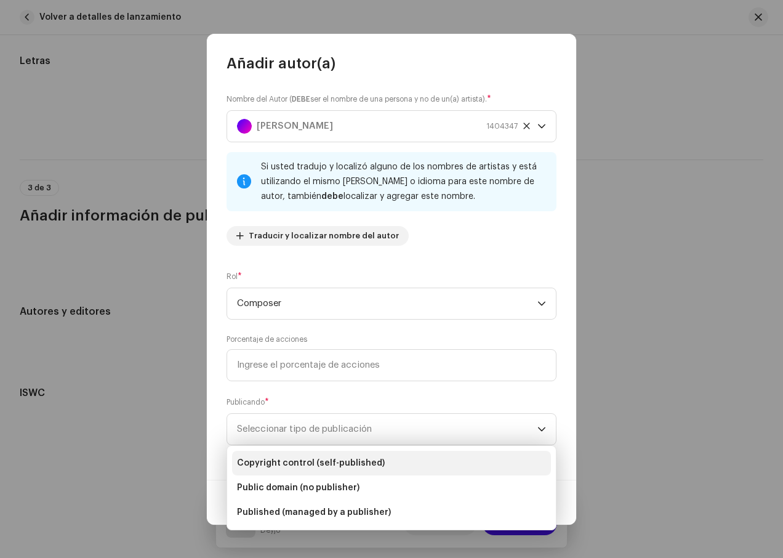
drag, startPoint x: 366, startPoint y: 458, endPoint x: 373, endPoint y: 463, distance: 8.4
click at [367, 458] on span "Copyright control (self-published)" at bounding box center [311, 463] width 148 height 12
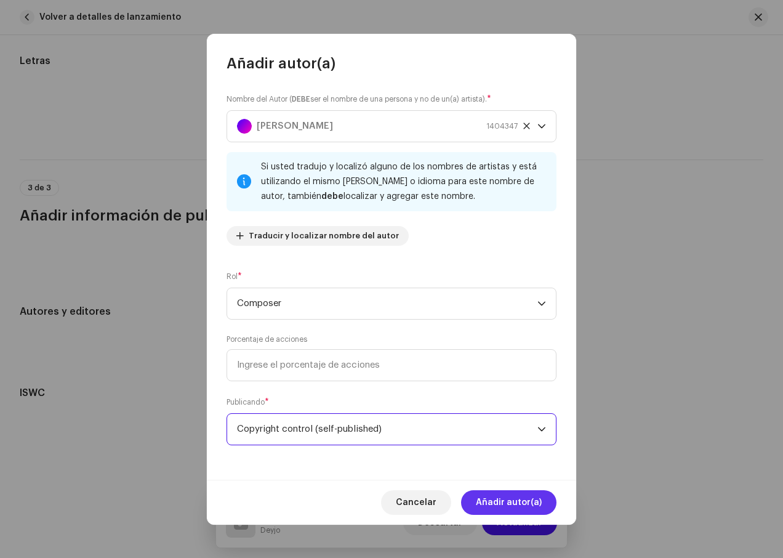
click at [482, 500] on span "Añadir autor(a)" at bounding box center [509, 502] width 66 height 25
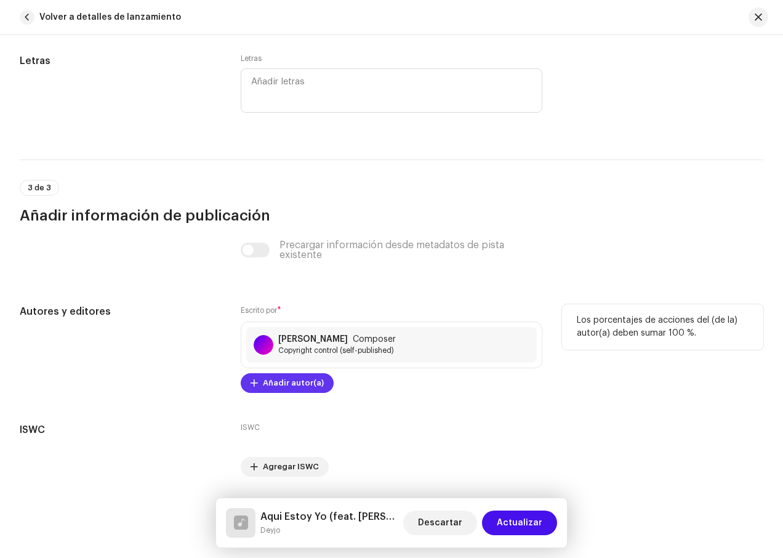
click at [291, 387] on span "Añadir autor(a)" at bounding box center [293, 383] width 61 height 25
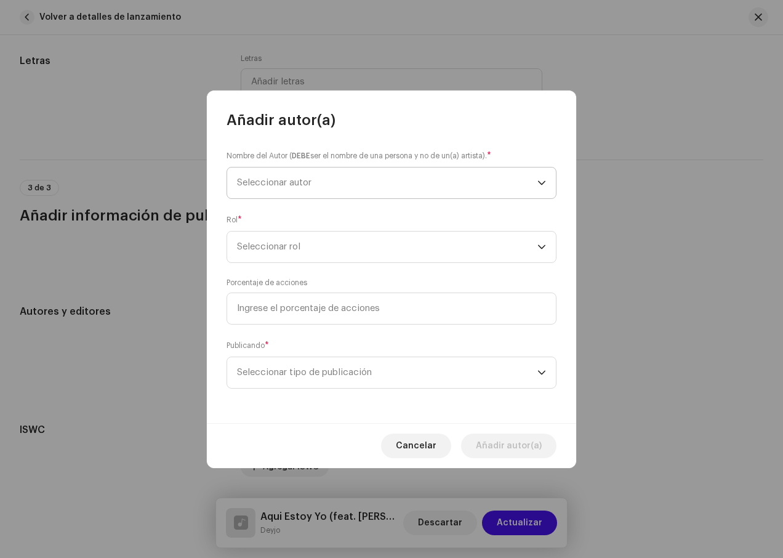
click at [376, 187] on span "Seleccionar autor" at bounding box center [387, 183] width 301 height 31
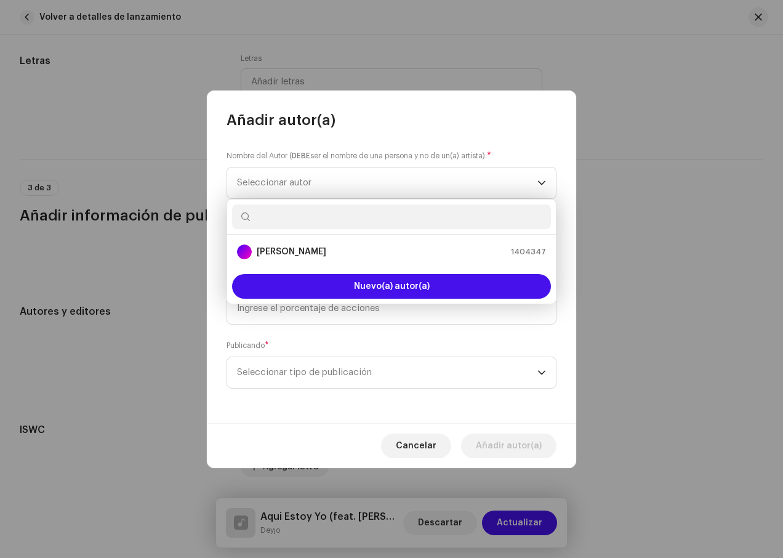
click at [387, 220] on input "text" at bounding box center [391, 216] width 319 height 25
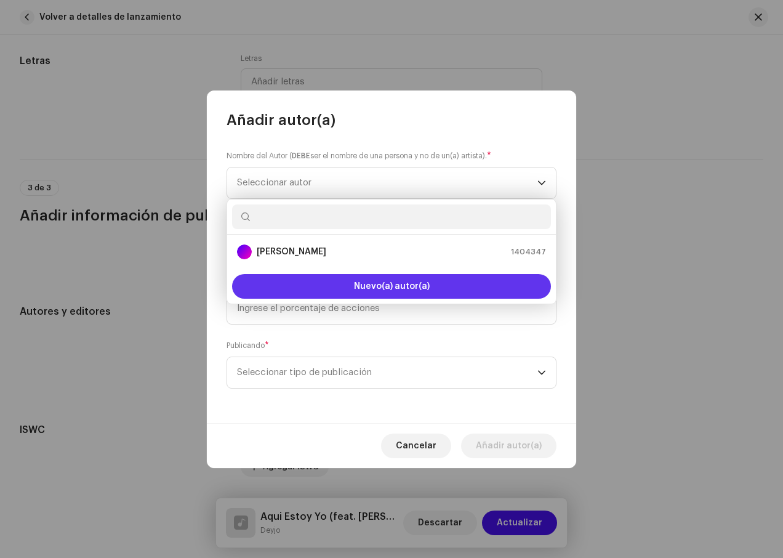
click at [404, 284] on span "Nuevo(a) autor(a)" at bounding box center [392, 286] width 76 height 9
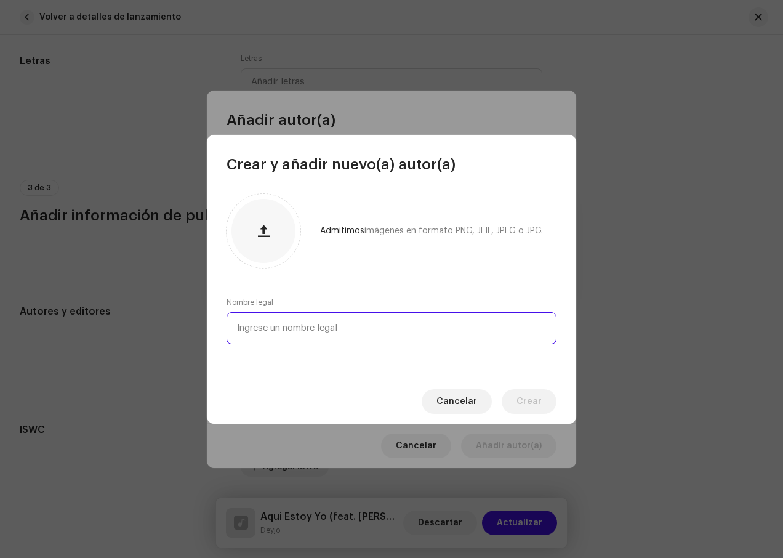
click at [315, 326] on input "text" at bounding box center [392, 328] width 330 height 32
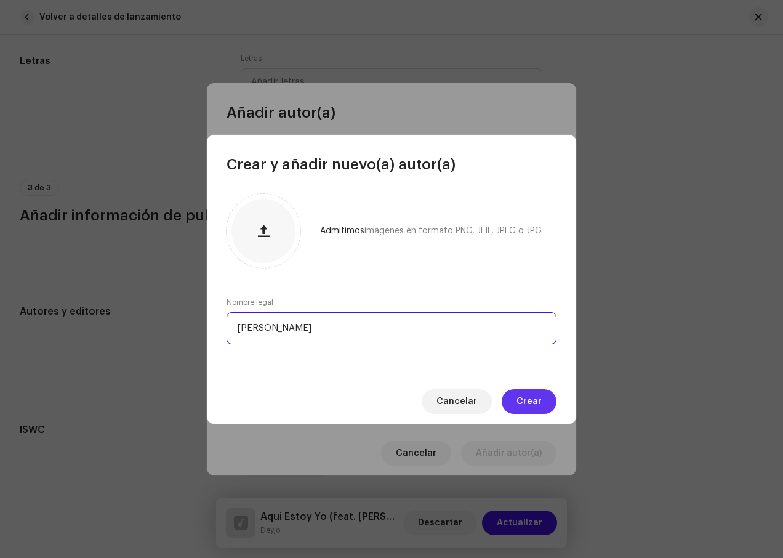
type input "[PERSON_NAME]"
click at [528, 392] on span "Crear" at bounding box center [529, 401] width 25 height 25
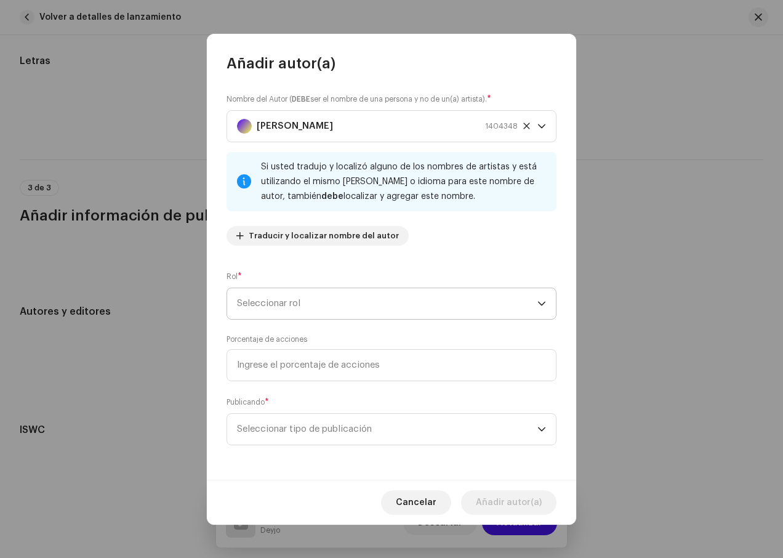
click at [403, 299] on span "Seleccionar rol" at bounding box center [387, 303] width 301 height 31
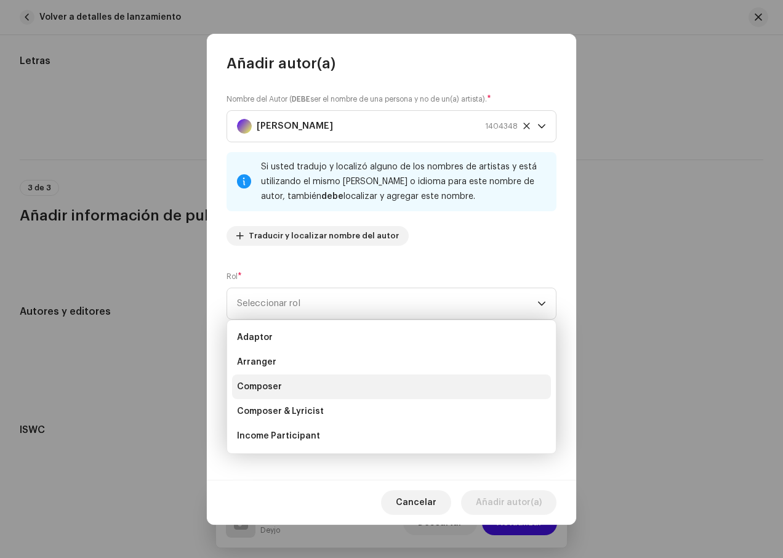
click at [325, 375] on li "Composer" at bounding box center [391, 386] width 319 height 25
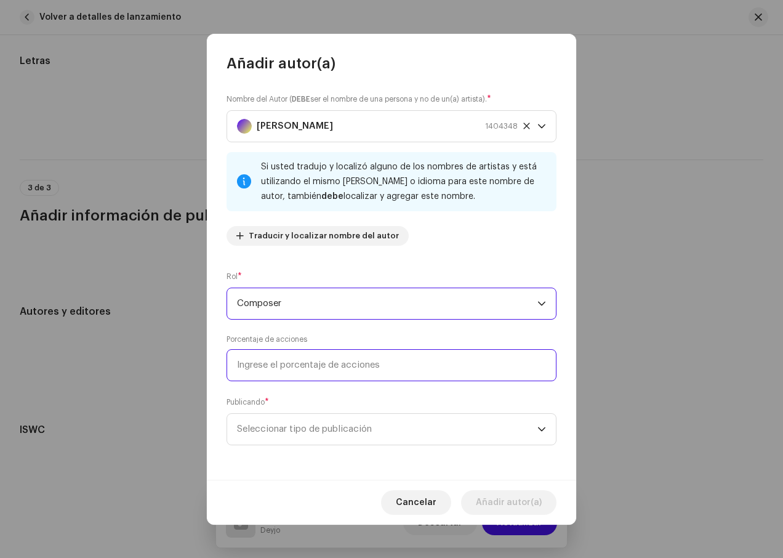
click at [357, 363] on input at bounding box center [392, 365] width 330 height 32
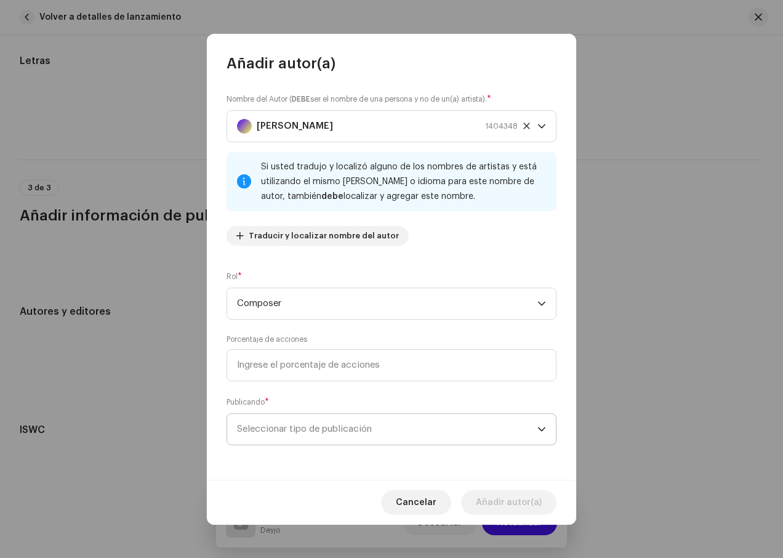
click at [319, 422] on span "Seleccionar tipo de publicación" at bounding box center [387, 429] width 301 height 31
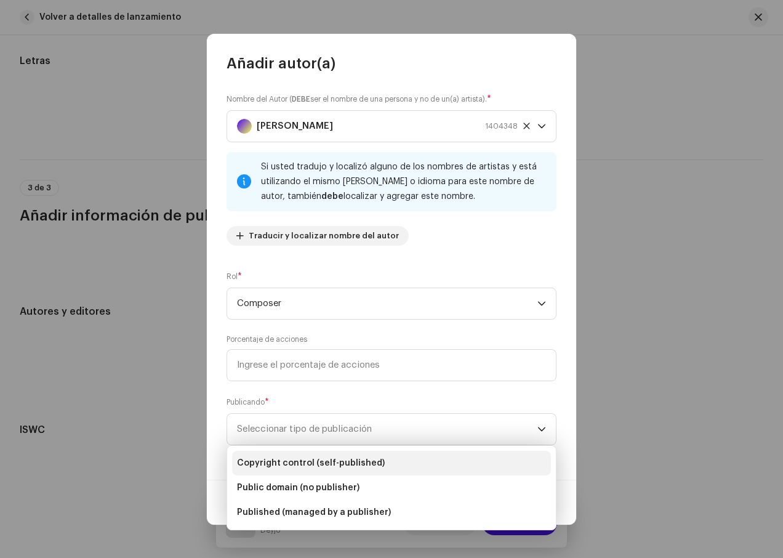
click at [344, 466] on span "Copyright control (self-published)" at bounding box center [311, 463] width 148 height 12
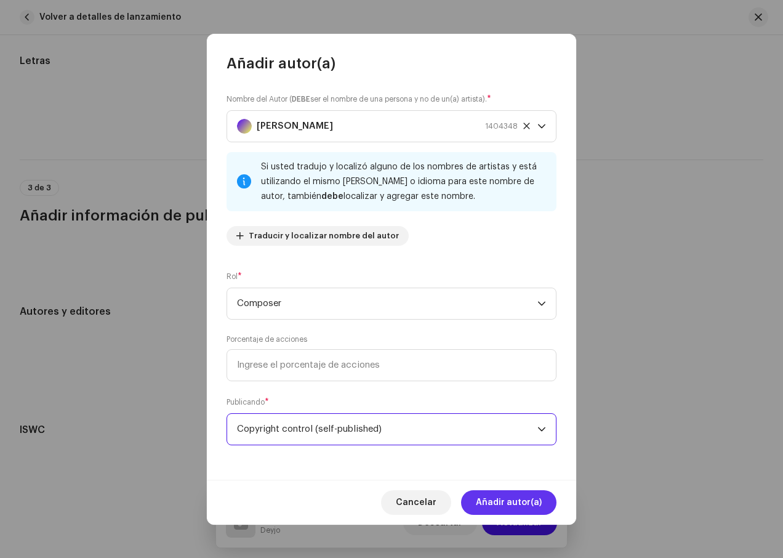
click at [522, 498] on span "Añadir autor(a)" at bounding box center [509, 502] width 66 height 25
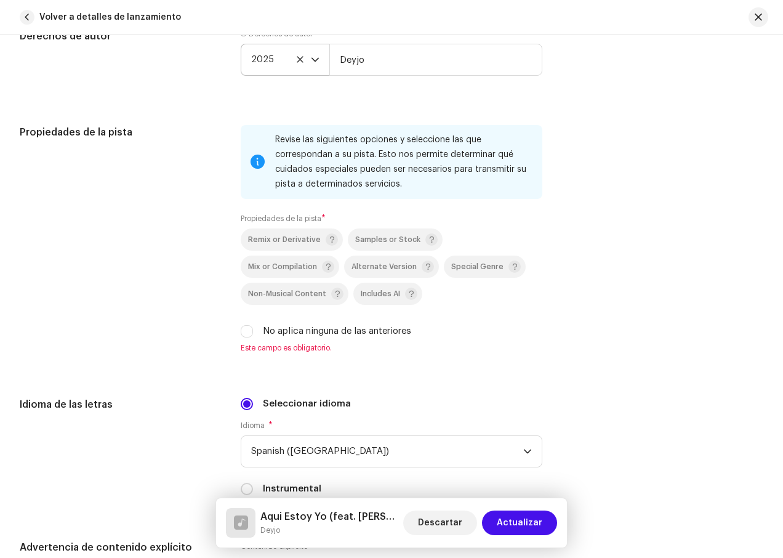
scroll to position [1476, 0]
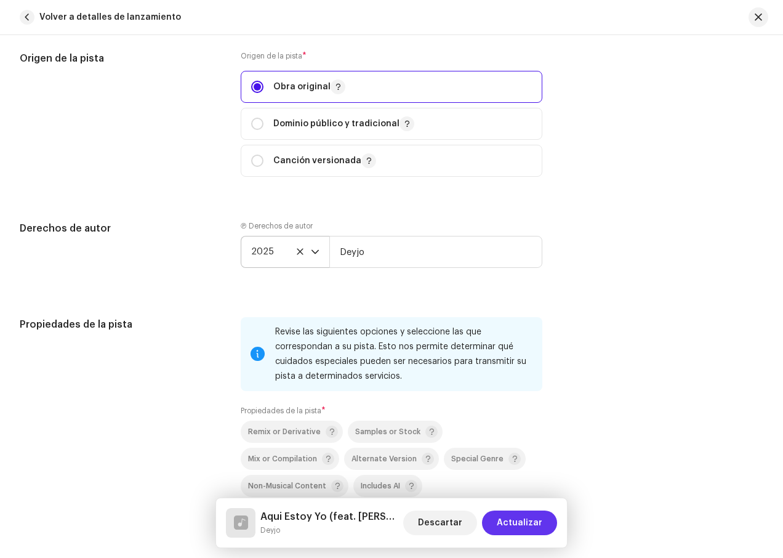
click at [512, 522] on span "Actualizar" at bounding box center [520, 523] width 46 height 25
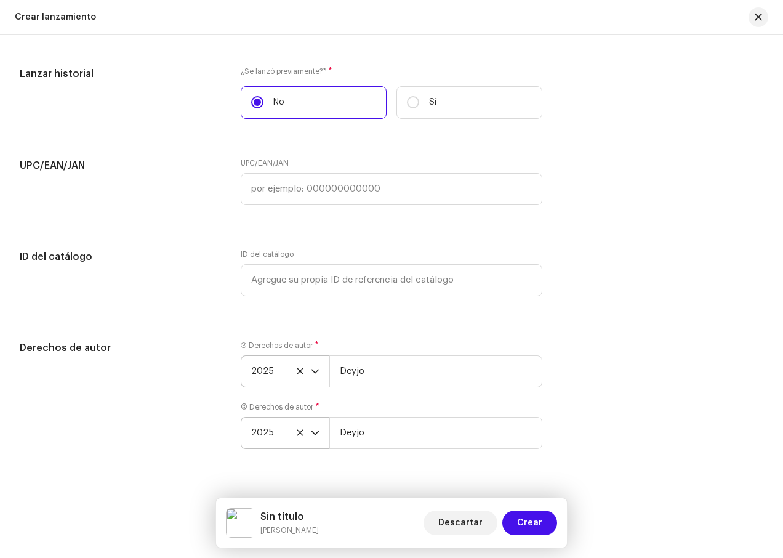
scroll to position [1970, 0]
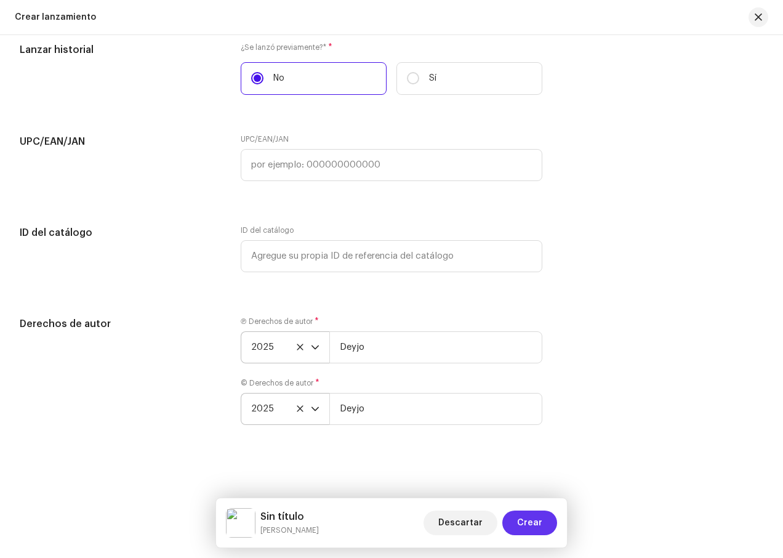
click at [522, 522] on span "Crear" at bounding box center [529, 523] width 25 height 25
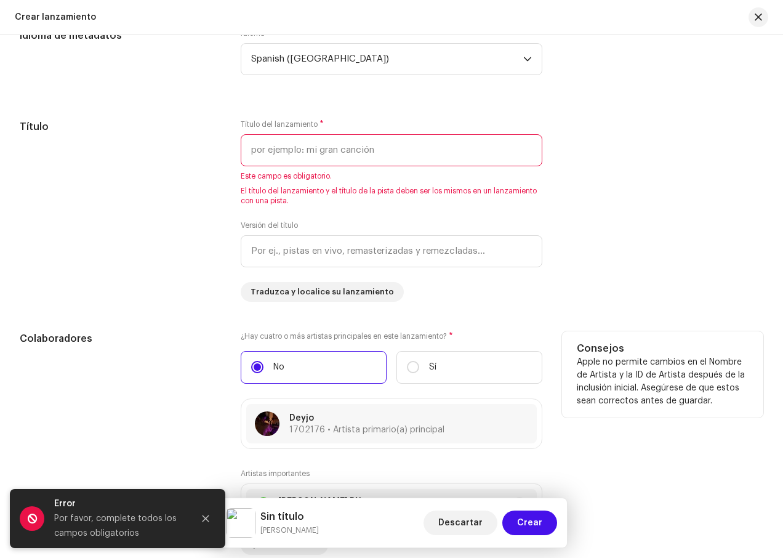
scroll to position [1085, 0]
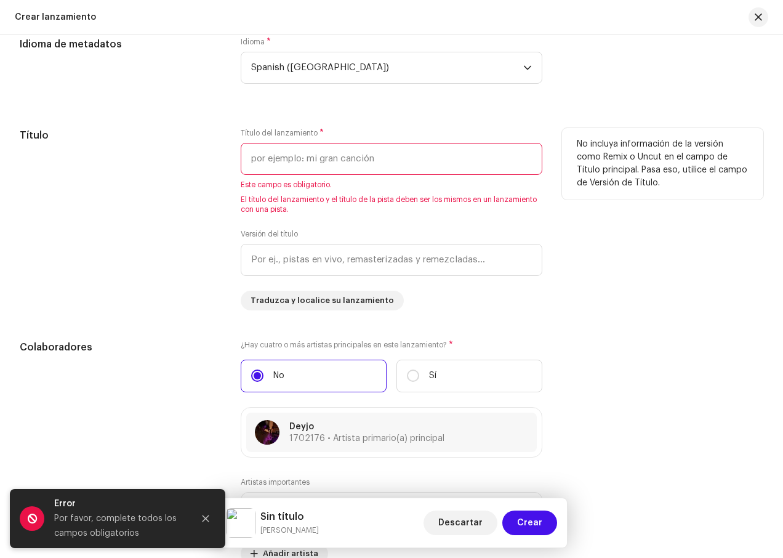
click at [365, 161] on input "text" at bounding box center [392, 159] width 302 height 32
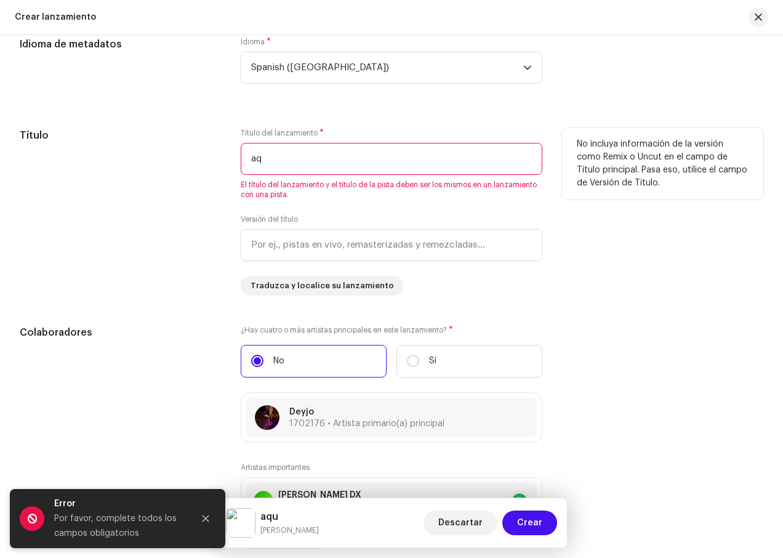
type input "a"
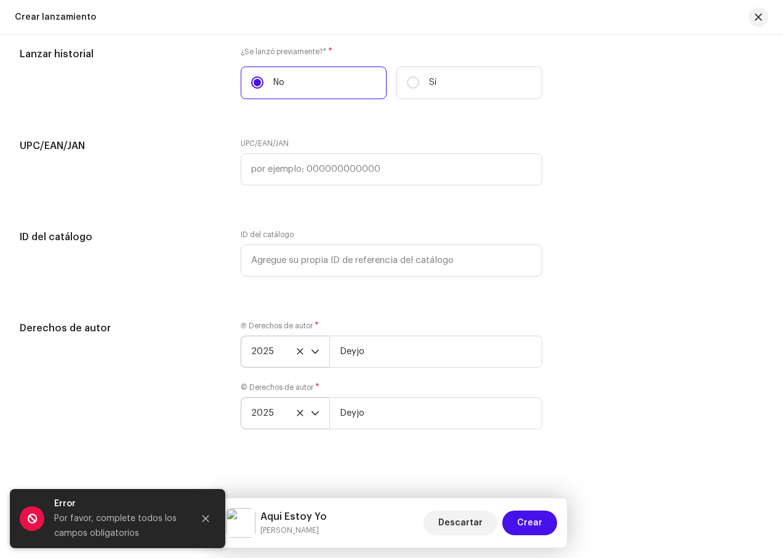
scroll to position [1970, 0]
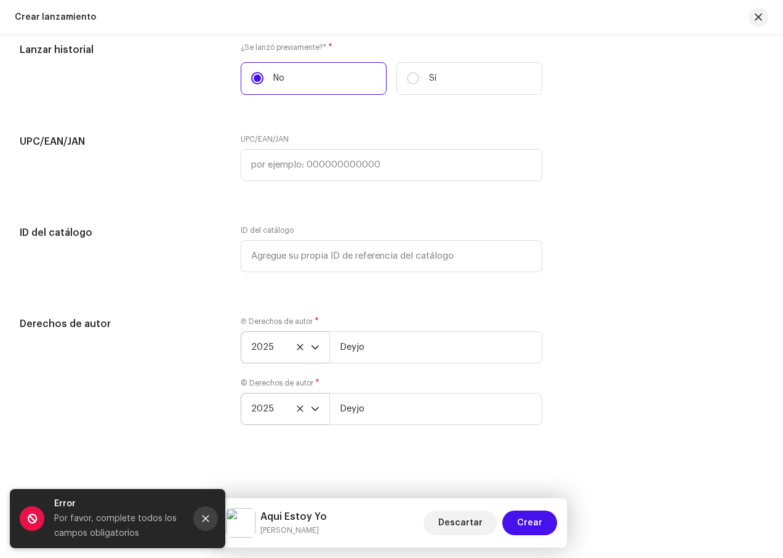
type input "Aqui Estoy Yo"
click at [201, 525] on button "Close" at bounding box center [205, 518] width 25 height 25
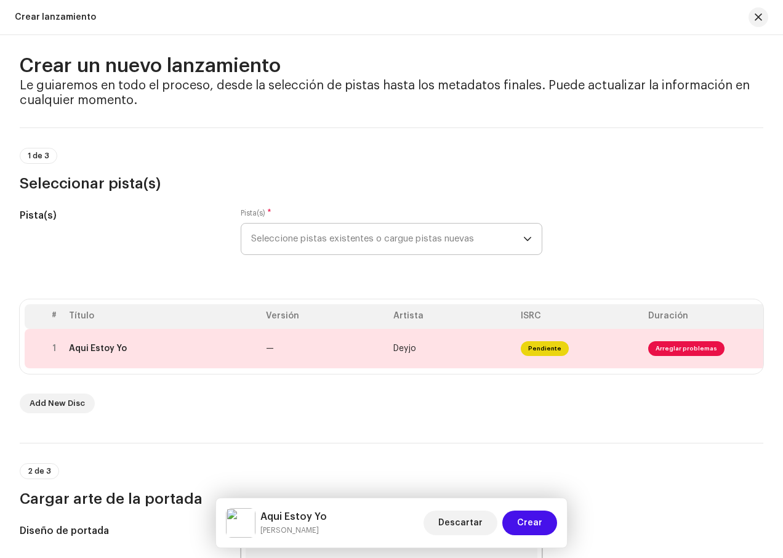
scroll to position [0, 0]
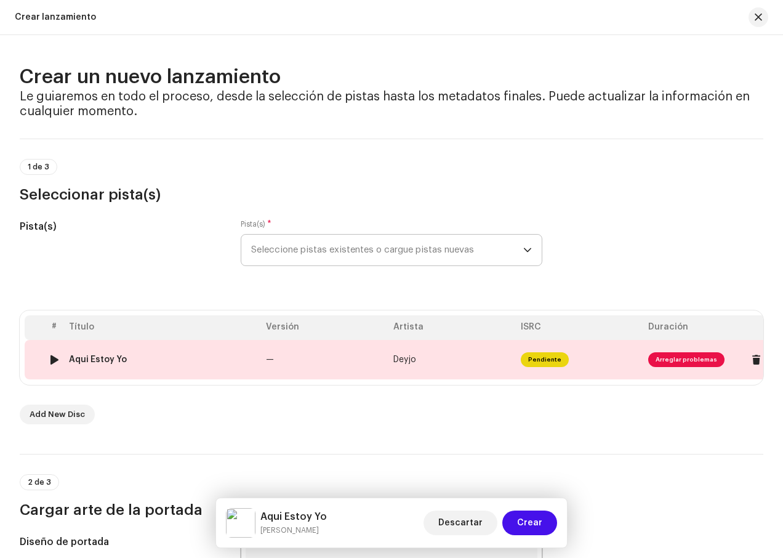
click at [681, 365] on span "Arreglar problemas" at bounding box center [687, 359] width 76 height 15
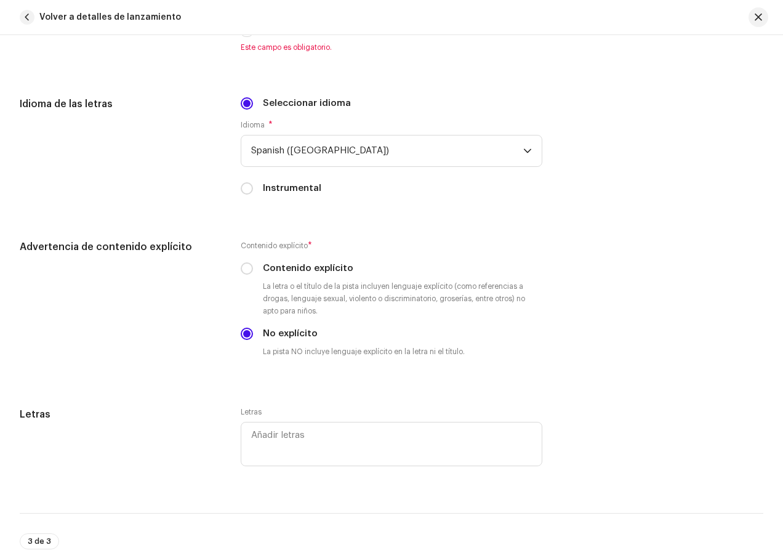
scroll to position [1846, 0]
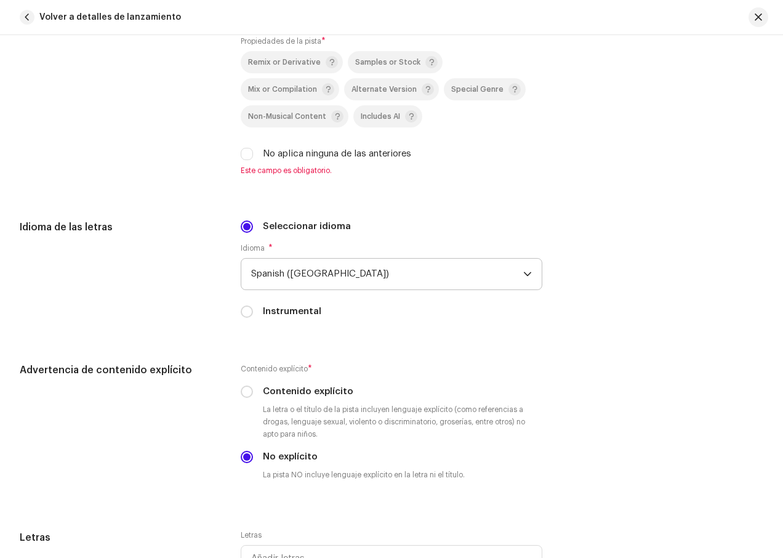
click at [366, 283] on span "Spanish ([GEOGRAPHIC_DATA])" at bounding box center [387, 274] width 272 height 31
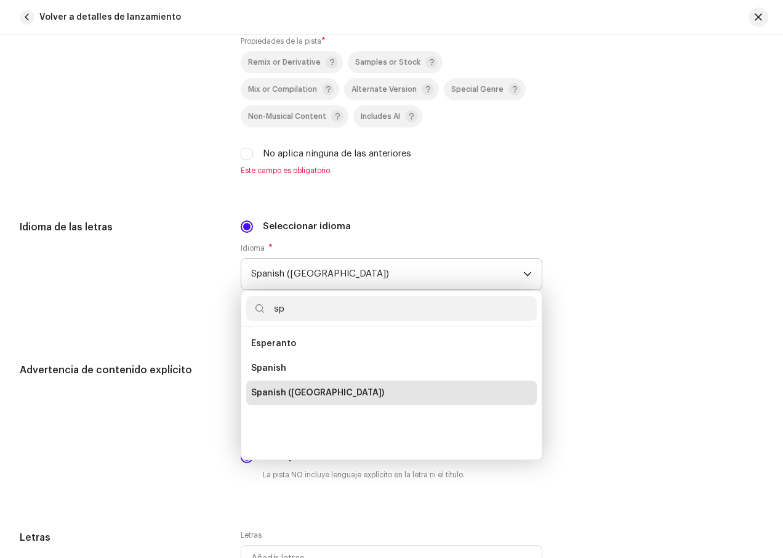
scroll to position [0, 0]
type input "sp"
click at [277, 366] on span "Spanish" at bounding box center [268, 368] width 35 height 12
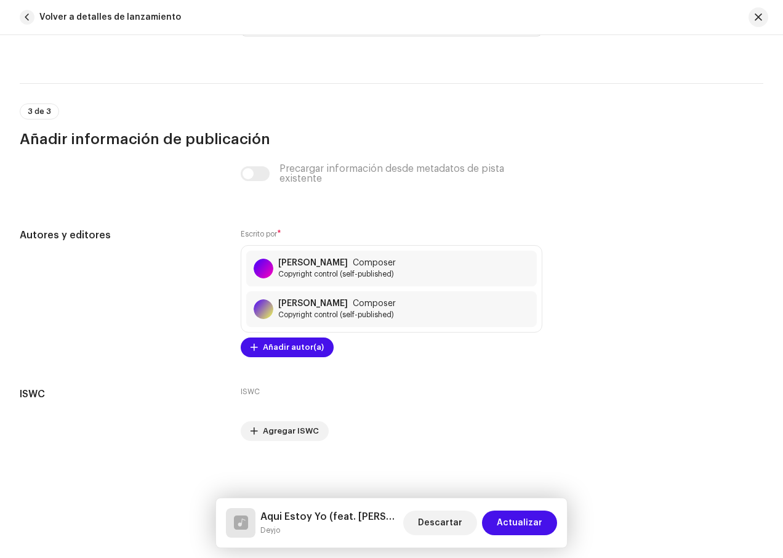
scroll to position [2400, 0]
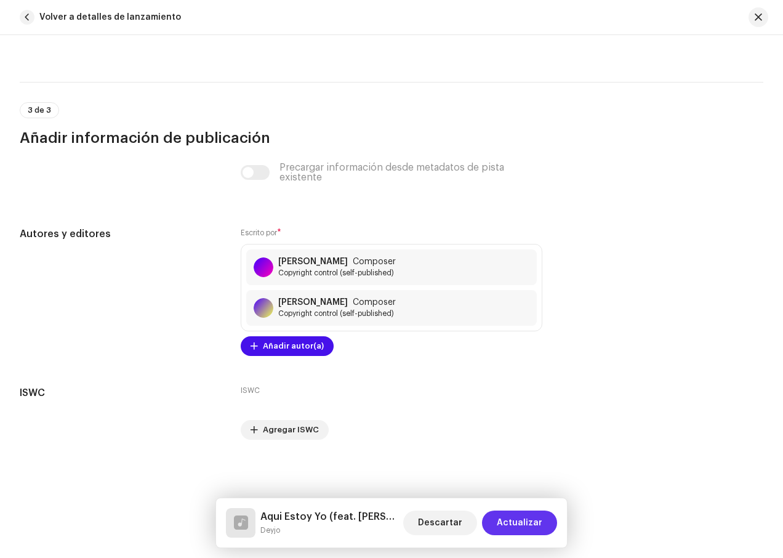
click at [508, 523] on span "Actualizar" at bounding box center [520, 523] width 46 height 25
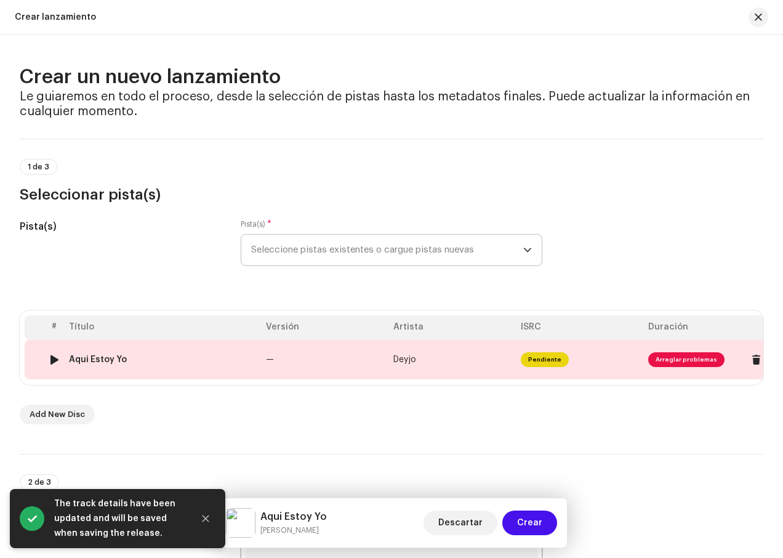
click at [542, 361] on span "Pendiente" at bounding box center [545, 359] width 48 height 15
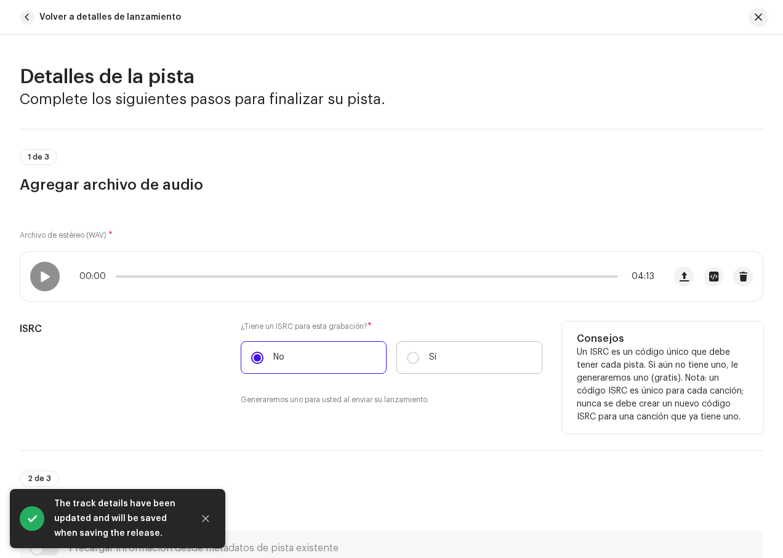
click at [418, 355] on label "Sí" at bounding box center [470, 357] width 146 height 33
click at [418, 355] on input "Sí" at bounding box center [413, 358] width 12 height 12
radio input "true"
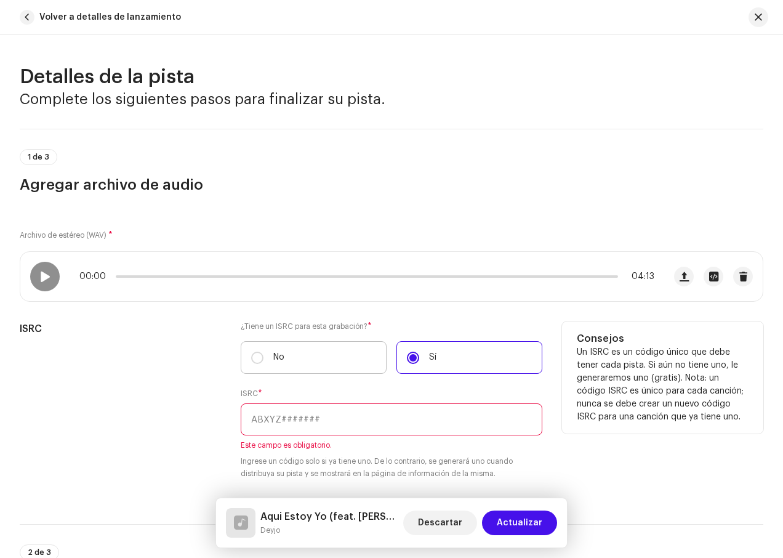
click at [339, 355] on label "No" at bounding box center [314, 357] width 146 height 33
click at [264, 355] on input "No" at bounding box center [257, 358] width 12 height 12
radio input "true"
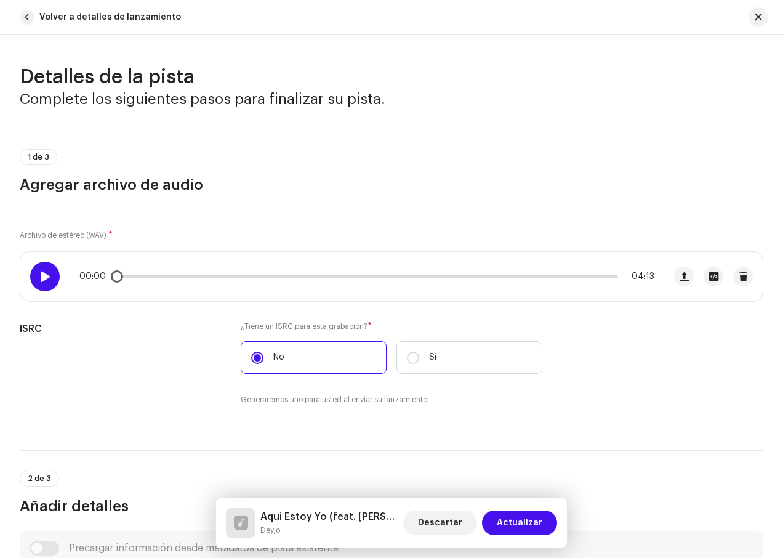
click at [38, 280] on div at bounding box center [45, 277] width 30 height 30
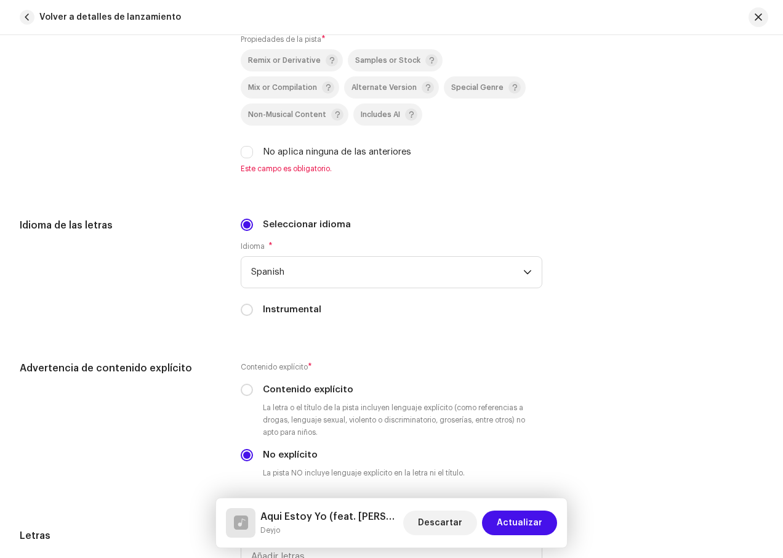
scroll to position [1909, 0]
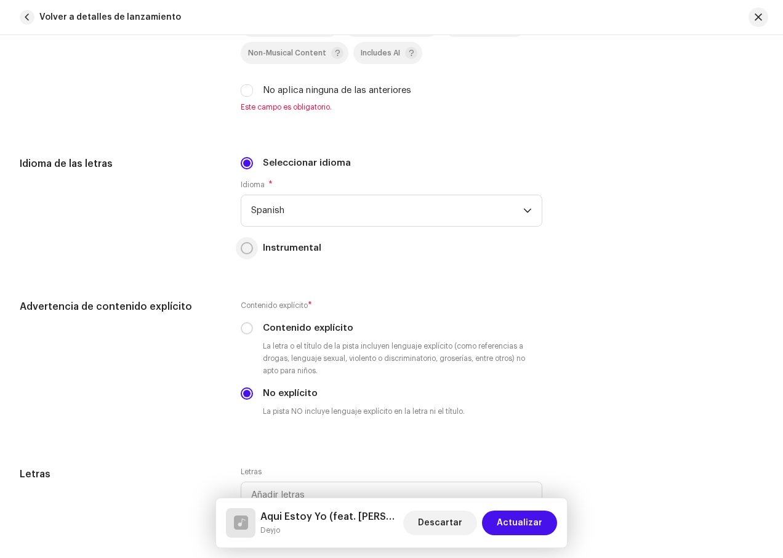
click at [246, 248] on input "Instrumental" at bounding box center [247, 248] width 12 height 12
radio input "true"
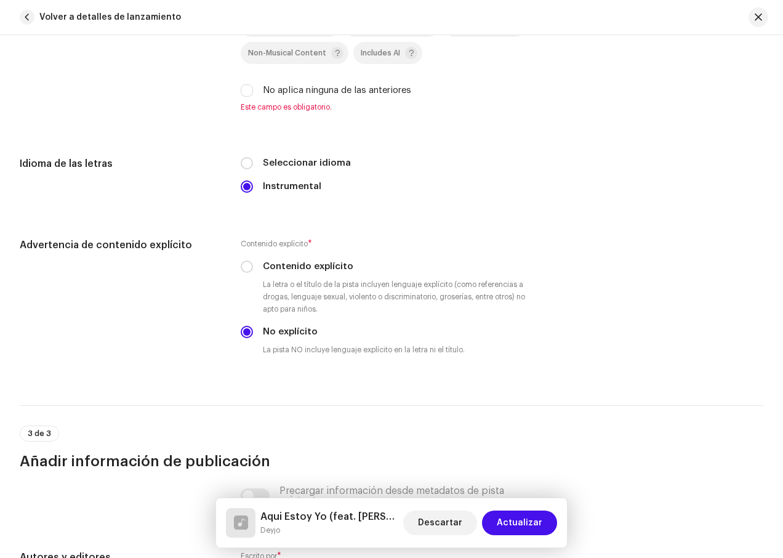
click at [256, 168] on div "Seleccionar idioma" at bounding box center [392, 163] width 302 height 14
click at [246, 163] on input "Seleccionar idioma" at bounding box center [247, 163] width 12 height 12
radio input "true"
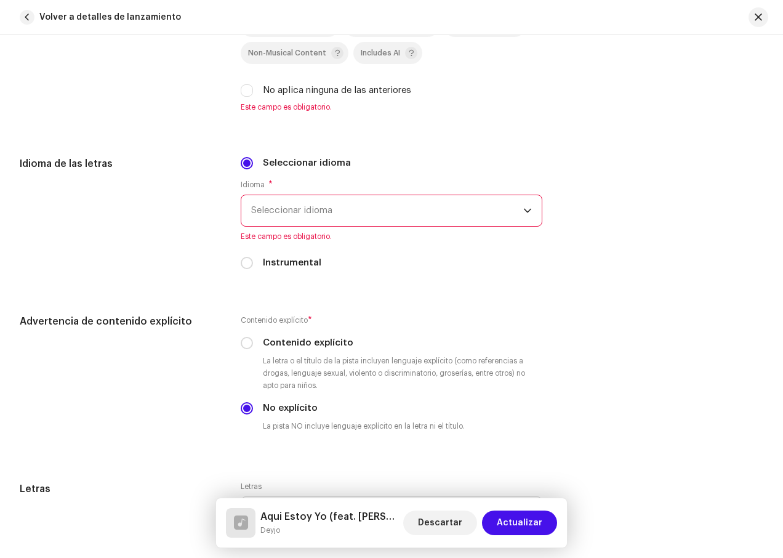
click at [380, 206] on span "Seleccionar idioma" at bounding box center [387, 210] width 272 height 31
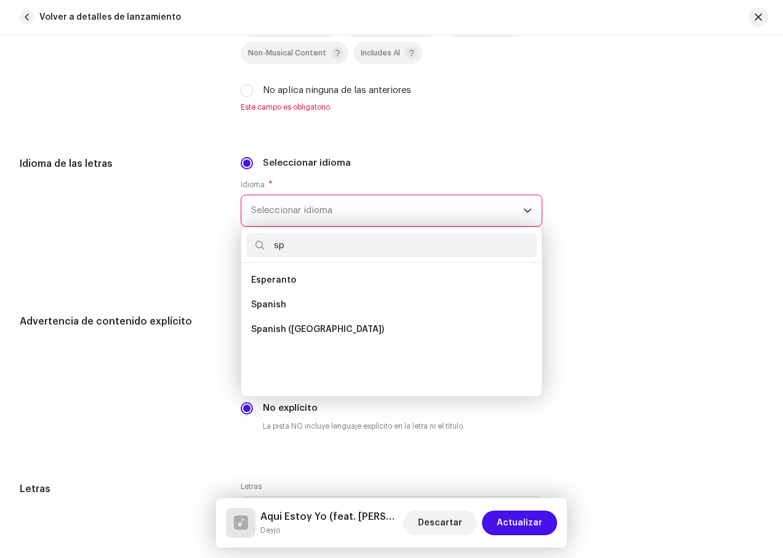
scroll to position [0, 0]
type input "sp"
click at [309, 299] on li "Spanish" at bounding box center [391, 305] width 291 height 25
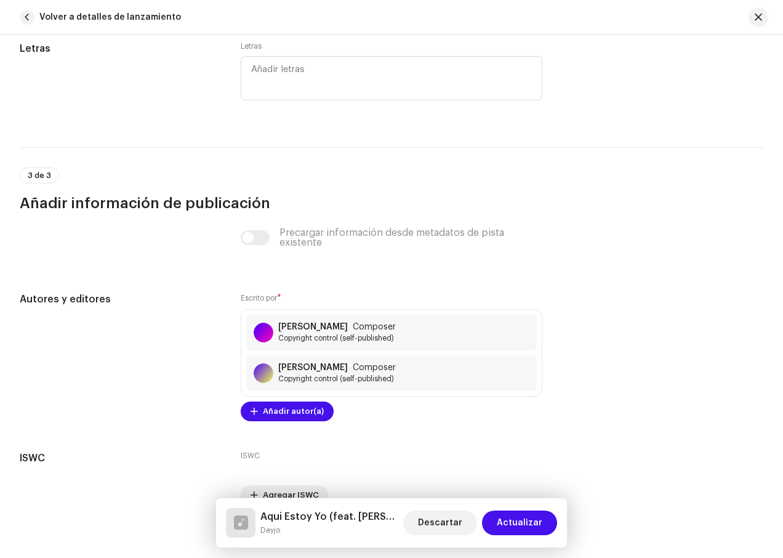
scroll to position [2341, 0]
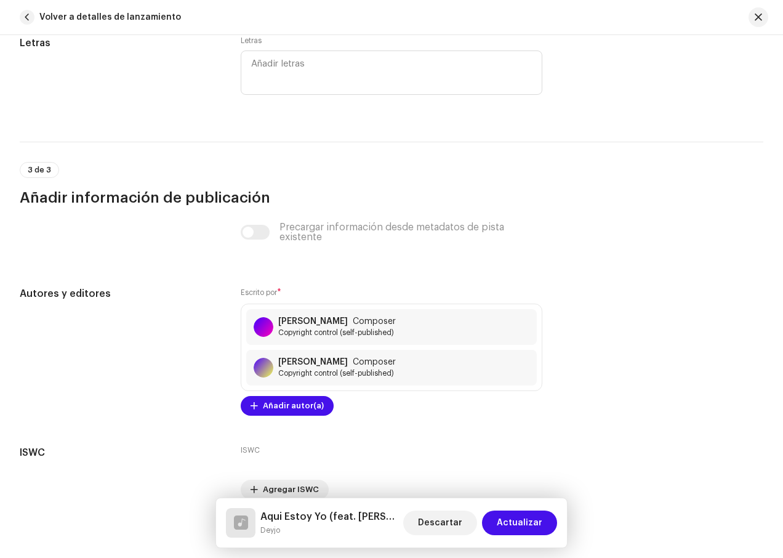
click at [403, 230] on div "Precargar información desde metadatos de pista existente" at bounding box center [392, 232] width 302 height 20
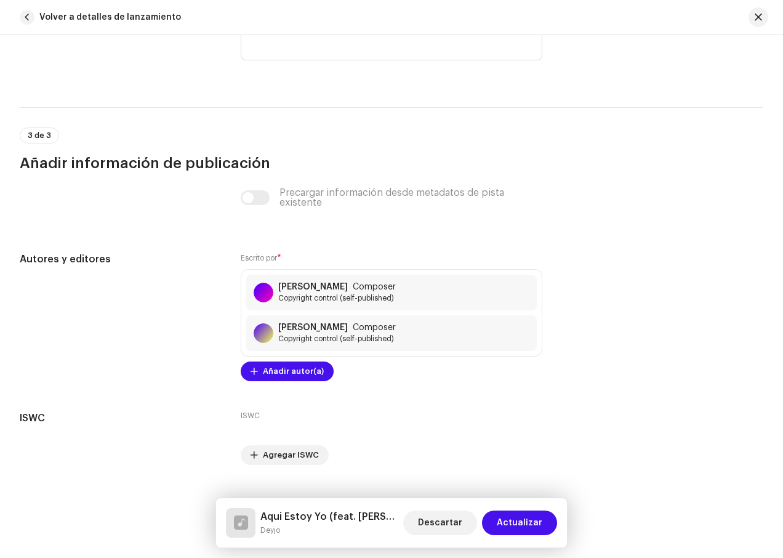
scroll to position [2400, 0]
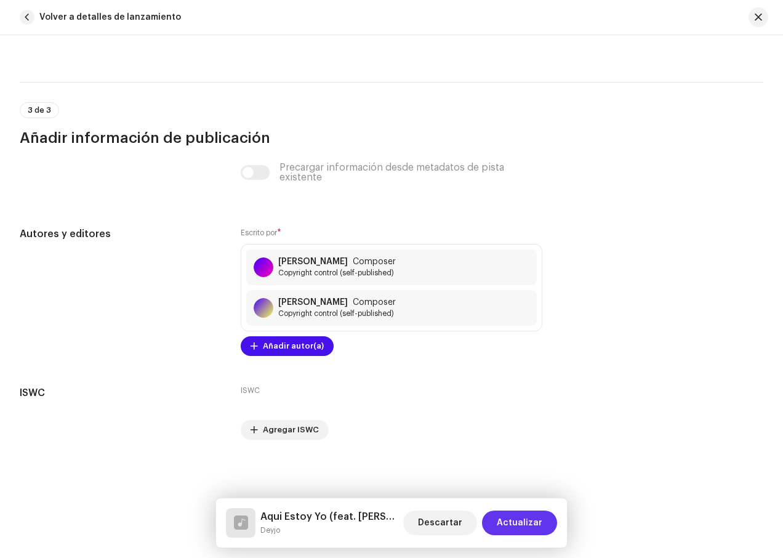
click at [527, 526] on span "Actualizar" at bounding box center [520, 523] width 46 height 25
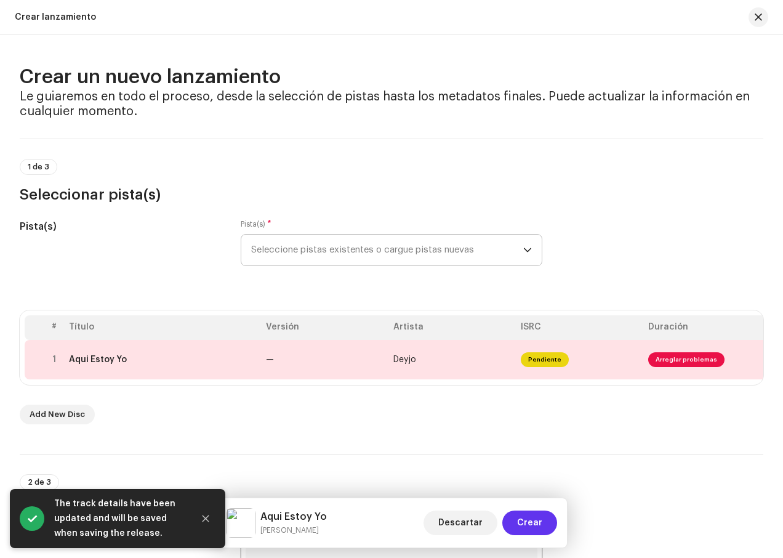
click at [527, 528] on span "Crear" at bounding box center [529, 523] width 25 height 25
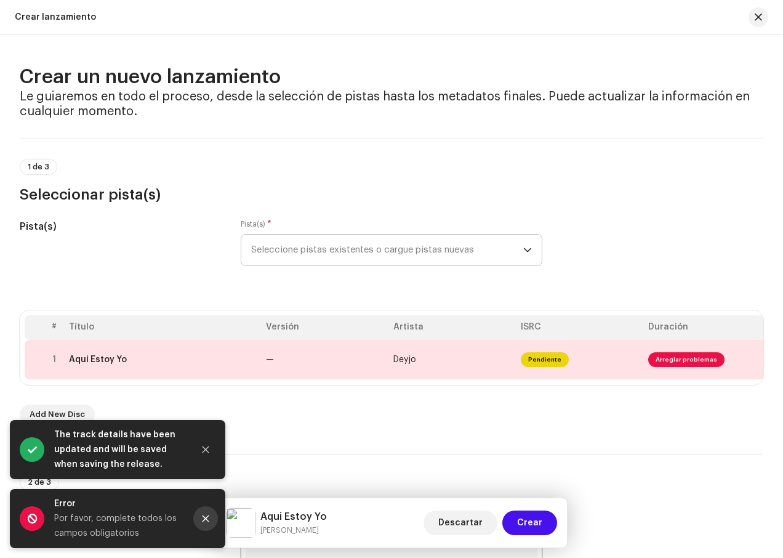
drag, startPoint x: 211, startPoint y: 514, endPoint x: 222, endPoint y: 498, distance: 19.7
click at [212, 514] on button "Close" at bounding box center [205, 518] width 25 height 25
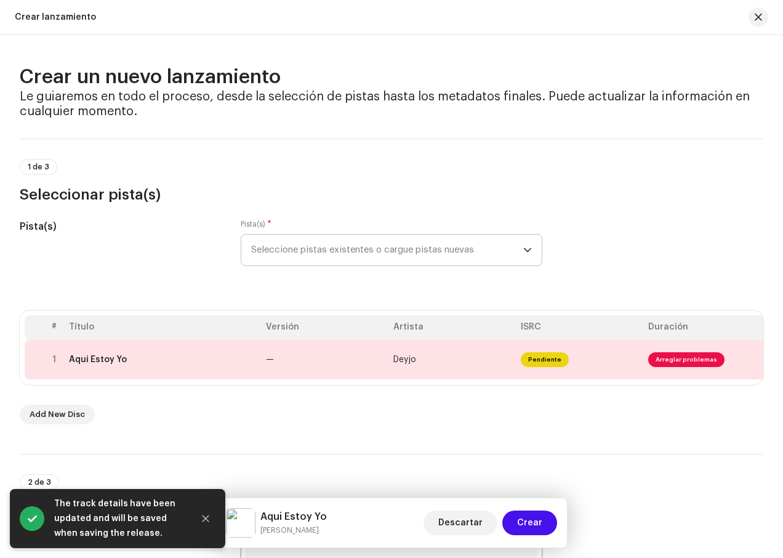
drag, startPoint x: 207, startPoint y: 515, endPoint x: 294, endPoint y: 441, distance: 114.5
click at [206, 515] on icon "Close" at bounding box center [205, 518] width 9 height 9
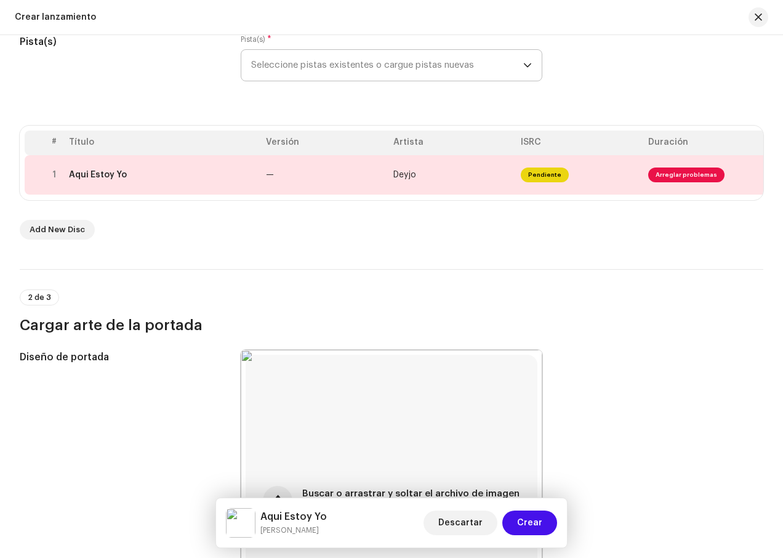
scroll to position [0, 0]
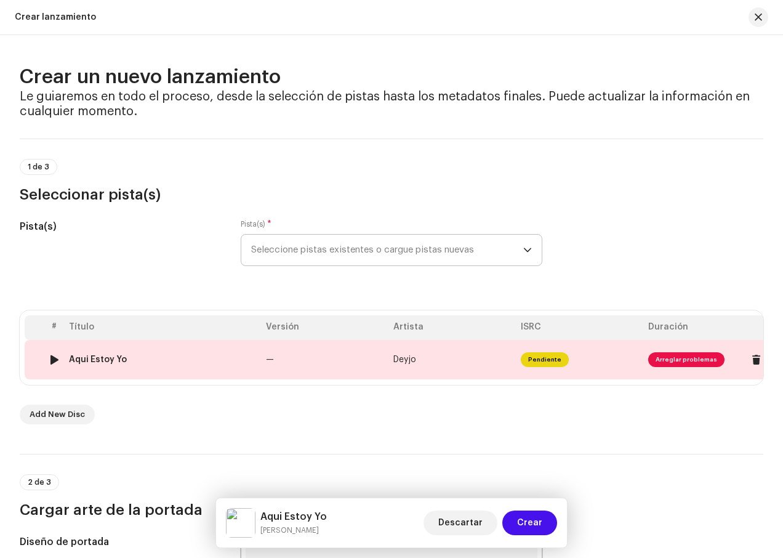
click at [690, 359] on span "Arreglar problemas" at bounding box center [687, 359] width 76 height 15
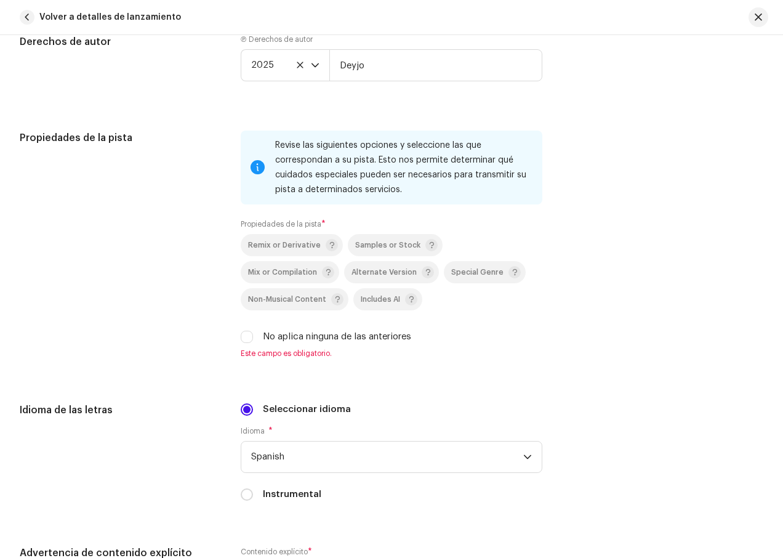
scroll to position [1725, 0]
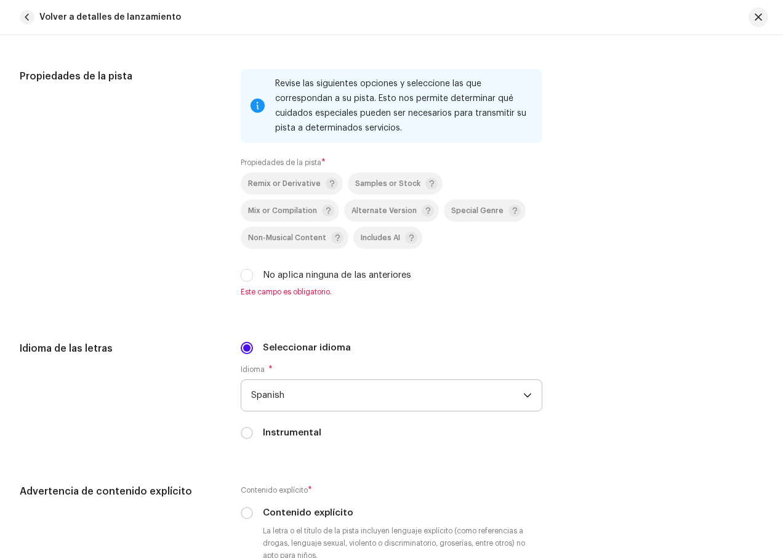
click at [412, 388] on span "Spanish" at bounding box center [387, 395] width 272 height 31
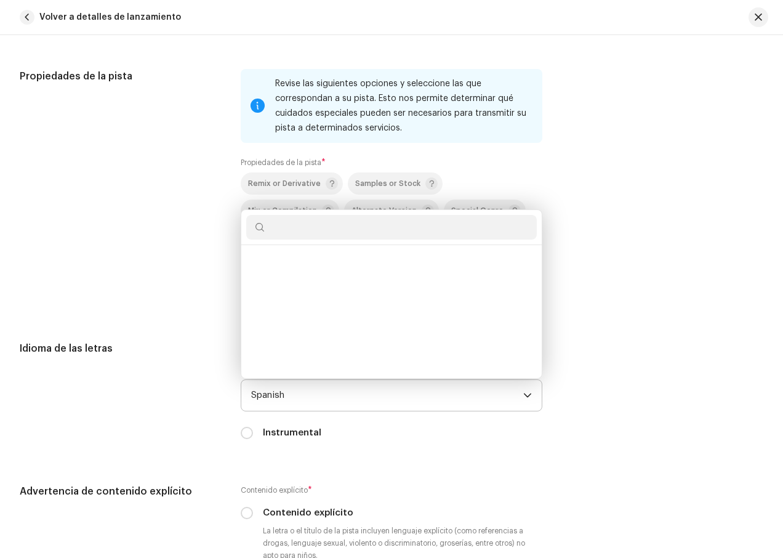
scroll to position [3937, 0]
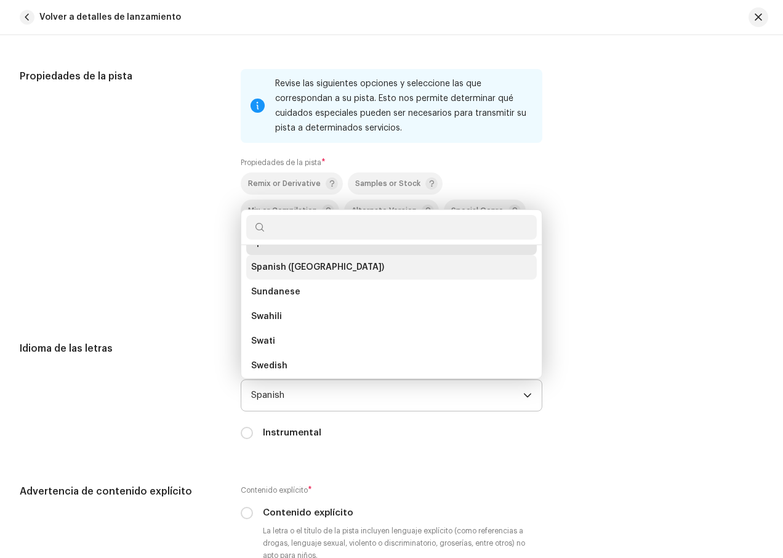
click at [346, 272] on span "Spanish ([GEOGRAPHIC_DATA])" at bounding box center [317, 267] width 133 height 12
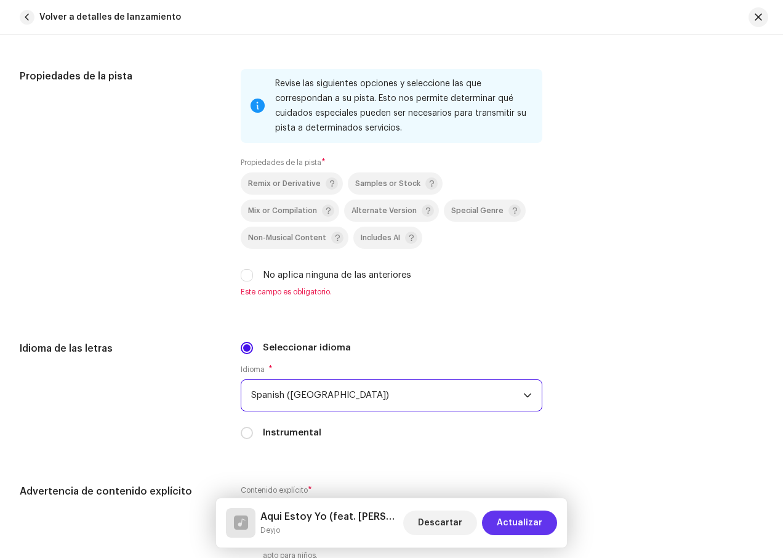
click at [523, 515] on span "Actualizar" at bounding box center [520, 523] width 46 height 25
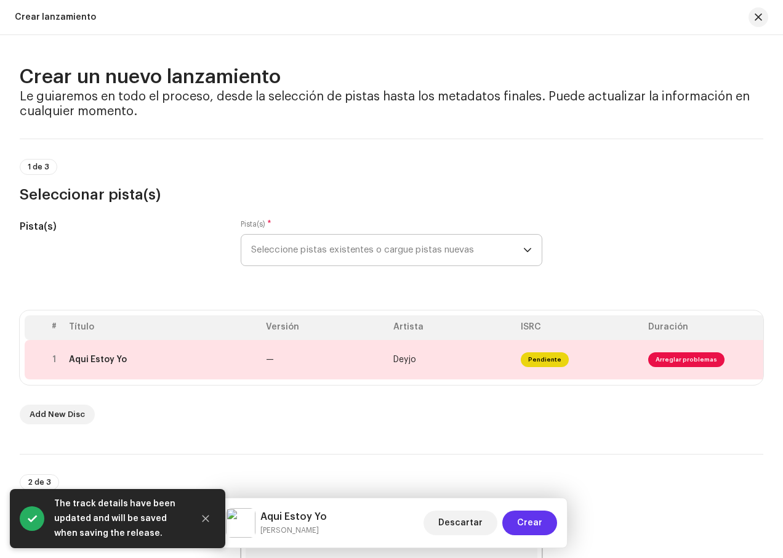
click at [537, 519] on span "Crear" at bounding box center [529, 523] width 25 height 25
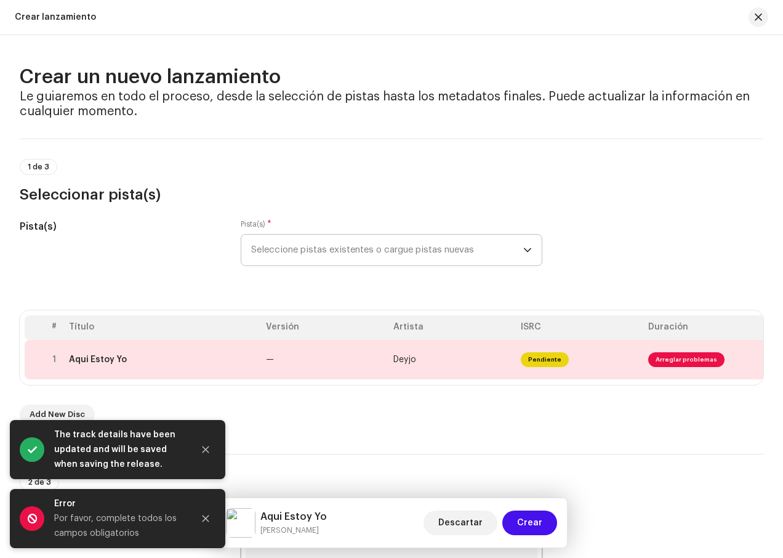
click at [119, 503] on div "Error" at bounding box center [118, 503] width 129 height 15
click at [34, 516] on span at bounding box center [32, 518] width 25 height 25
click at [539, 362] on span "Pendiente" at bounding box center [545, 359] width 48 height 15
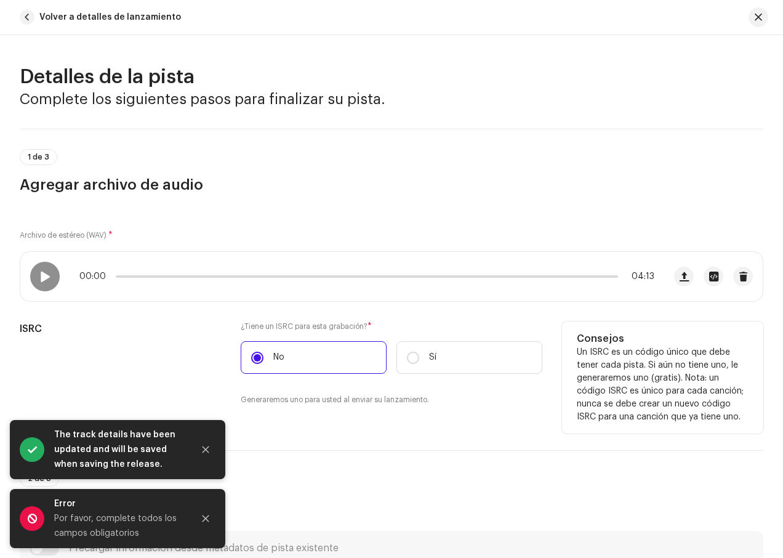
click at [331, 352] on label "No" at bounding box center [314, 357] width 146 height 33
click at [264, 352] on input "No" at bounding box center [257, 358] width 12 height 12
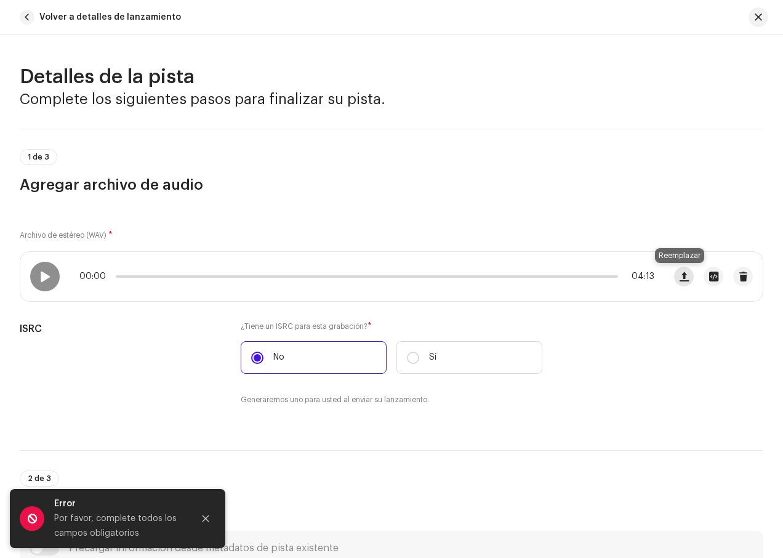
click at [680, 276] on span "button" at bounding box center [684, 277] width 9 height 10
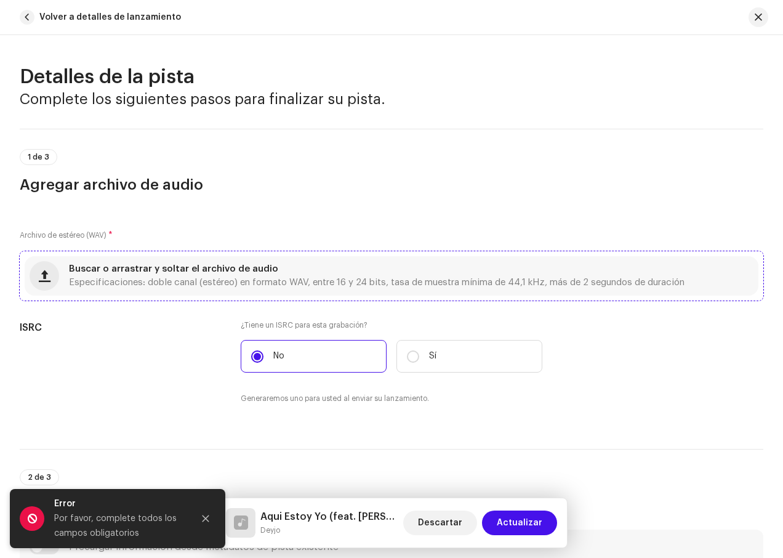
click at [450, 269] on div "Buscar o arrastrar y soltar el archivo de audio Especificaciones: doble canal (…" at bounding box center [377, 276] width 616 height 22
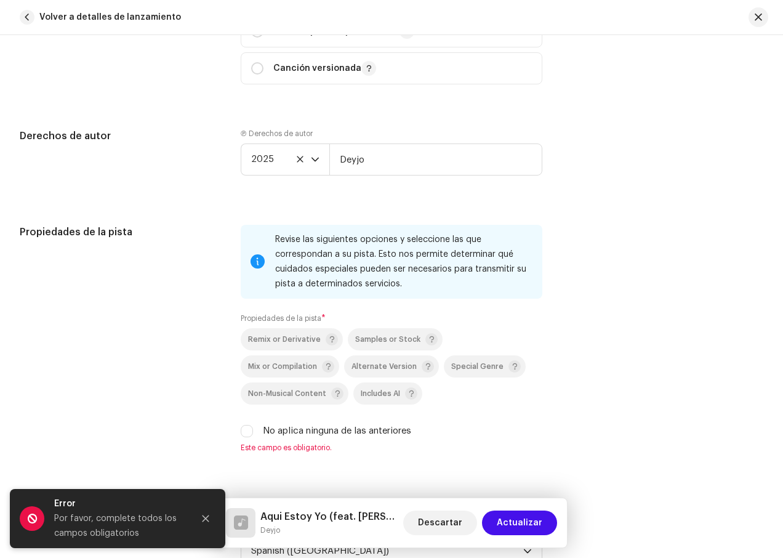
scroll to position [1601, 0]
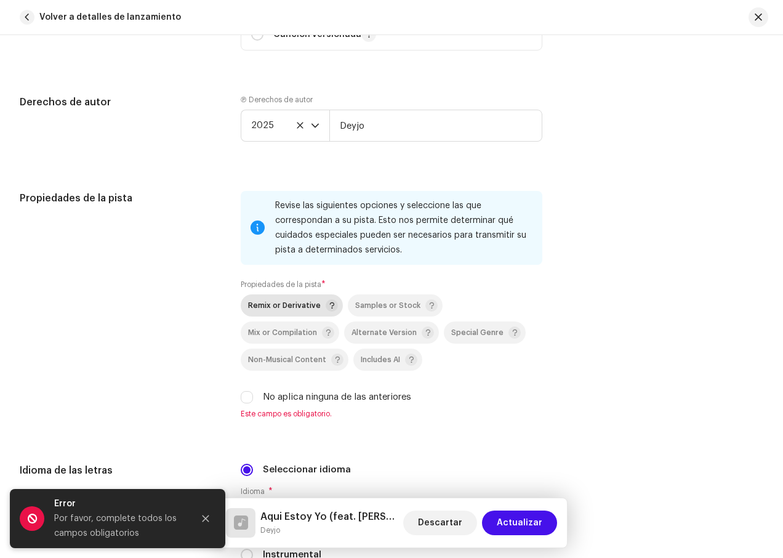
click at [298, 304] on span "Remix or Derivative" at bounding box center [284, 306] width 73 height 8
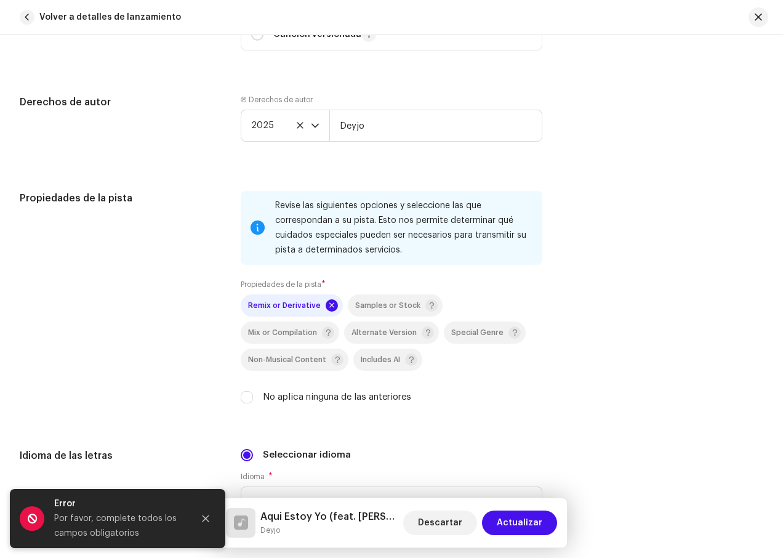
click at [298, 304] on span "Remix or Derivative" at bounding box center [284, 306] width 73 height 8
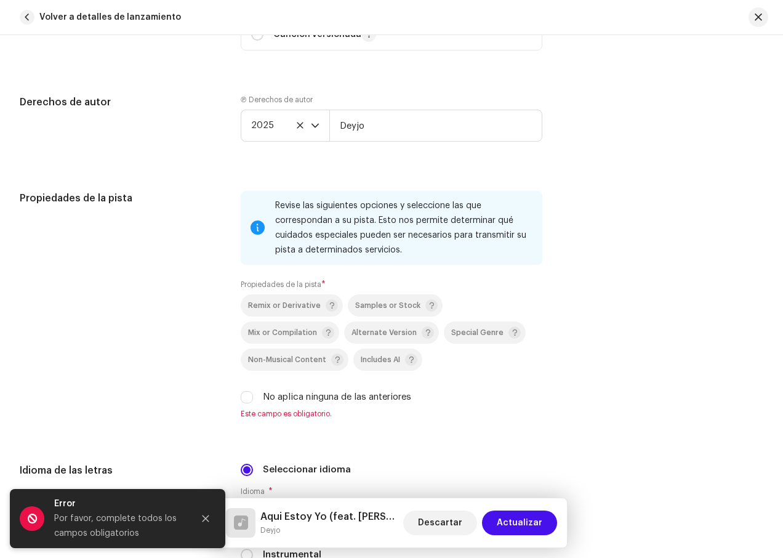
click at [394, 394] on label "No aplica ninguna de las anteriores" at bounding box center [337, 398] width 148 height 14
click at [253, 394] on input "No aplica ninguna de las anteriores" at bounding box center [247, 397] width 12 height 12
checkbox input "true"
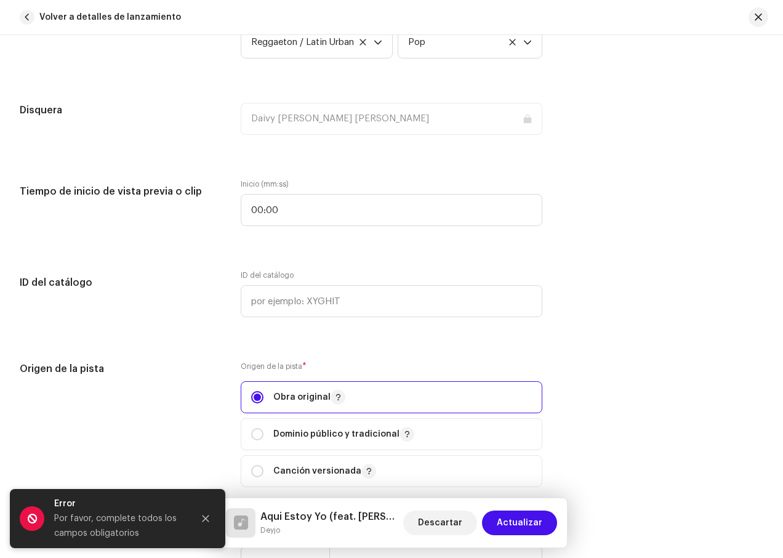
scroll to position [1170, 0]
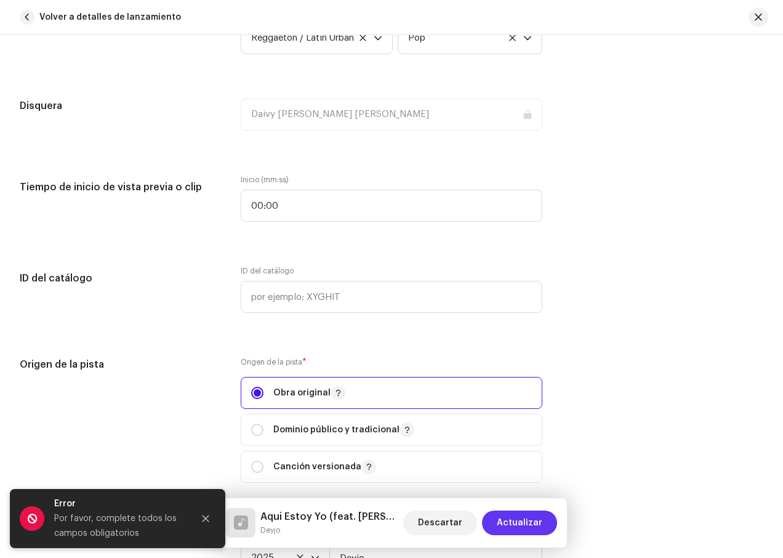
click at [524, 520] on span "Actualizar" at bounding box center [520, 523] width 46 height 25
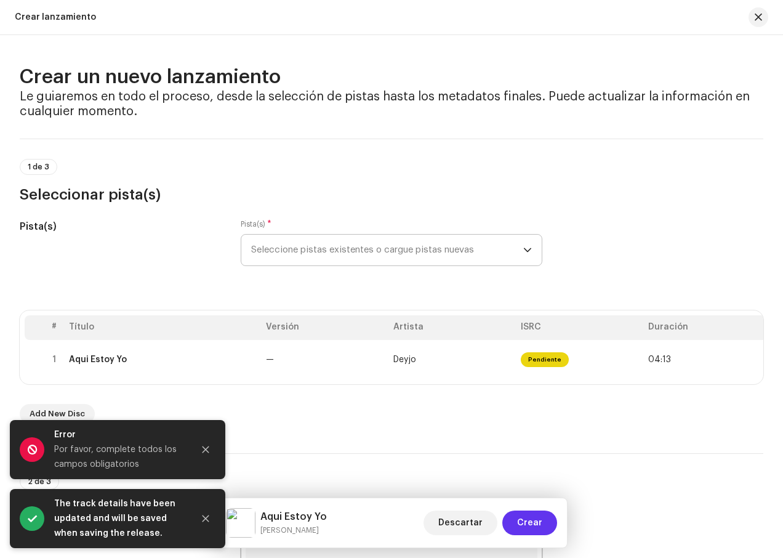
click at [527, 515] on span "Crear" at bounding box center [529, 523] width 25 height 25
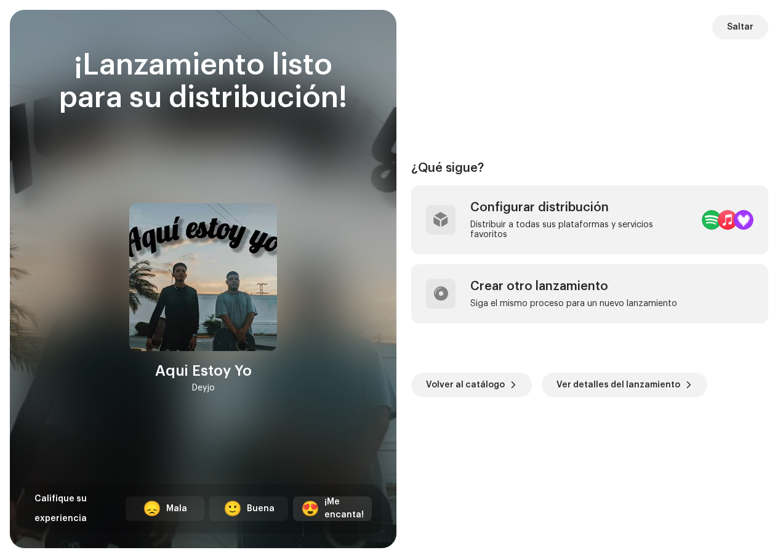
click at [352, 496] on div "¡Me encanta!" at bounding box center [344, 509] width 39 height 26
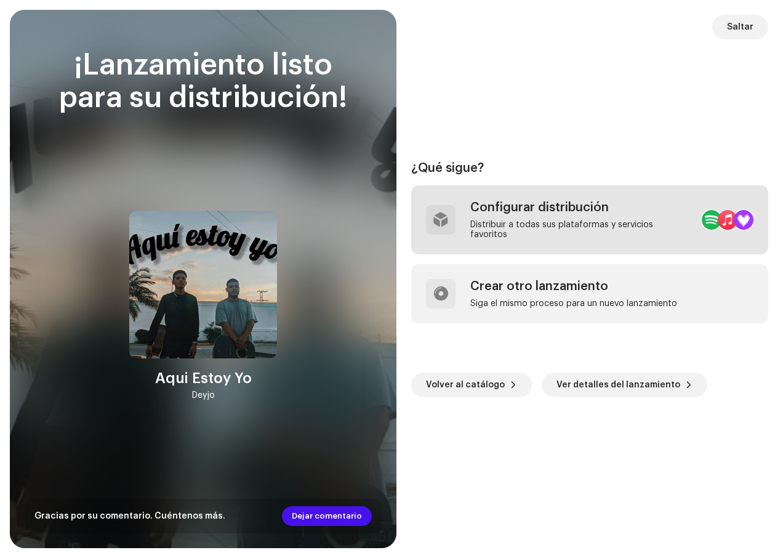
click at [526, 213] on div "Configurar distribución" at bounding box center [582, 207] width 222 height 15
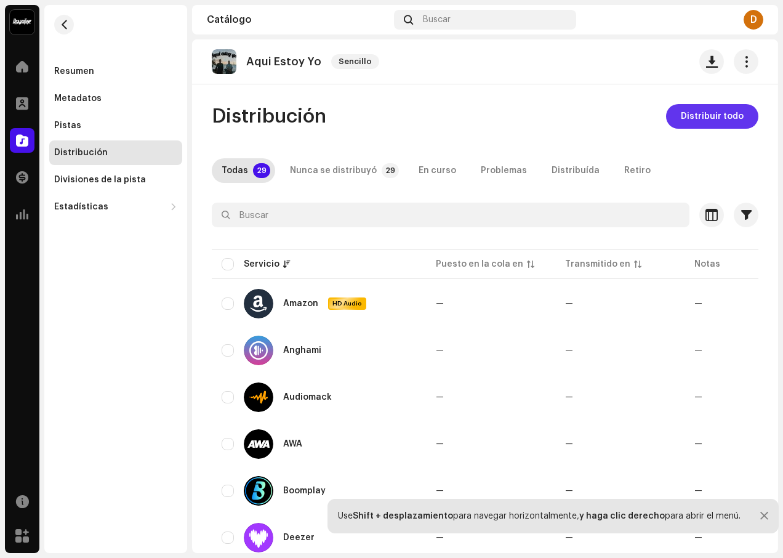
click at [721, 121] on span "Distribuir todo" at bounding box center [712, 116] width 63 height 25
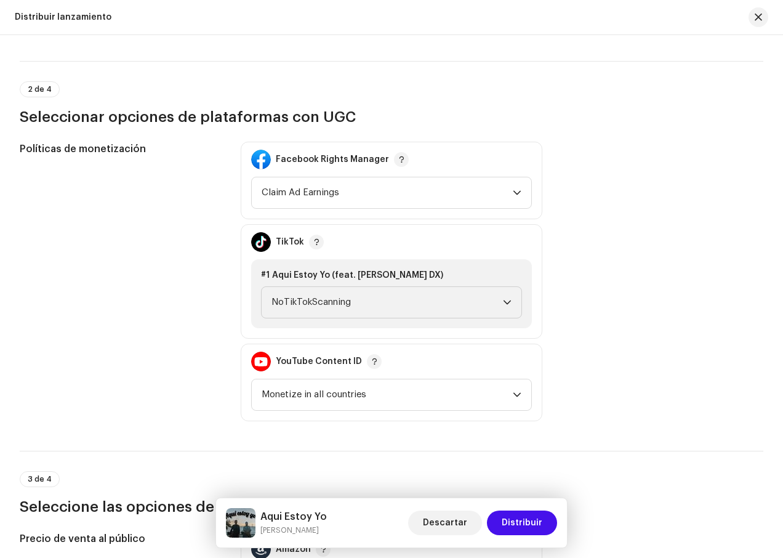
scroll to position [1293, 0]
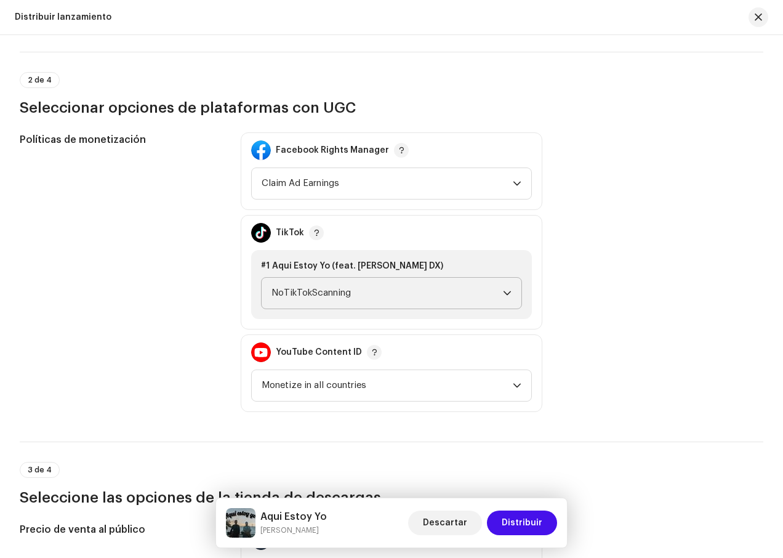
click at [421, 293] on span "NoTikTokScanning" at bounding box center [388, 293] width 232 height 31
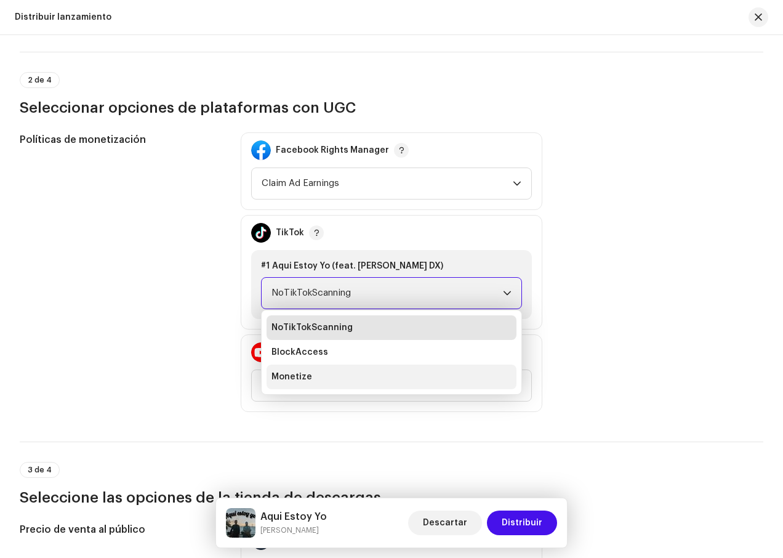
click at [394, 378] on li "Monetize" at bounding box center [392, 377] width 250 height 25
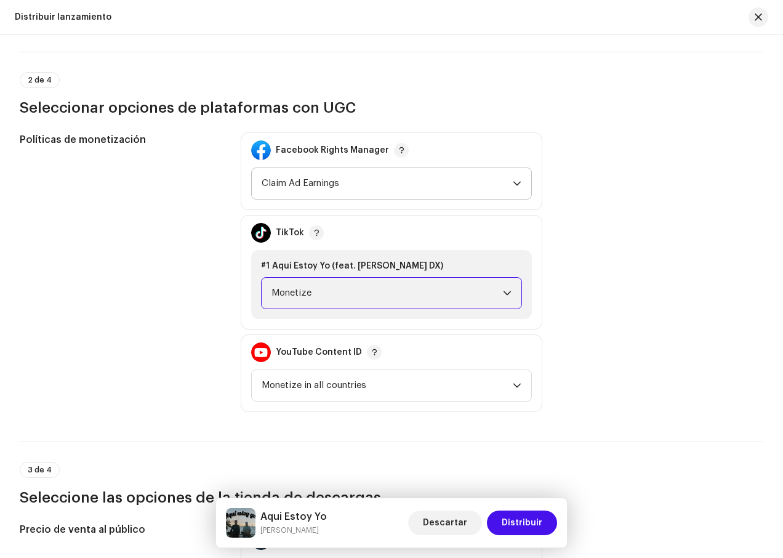
click at [479, 180] on span "Claim Ad Earnings" at bounding box center [387, 183] width 251 height 31
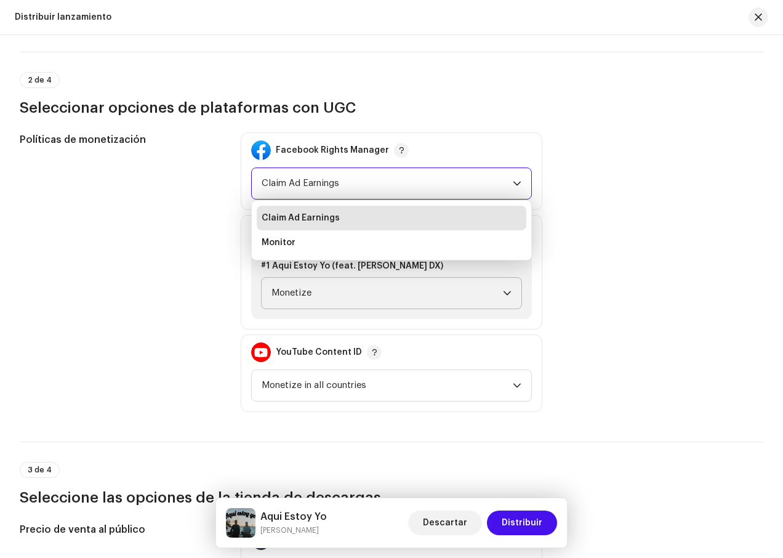
click at [363, 214] on li "Claim Ad Earnings" at bounding box center [392, 218] width 270 height 25
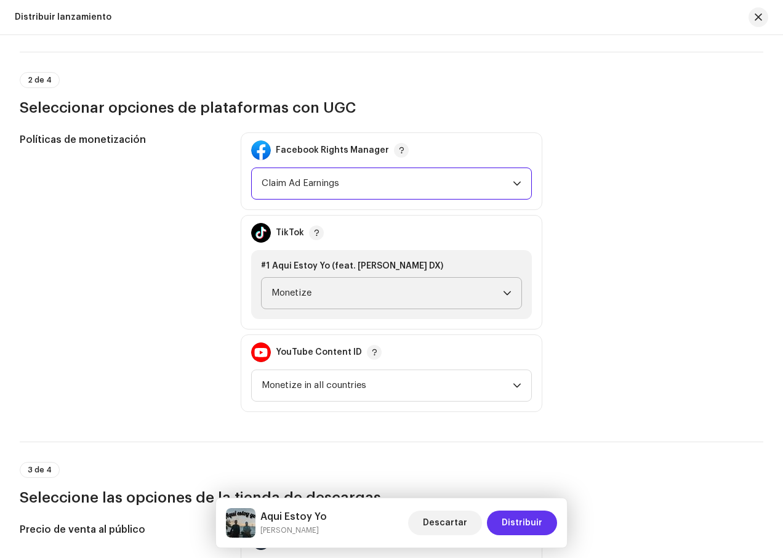
click at [514, 520] on span "Distribuir" at bounding box center [522, 523] width 41 height 25
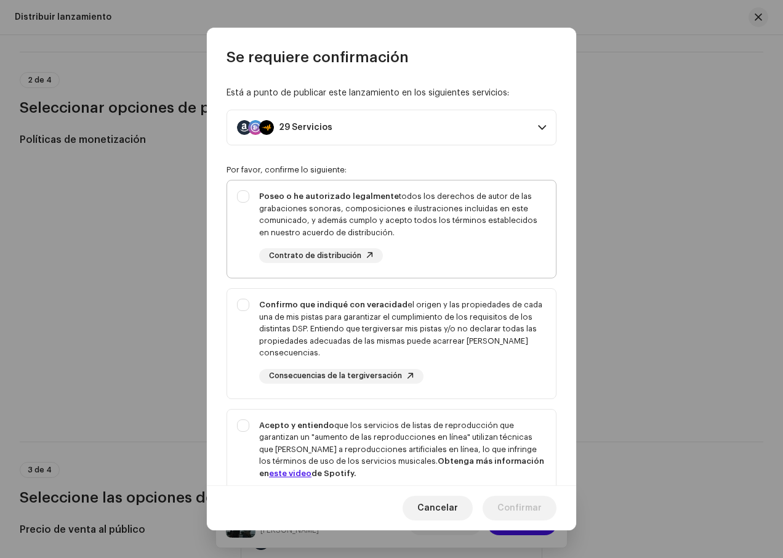
click at [246, 209] on div "Poseo o he autorizado legalmente todos los derechos de autor de las grabaciones…" at bounding box center [391, 226] width 329 height 92
checkbox input "true"
click at [247, 323] on div "Confirmo que indiqué con veracidad el origen y las propiedades de cada una de m…" at bounding box center [391, 341] width 329 height 105
checkbox input "true"
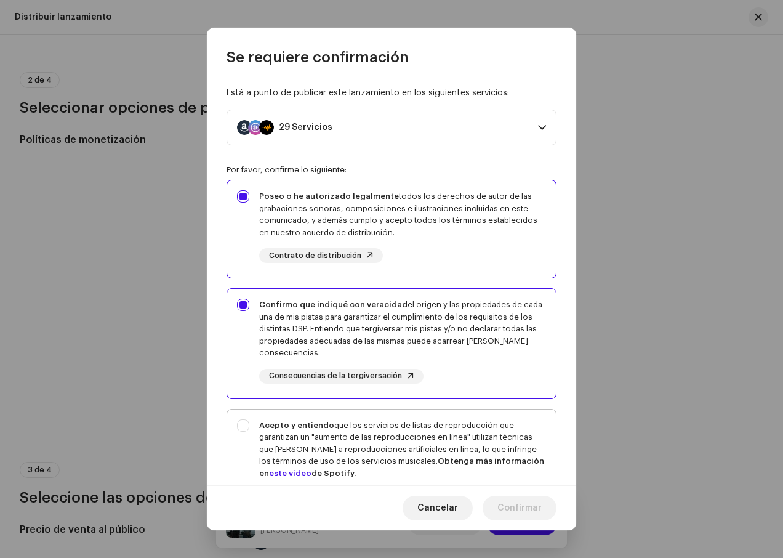
drag, startPoint x: 241, startPoint y: 453, endPoint x: 249, endPoint y: 448, distance: 8.9
click at [243, 453] on div "Acepto y entiendo que los servicios de listas de reproducción que garantizan un…" at bounding box center [391, 472] width 329 height 124
checkbox input "true"
click at [523, 511] on span "Confirmar" at bounding box center [520, 508] width 44 height 25
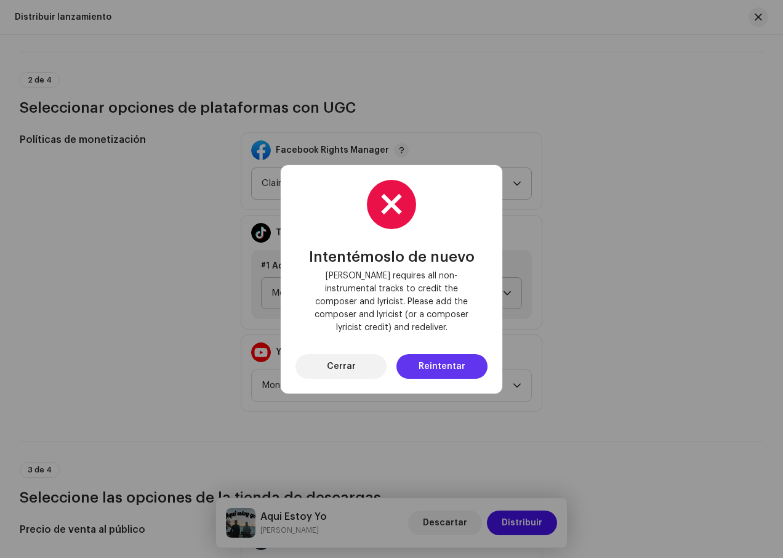
click at [445, 354] on span "Reintentar" at bounding box center [442, 366] width 47 height 25
click at [333, 358] on span "Cerrar" at bounding box center [341, 366] width 29 height 25
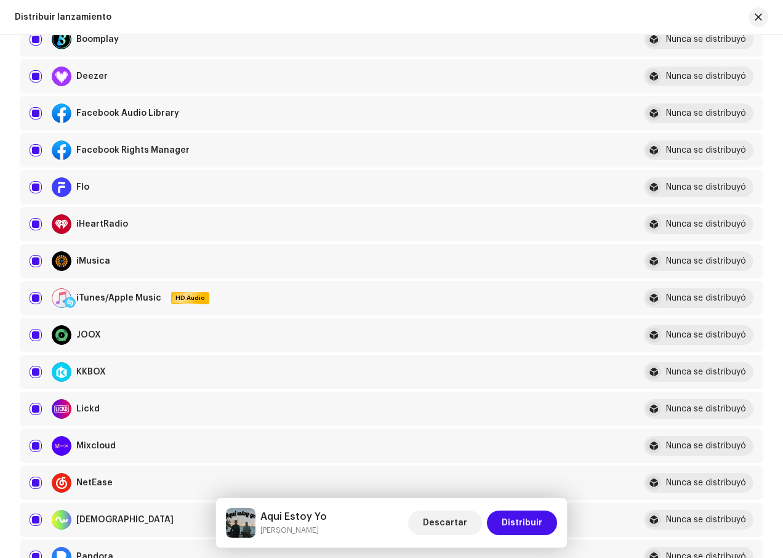
scroll to position [308, 0]
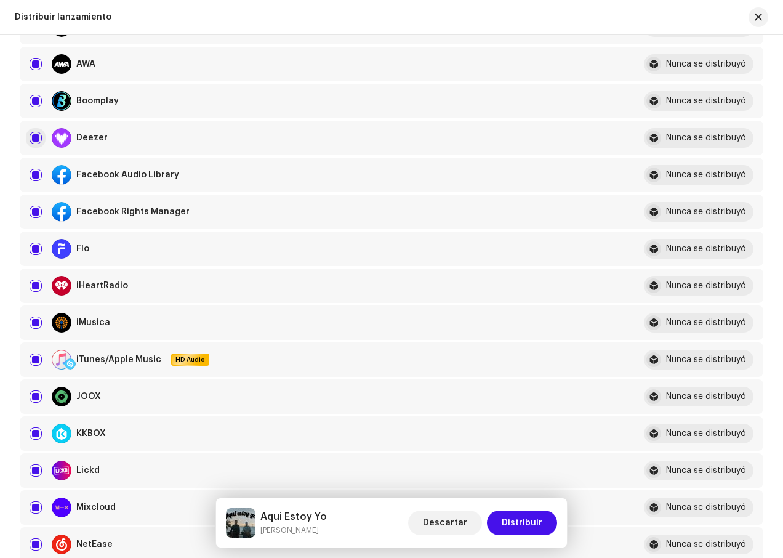
click at [36, 139] on input "checkbox" at bounding box center [36, 138] width 12 height 12
checkbox input "false"
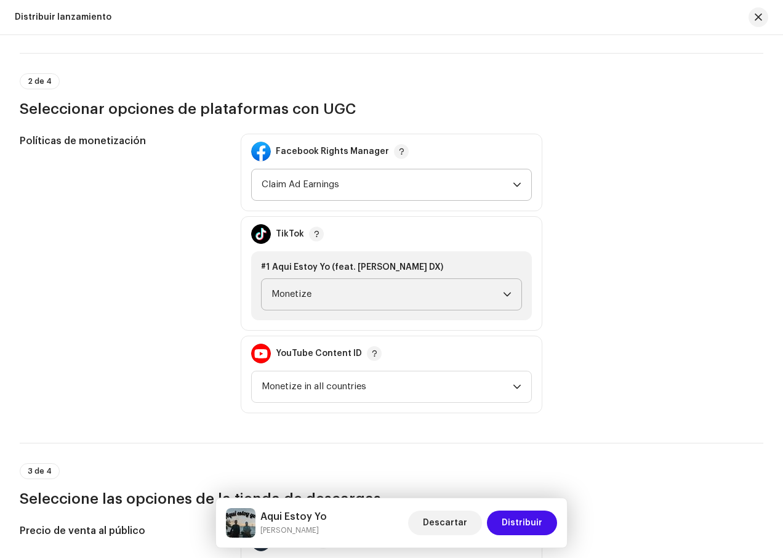
scroll to position [1293, 0]
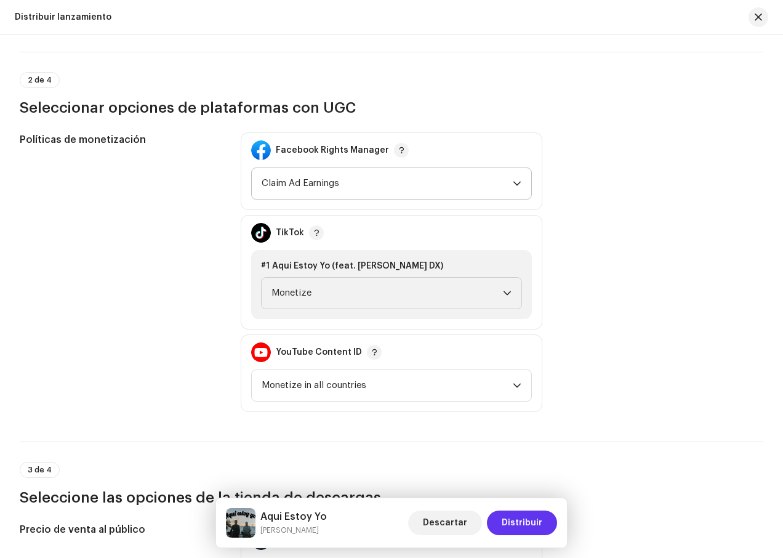
click at [514, 516] on span "Distribuir" at bounding box center [522, 523] width 41 height 25
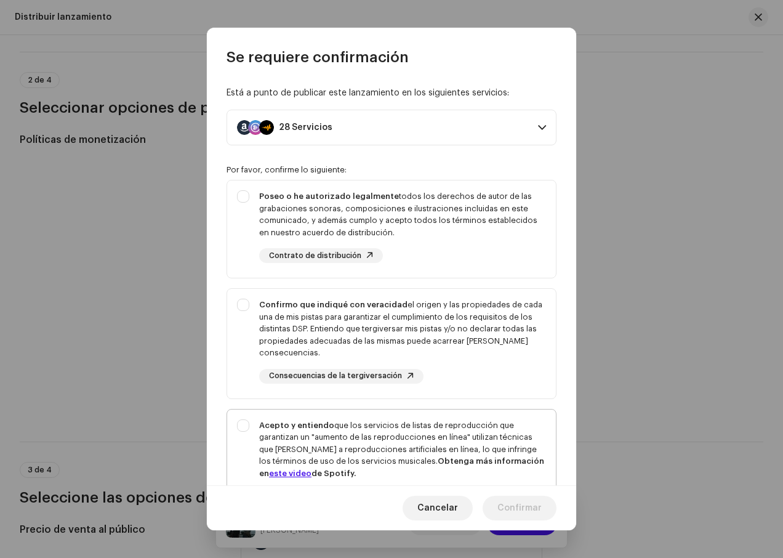
drag, startPoint x: 366, startPoint y: 458, endPoint x: 338, endPoint y: 354, distance: 108.5
click at [366, 457] on div "Acepto y entiendo que los servicios de listas de reproducción que garantizan un…" at bounding box center [402, 449] width 287 height 60
checkbox input "true"
drag, startPoint x: 330, startPoint y: 342, endPoint x: 324, endPoint y: 255, distance: 87.1
click at [330, 341] on div "Confirmo que indiqué con veracidad el origen y las propiedades de cada una de m…" at bounding box center [402, 329] width 287 height 60
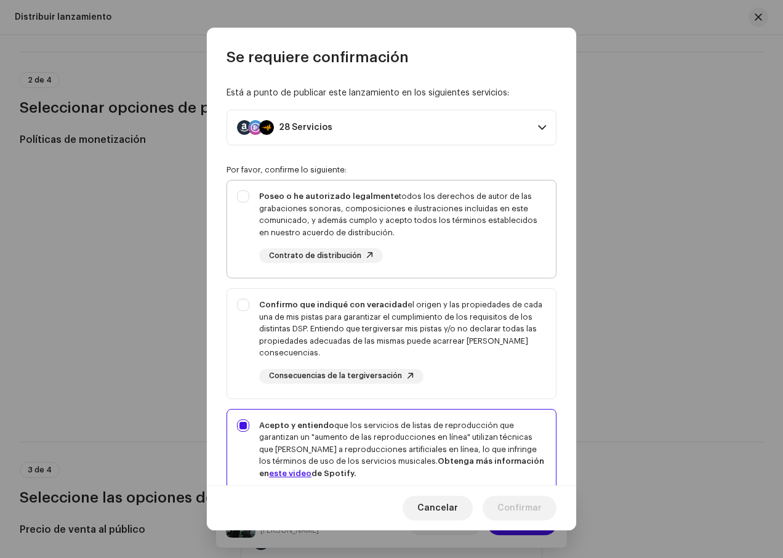
checkbox input "true"
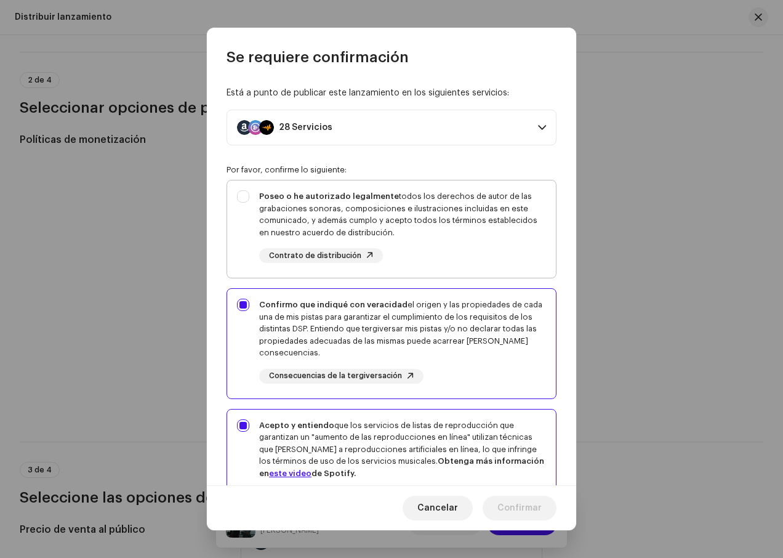
click at [335, 219] on div "Poseo o he autorizado legalmente todos los derechos de autor de las grabaciones…" at bounding box center [402, 214] width 287 height 48
checkbox input "true"
click at [509, 505] on span "Confirmar" at bounding box center [520, 508] width 44 height 25
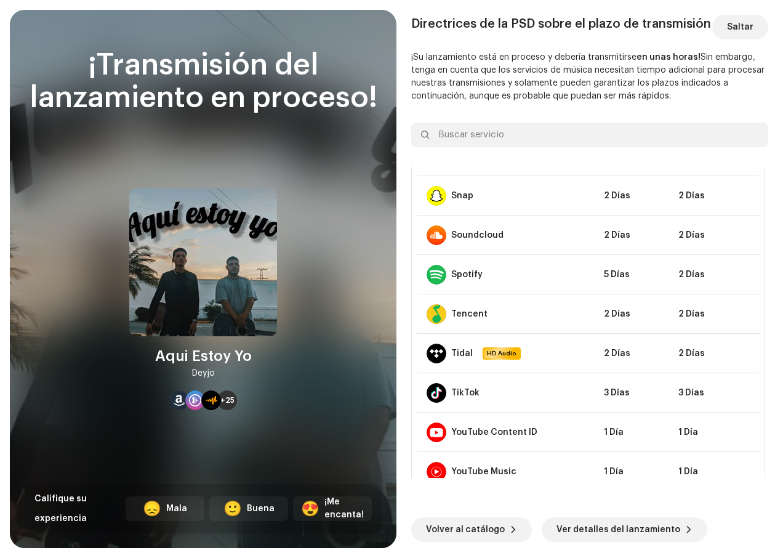
scroll to position [838, 0]
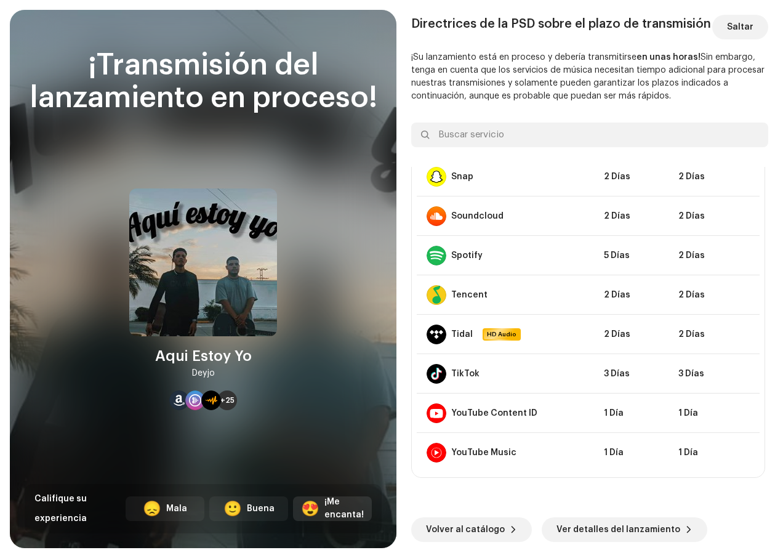
drag, startPoint x: 341, startPoint y: 515, endPoint x: 341, endPoint y: 508, distance: 7.4
click at [341, 508] on div "¡Me encanta!" at bounding box center [344, 509] width 39 height 26
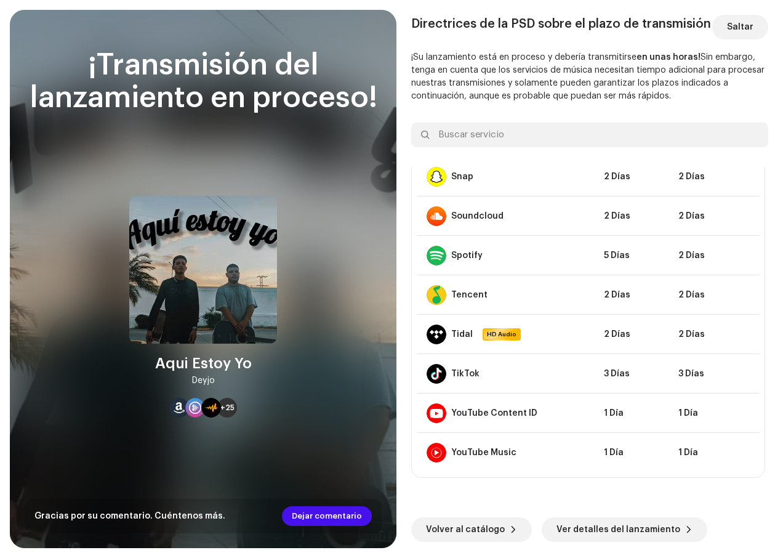
drag, startPoint x: 341, startPoint y: 508, endPoint x: 331, endPoint y: 418, distance: 90.5
click at [296, 400] on div "¡Transmisión del lanzamiento en proceso! Aqui Estoy Yo Deyjo +25 Gracias por su…" at bounding box center [203, 291] width 357 height 484
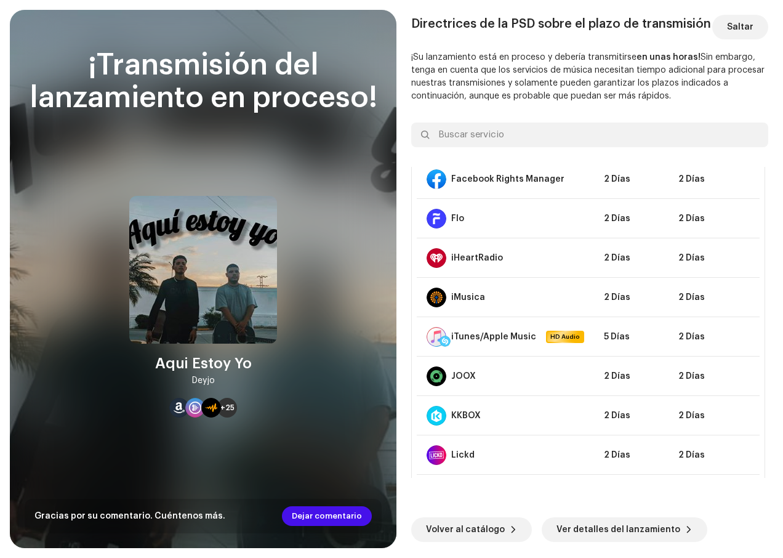
scroll to position [160, 0]
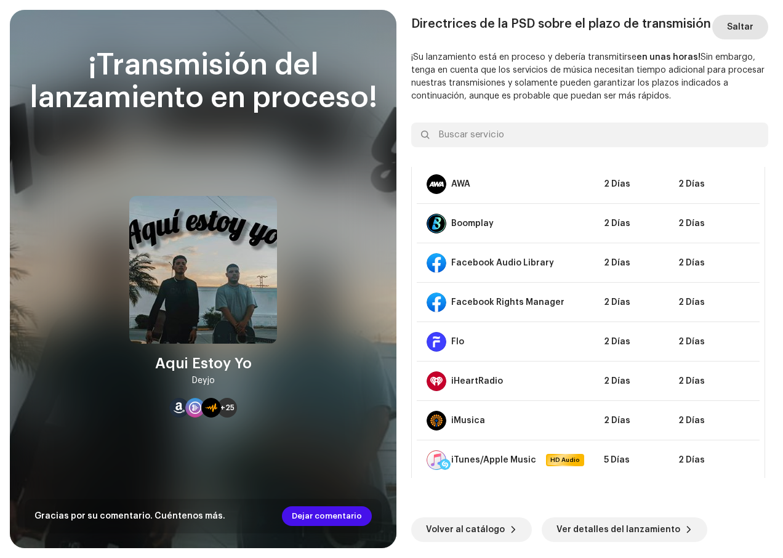
click at [748, 24] on span "Saltar" at bounding box center [740, 27] width 26 height 25
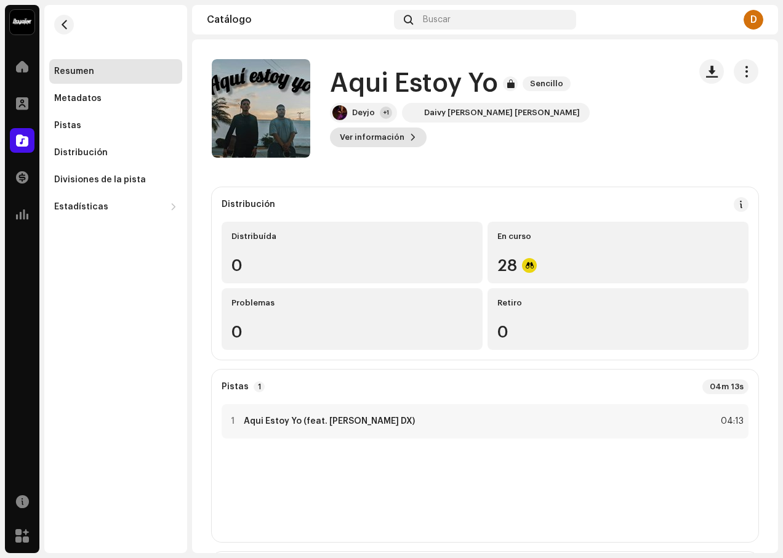
click at [405, 125] on span "Ver información" at bounding box center [372, 137] width 65 height 25
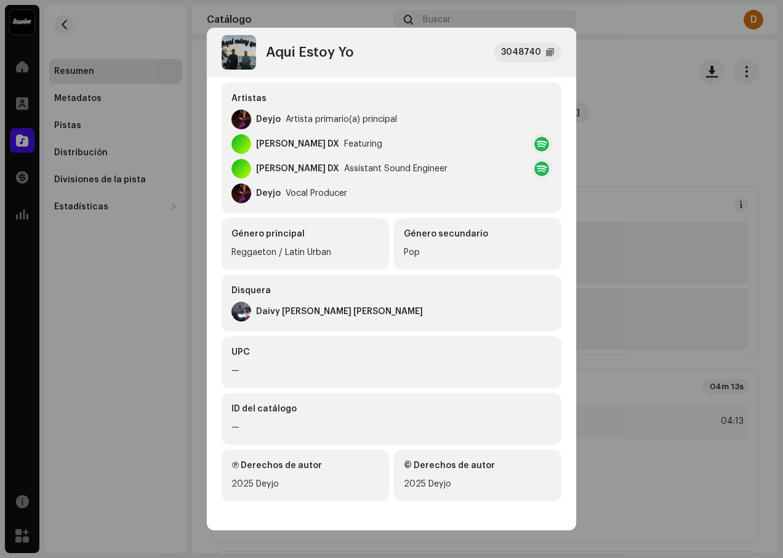
scroll to position [209, 0]
click at [591, 50] on div "Aqui Estoy Yo 3048740 Metadatos Distribución Idioma de metadatos Spanish ([GEOG…" at bounding box center [391, 279] width 783 height 558
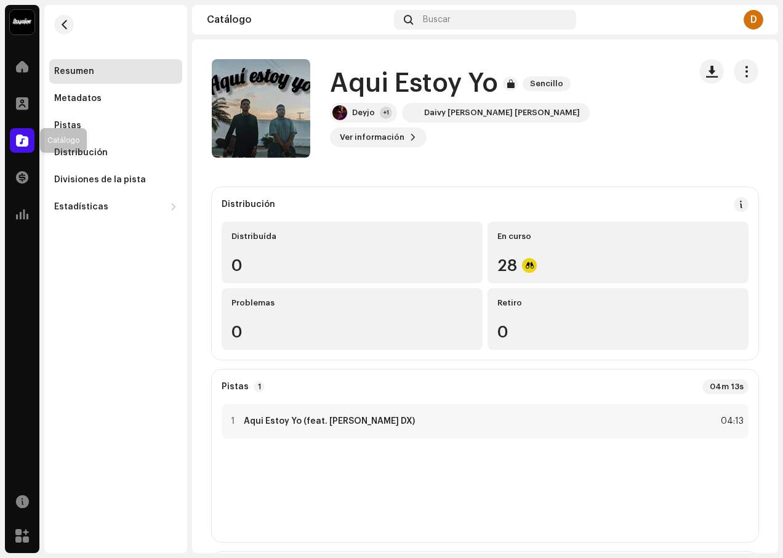
click at [22, 137] on span at bounding box center [22, 141] width 12 height 10
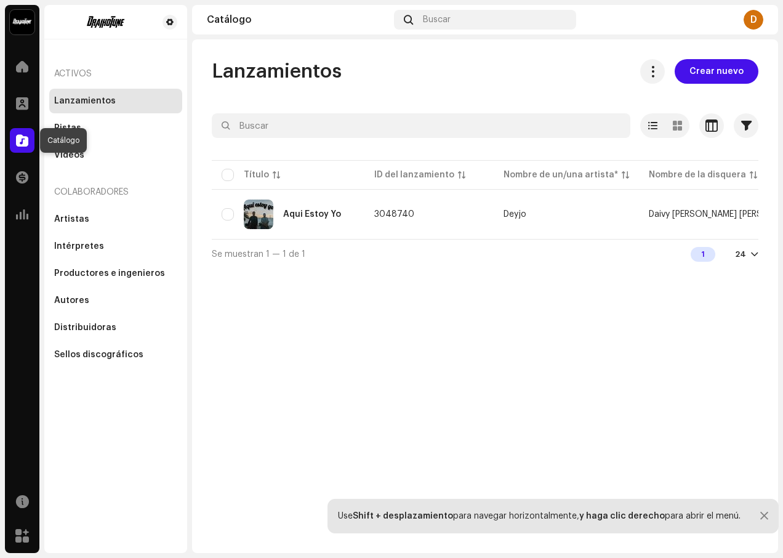
click at [21, 149] on div at bounding box center [22, 140] width 25 height 25
click at [701, 70] on span "Crear nuevo" at bounding box center [717, 71] width 54 height 25
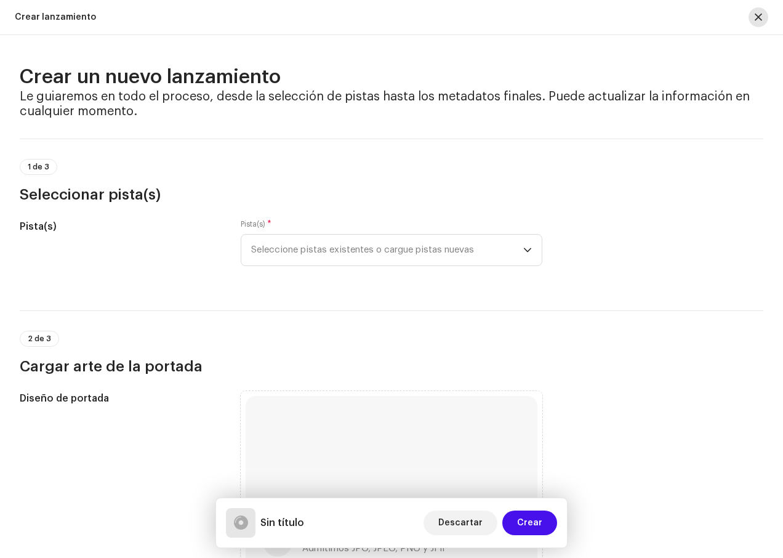
click at [766, 15] on button "button" at bounding box center [759, 17] width 20 height 20
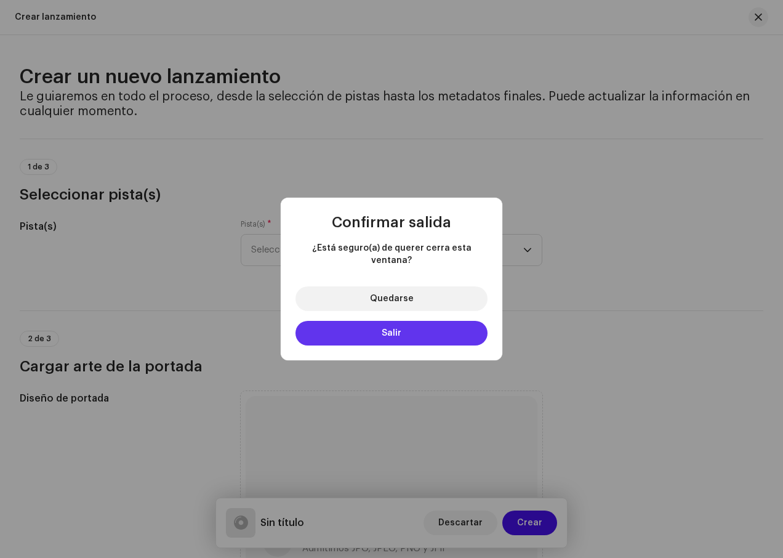
click at [368, 325] on button "Salir" at bounding box center [392, 333] width 192 height 25
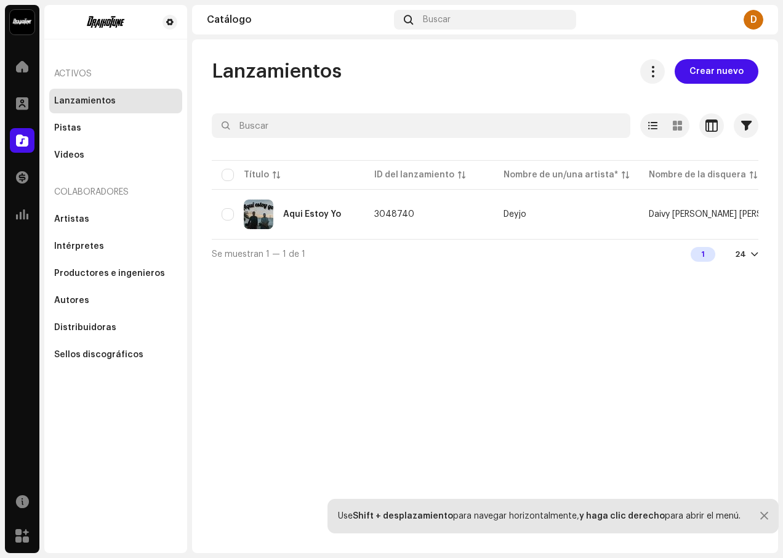
click at [312, 254] on div "Se muestran 1 — 1 de 1 1 24" at bounding box center [485, 254] width 547 height 30
click at [328, 259] on div "Se muestran 1 — 1 de 1 1 24" at bounding box center [485, 254] width 547 height 30
click at [761, 262] on div "Lanzamientos Crear nuevo Seleccionado 0 Opciones Filtros Estado de distribución…" at bounding box center [485, 163] width 586 height 209
click at [755, 255] on div at bounding box center [754, 254] width 7 height 10
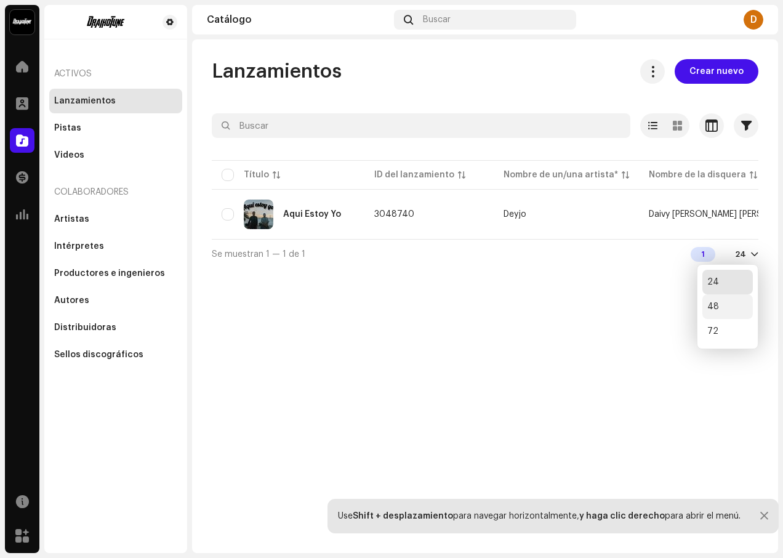
click at [730, 316] on div "48" at bounding box center [728, 306] width 51 height 25
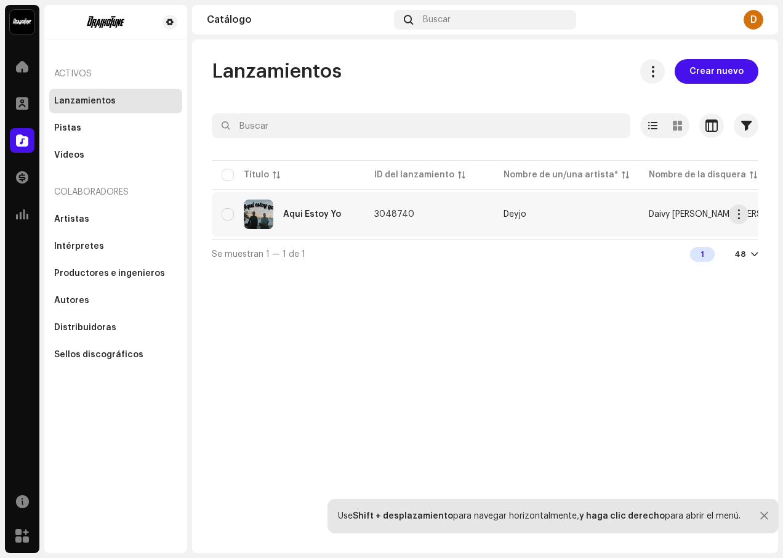
click at [665, 213] on span "Daivy [PERSON_NAME] [PERSON_NAME]" at bounding box center [726, 214] width 155 height 9
